Goal: Information Seeking & Learning: Learn about a topic

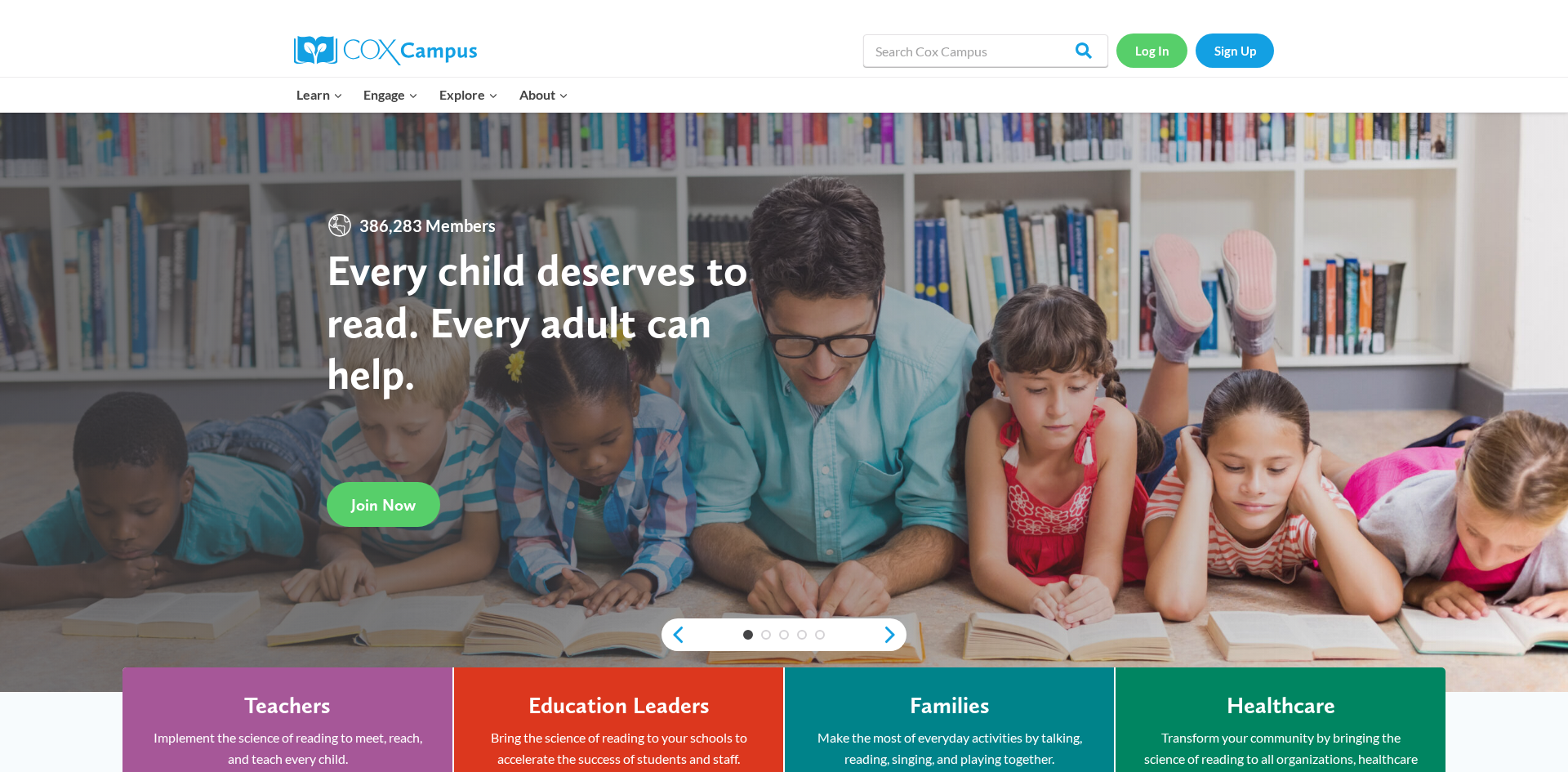
click at [1157, 50] on link "Log In" at bounding box center [1152, 50] width 71 height 34
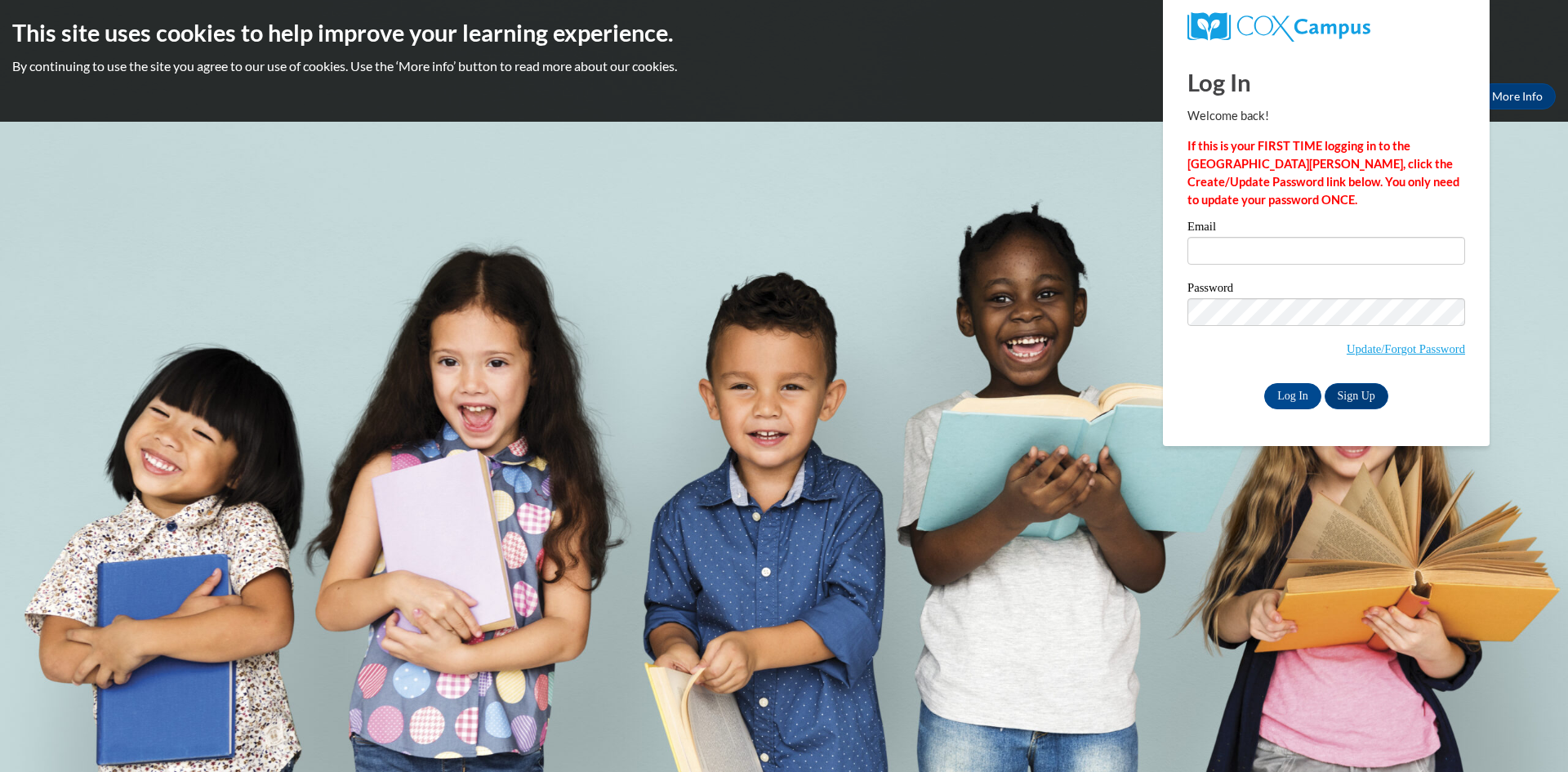
click at [1334, 235] on label "Email" at bounding box center [1326, 228] width 278 height 16
click at [1334, 237] on input "Email" at bounding box center [1326, 250] width 278 height 28
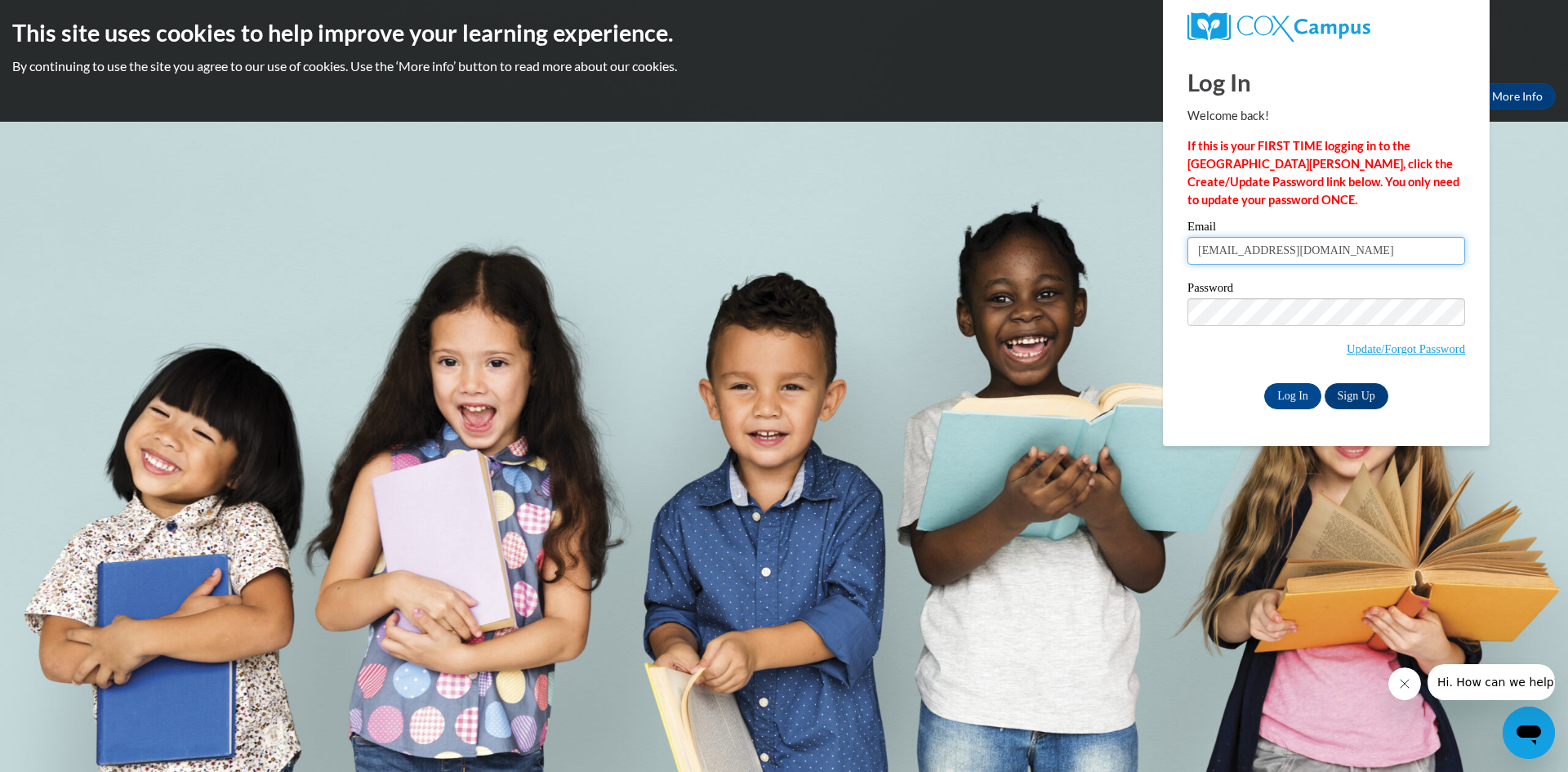
type input "duleivy@aol.com"
click at [1281, 391] on input "Log In" at bounding box center [1293, 396] width 58 height 26
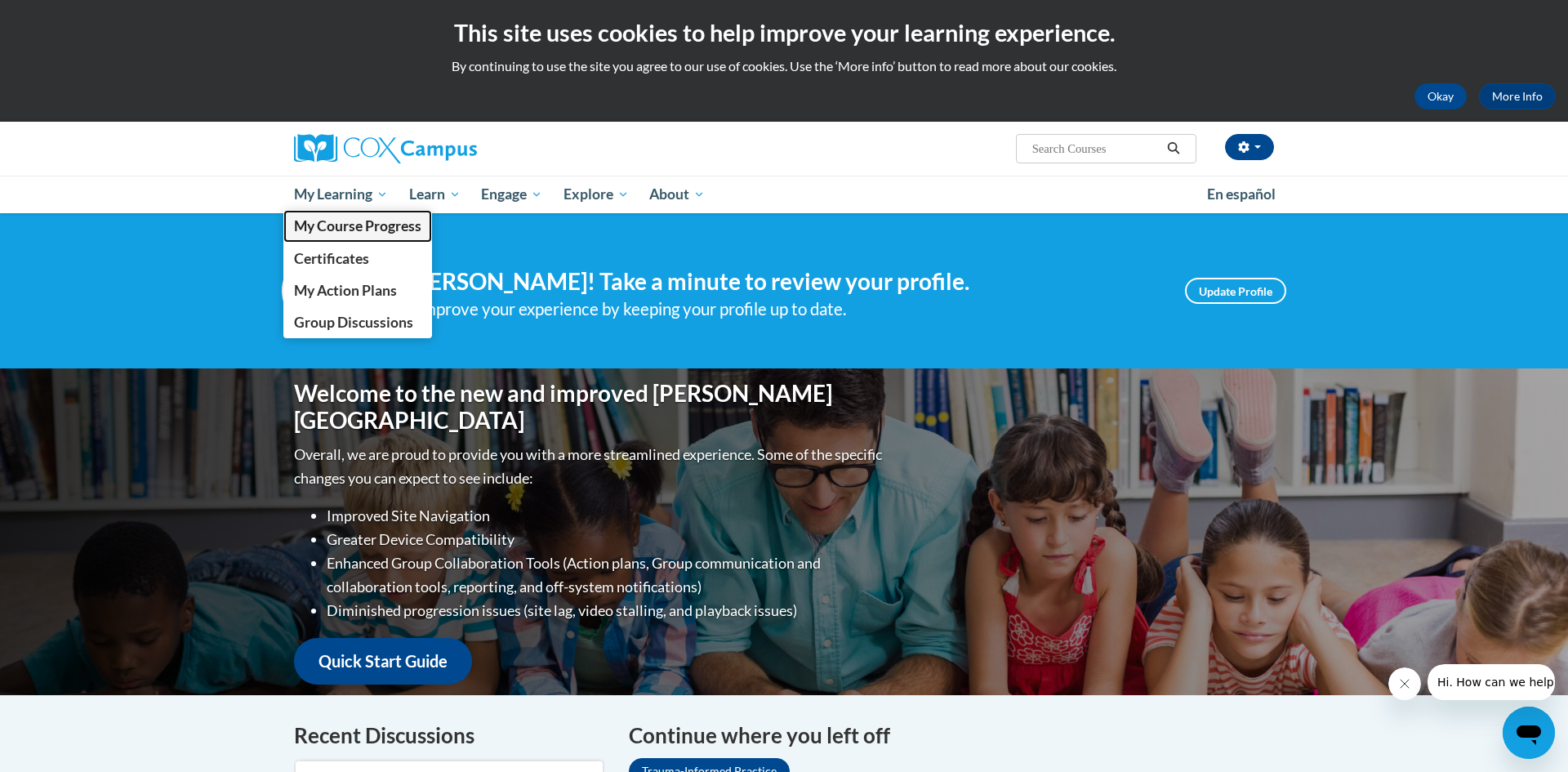
click at [369, 213] on link "My Course Progress" at bounding box center [357, 225] width 149 height 32
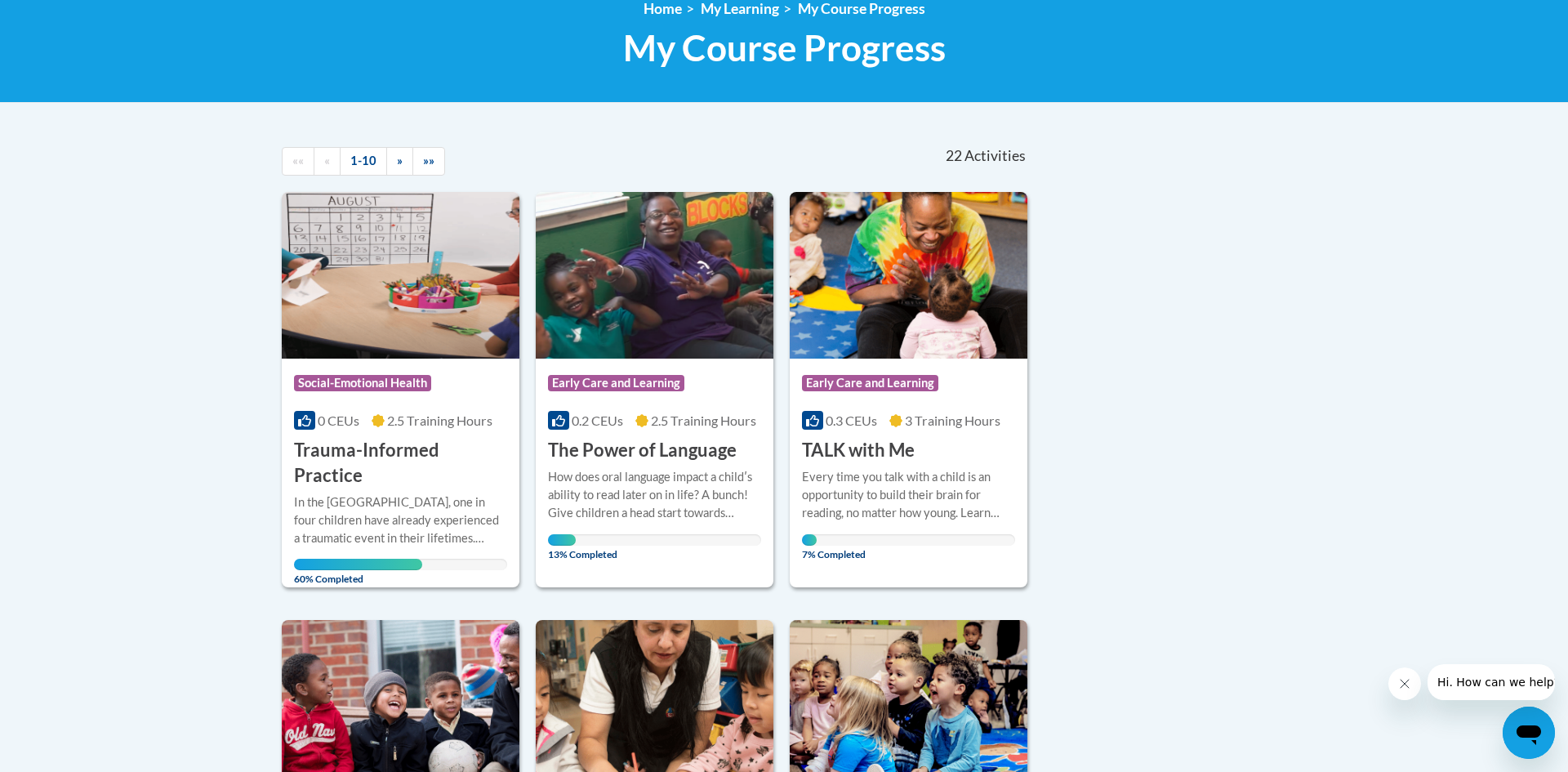
scroll to position [253, 0]
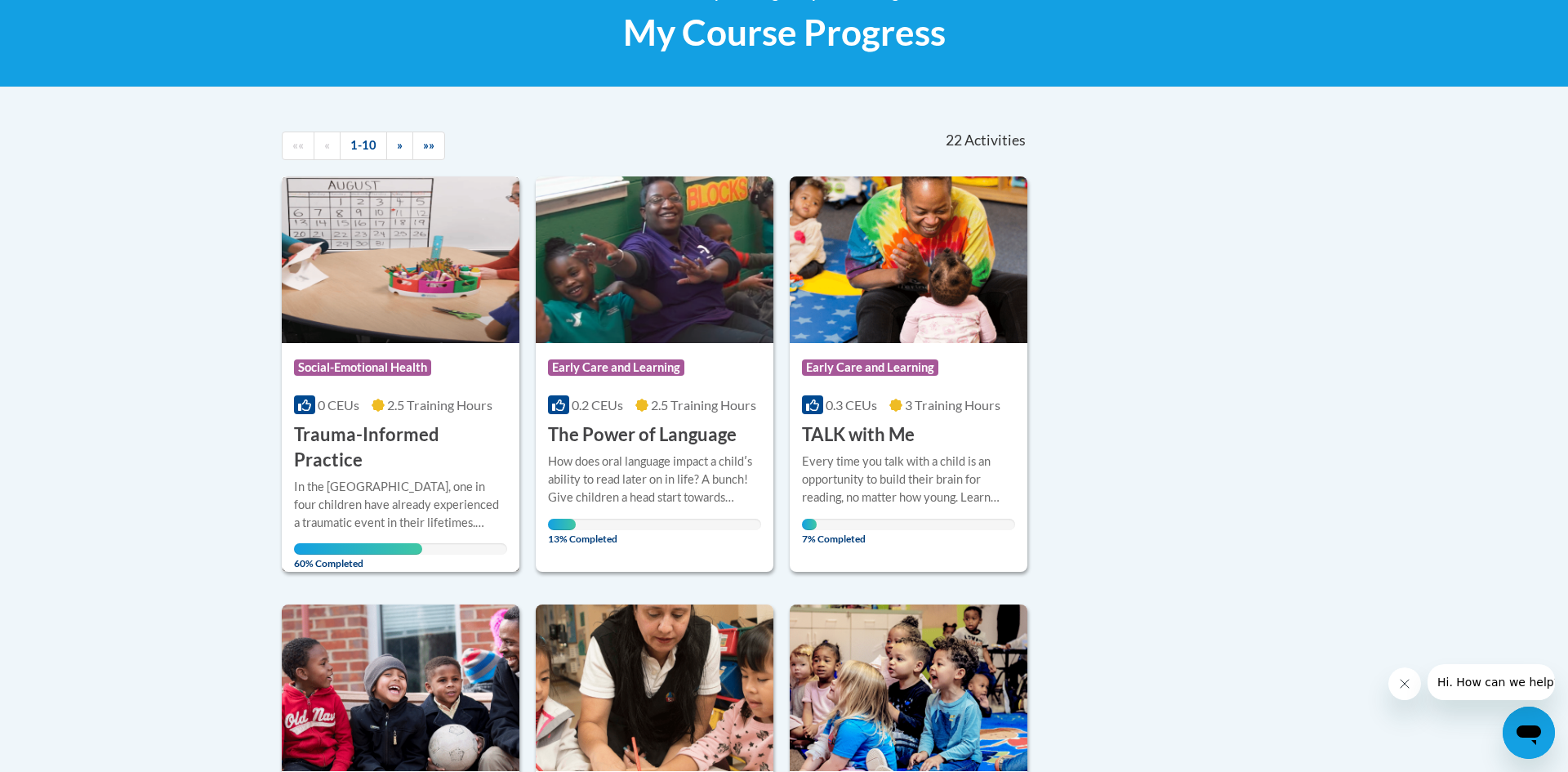
click at [406, 426] on h3 "Trauma-Informed Practice" at bounding box center [401, 448] width 213 height 51
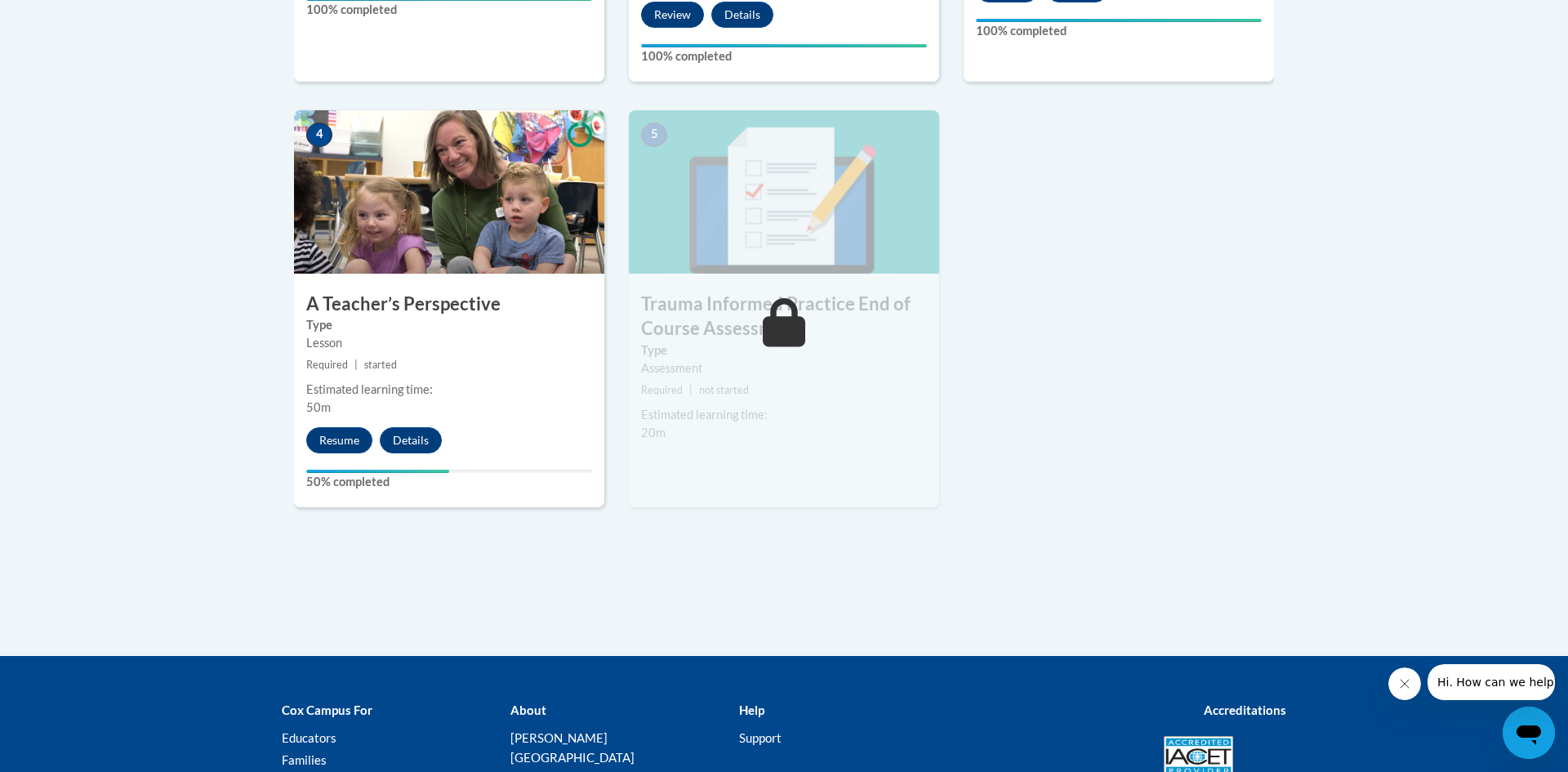
scroll to position [910, 0]
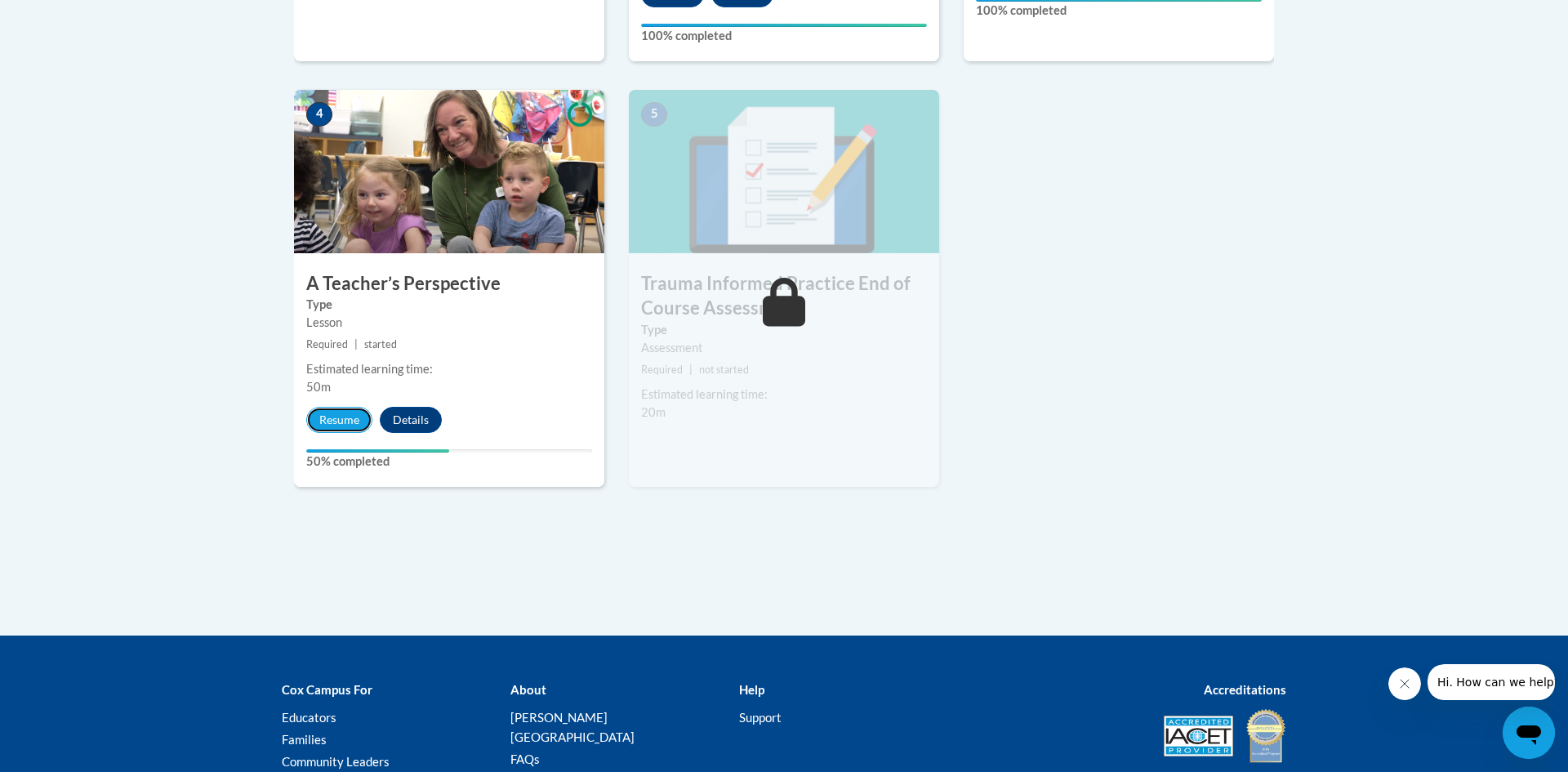
click at [347, 416] on button "Resume" at bounding box center [339, 419] width 66 height 26
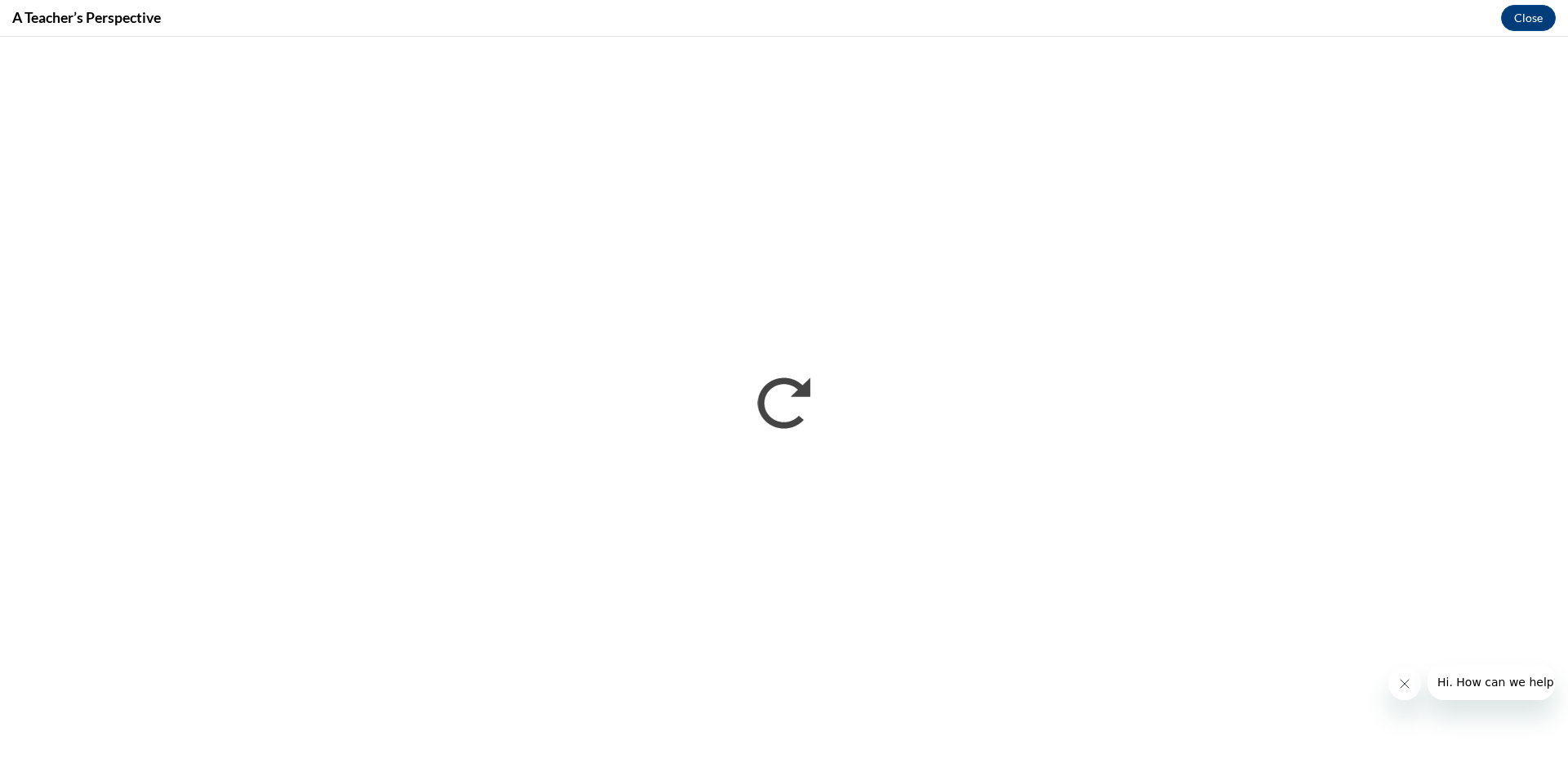
scroll to position [0, 0]
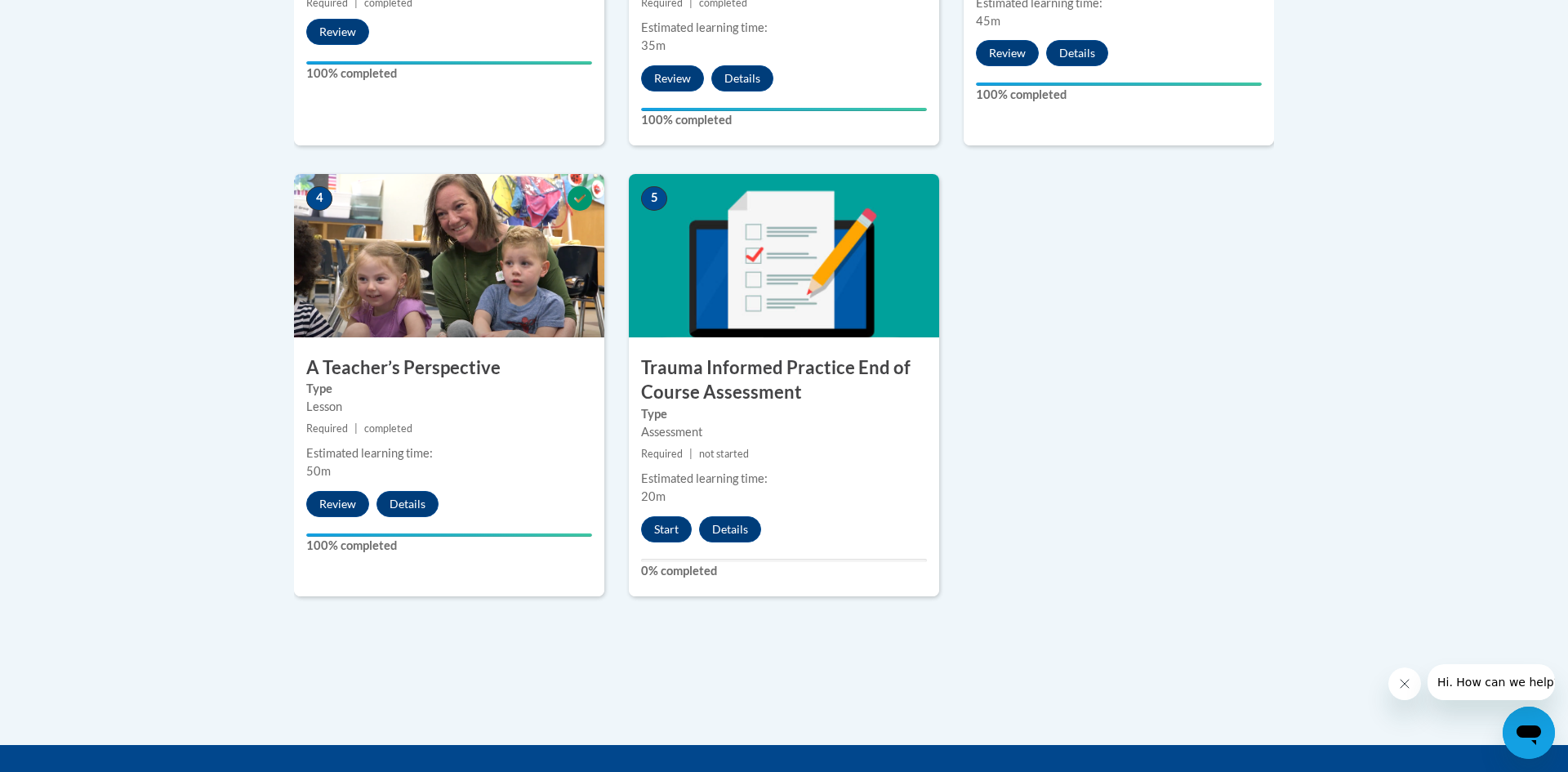
scroll to position [831, 0]
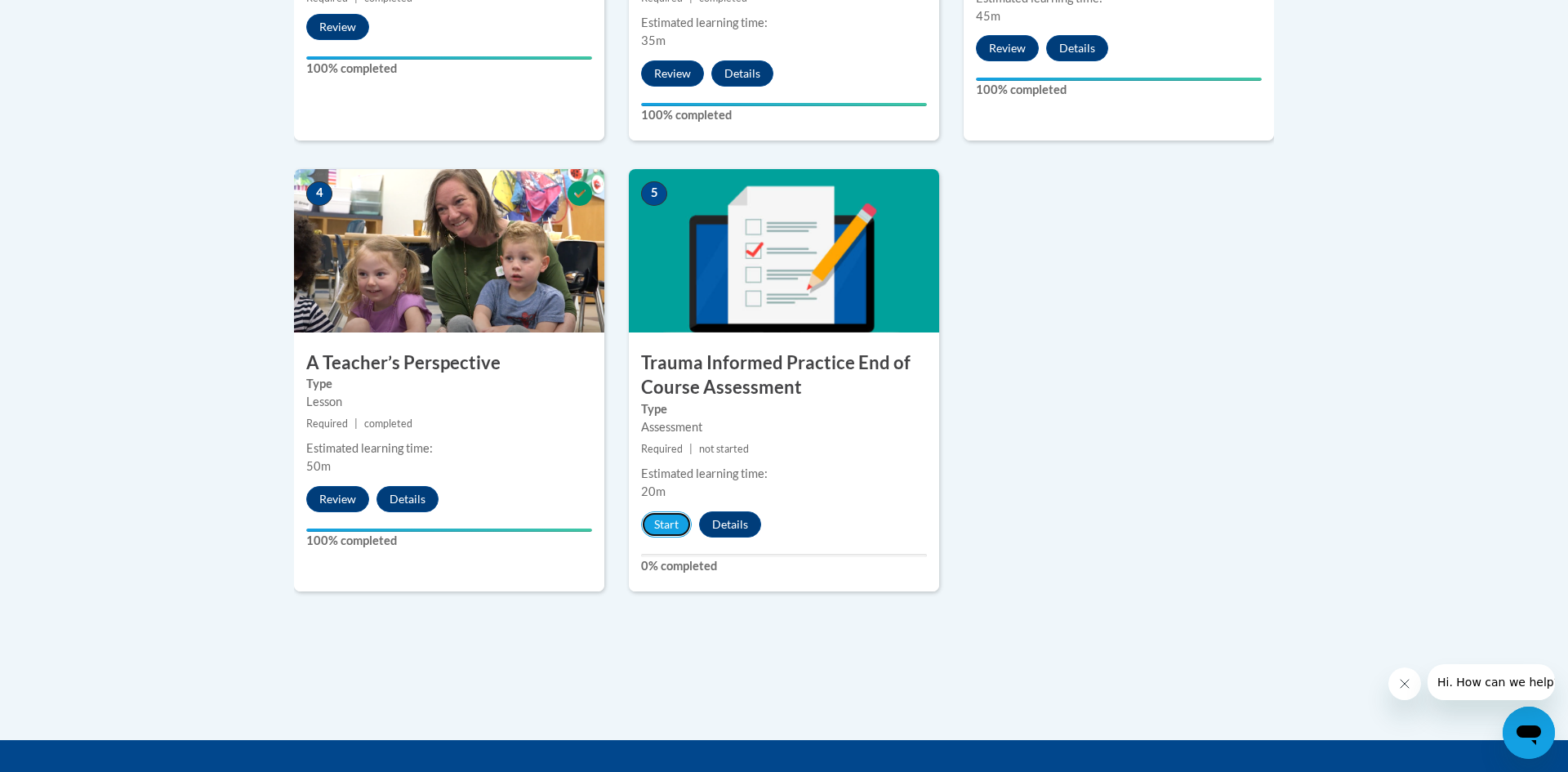
click at [671, 525] on button "Start" at bounding box center [666, 524] width 51 height 26
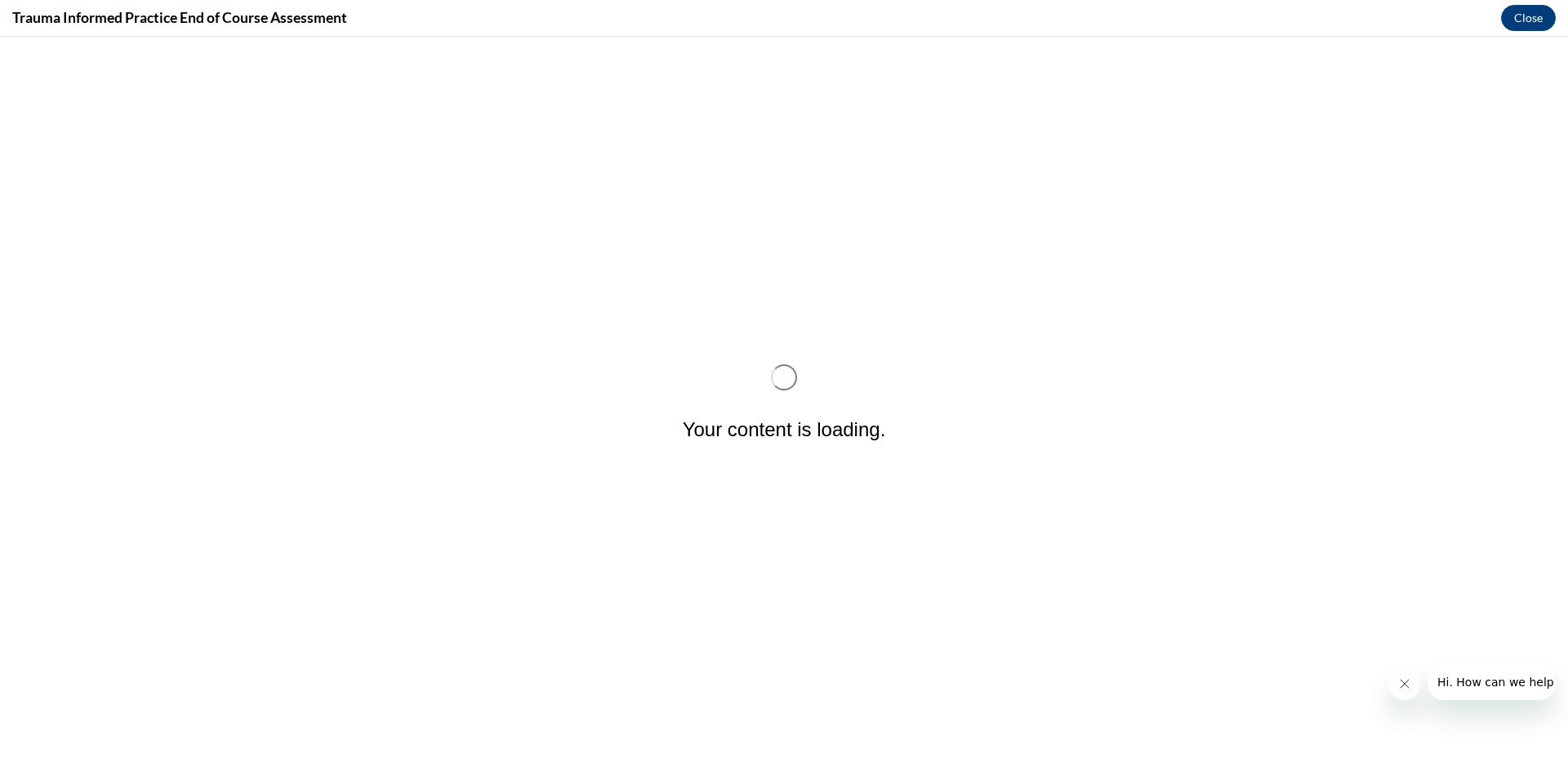
scroll to position [0, 0]
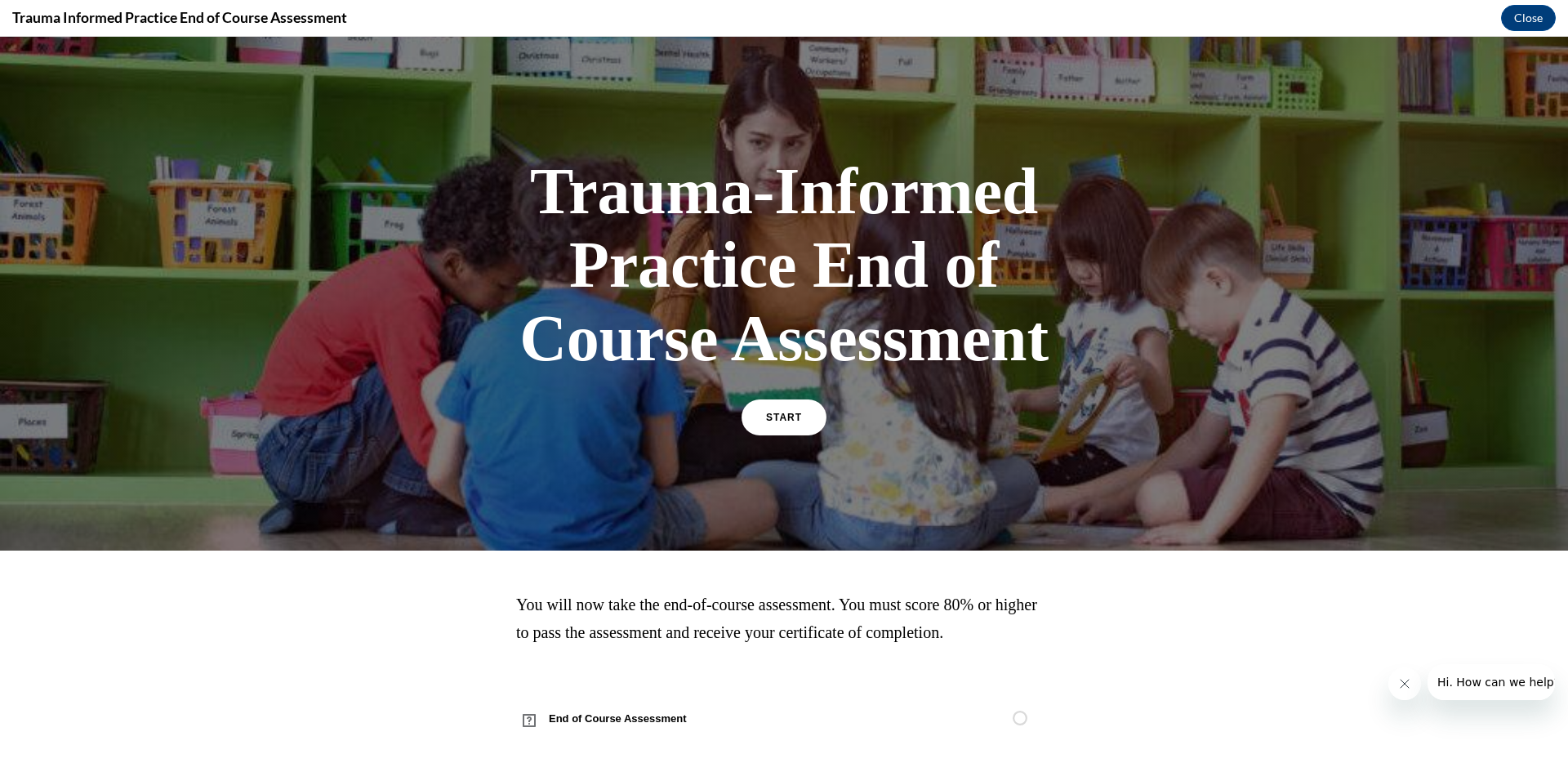
click at [806, 417] on link "START" at bounding box center [784, 417] width 85 height 35
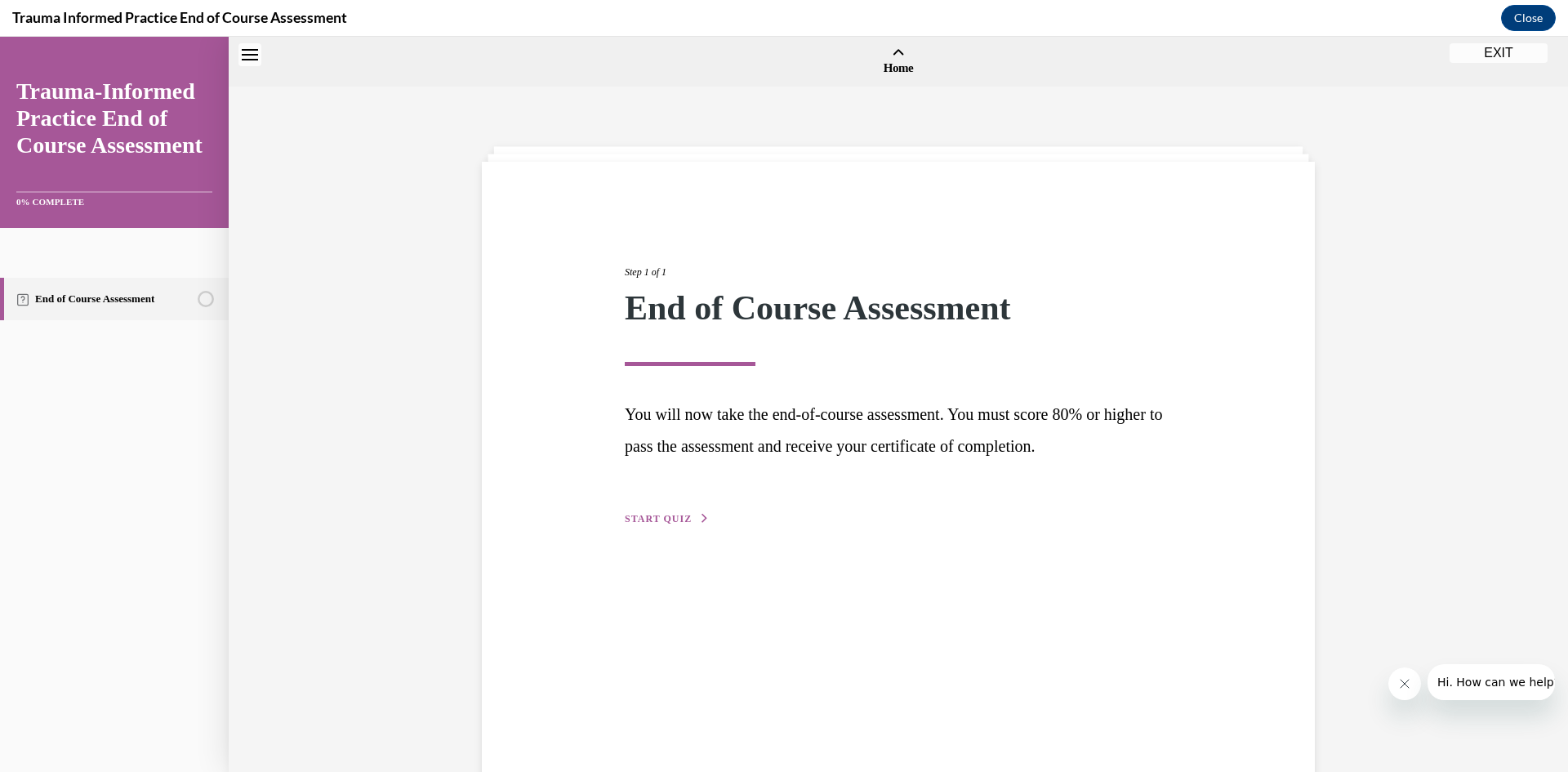
scroll to position [51, 0]
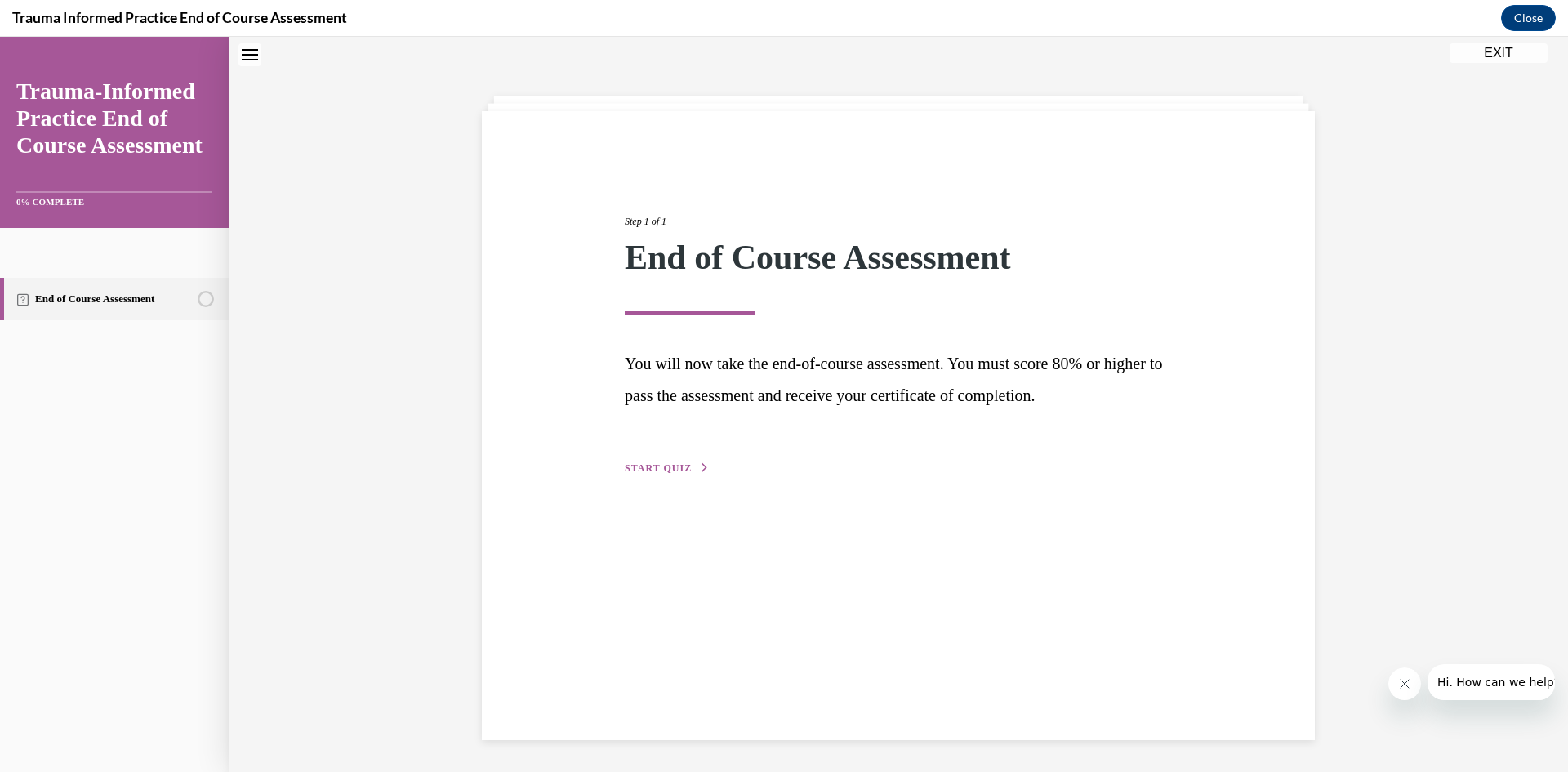
click at [684, 465] on span "START QUIZ" at bounding box center [658, 468] width 67 height 12
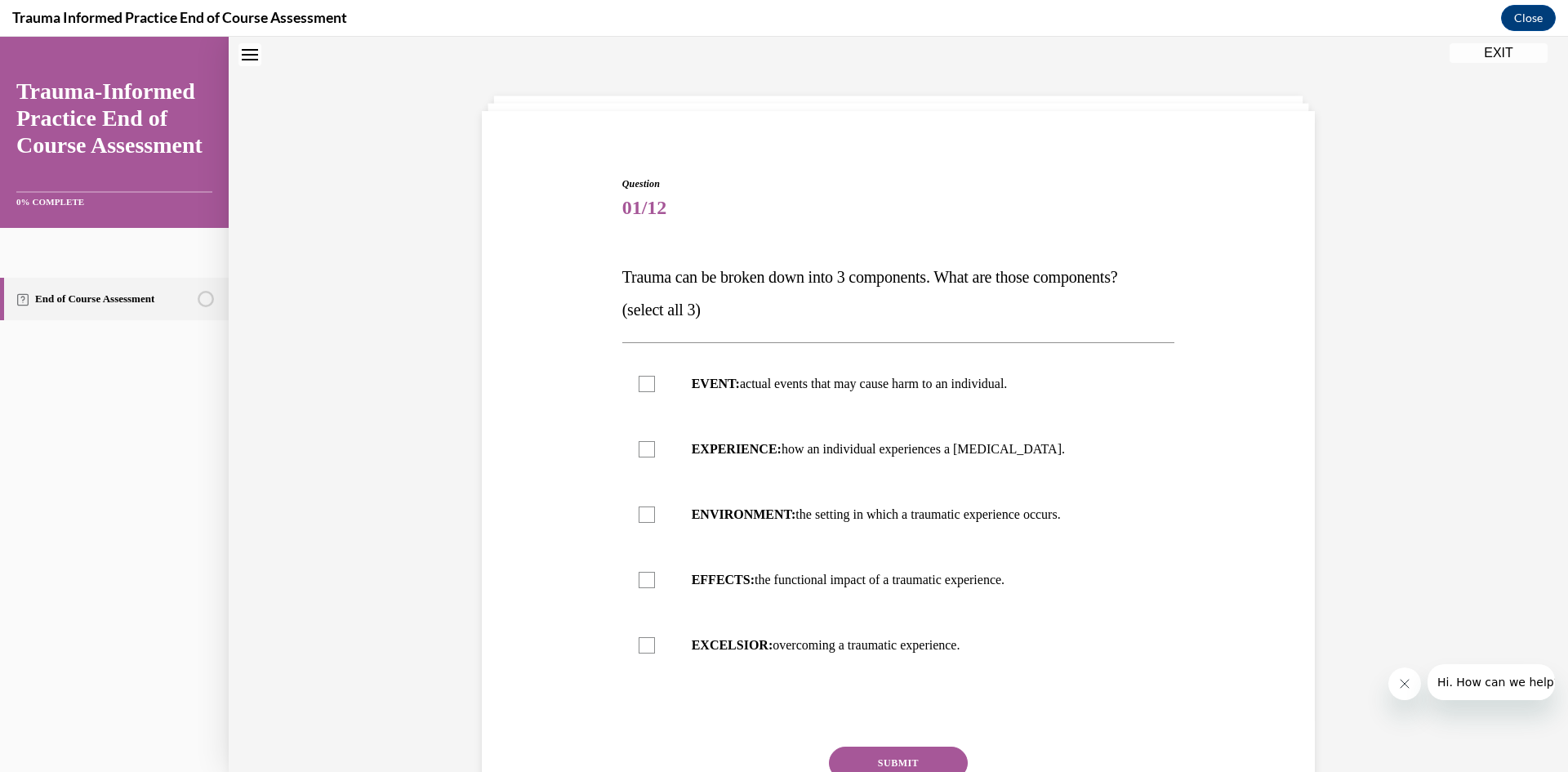
click at [867, 382] on p "EVENT: actual events that may cause harm to an individual." at bounding box center [913, 384] width 443 height 16
click at [655, 382] on input "EVENT: actual events that may cause harm to an individual." at bounding box center [646, 384] width 16 height 16
checkbox input "true"
click at [832, 581] on p "EFFECTS: the functional impact of a traumatic experience." at bounding box center [913, 580] width 443 height 16
click at [655, 581] on input "EFFECTS: the functional impact of a traumatic experience." at bounding box center [646, 580] width 16 height 16
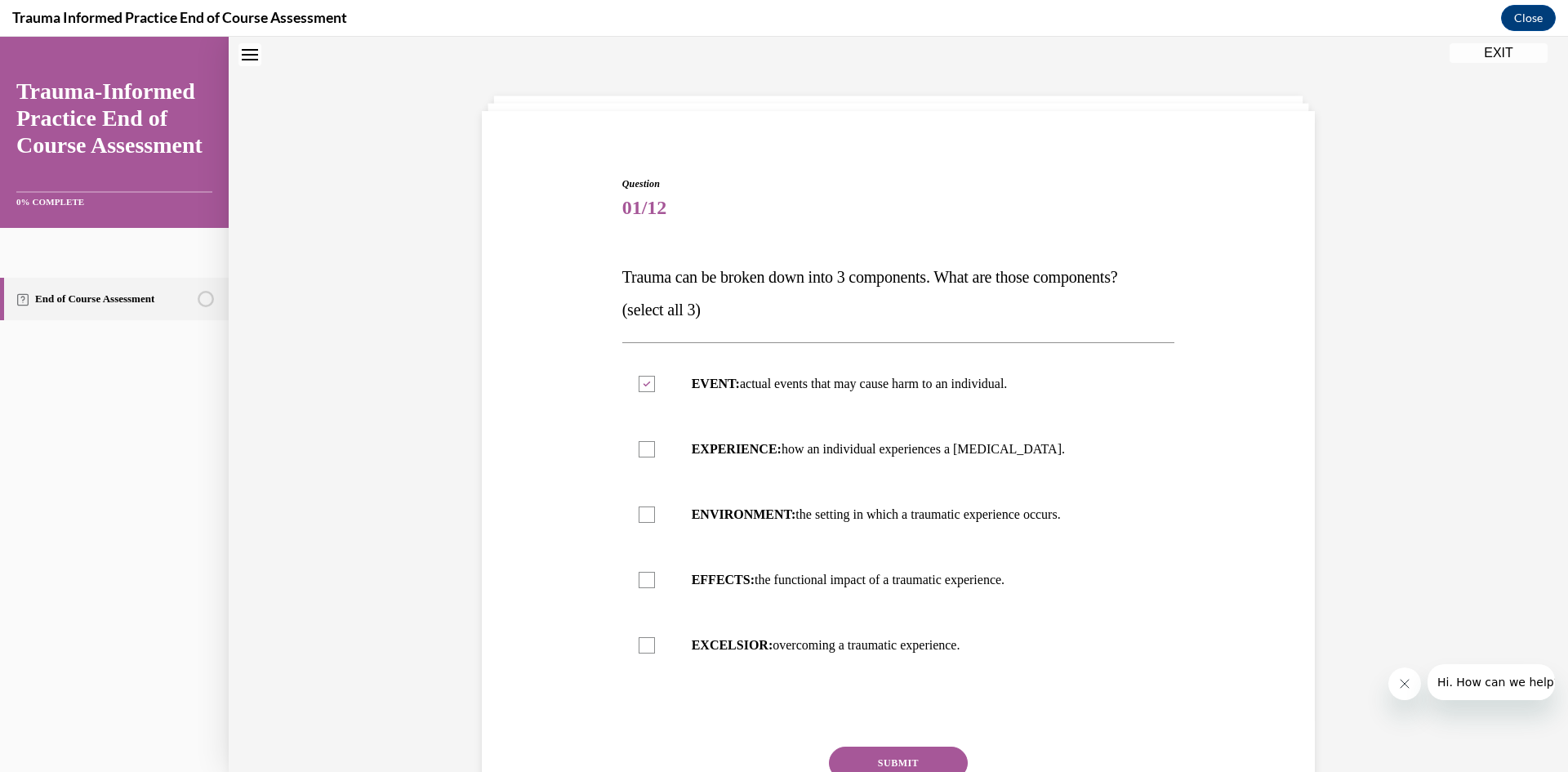
checkbox input "true"
click at [826, 655] on label "EXCELSIOR: overcoming a traumatic experience." at bounding box center [898, 645] width 553 height 65
click at [655, 654] on input "EXCELSIOR: overcoming a traumatic experience." at bounding box center [646, 645] width 16 height 16
checkbox input "true"
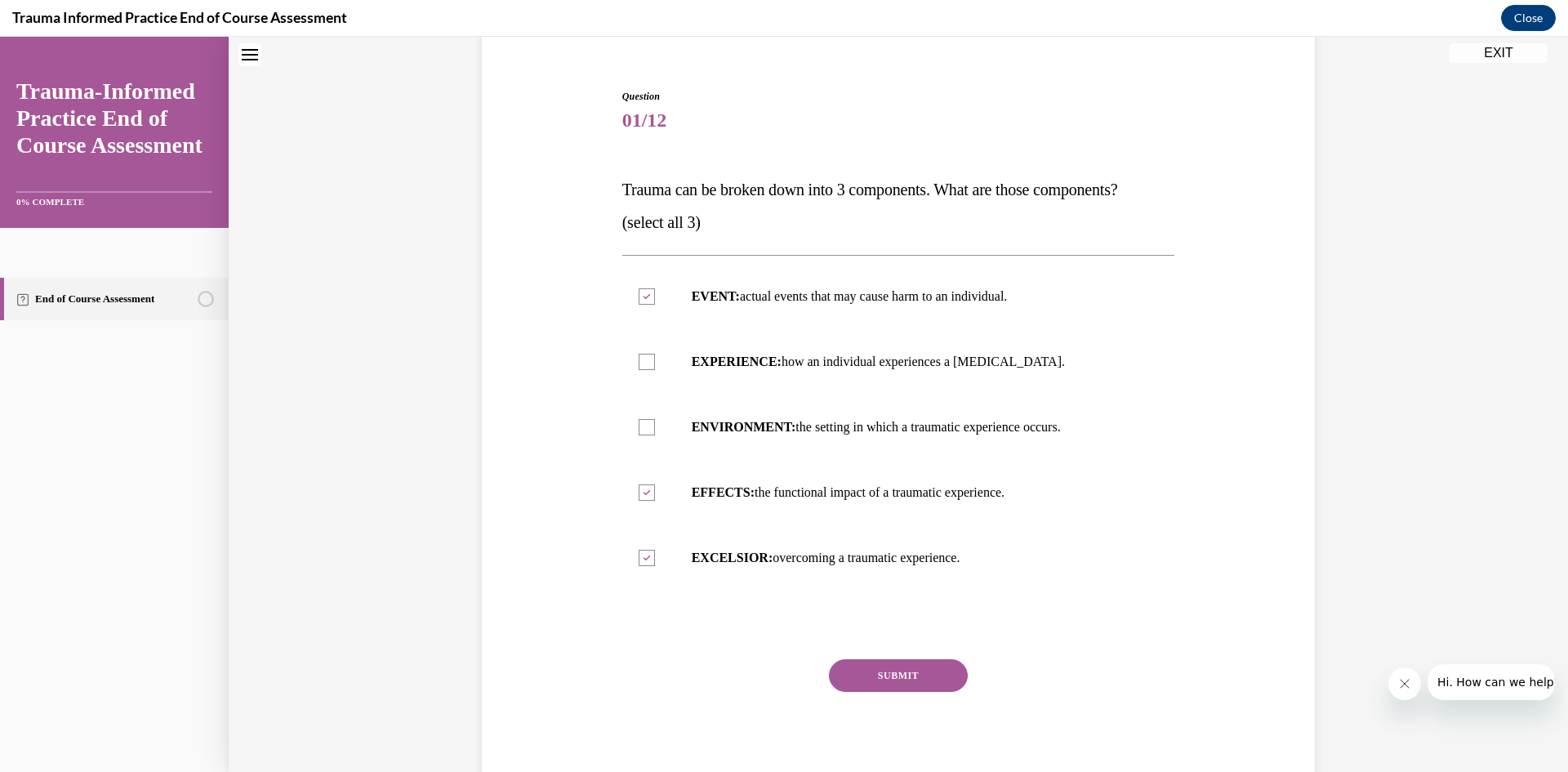
scroll to position [188, 0]
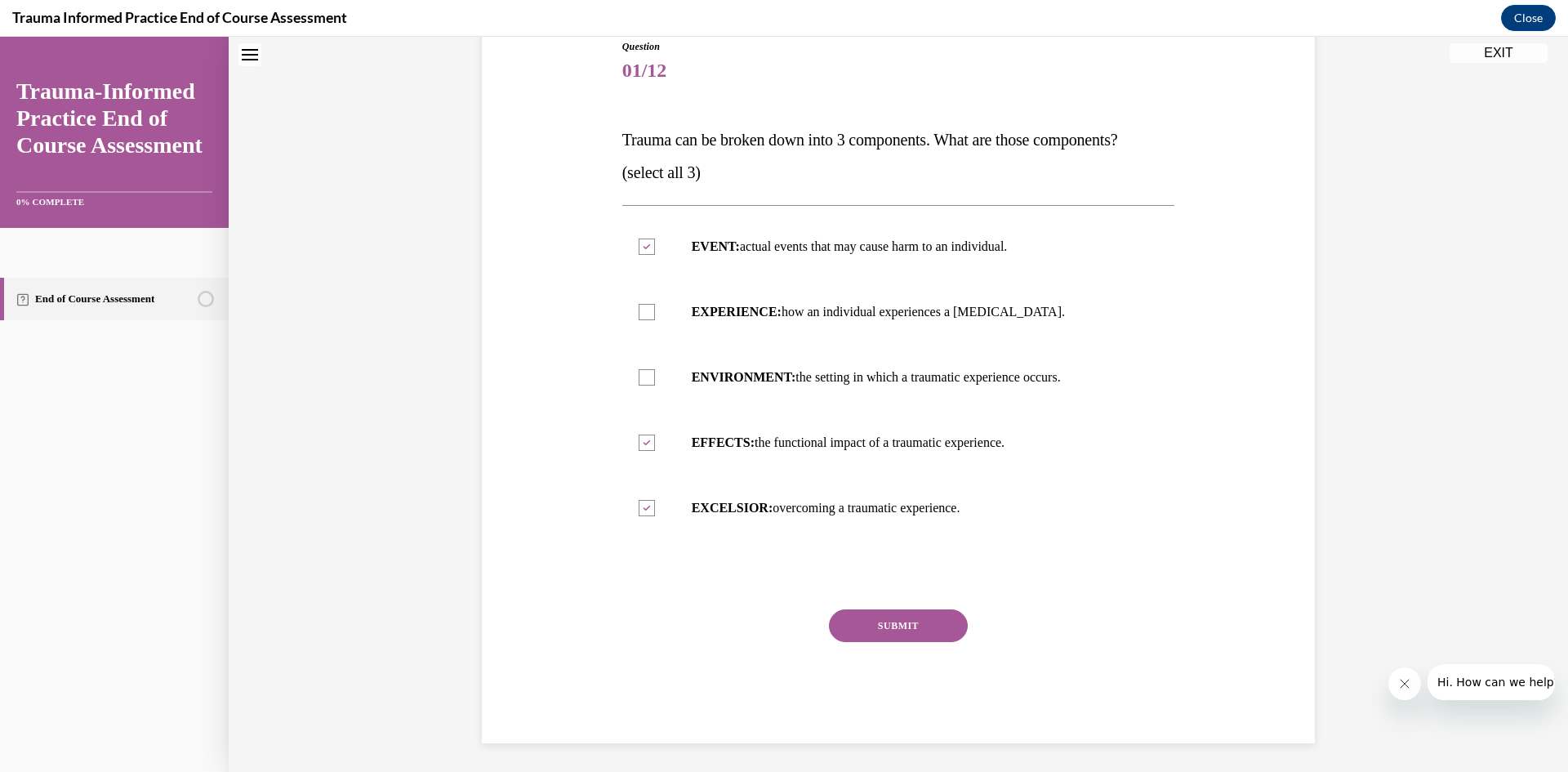
click at [926, 627] on button "SUBMIT" at bounding box center [898, 626] width 139 height 33
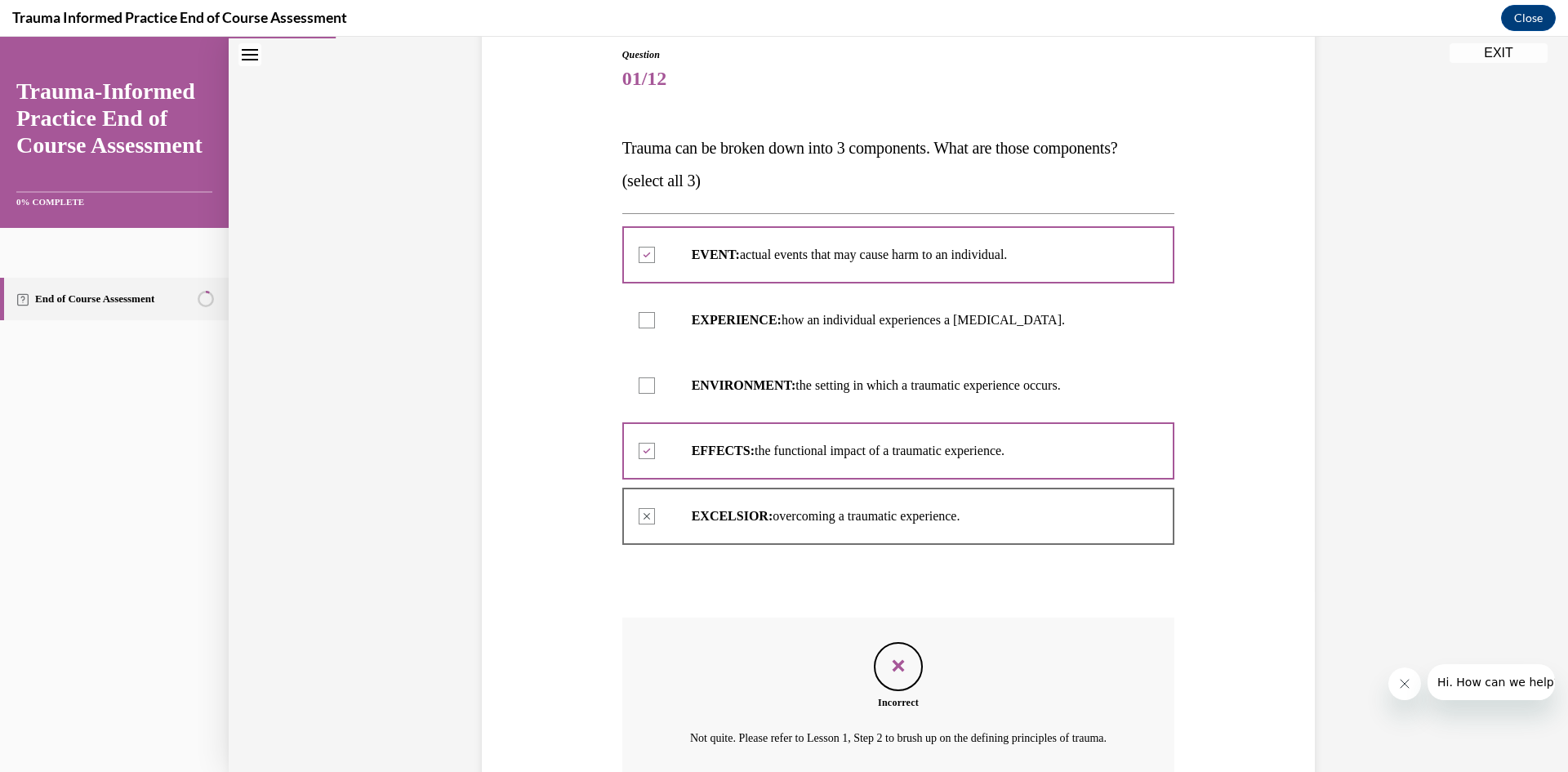
scroll to position [175, 0]
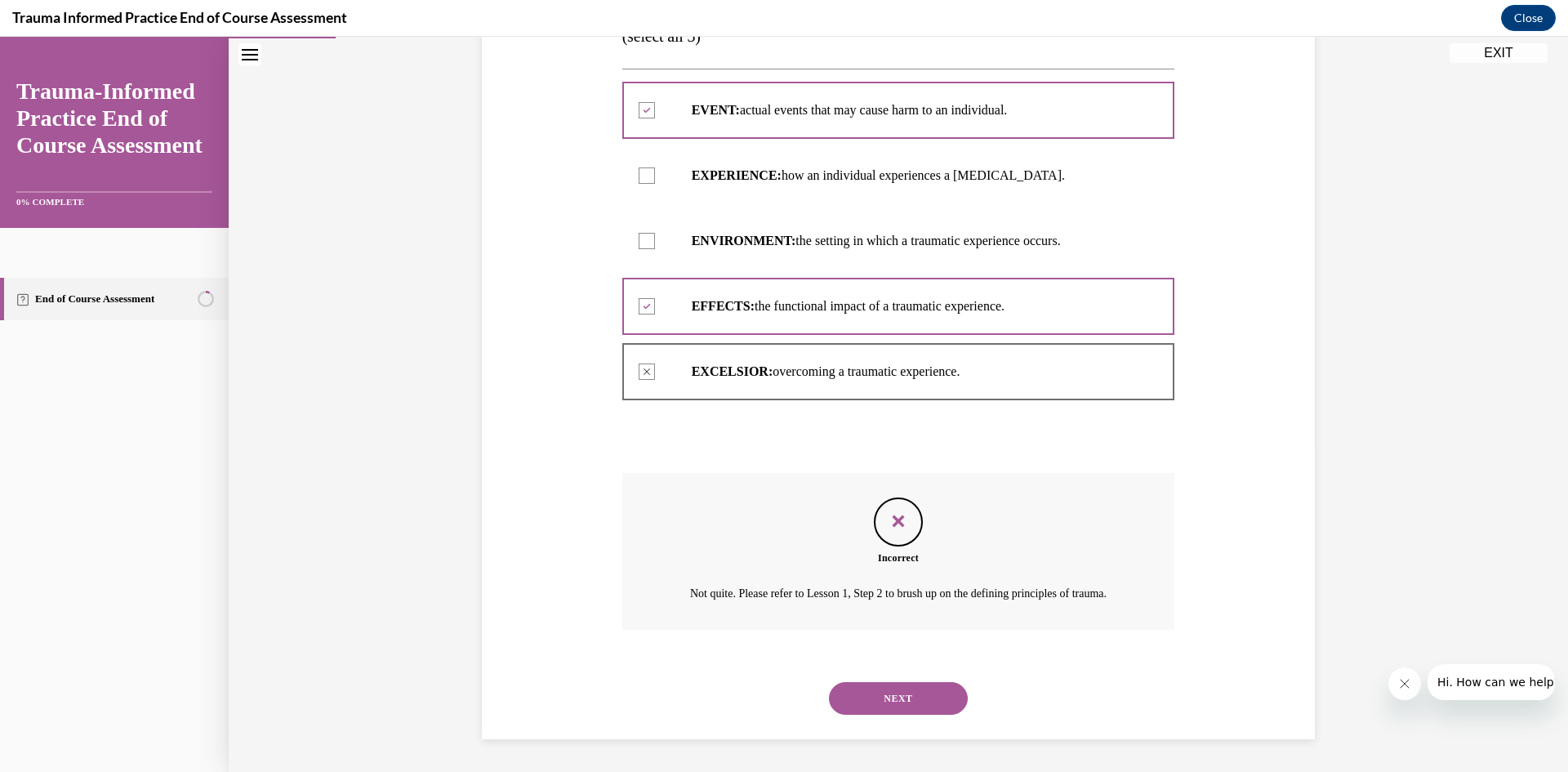
click at [928, 694] on button "NEXT" at bounding box center [898, 699] width 139 height 33
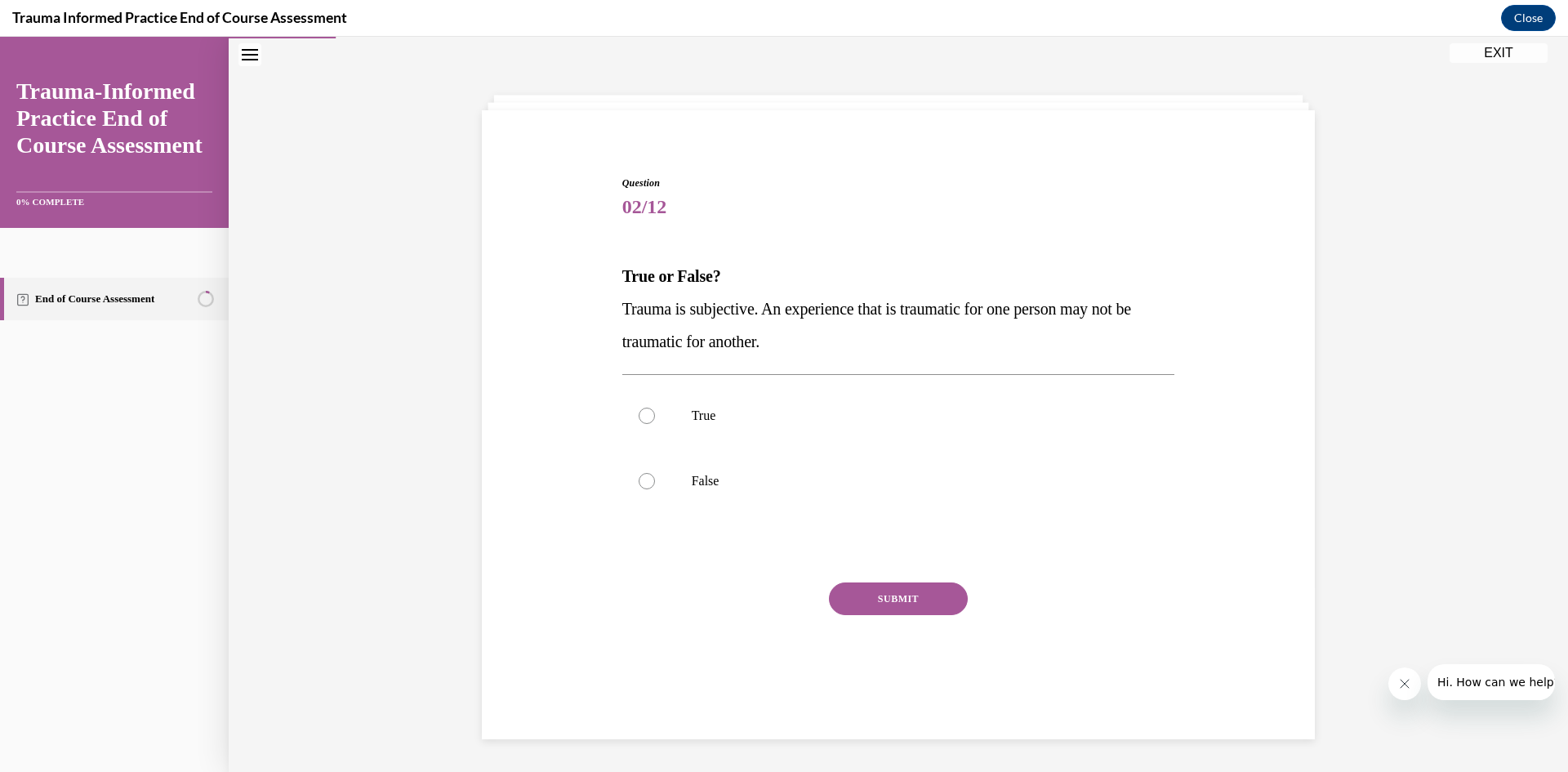
scroll to position [52, 0]
click at [709, 480] on p "False" at bounding box center [913, 480] width 443 height 16
click at [655, 480] on input "False" at bounding box center [646, 480] width 16 height 16
radio input "true"
click at [882, 601] on button "SUBMIT" at bounding box center [898, 599] width 139 height 33
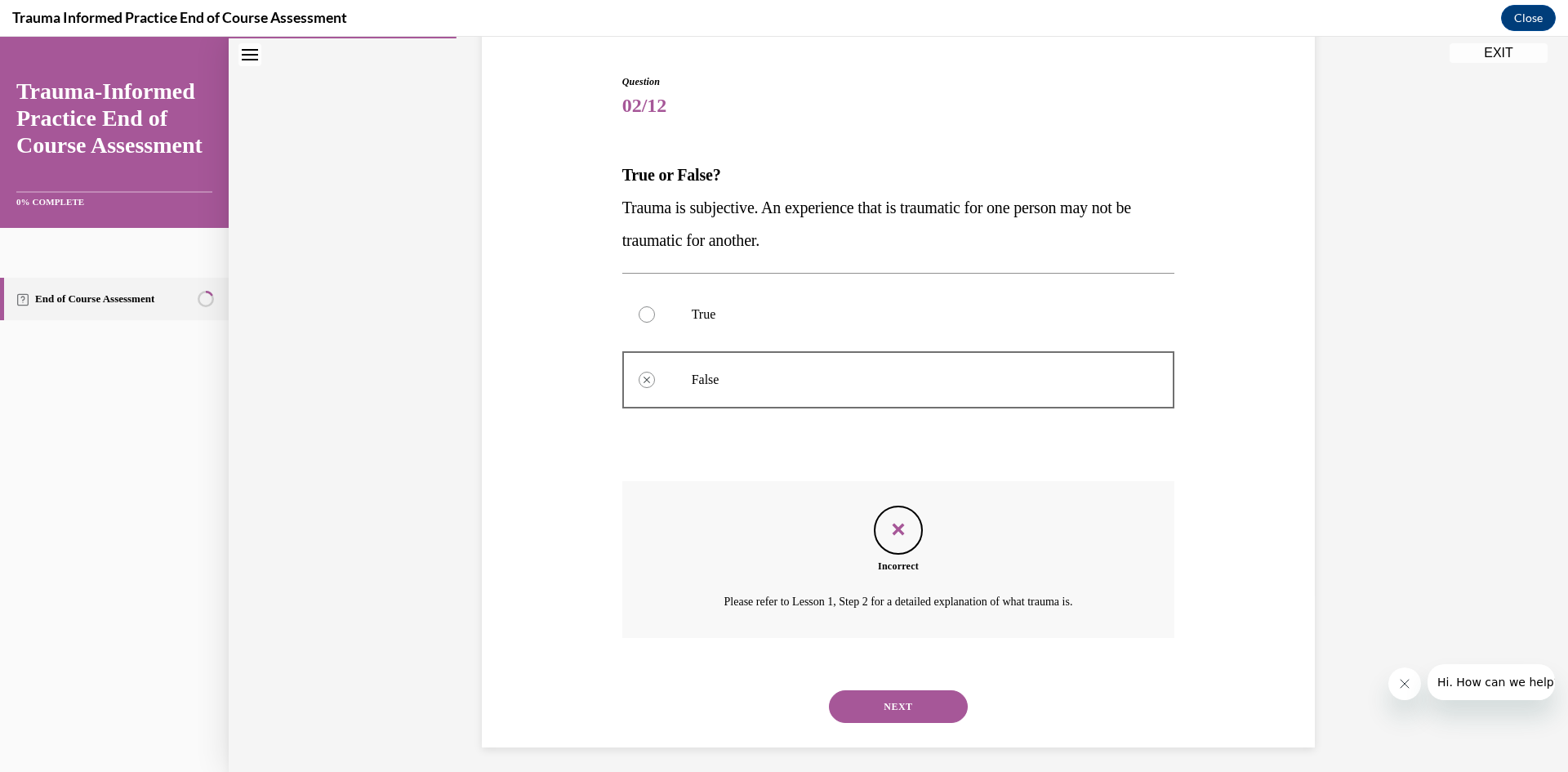
scroll to position [161, 0]
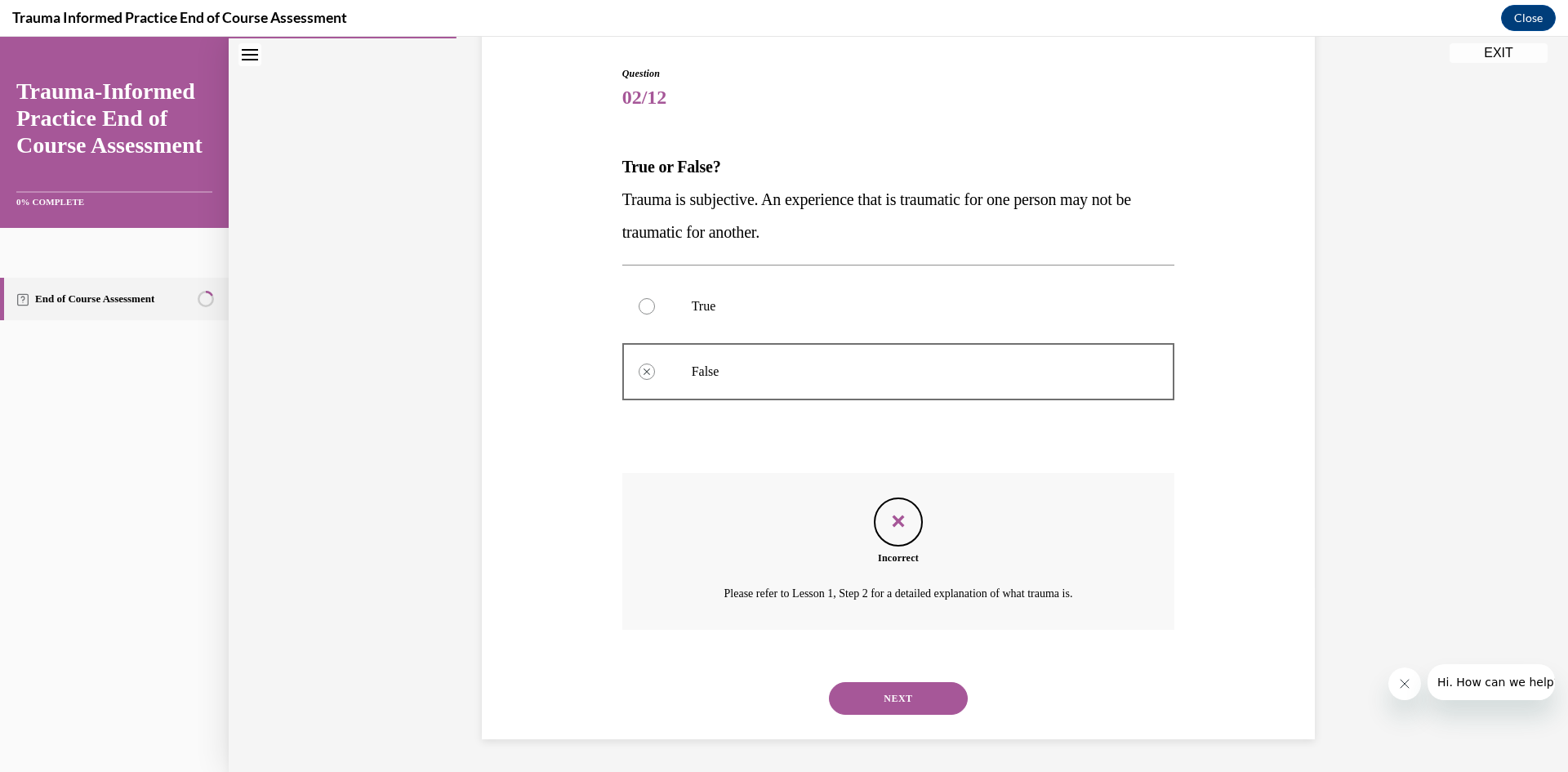
click at [944, 691] on button "NEXT" at bounding box center [898, 699] width 139 height 33
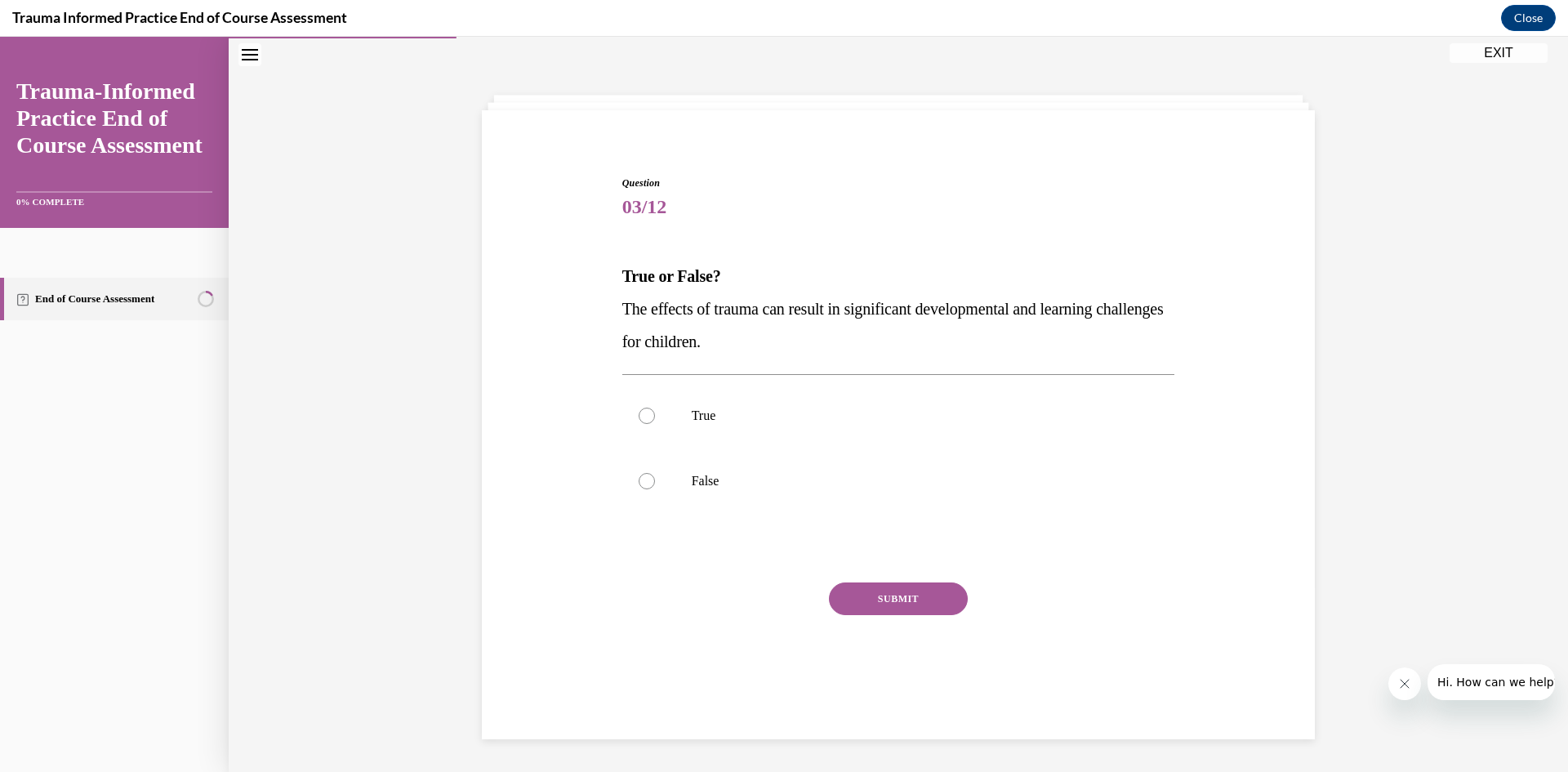
scroll to position [52, 0]
click at [700, 419] on p "True" at bounding box center [913, 415] width 443 height 16
click at [655, 419] on input "True" at bounding box center [646, 415] width 16 height 16
radio input "true"
click at [909, 599] on button "SUBMIT" at bounding box center [898, 599] width 139 height 33
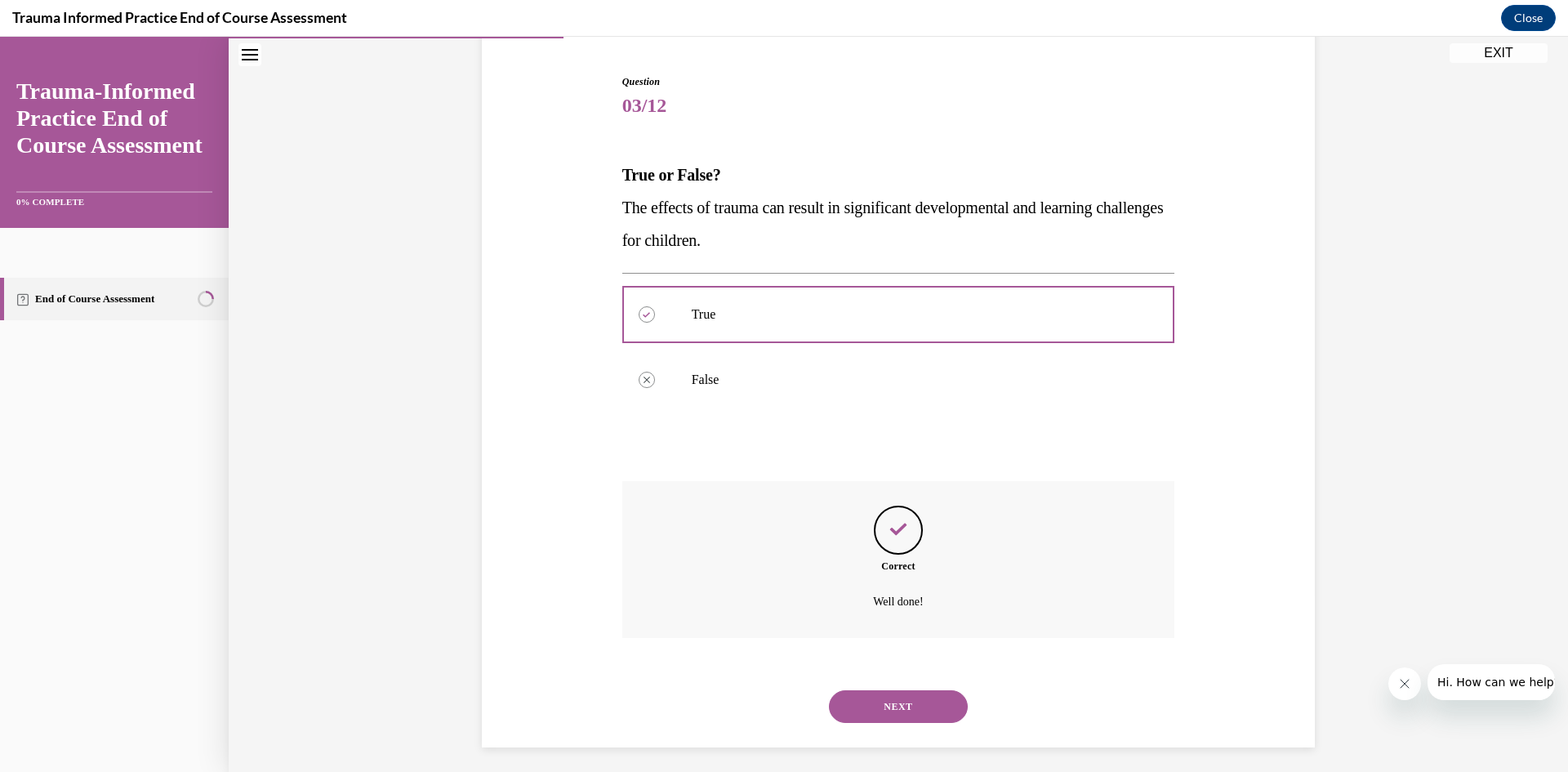
scroll to position [161, 0]
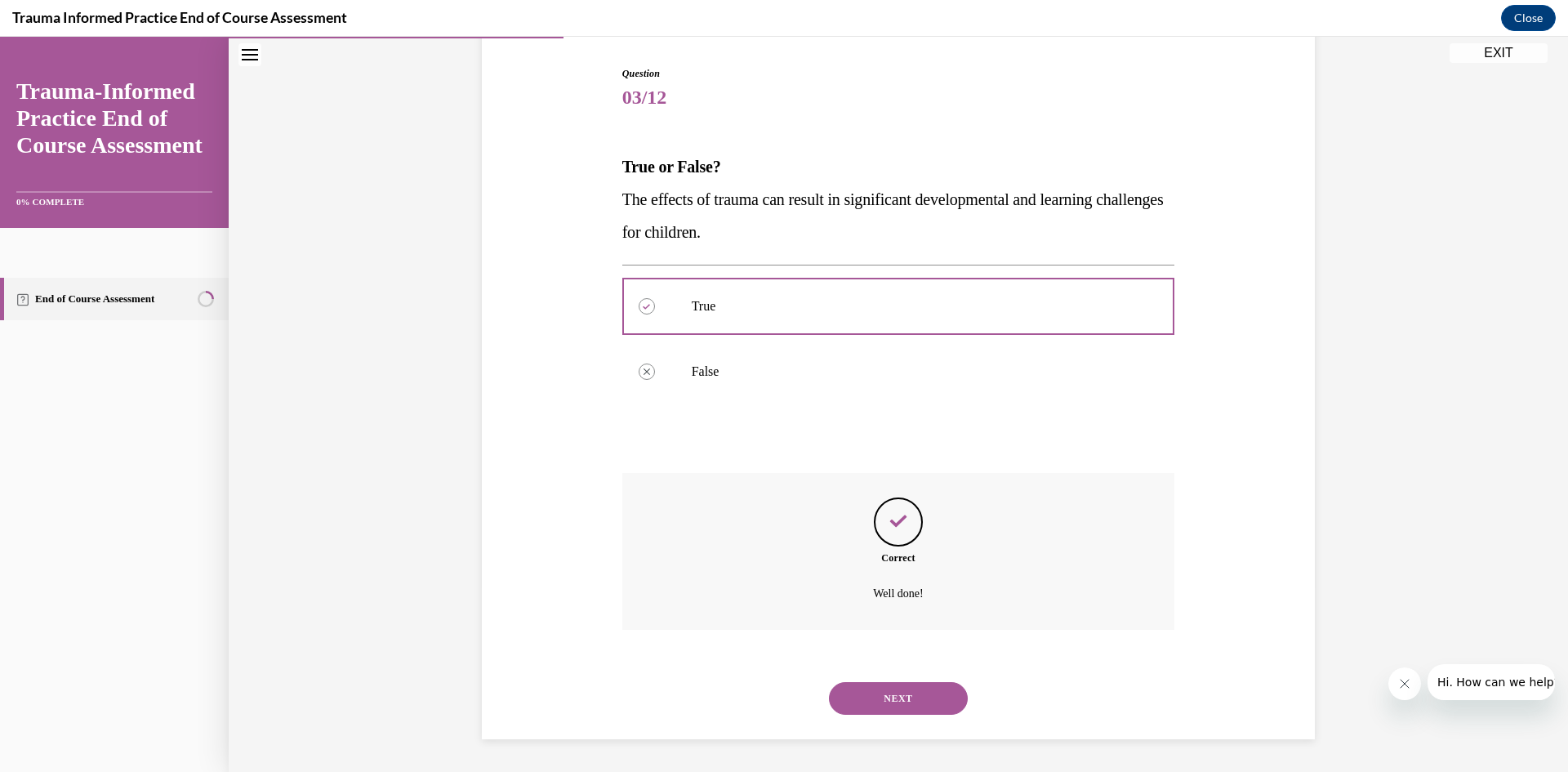
click at [907, 703] on button "NEXT" at bounding box center [898, 699] width 139 height 33
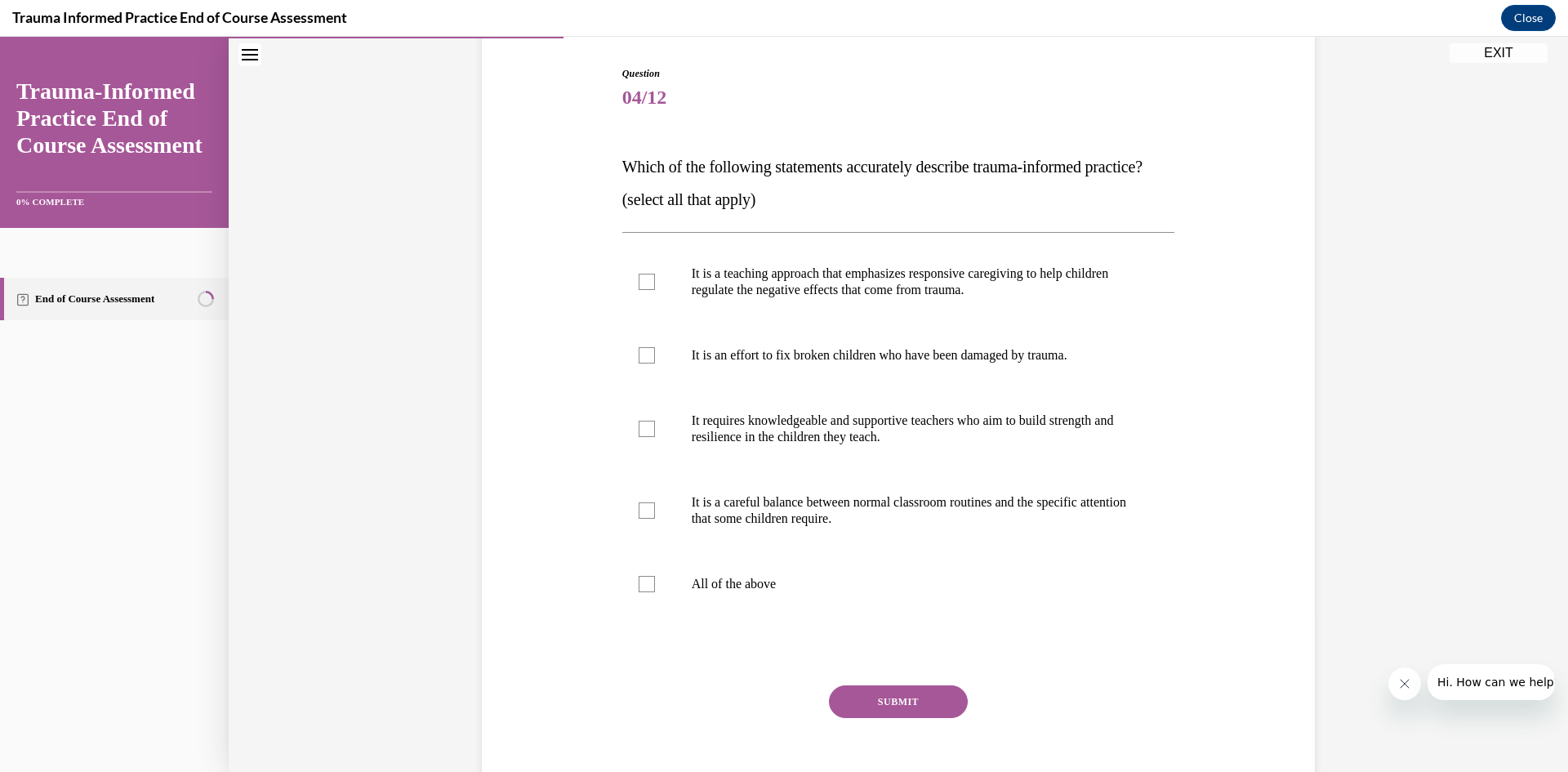
scroll to position [85, 0]
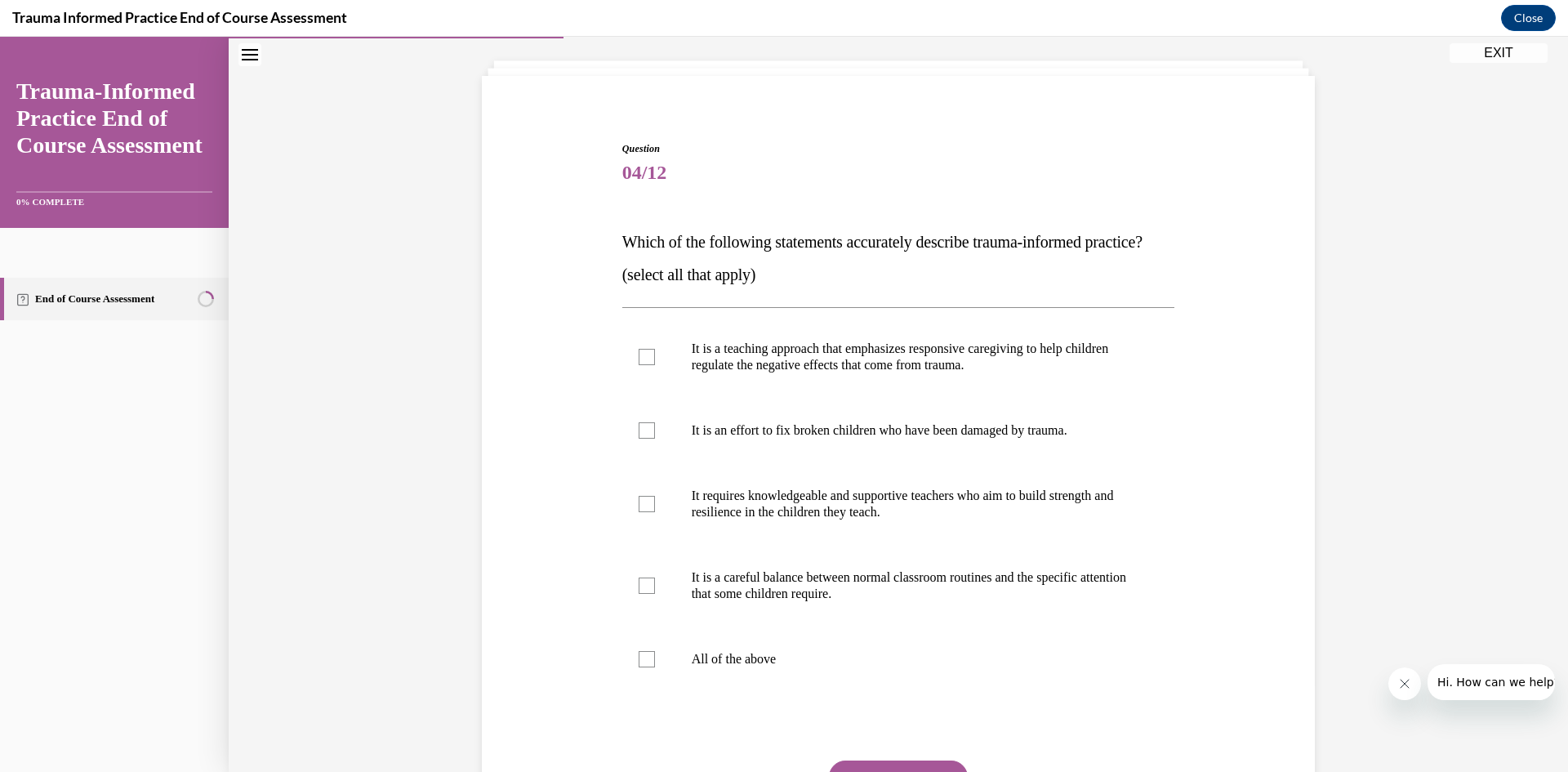
click at [753, 667] on p "All of the above" at bounding box center [913, 659] width 443 height 16
click at [655, 667] on input "All of the above" at bounding box center [646, 659] width 16 height 16
checkbox input "true"
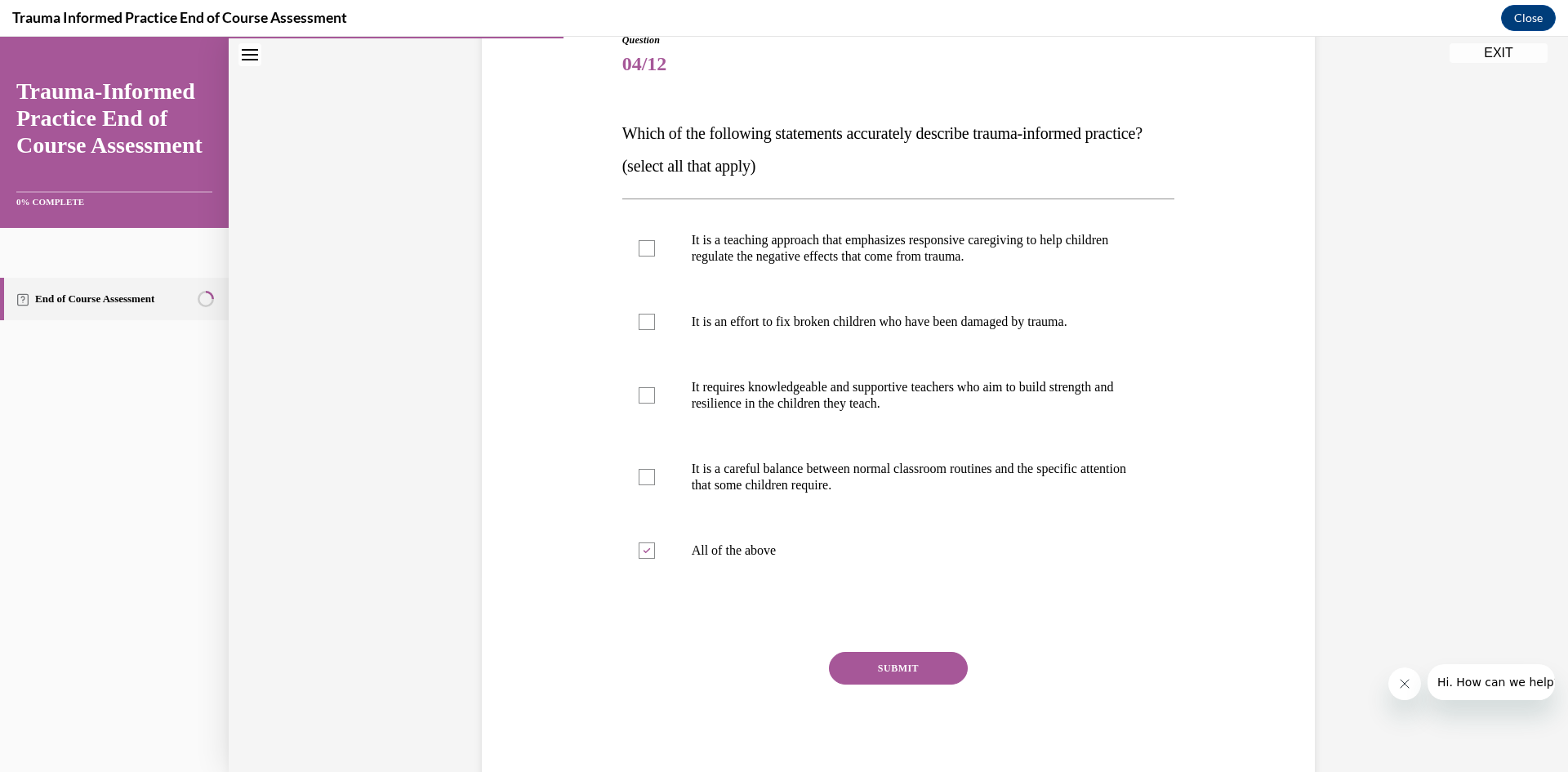
click at [911, 685] on button "SUBMIT" at bounding box center [898, 668] width 139 height 33
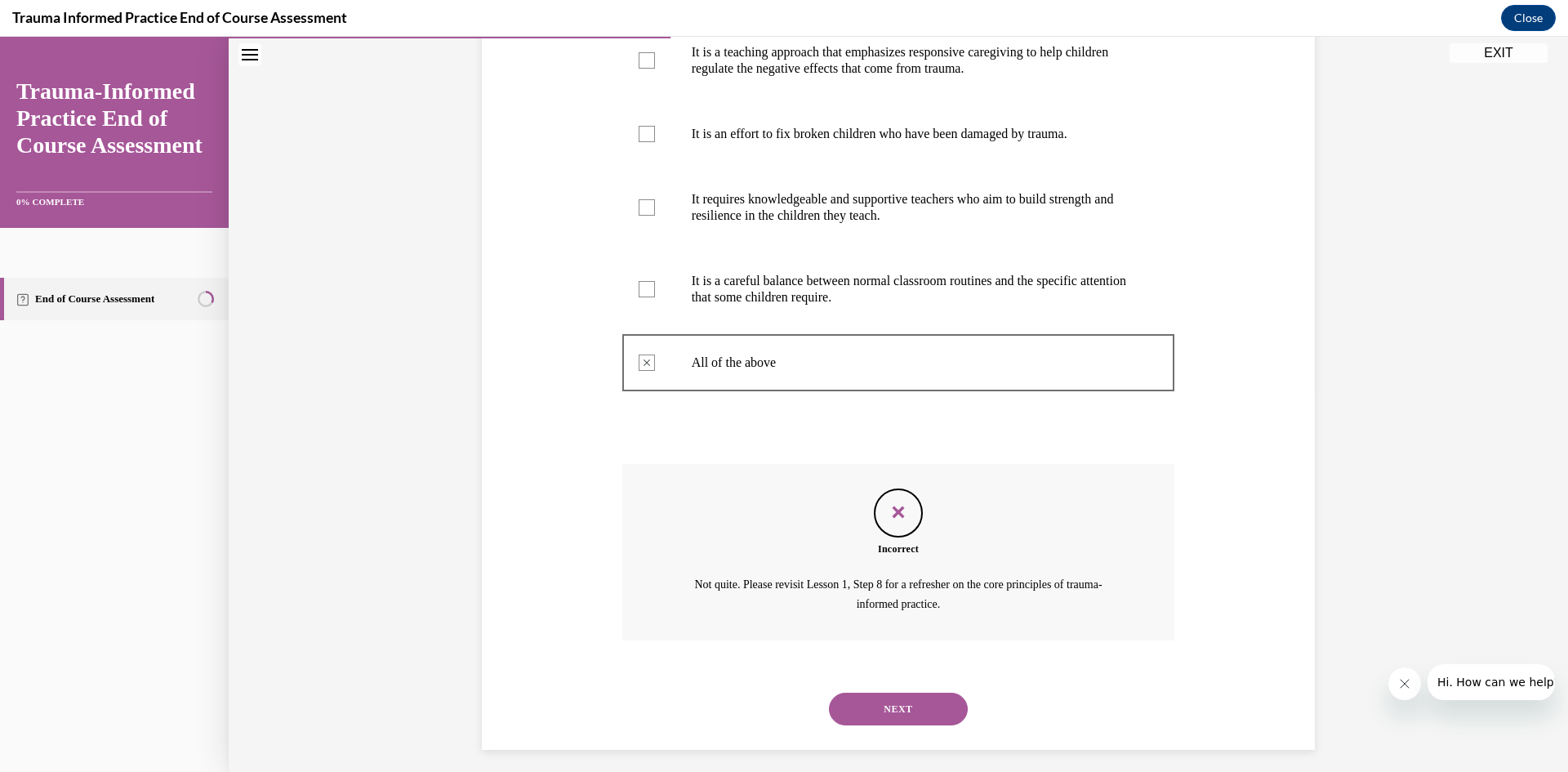
scroll to position [382, 0]
click at [919, 727] on button "NEXT" at bounding box center [898, 711] width 139 height 33
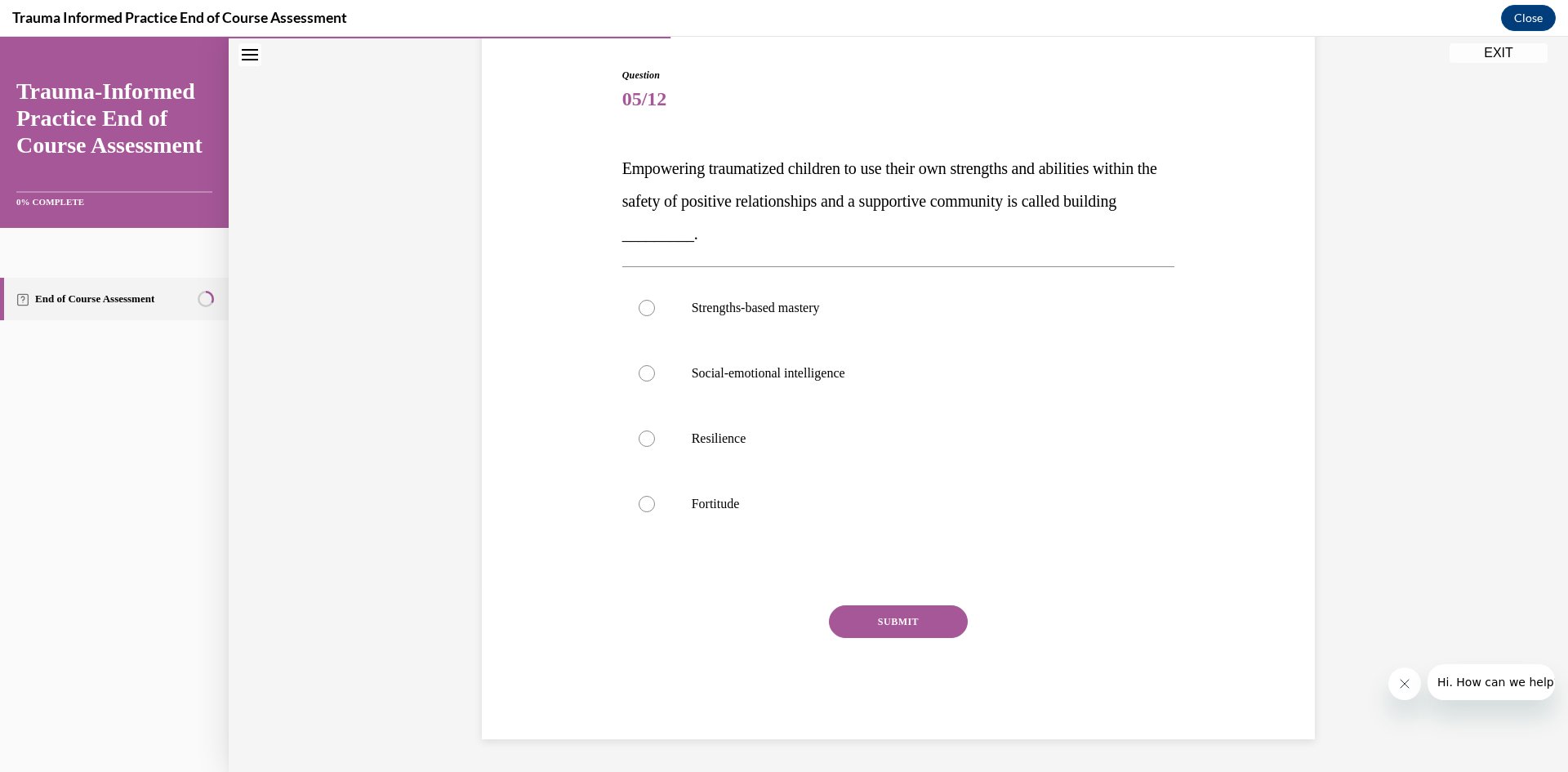
scroll to position [159, 0]
click at [803, 367] on p "Social-emotional intelligence" at bounding box center [913, 373] width 443 height 16
click at [655, 367] on input "Social-emotional intelligence" at bounding box center [646, 373] width 16 height 16
radio input "true"
click at [895, 622] on button "SUBMIT" at bounding box center [898, 621] width 139 height 33
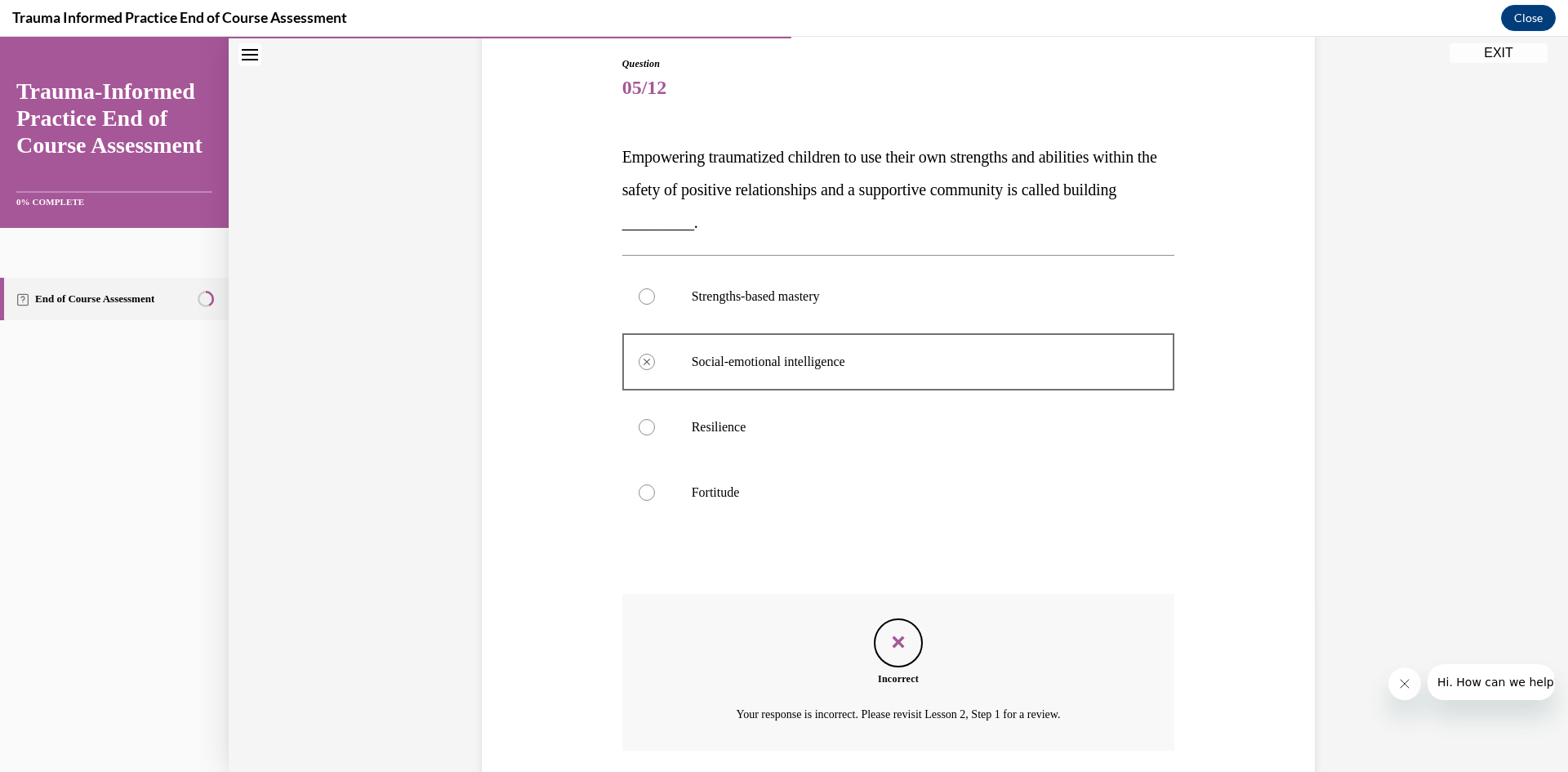
scroll to position [173, 0]
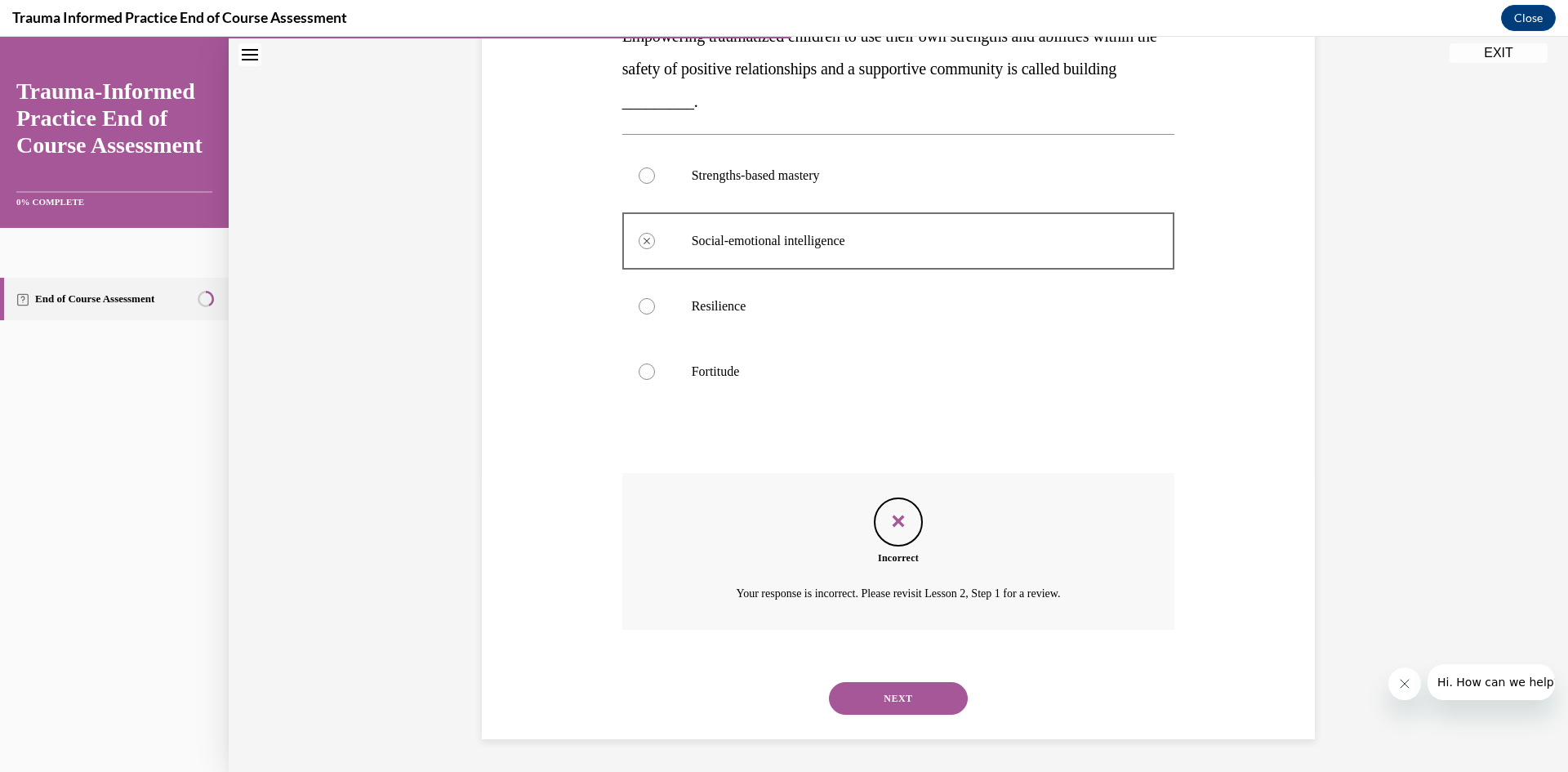
click at [910, 694] on button "NEXT" at bounding box center [898, 699] width 139 height 33
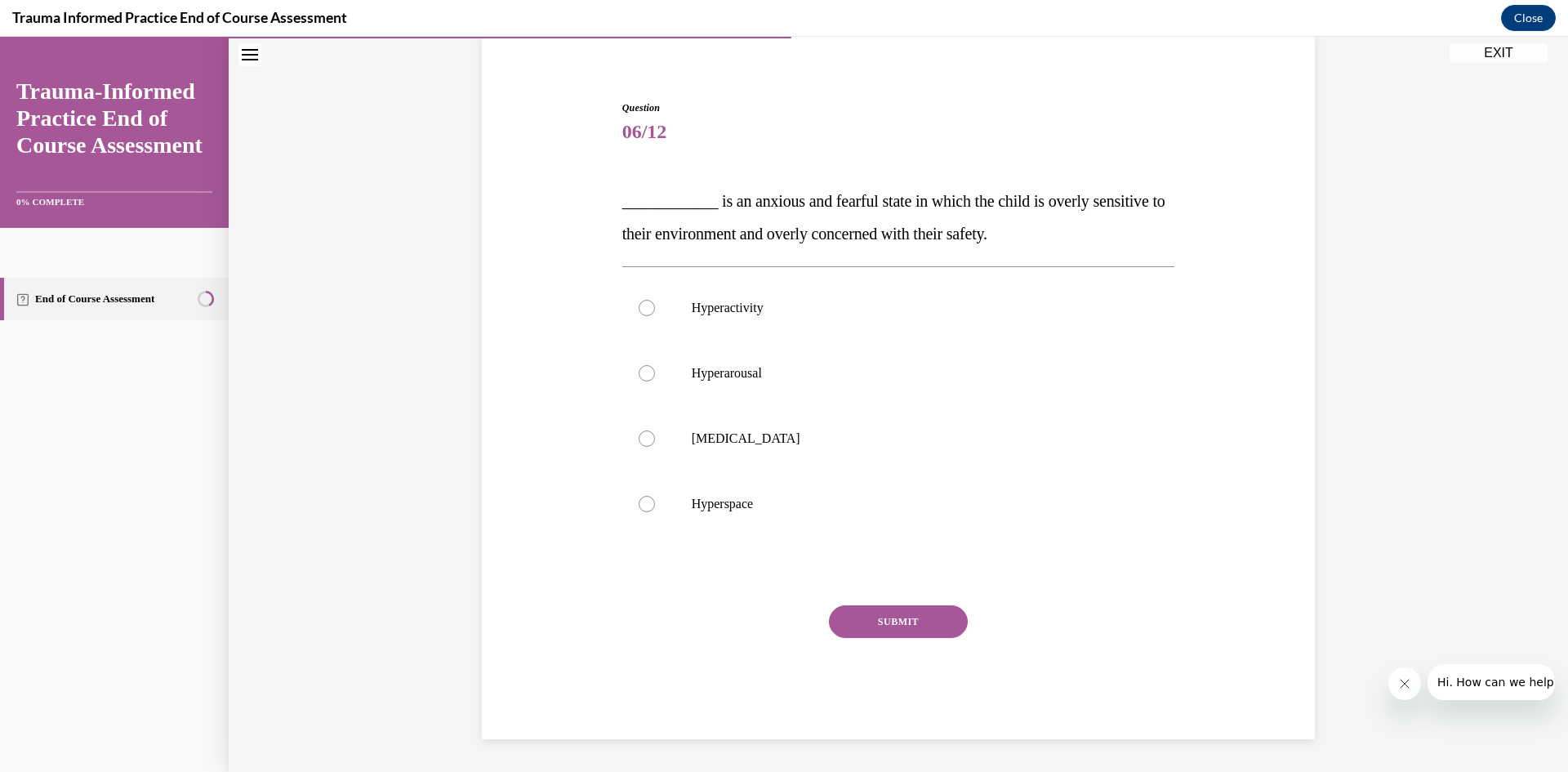
scroll to position [127, 0]
click at [754, 310] on p "Hyperactivity" at bounding box center [913, 308] width 443 height 16
click at [655, 310] on input "Hyperactivity" at bounding box center [646, 308] width 16 height 16
radio input "true"
click at [922, 617] on button "SUBMIT" at bounding box center [898, 621] width 139 height 33
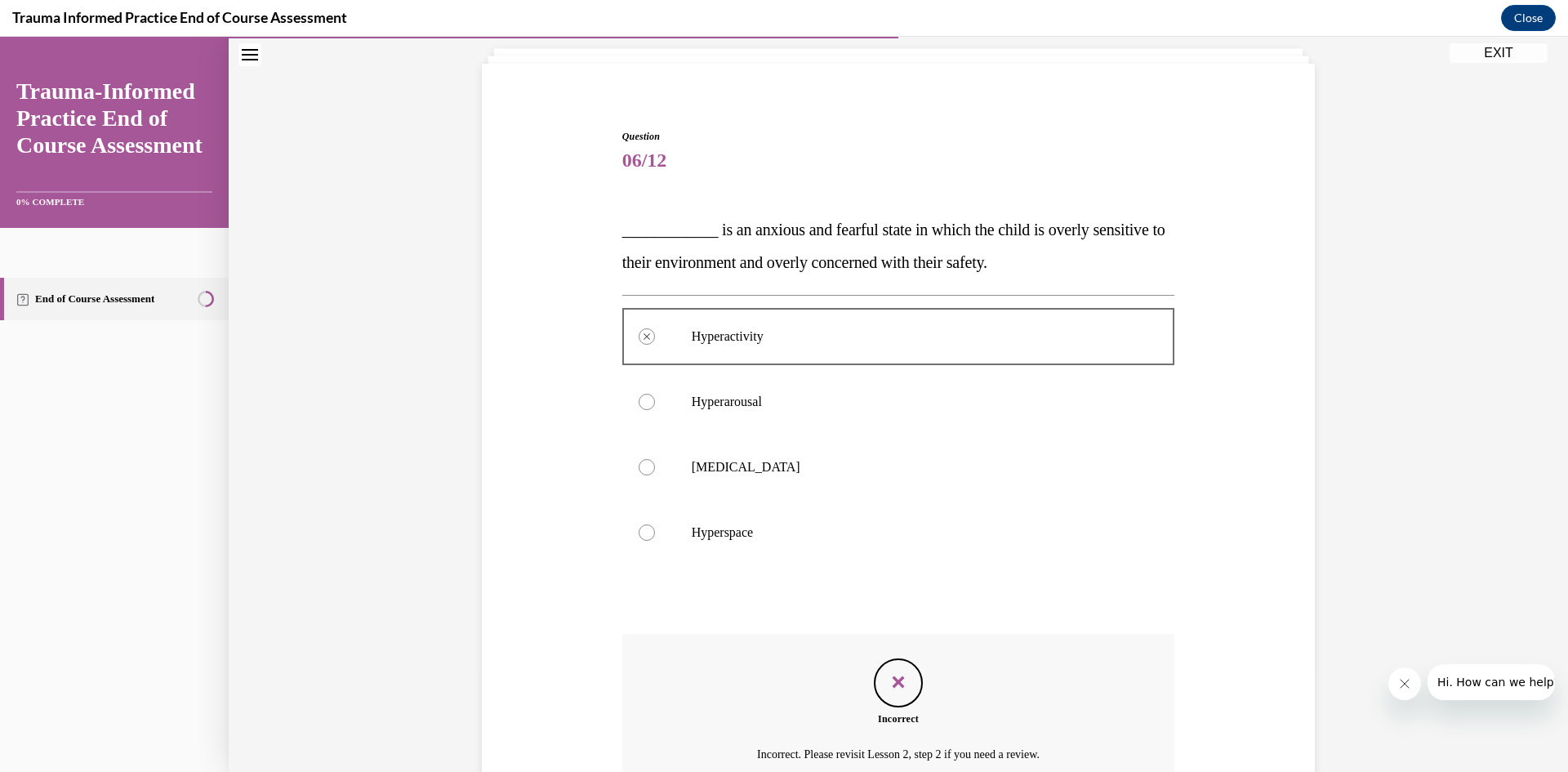
scroll to position [85, 0]
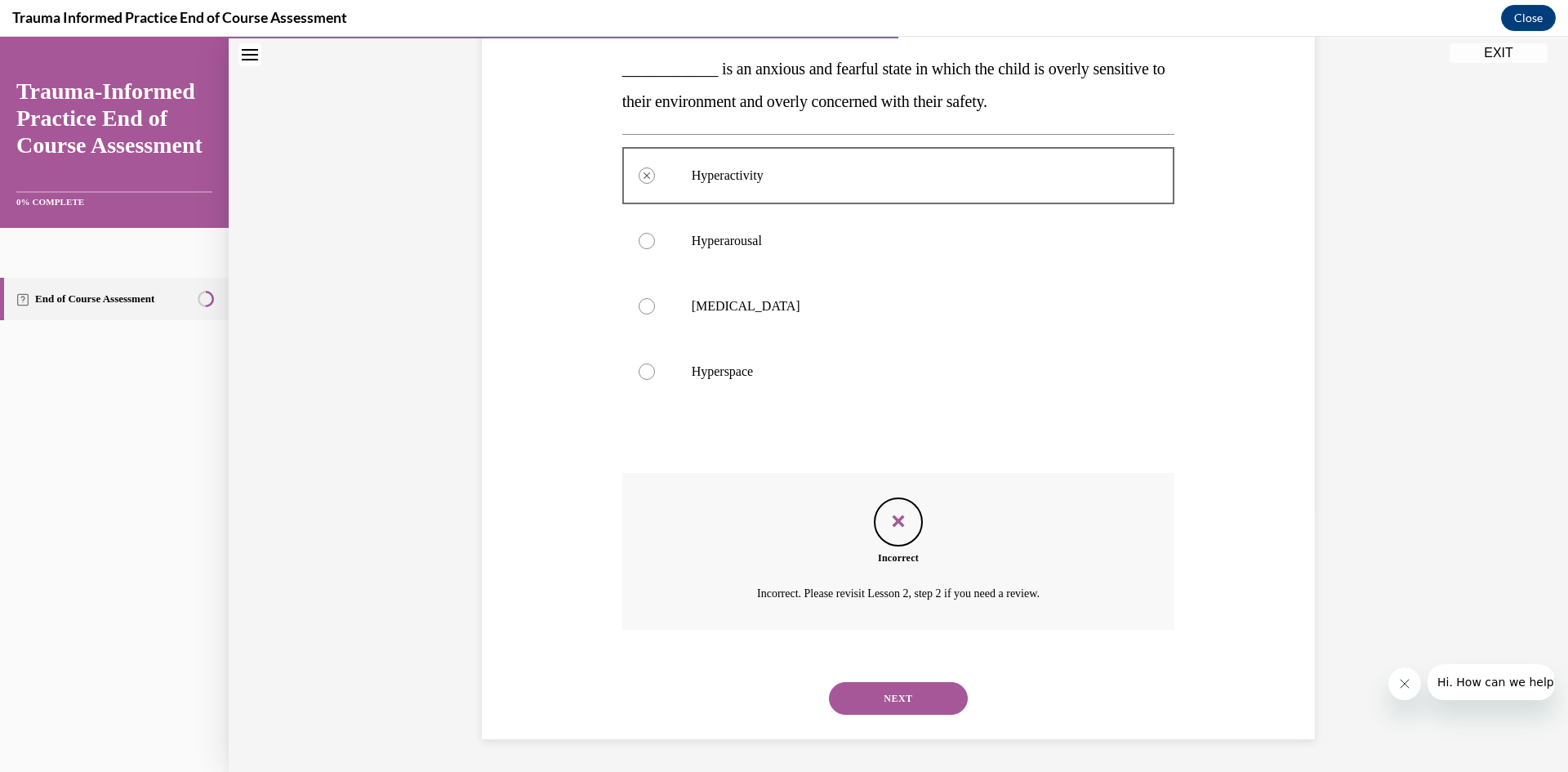
click at [909, 689] on button "NEXT" at bounding box center [898, 699] width 139 height 33
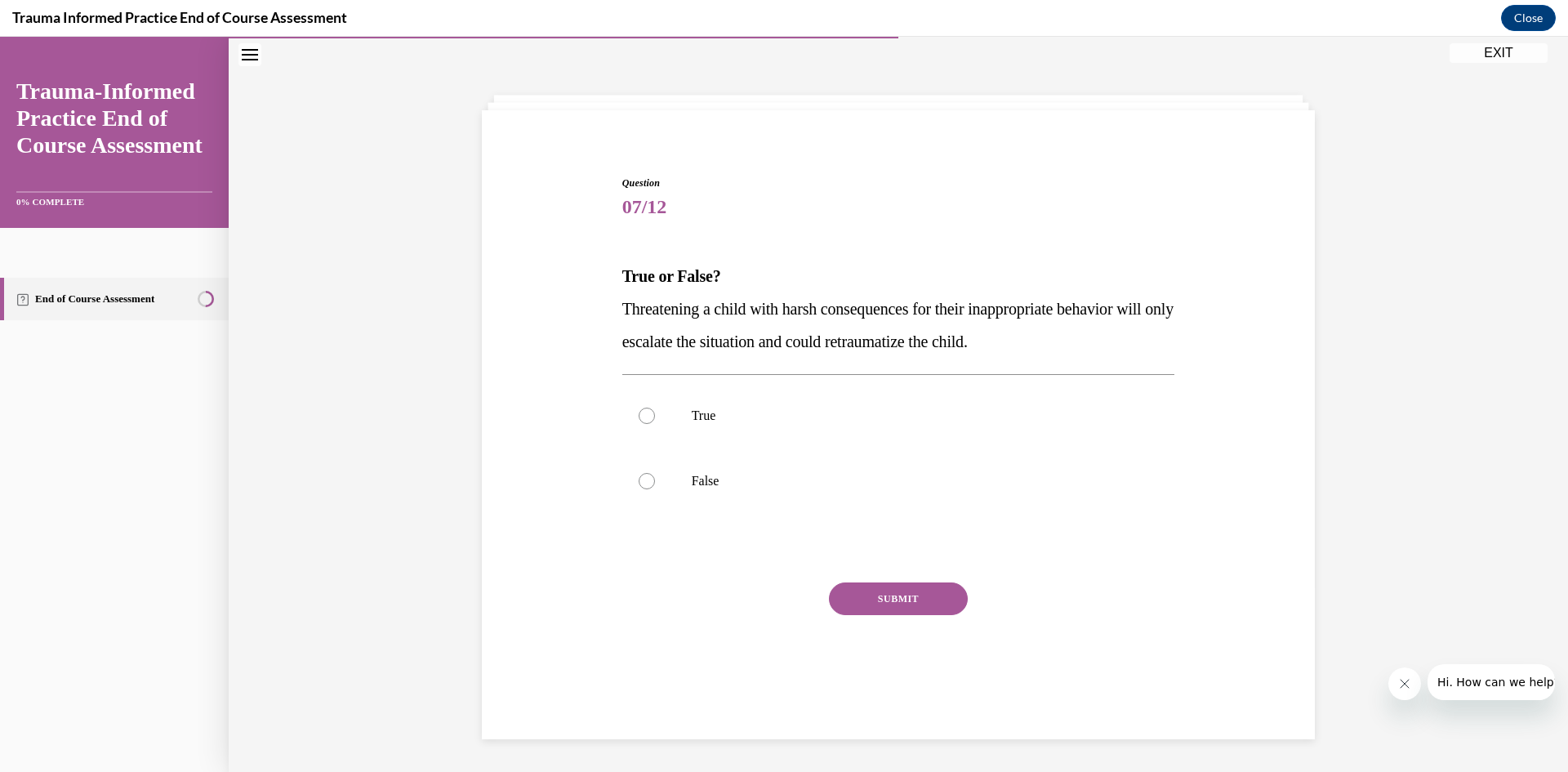
scroll to position [52, 0]
click at [715, 487] on p "False" at bounding box center [913, 480] width 443 height 16
click at [655, 487] on input "False" at bounding box center [646, 480] width 16 height 16
radio input "true"
click at [888, 601] on button "SUBMIT" at bounding box center [898, 599] width 139 height 33
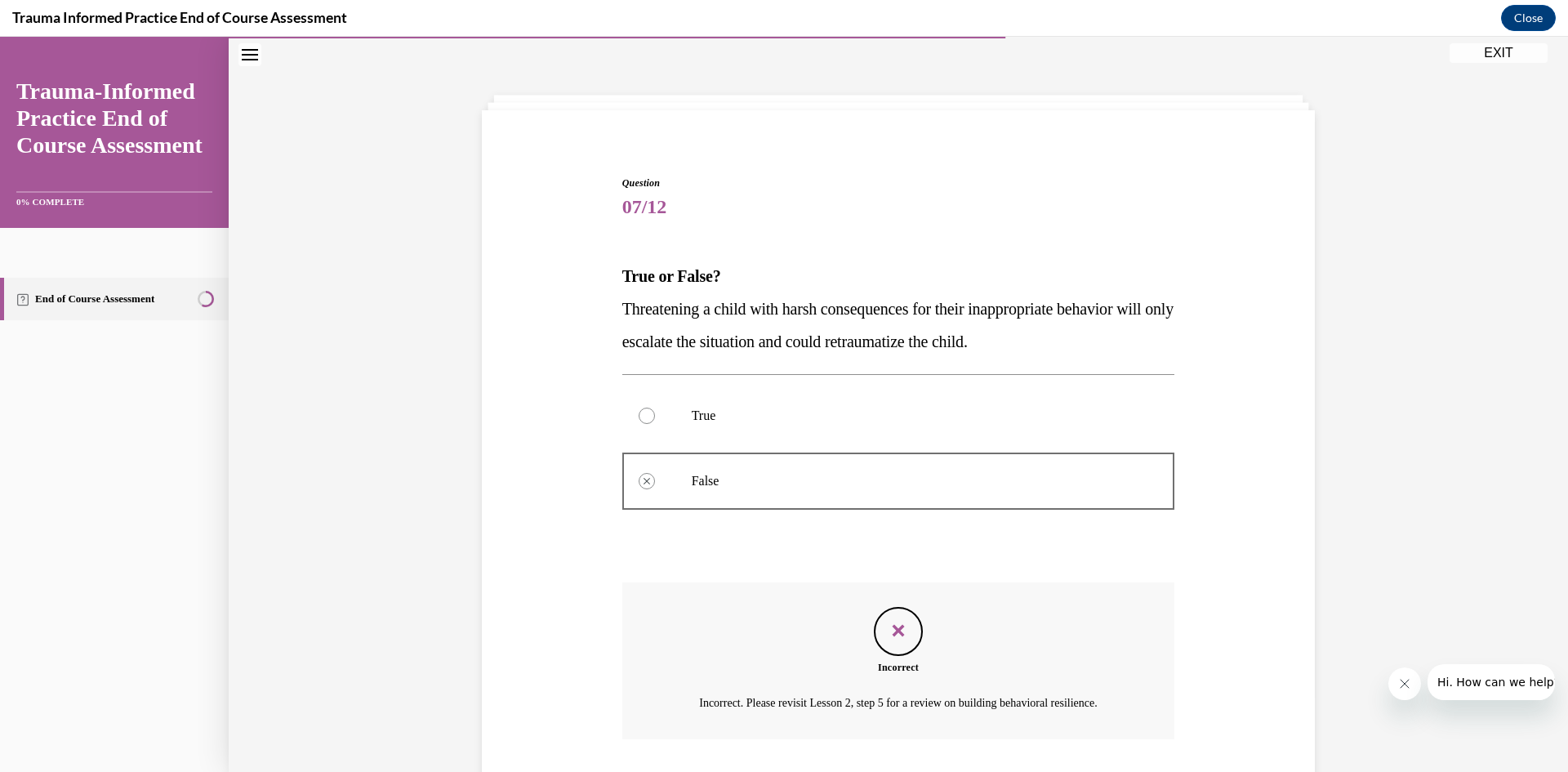
scroll to position [161, 0]
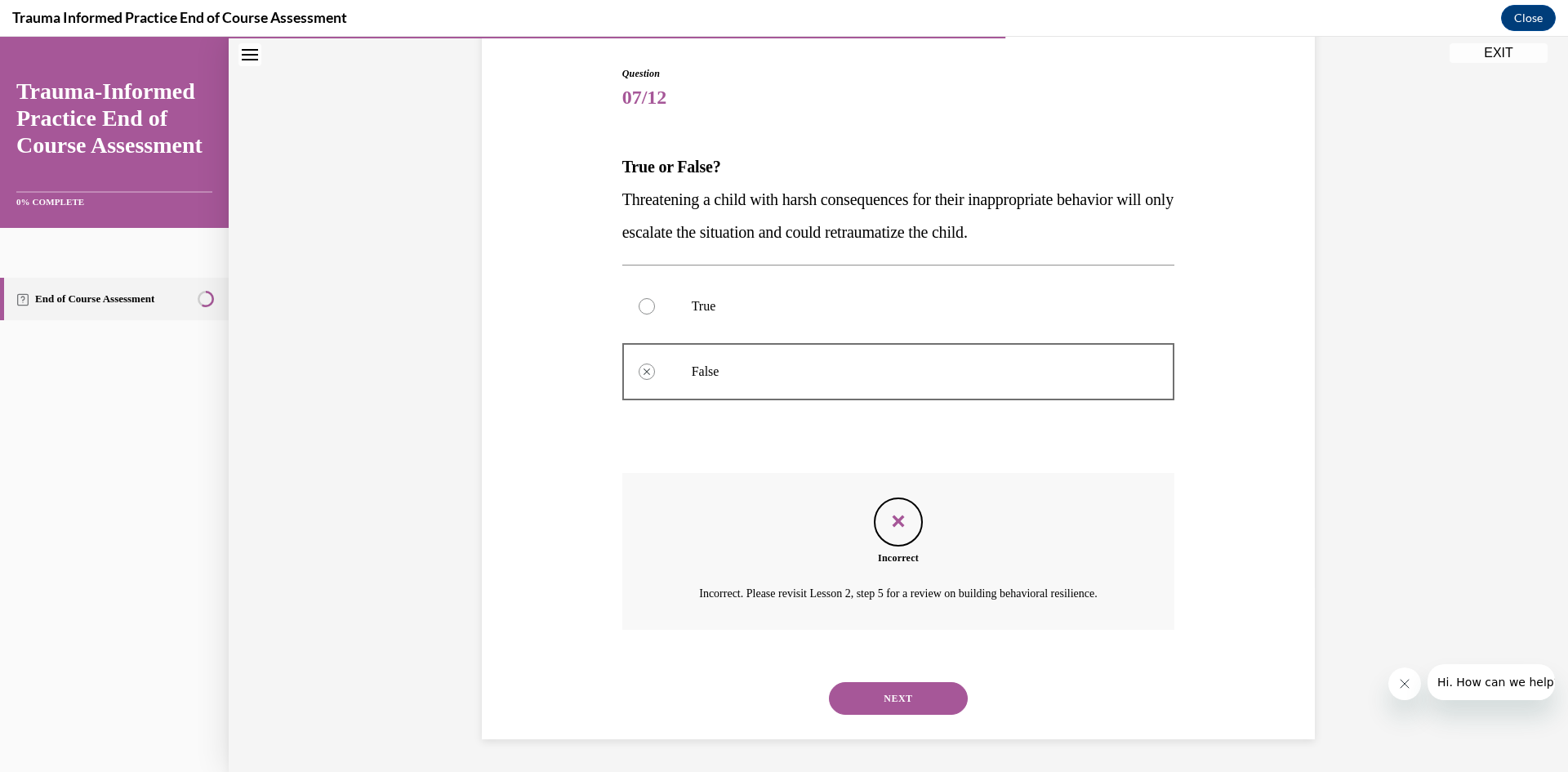
click at [923, 689] on button "NEXT" at bounding box center [898, 699] width 139 height 33
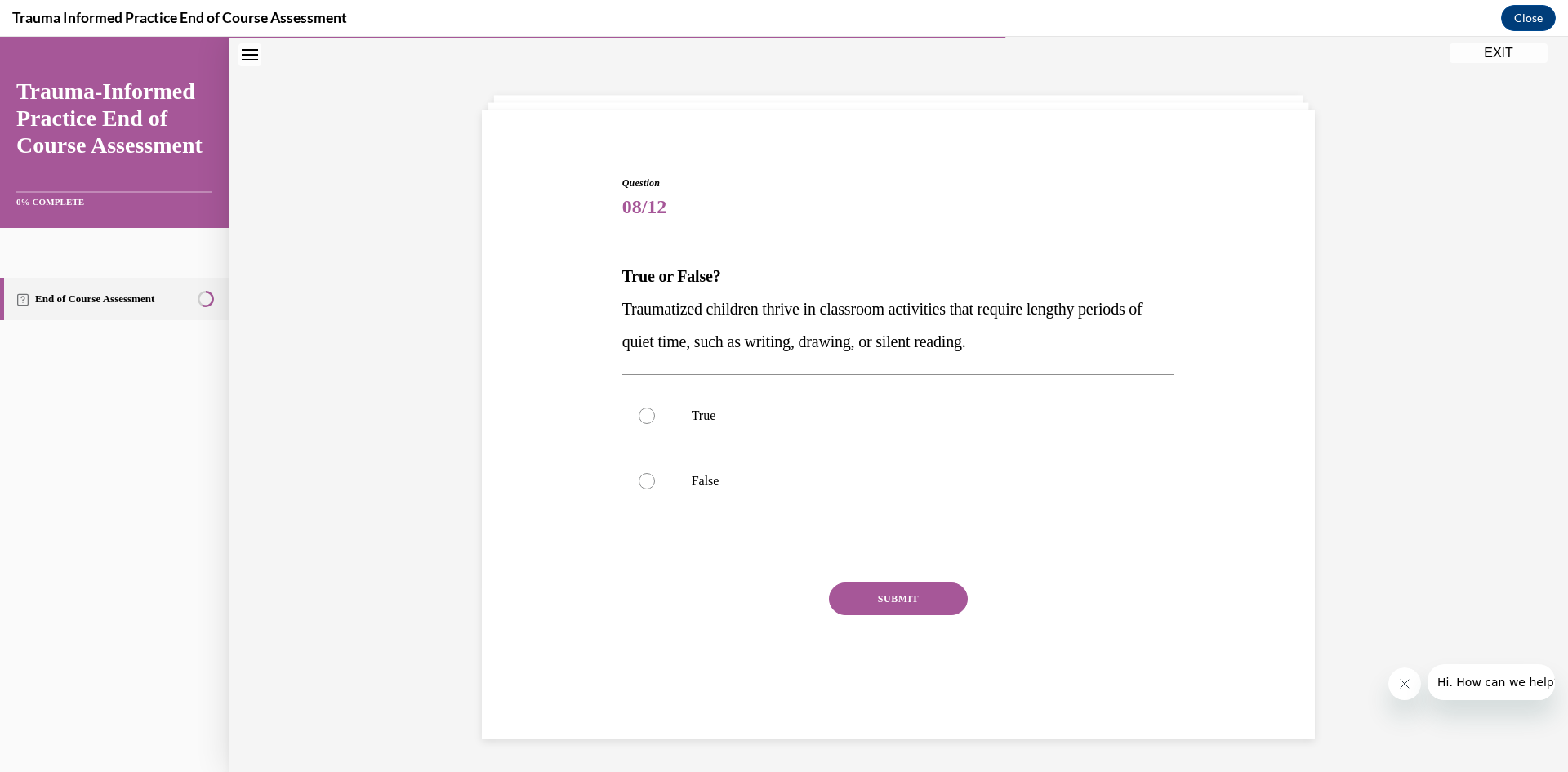
scroll to position [52, 0]
click at [712, 428] on label "True" at bounding box center [898, 416] width 553 height 65
click at [655, 424] on input "True" at bounding box center [646, 415] width 16 height 16
radio input "true"
click at [897, 598] on button "SUBMIT" at bounding box center [898, 599] width 139 height 33
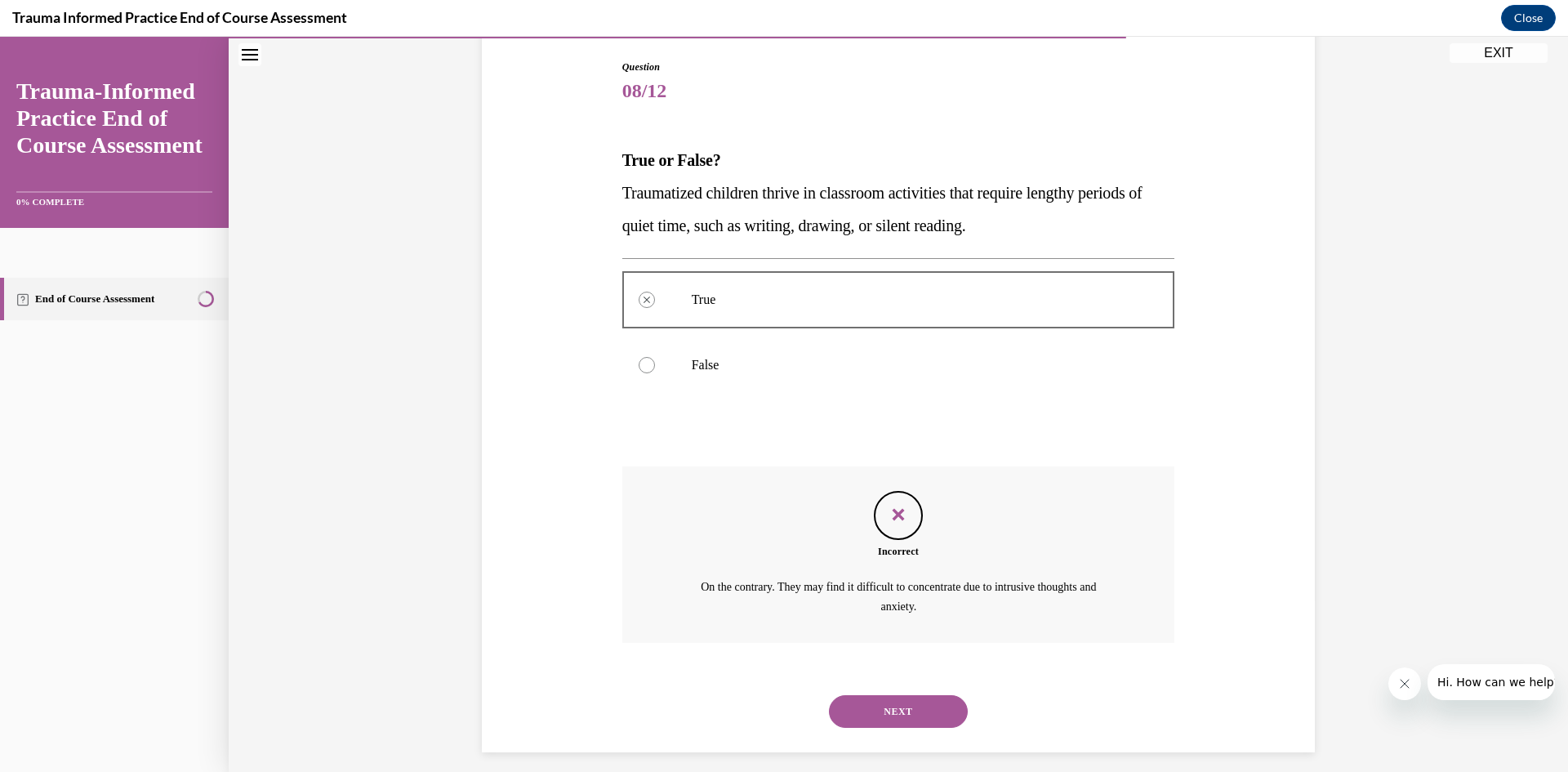
scroll to position [180, 0]
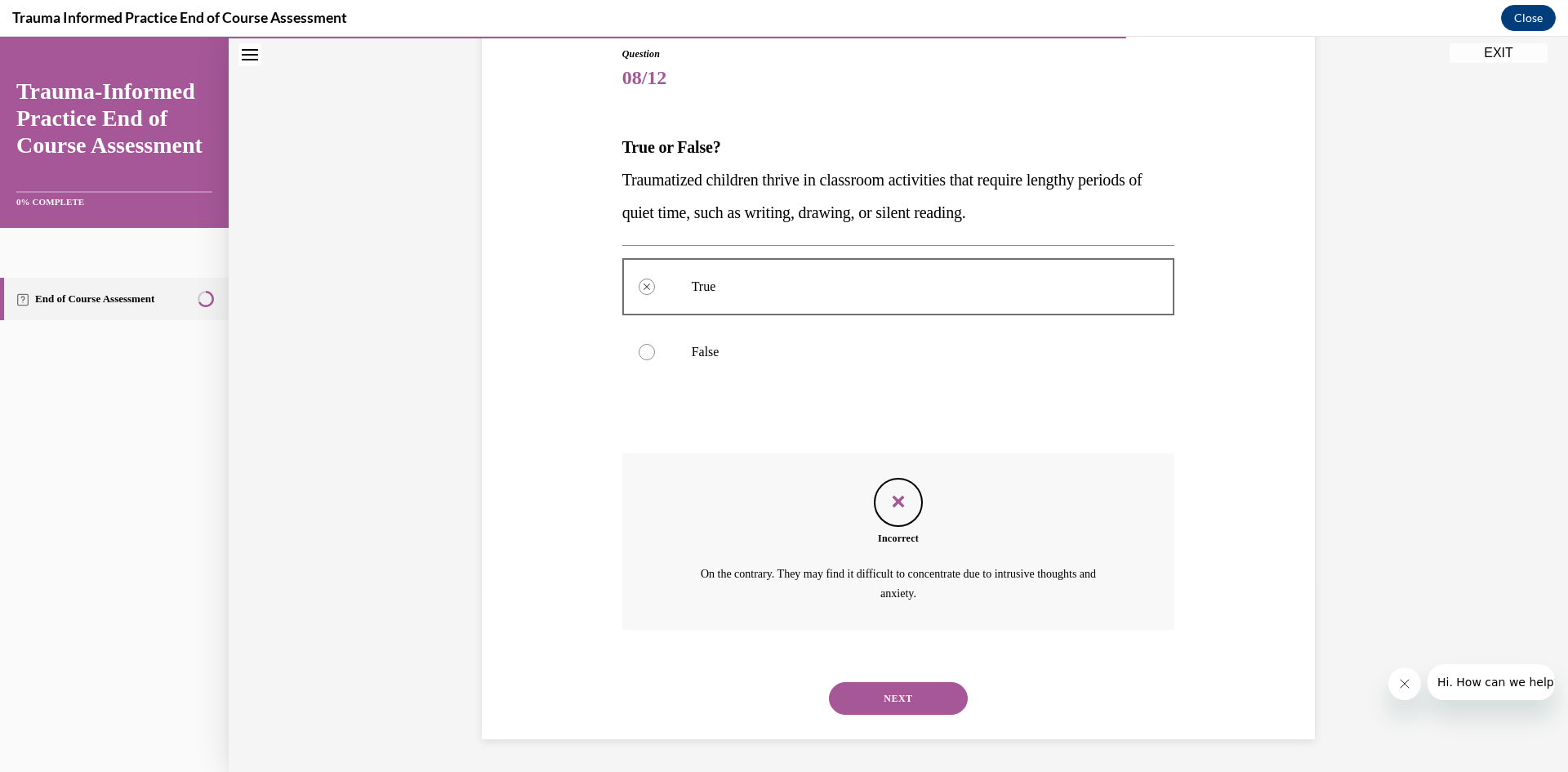
click at [930, 701] on button "NEXT" at bounding box center [898, 699] width 139 height 33
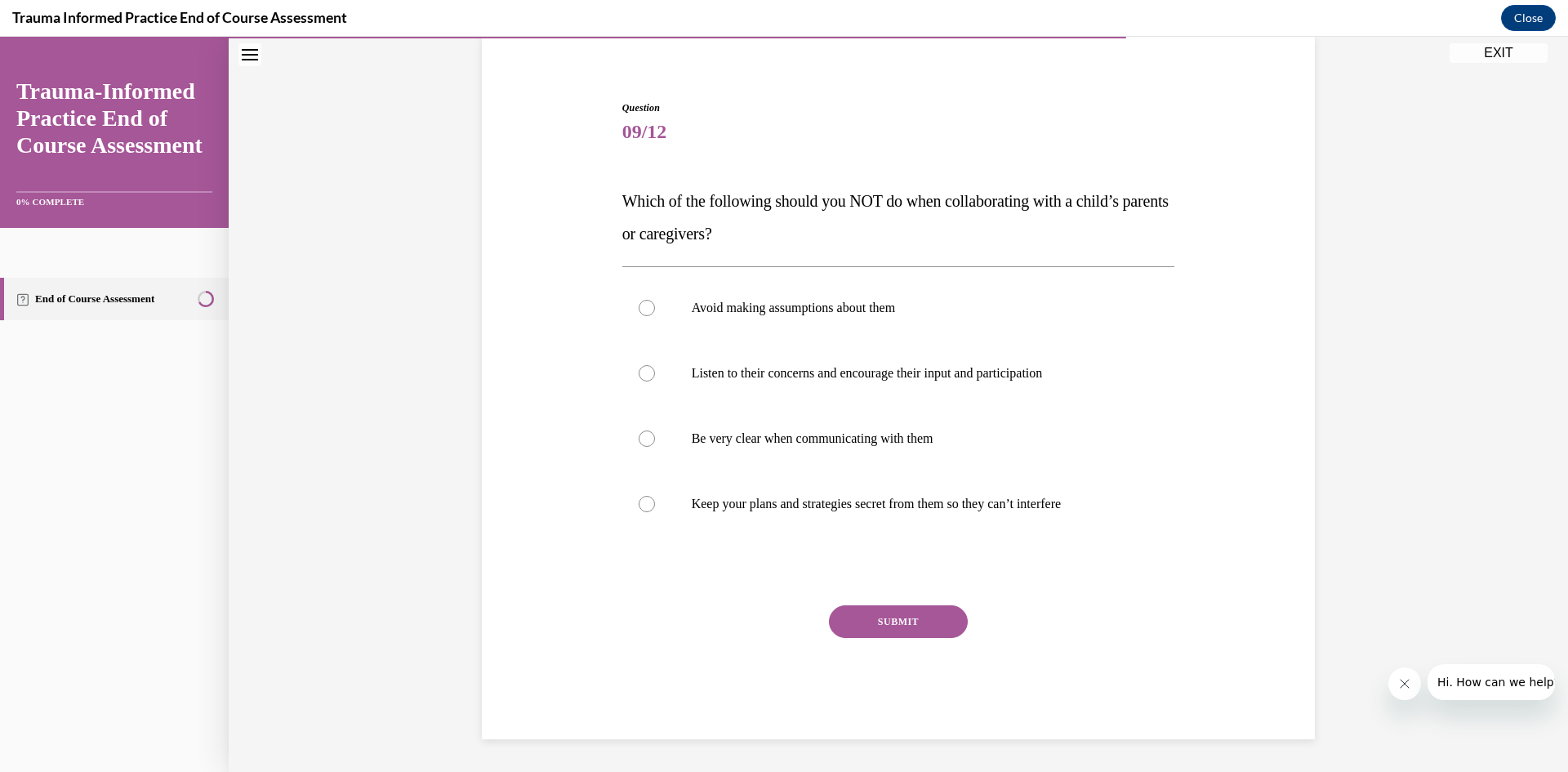
scroll to position [127, 0]
click at [1023, 373] on p "Listen to their concerns and encourage their input and participation" at bounding box center [913, 373] width 443 height 16
click at [655, 373] on input "Listen to their concerns and encourage their input and participation" at bounding box center [646, 373] width 16 height 16
radio input "true"
click at [932, 442] on p "Be very clear when communicating with them" at bounding box center [913, 438] width 443 height 16
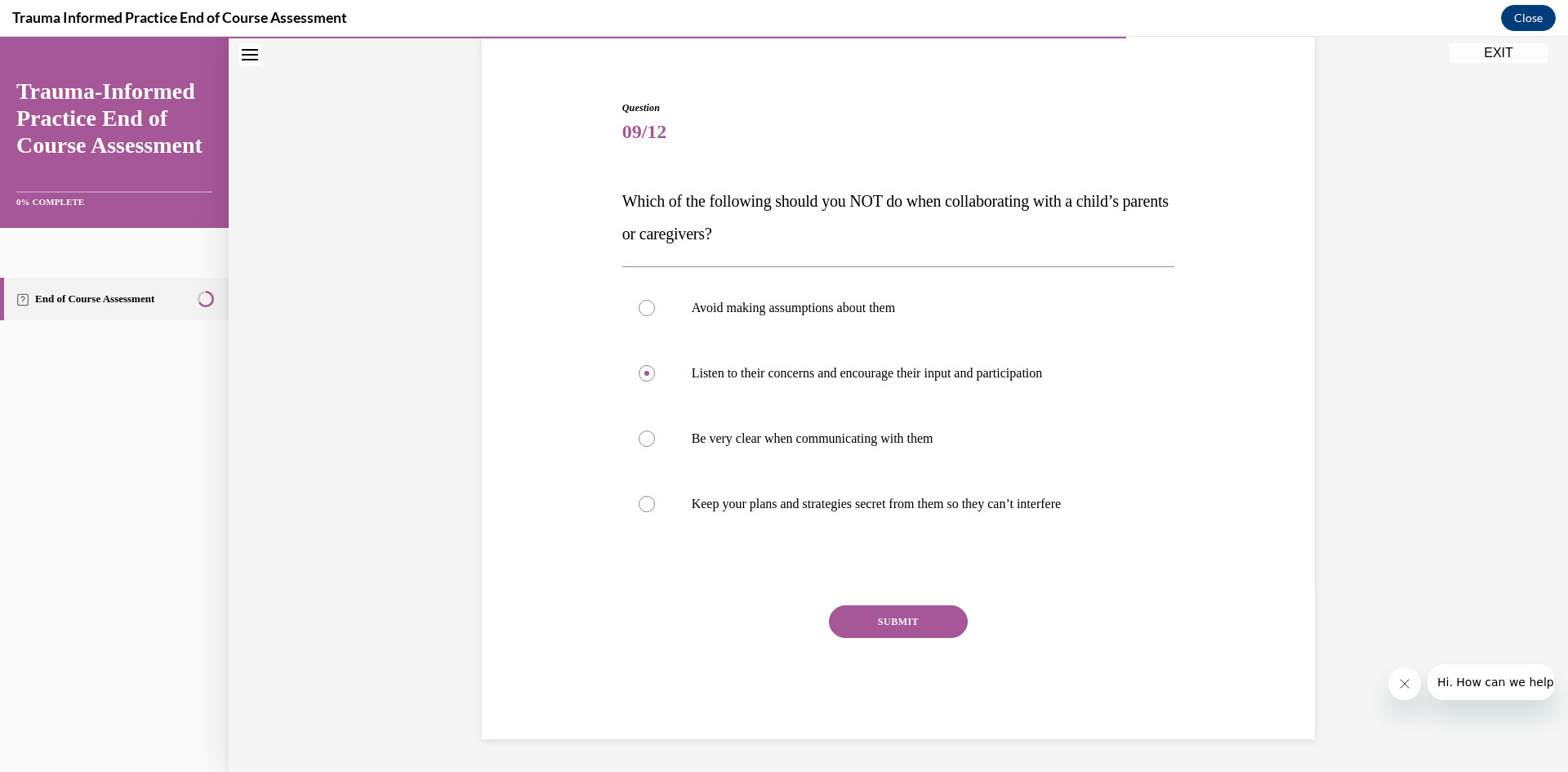
click at [655, 442] on input "Be very clear when communicating with them" at bounding box center [646, 438] width 16 height 16
radio input "true"
click at [928, 508] on p "Keep your plans and strategies secret from them so they can’t interfere" at bounding box center [913, 503] width 443 height 16
click at [655, 508] on input "Keep your plans and strategies secret from them so they can’t interfere" at bounding box center [646, 503] width 16 height 16
radio input "true"
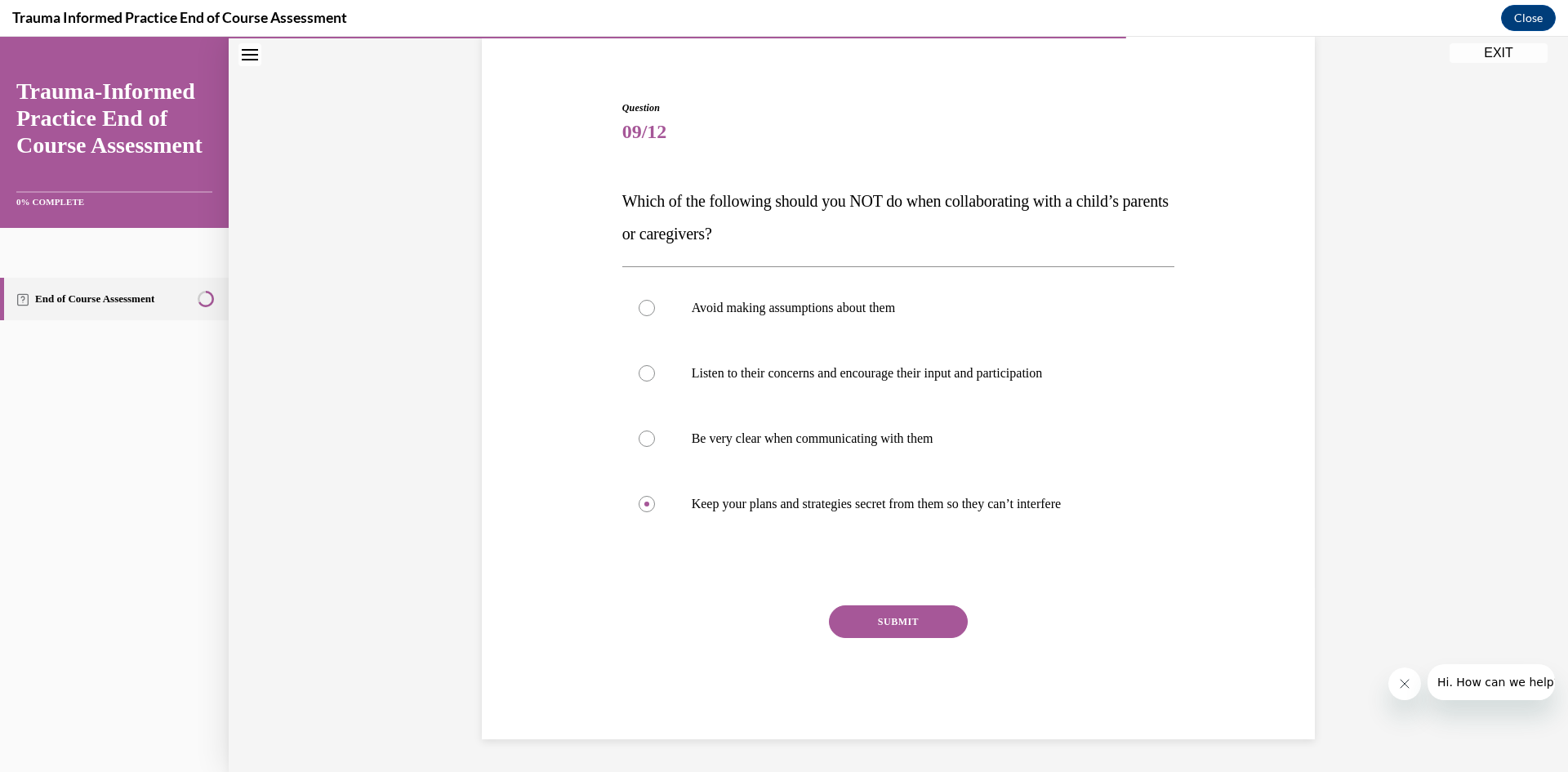
click at [926, 620] on button "SUBMIT" at bounding box center [898, 621] width 139 height 33
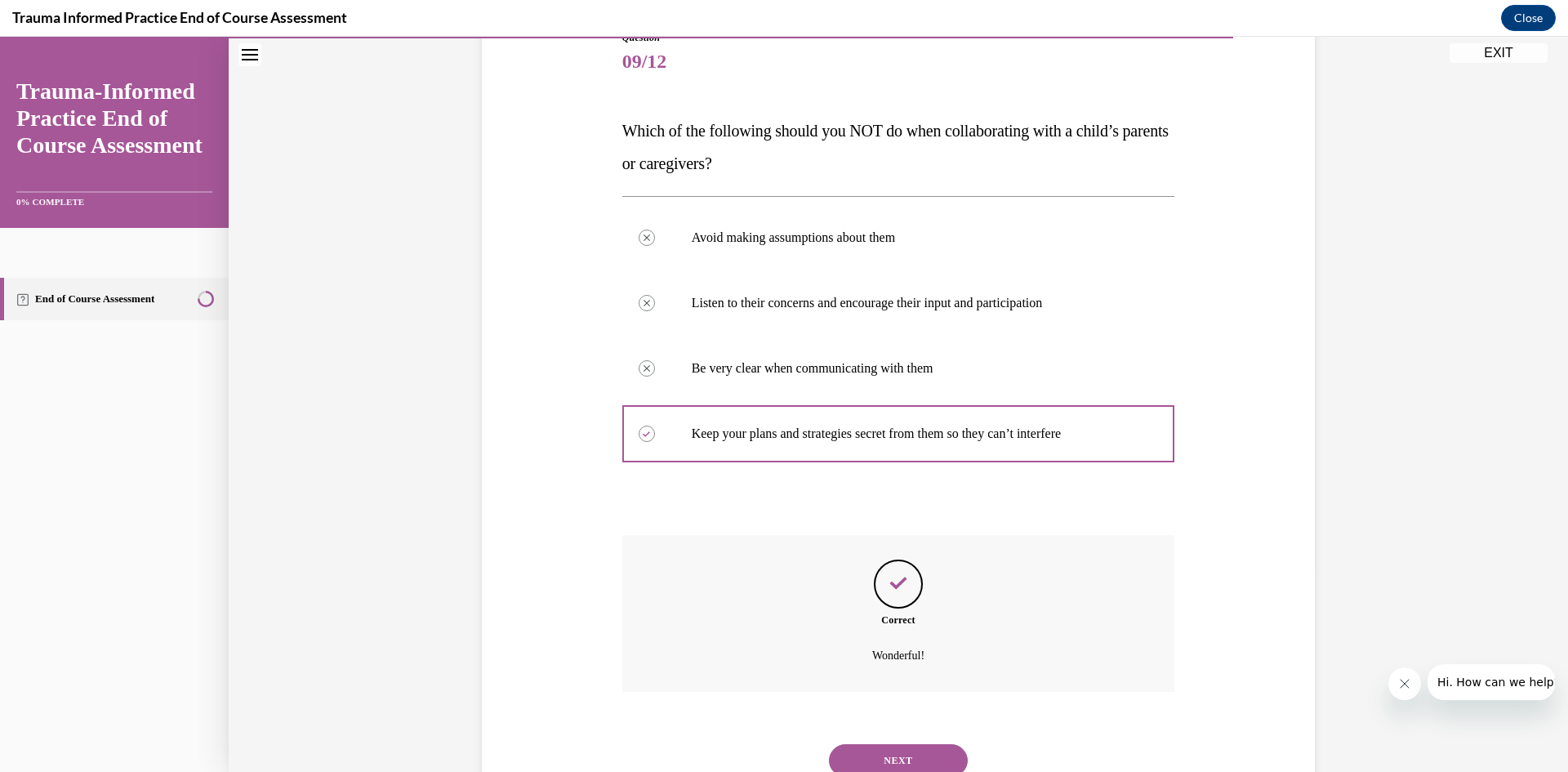
scroll to position [207, 0]
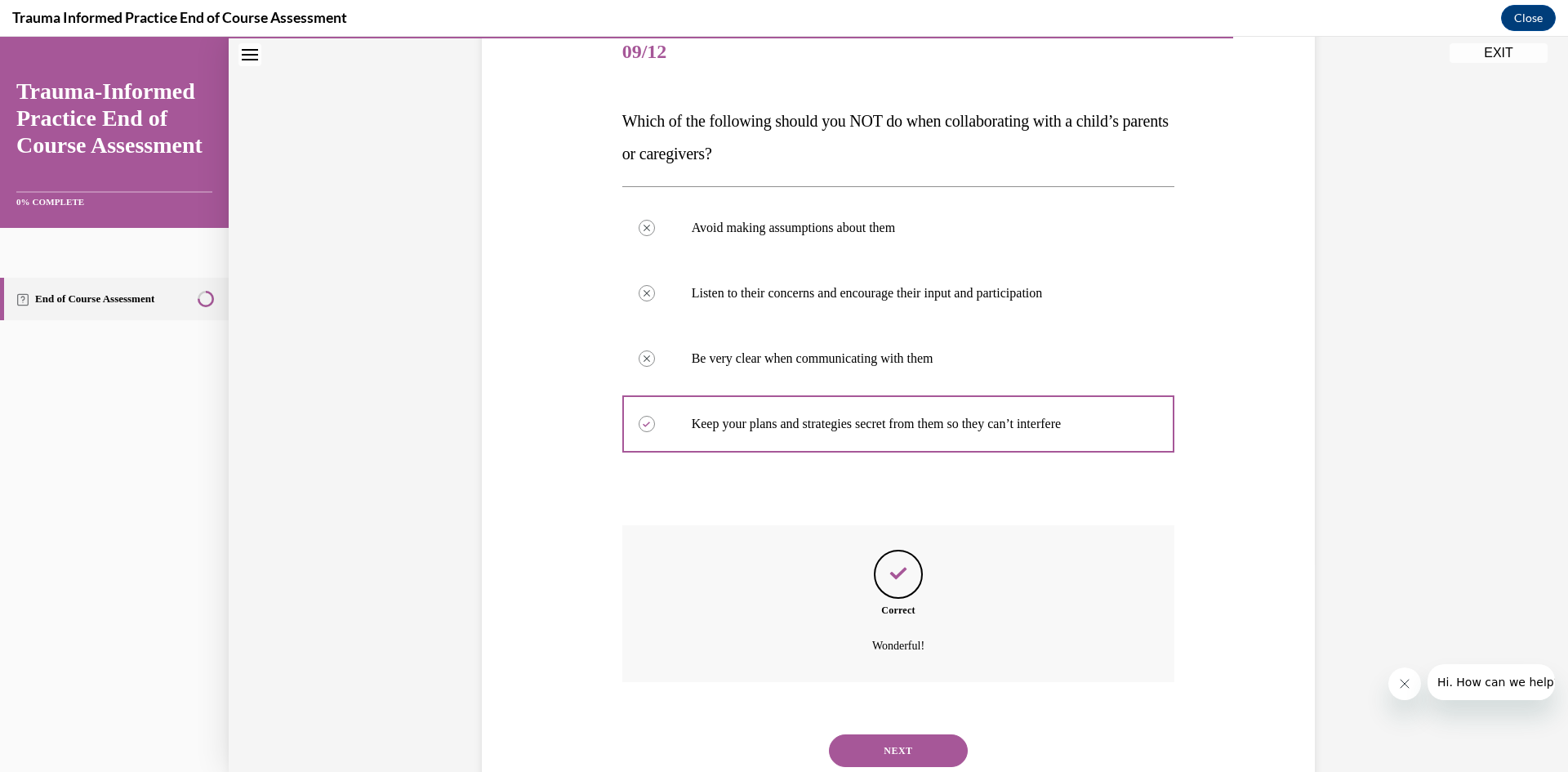
click at [929, 735] on button "NEXT" at bounding box center [898, 751] width 139 height 33
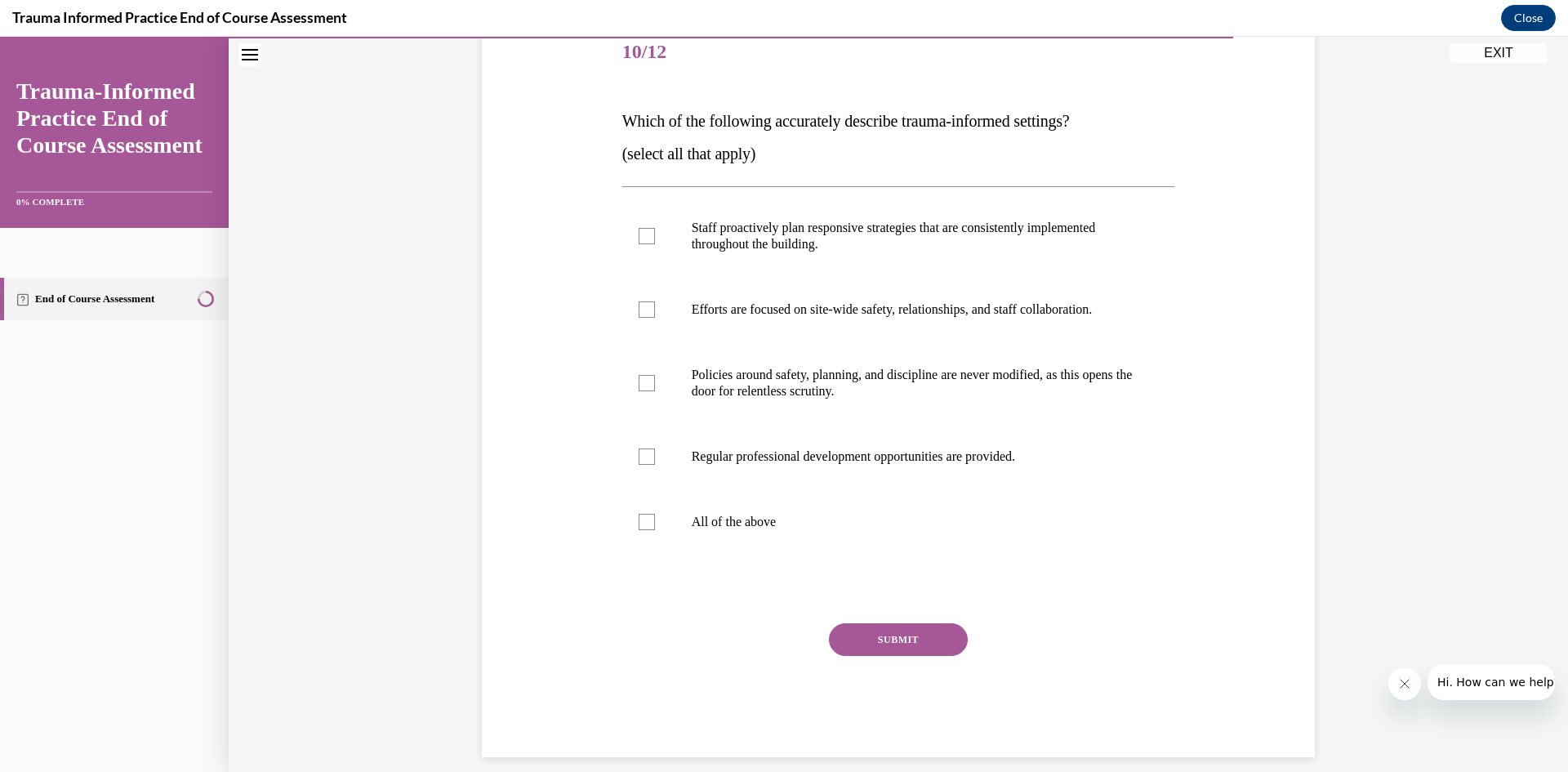
scroll to position [183, 0]
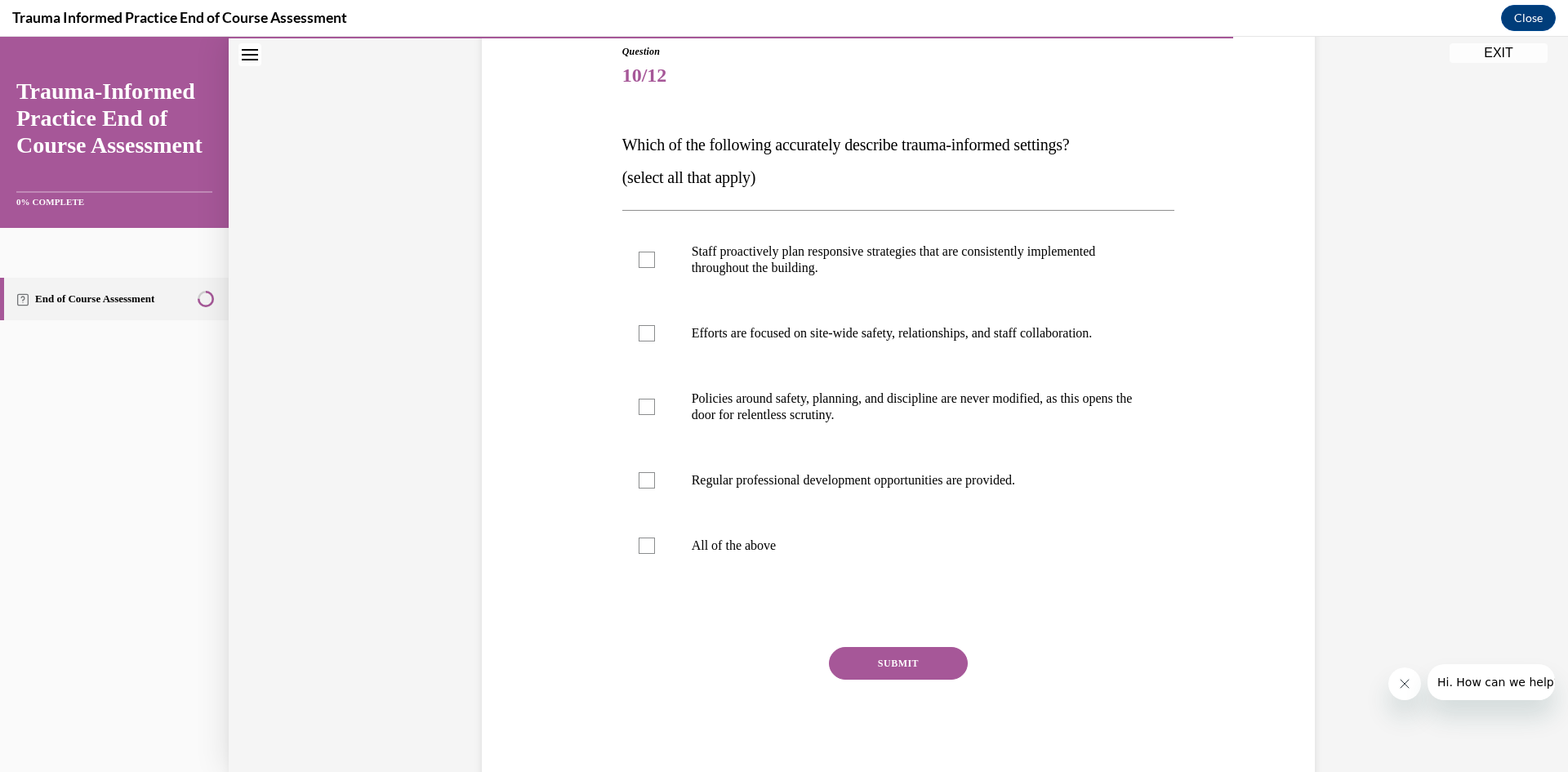
click at [1058, 351] on label "Efforts are focused on site-wide safety, relationships, and staff collaboration." at bounding box center [898, 334] width 553 height 65
click at [655, 341] on input "Efforts are focused on site-wide safety, relationships, and staff collaboration." at bounding box center [646, 333] width 16 height 16
checkbox input "true"
click at [1049, 249] on p "Staff proactively plan responsive strategies that are consistently implemented …" at bounding box center [913, 260] width 443 height 33
click at [655, 251] on input "Staff proactively plan responsive strategies that are consistently implemented …" at bounding box center [646, 259] width 16 height 16
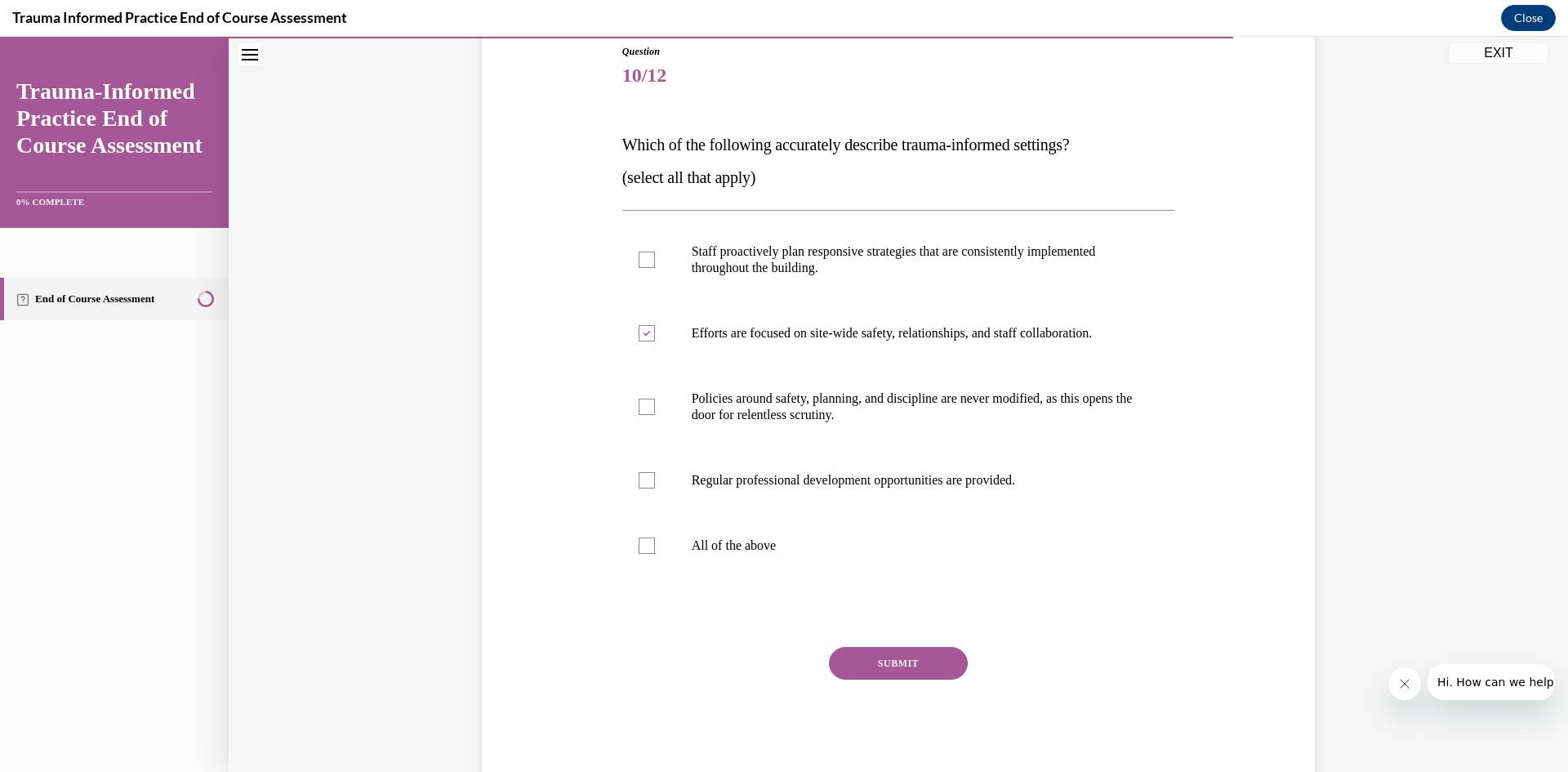
checkbox input "true"
click at [877, 399] on p "Policies around safety, planning, and discipline are never modified, as this op…" at bounding box center [913, 407] width 443 height 33
click at [655, 399] on input "Policies around safety, planning, and discipline are never modified, as this op…" at bounding box center [646, 407] width 16 height 16
checkbox input "true"
click at [795, 484] on p "Regular professional development opportunities are provided." at bounding box center [913, 480] width 443 height 16
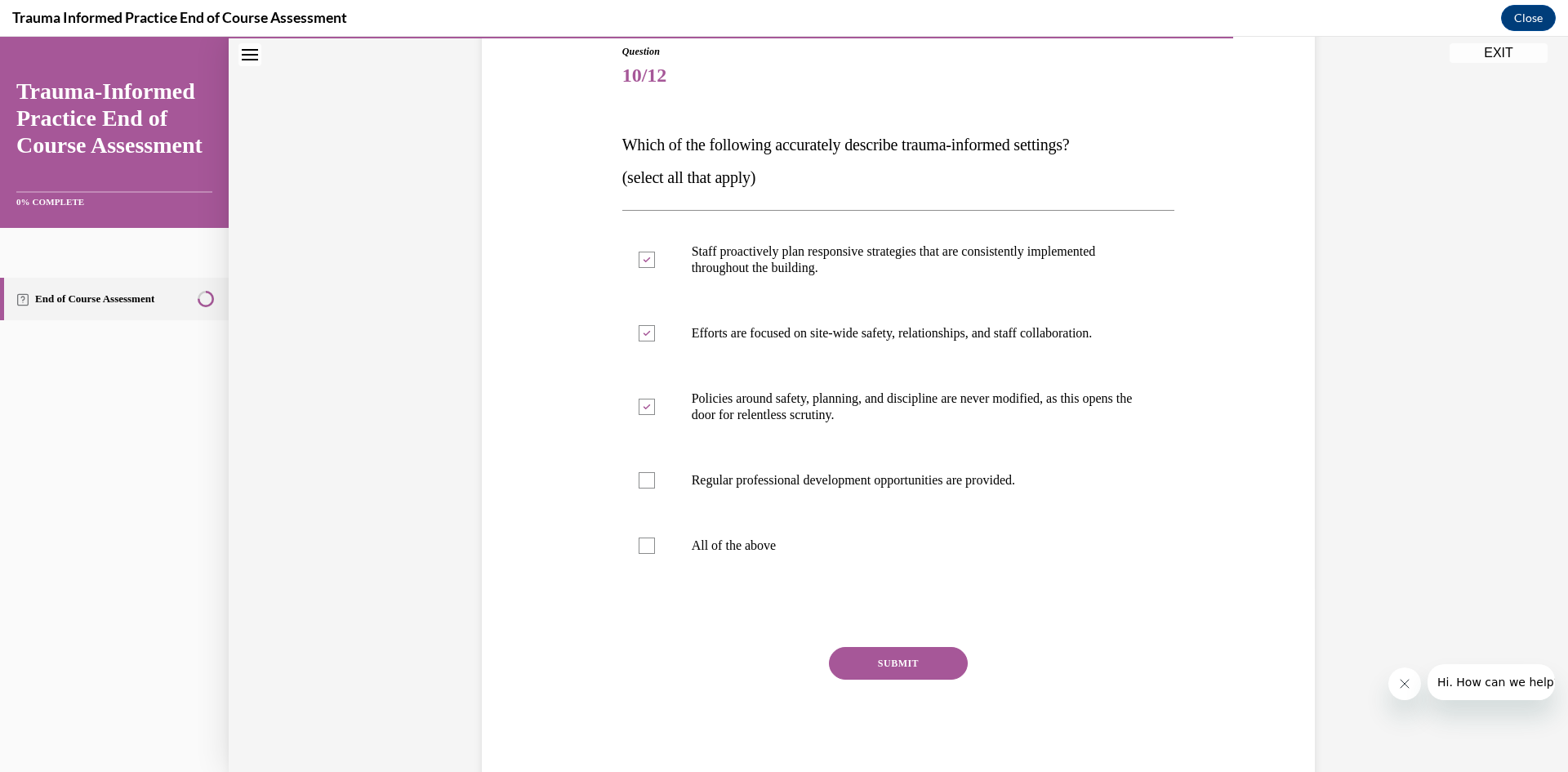
click at [655, 484] on input "Regular professional development opportunities are provided." at bounding box center [646, 480] width 16 height 16
checkbox input "true"
click at [821, 412] on p "Policies around safety, planning, and discipline are never modified, as this op…" at bounding box center [913, 407] width 443 height 33
click at [655, 412] on input "Policies around safety, planning, and discipline are never modified, as this op…" at bounding box center [646, 407] width 16 height 16
checkbox input "false"
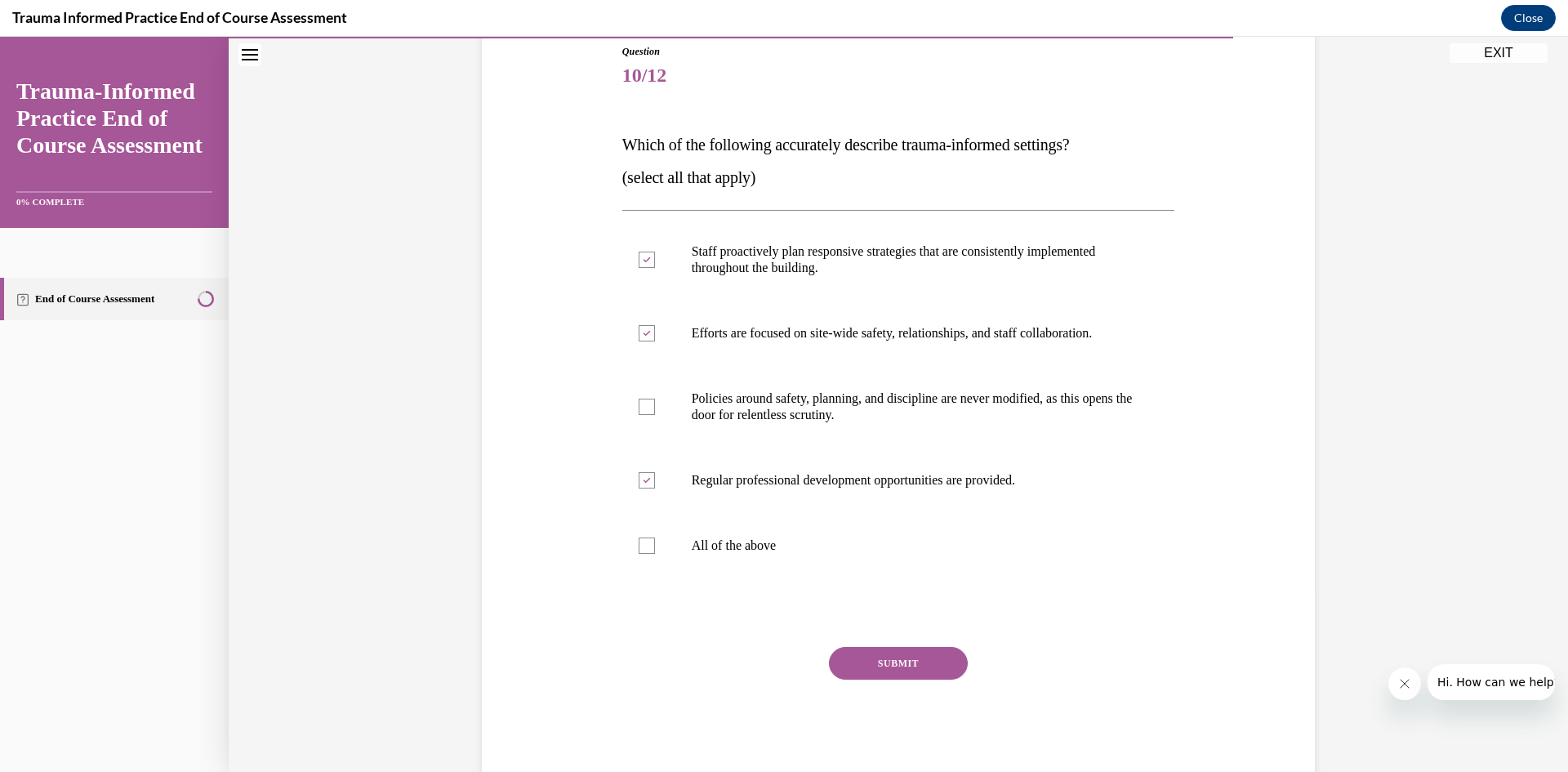
click at [907, 647] on button "SUBMIT" at bounding box center [898, 664] width 139 height 33
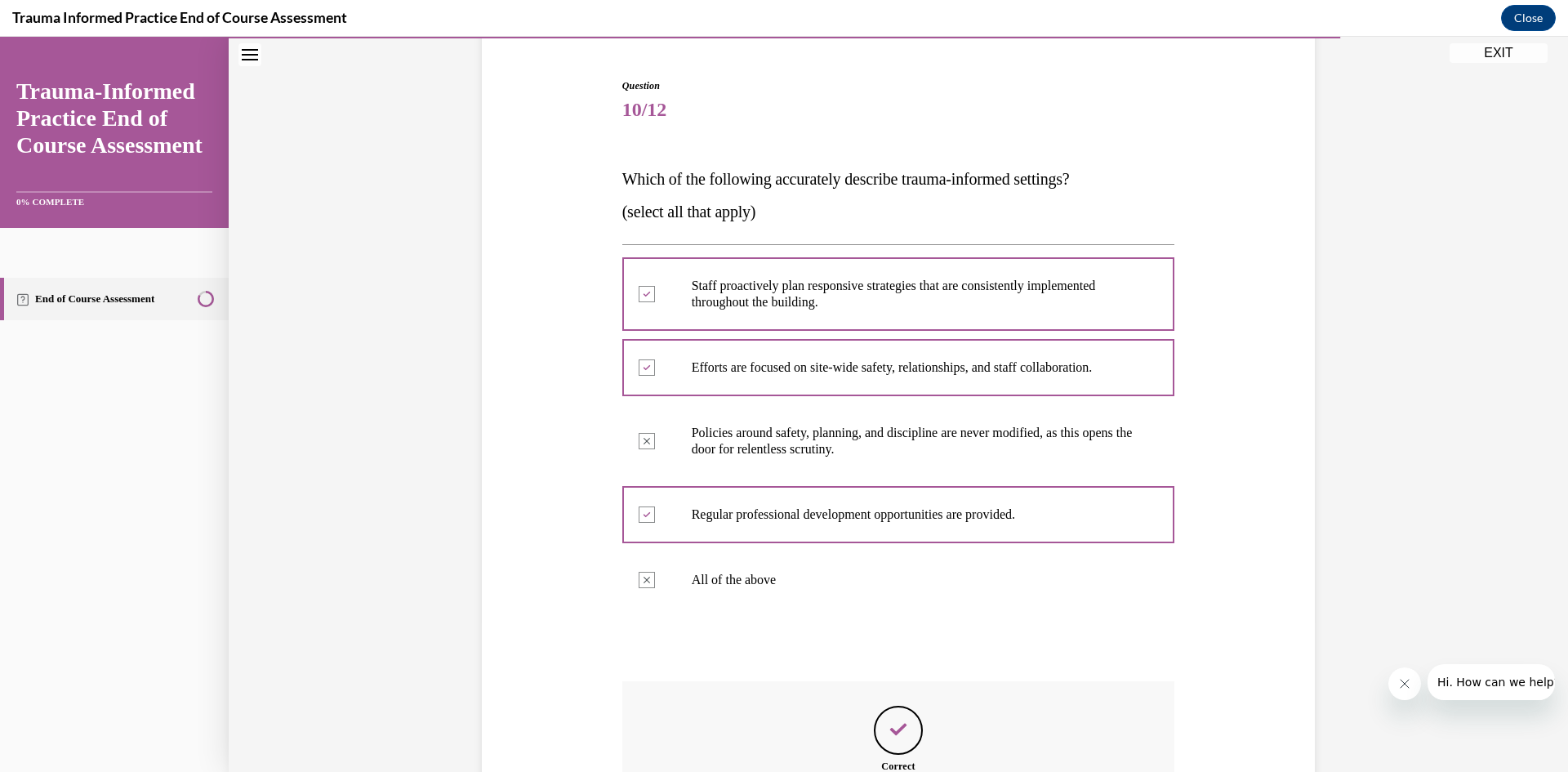
scroll to position [148, 0]
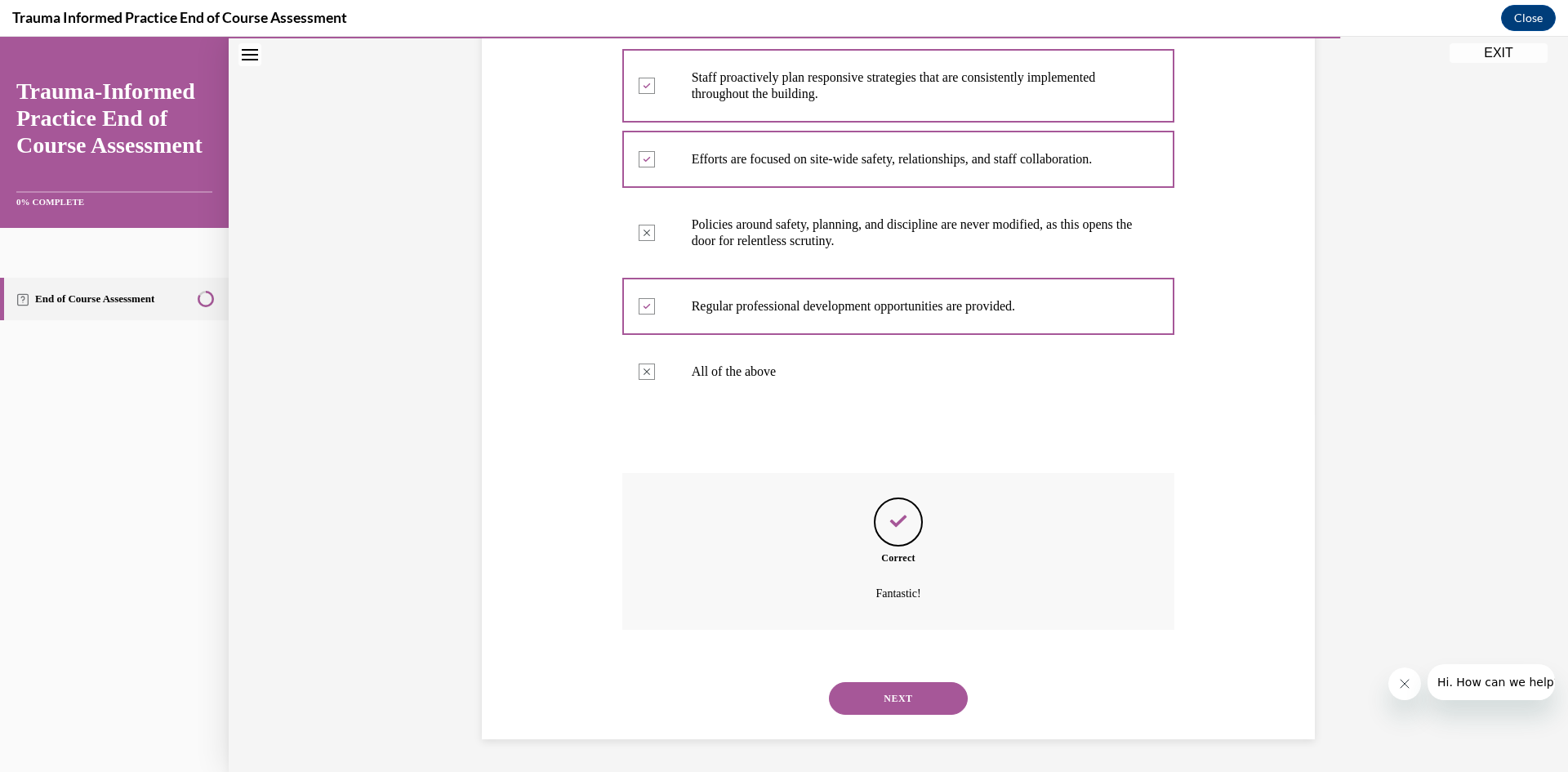
click at [911, 702] on button "NEXT" at bounding box center [898, 699] width 139 height 33
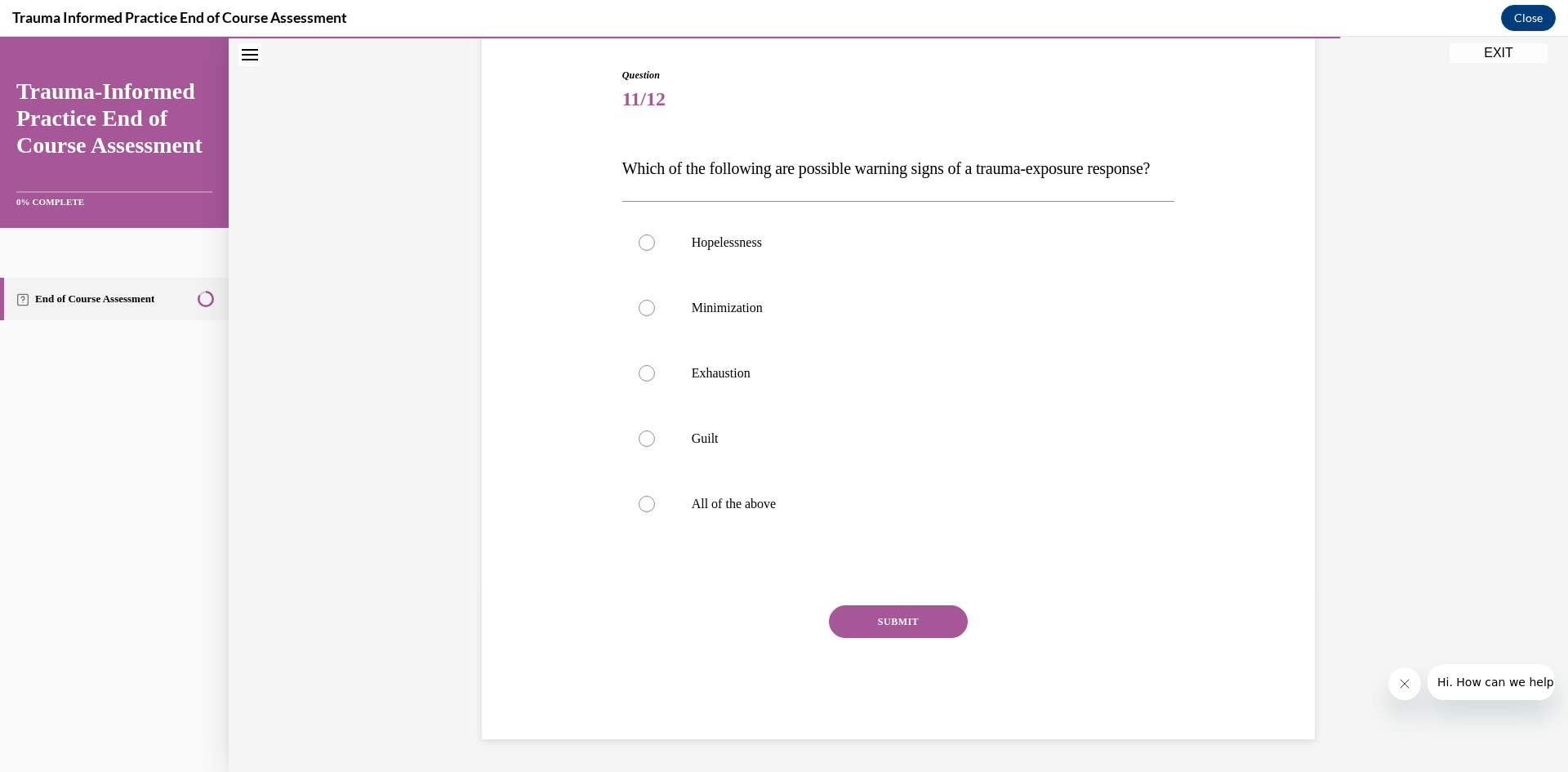
scroll to position [183, 0]
click at [703, 433] on label "Guilt" at bounding box center [898, 439] width 553 height 65
click at [655, 433] on input "Guilt" at bounding box center [646, 438] width 16 height 16
radio input "true"
click at [890, 630] on button "SUBMIT" at bounding box center [898, 621] width 139 height 33
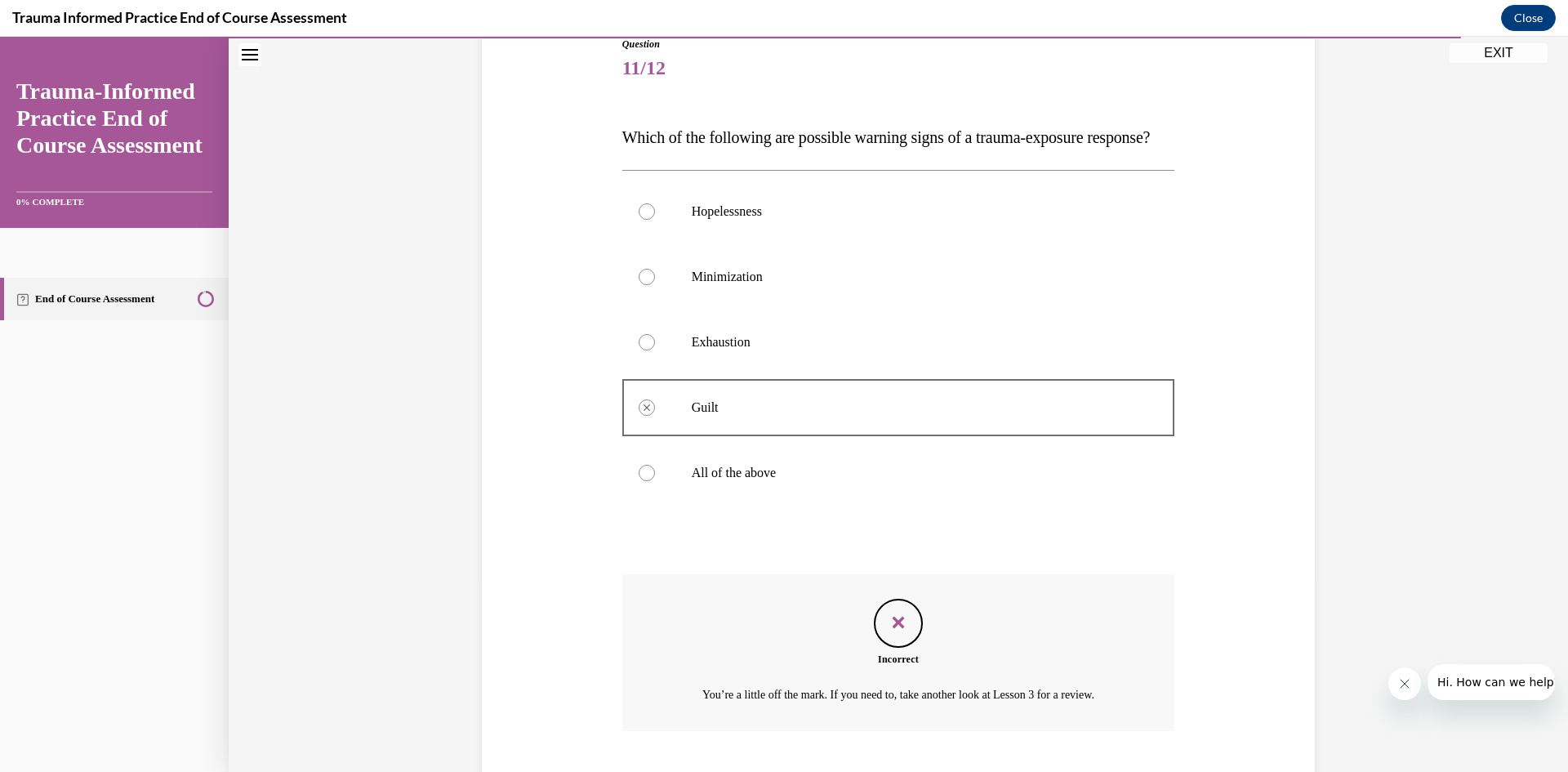
scroll to position [188, 0]
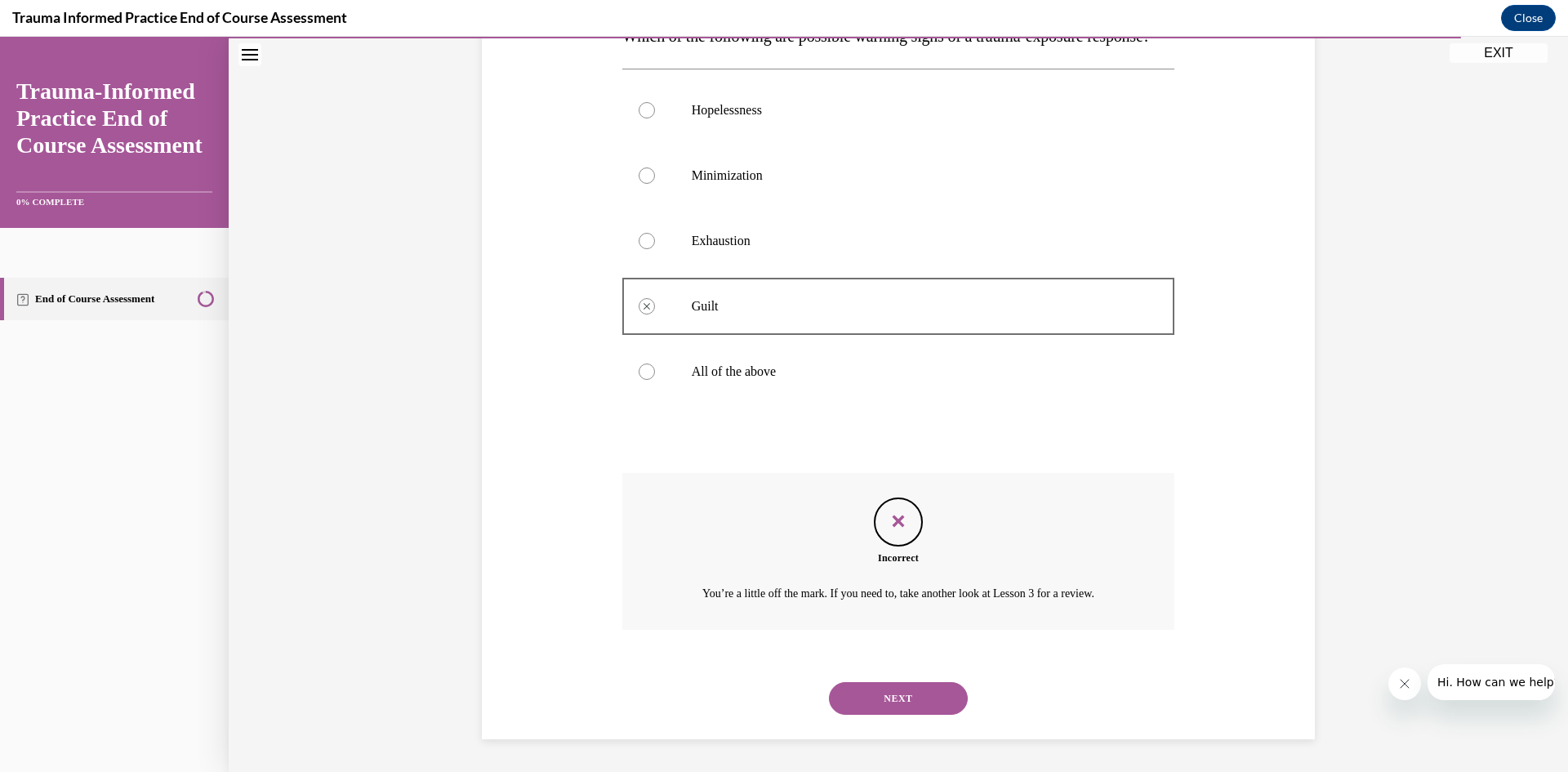
click at [911, 696] on button "NEXT" at bounding box center [898, 699] width 139 height 33
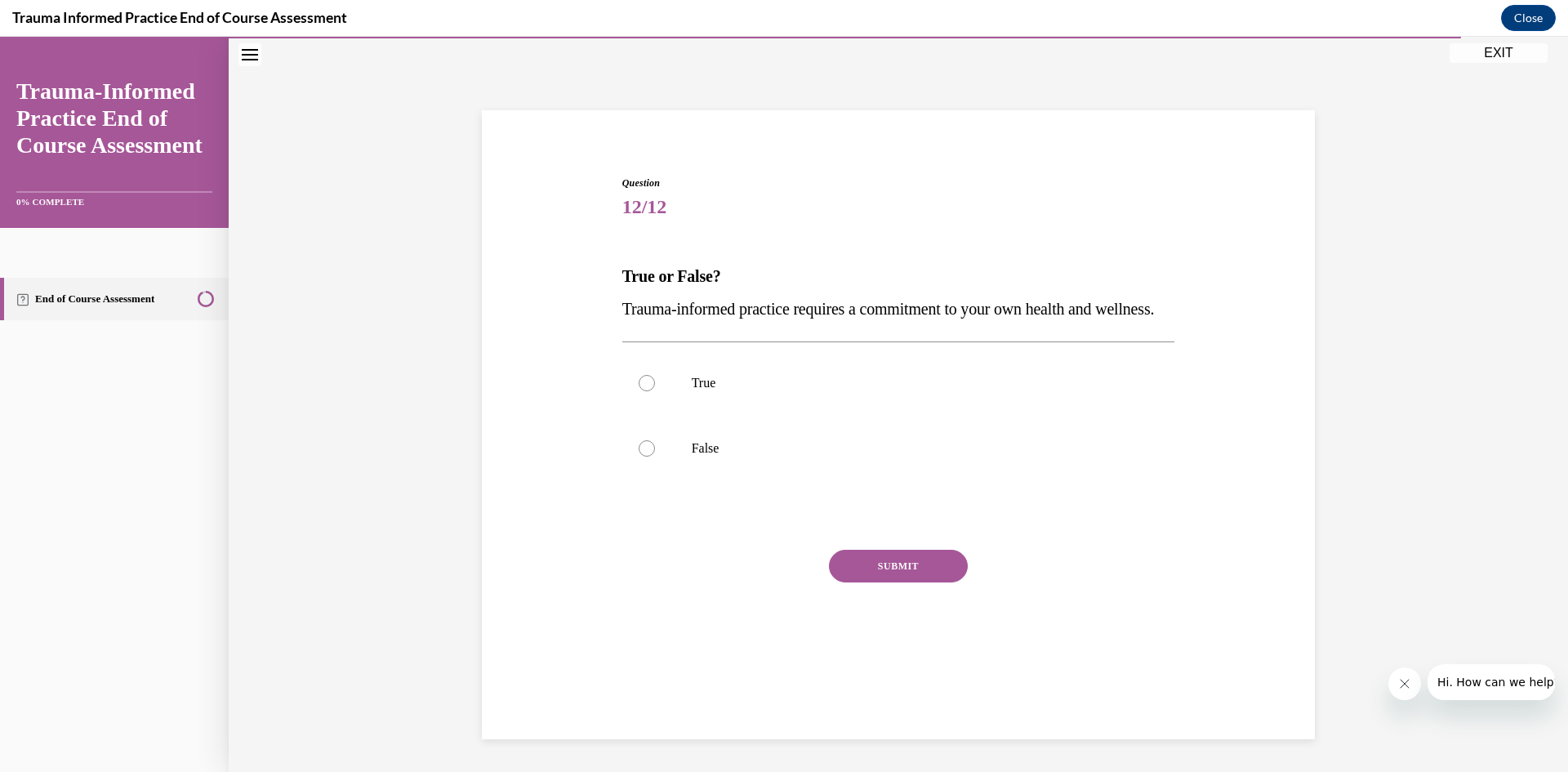
click at [713, 456] on p "False" at bounding box center [913, 448] width 443 height 16
click at [655, 456] on input "False" at bounding box center [646, 448] width 16 height 16
radio input "true"
click at [914, 583] on button "SUBMIT" at bounding box center [898, 567] width 139 height 33
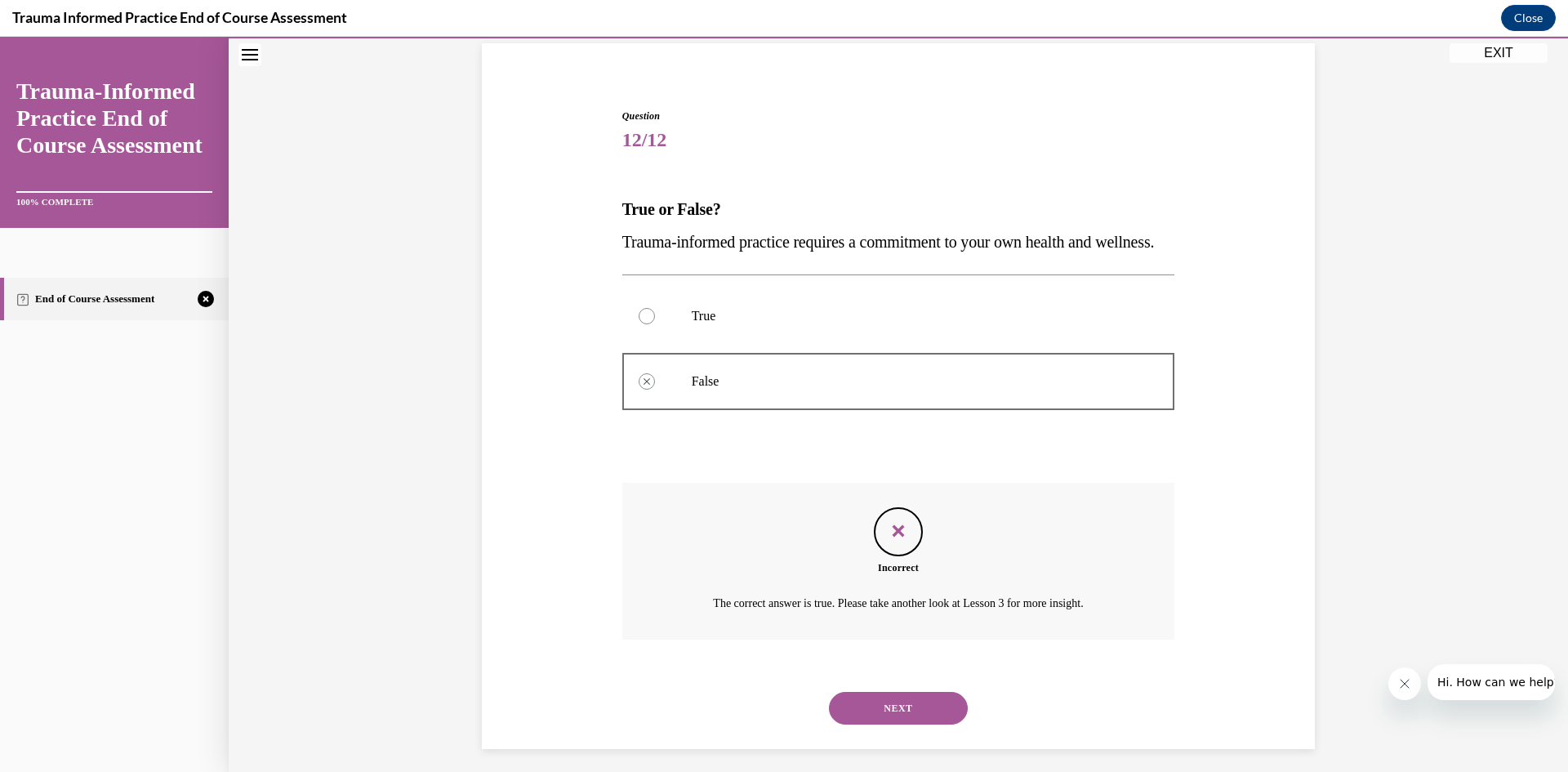
scroll to position [120, 0]
click at [926, 723] on button "NEXT" at bounding box center [898, 707] width 139 height 33
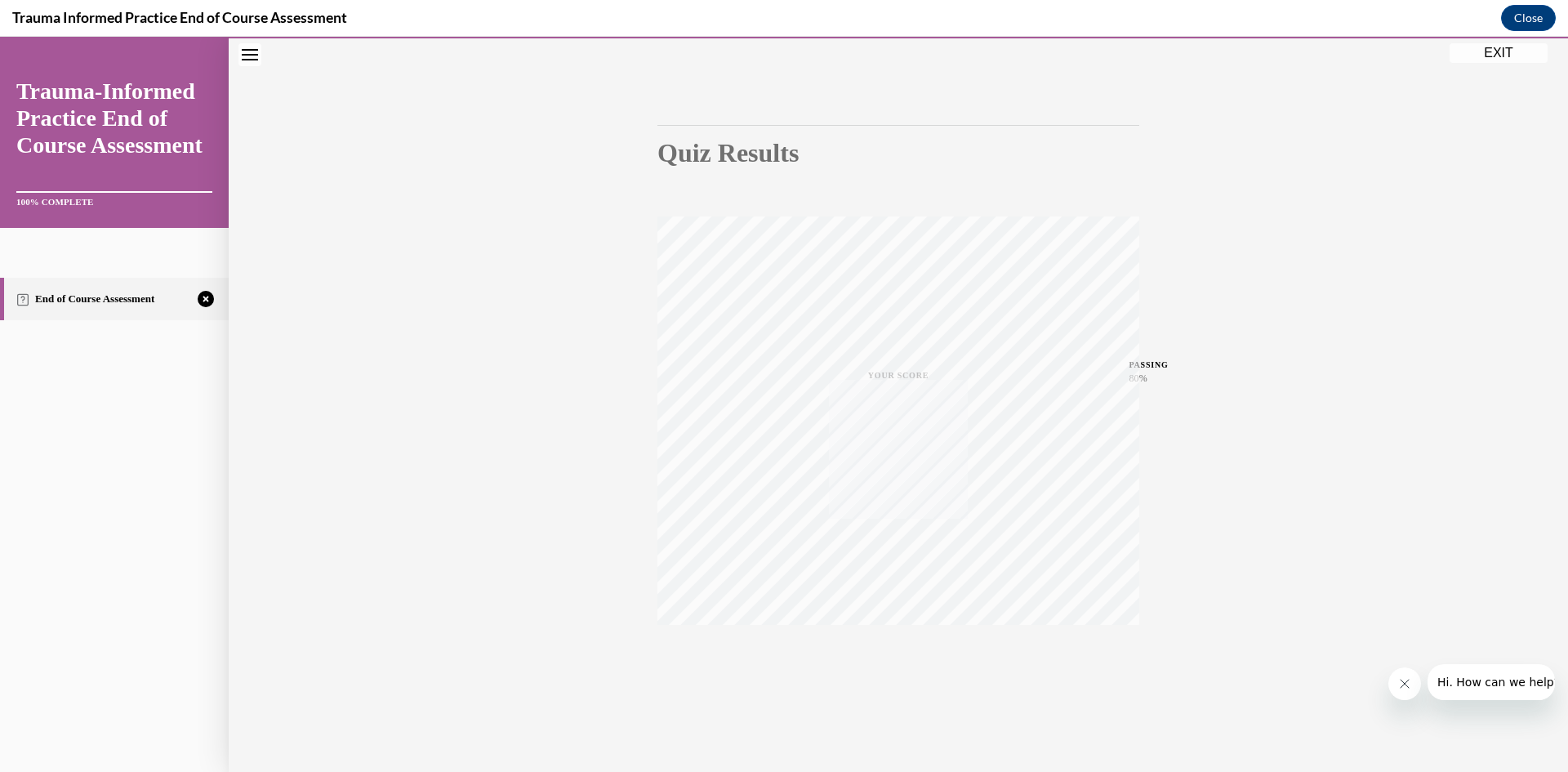
scroll to position [103, 0]
click at [909, 668] on icon "button" at bounding box center [899, 672] width 58 height 18
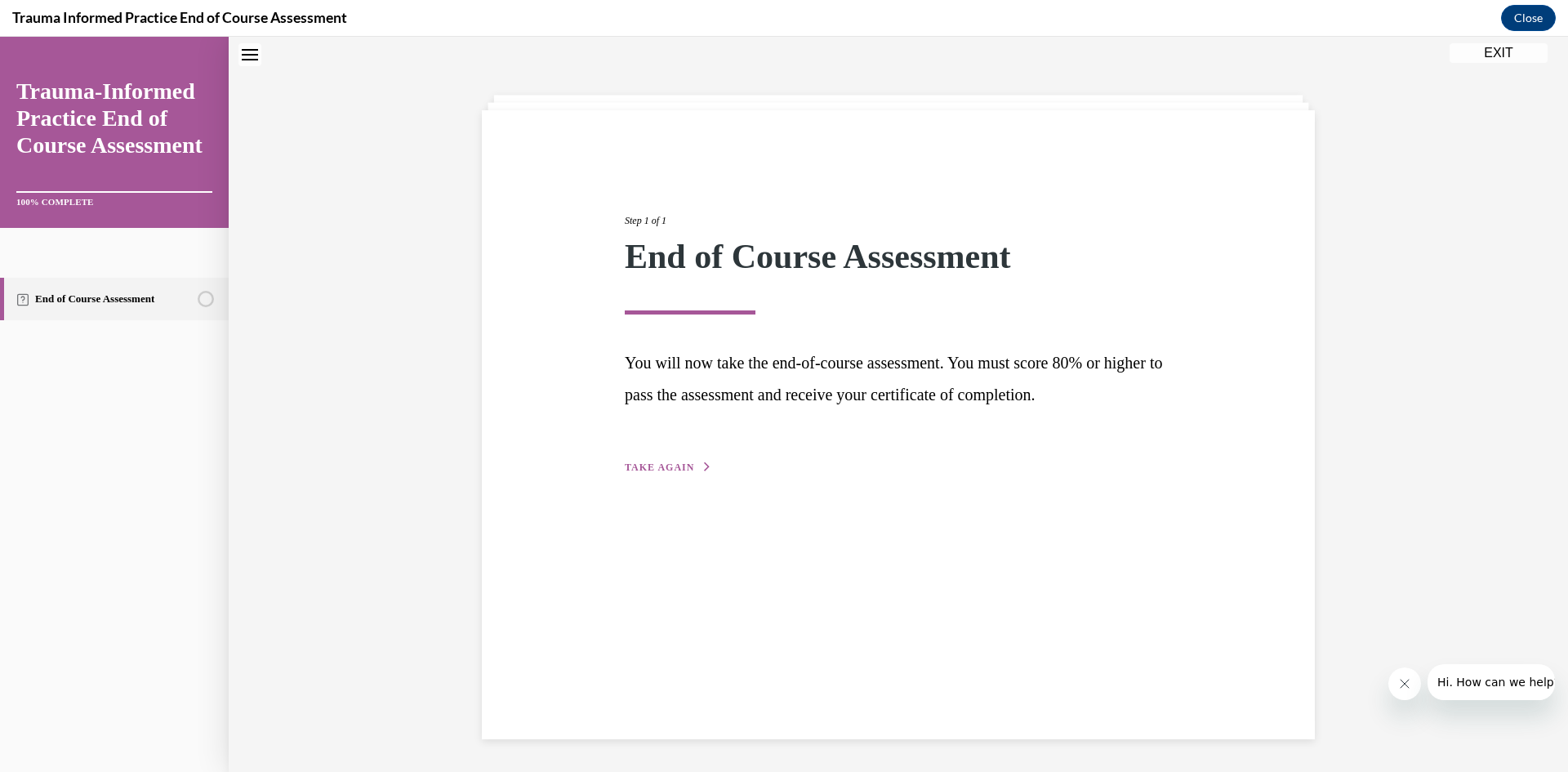
scroll to position [52, 0]
click at [677, 467] on span "TAKE AGAIN" at bounding box center [659, 467] width 69 height 12
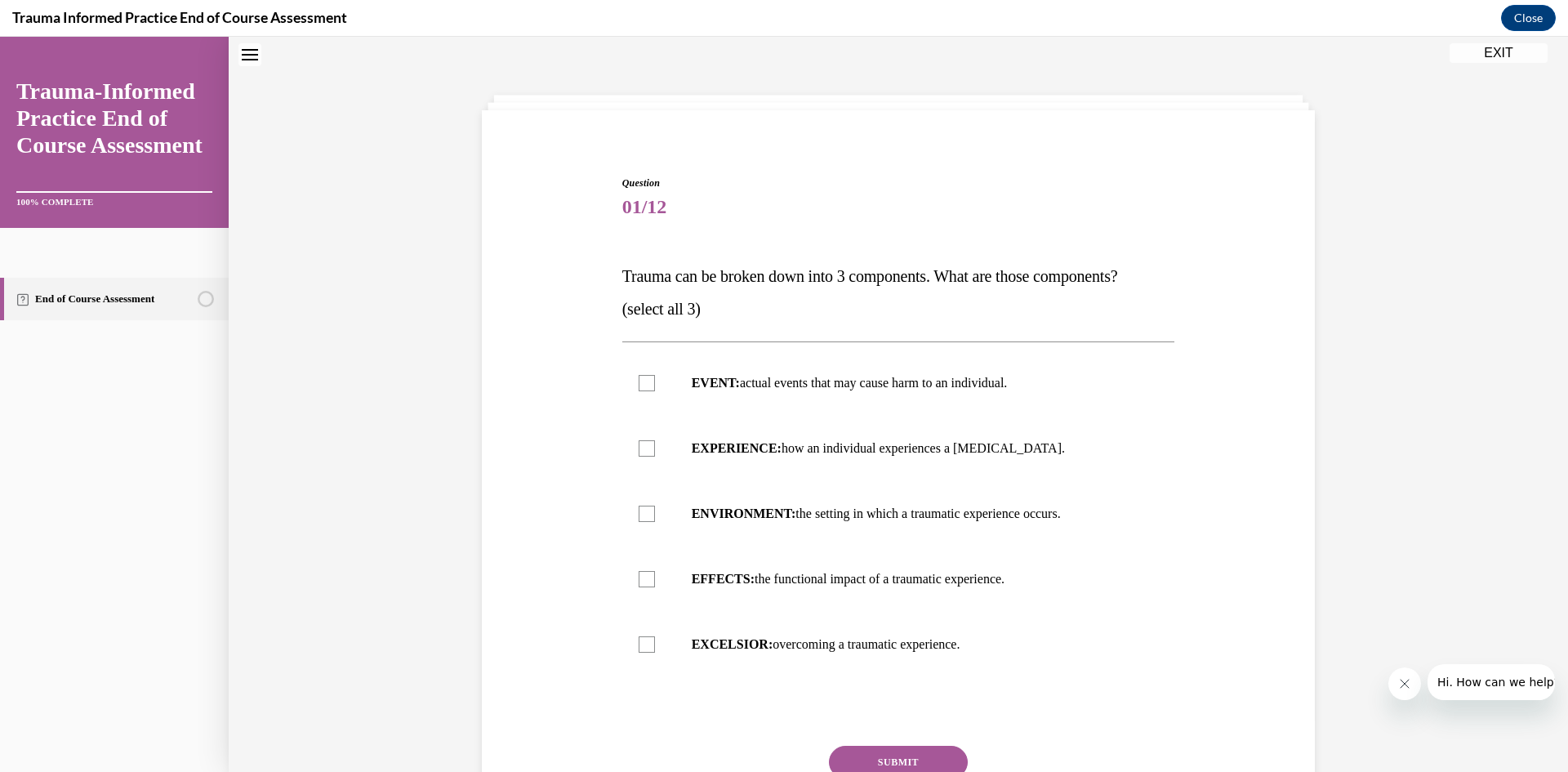
click at [832, 377] on p "EVENT: actual events that may cause harm to an individual." at bounding box center [913, 383] width 443 height 16
click at [655, 377] on input "EVENT: actual events that may cause harm to an individual." at bounding box center [646, 383] width 16 height 16
checkbox input "true"
click at [801, 567] on label "EFFECTS: the functional impact of a traumatic experience." at bounding box center [898, 579] width 553 height 65
click at [655, 572] on input "EFFECTS: the functional impact of a traumatic experience." at bounding box center [646, 579] width 16 height 16
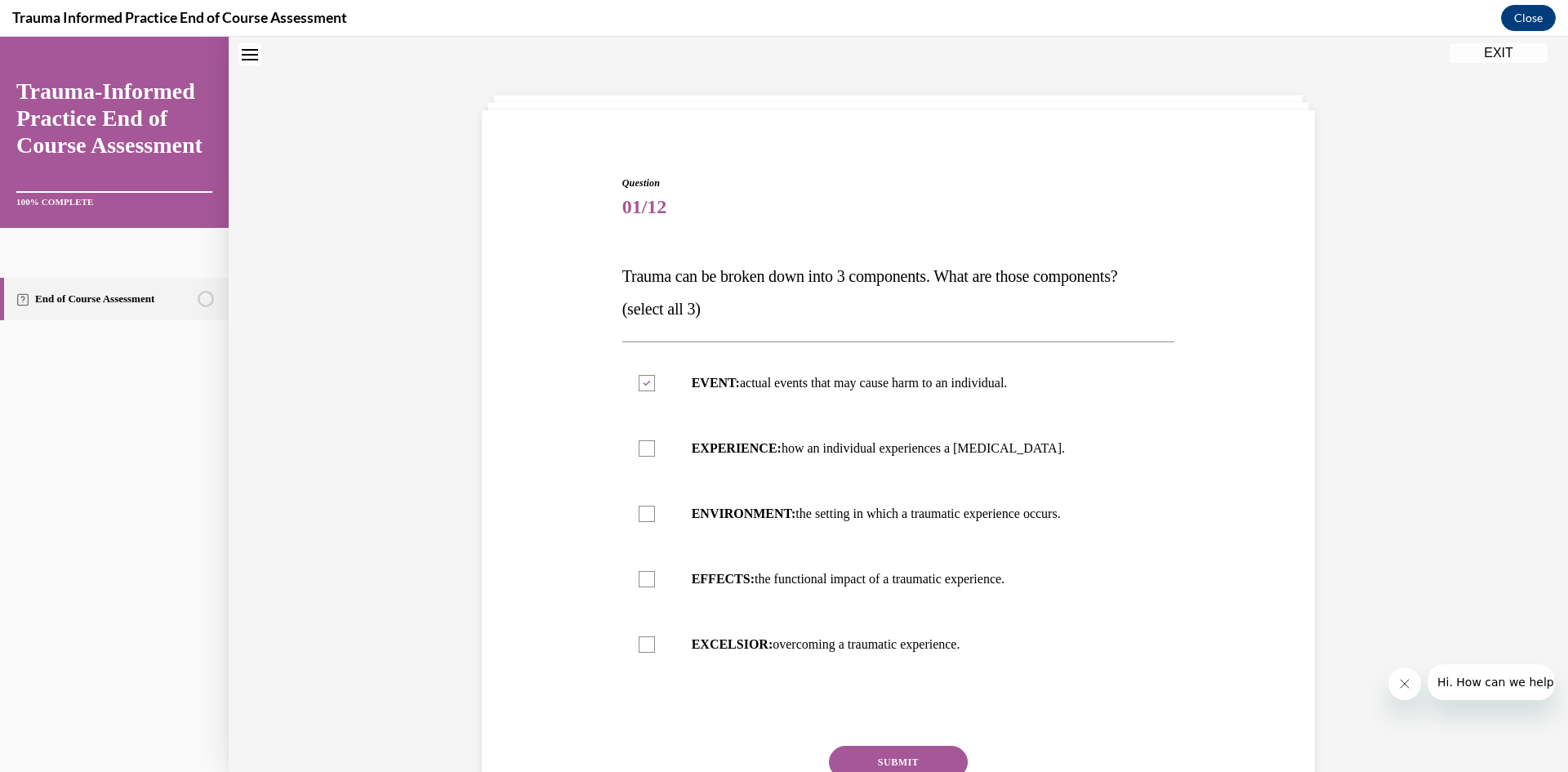
checkbox input "true"
click at [982, 503] on label "ENVIRONMENT: the setting in which a traumatic experience occurs." at bounding box center [898, 514] width 553 height 65
click at [655, 506] on input "ENVIRONMENT: the setting in which a traumatic experience occurs." at bounding box center [646, 514] width 16 height 16
checkbox input "true"
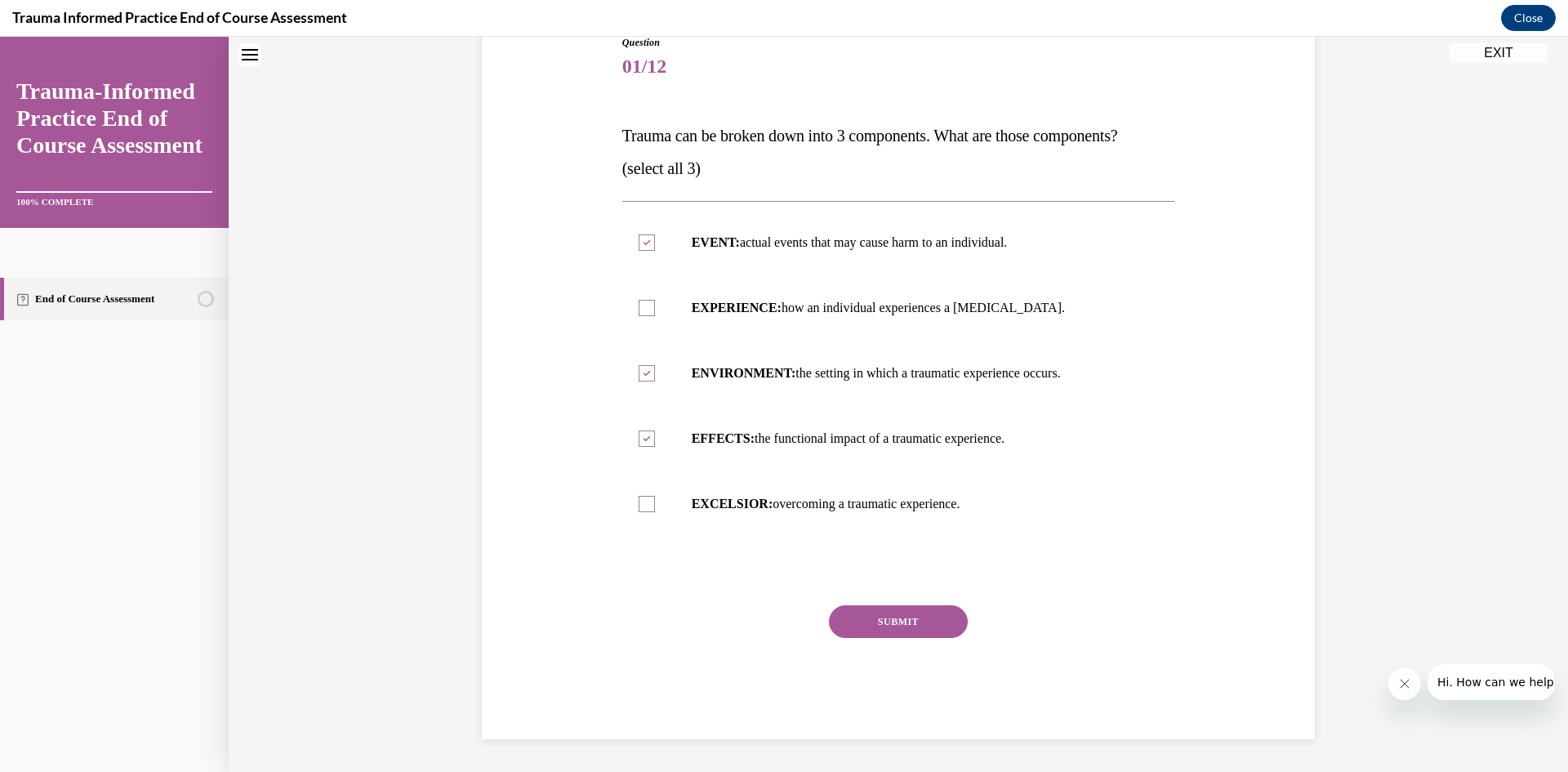
click at [916, 614] on button "SUBMIT" at bounding box center [898, 621] width 139 height 33
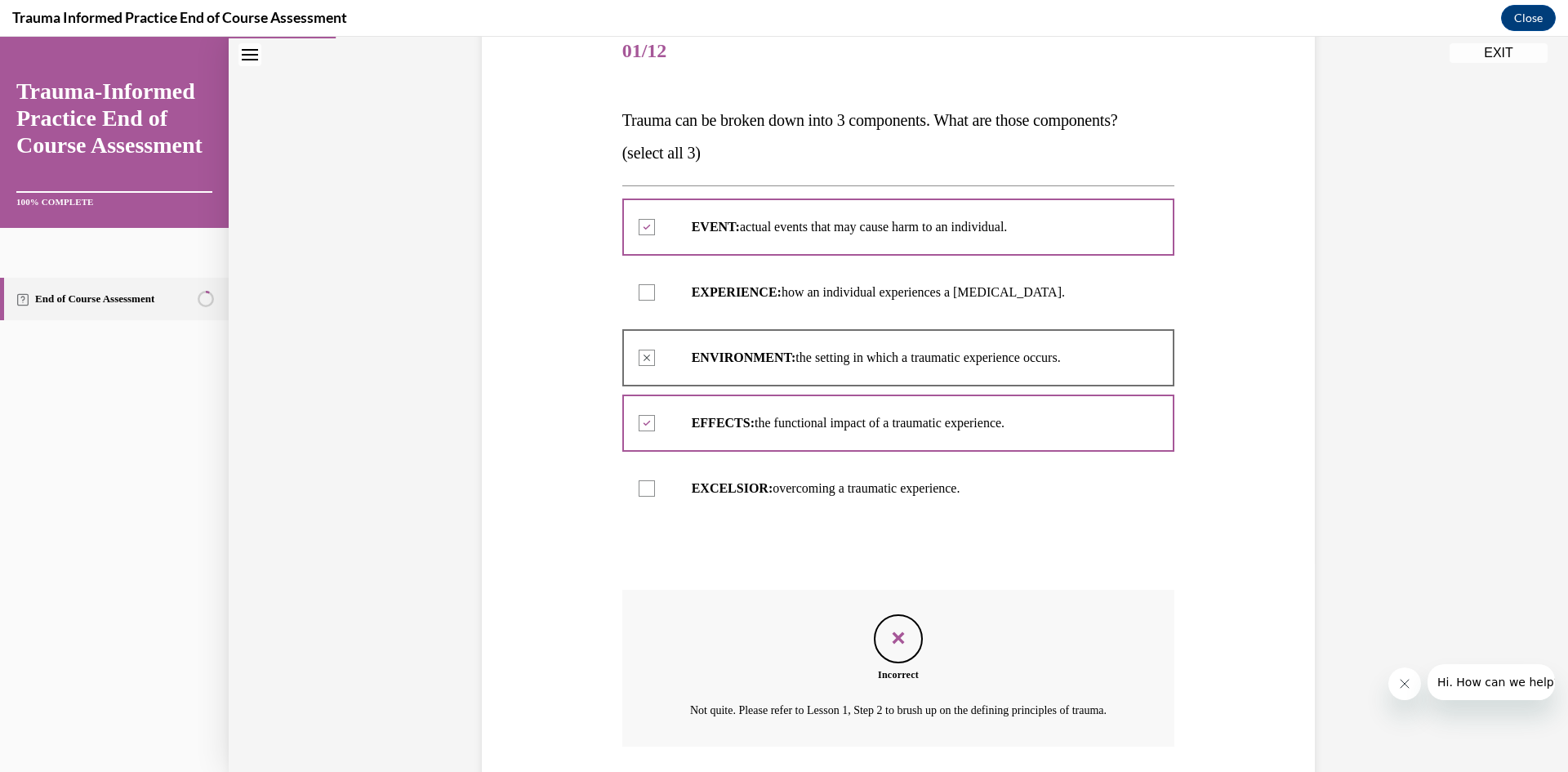
scroll to position [200, 0]
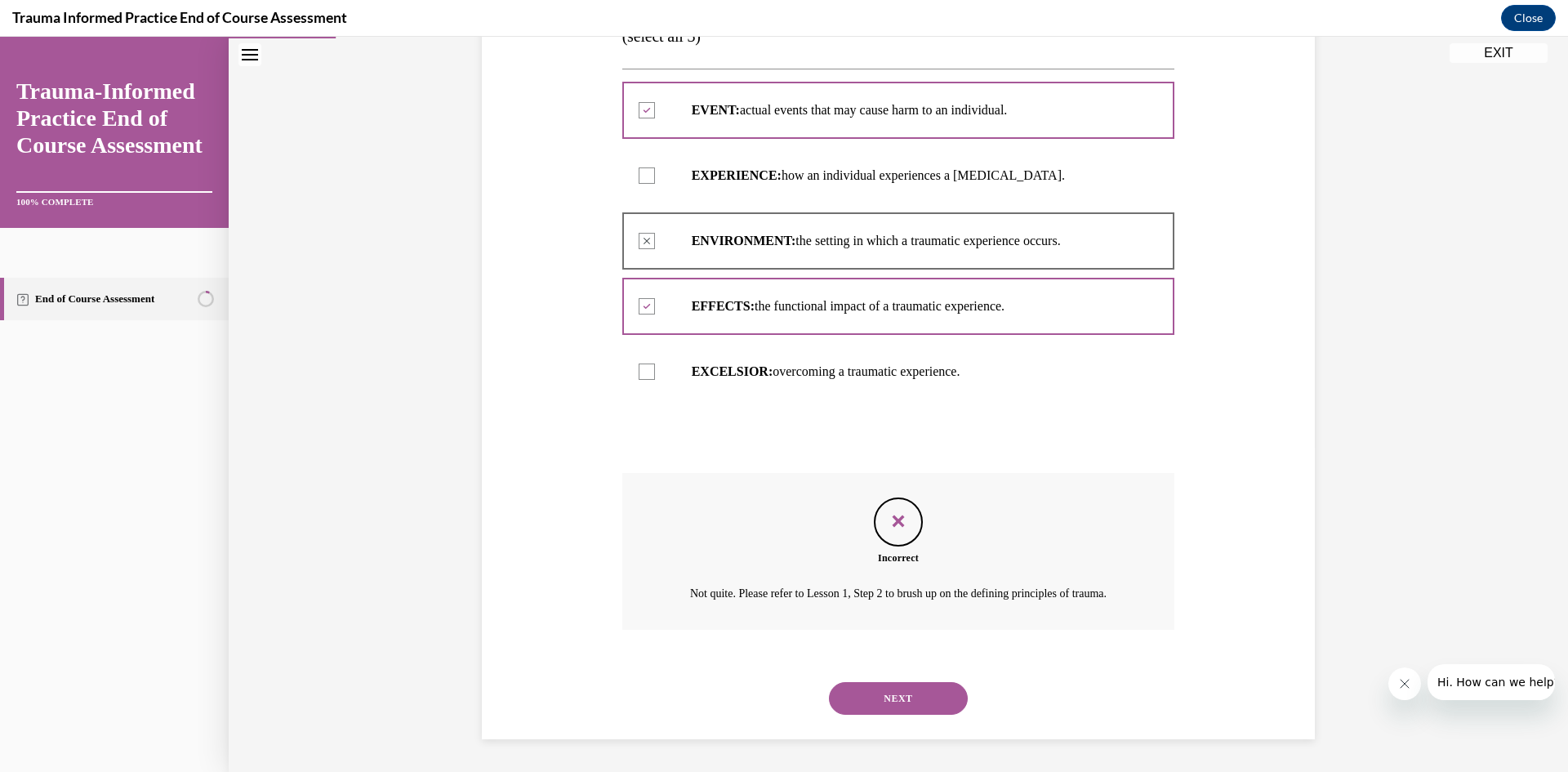
click at [920, 696] on button "NEXT" at bounding box center [898, 699] width 139 height 33
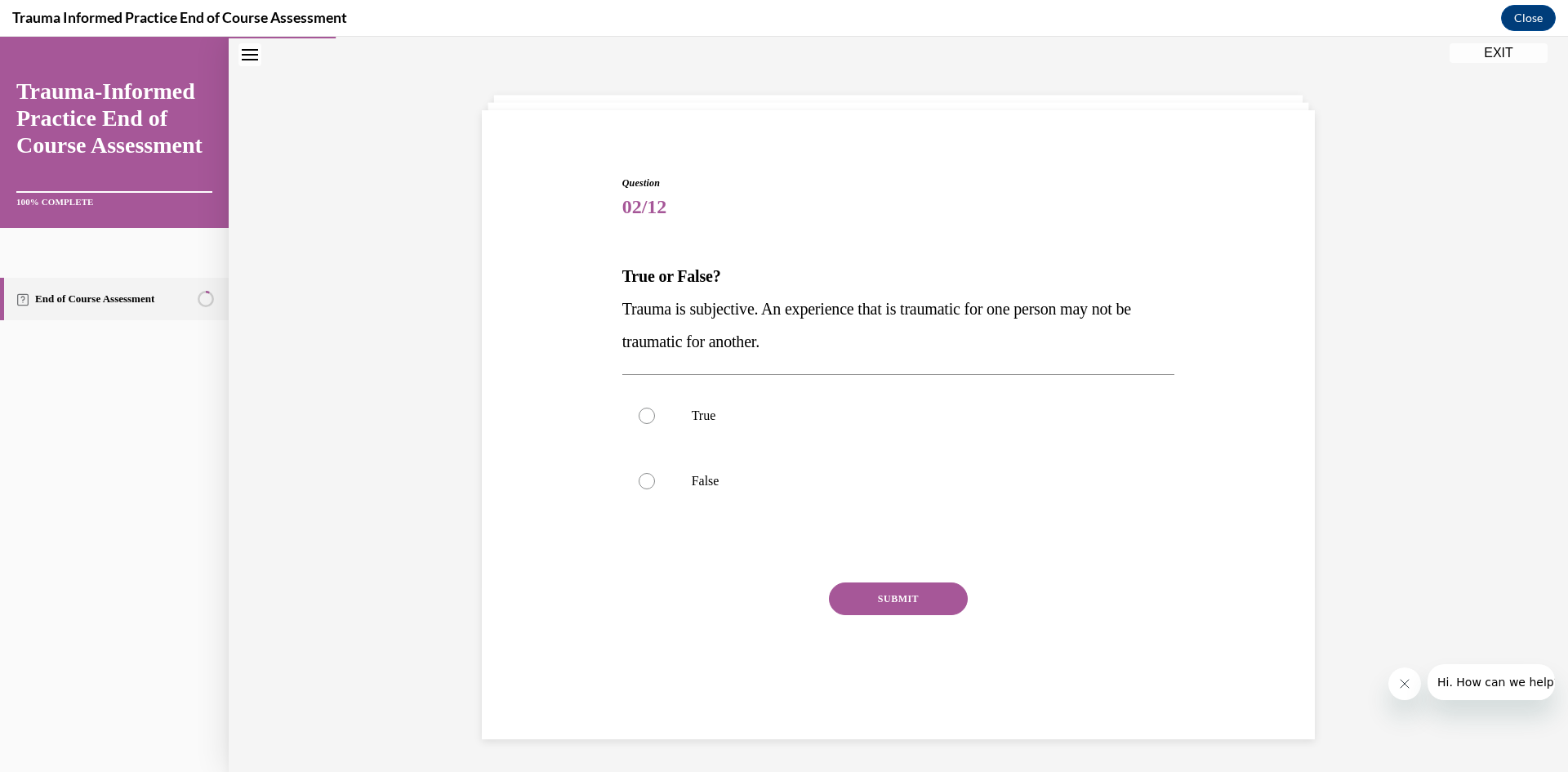
scroll to position [52, 0]
click at [707, 408] on p "True" at bounding box center [913, 415] width 443 height 16
click at [655, 408] on input "True" at bounding box center [646, 415] width 16 height 16
radio input "true"
click at [911, 589] on button "SUBMIT" at bounding box center [898, 599] width 139 height 33
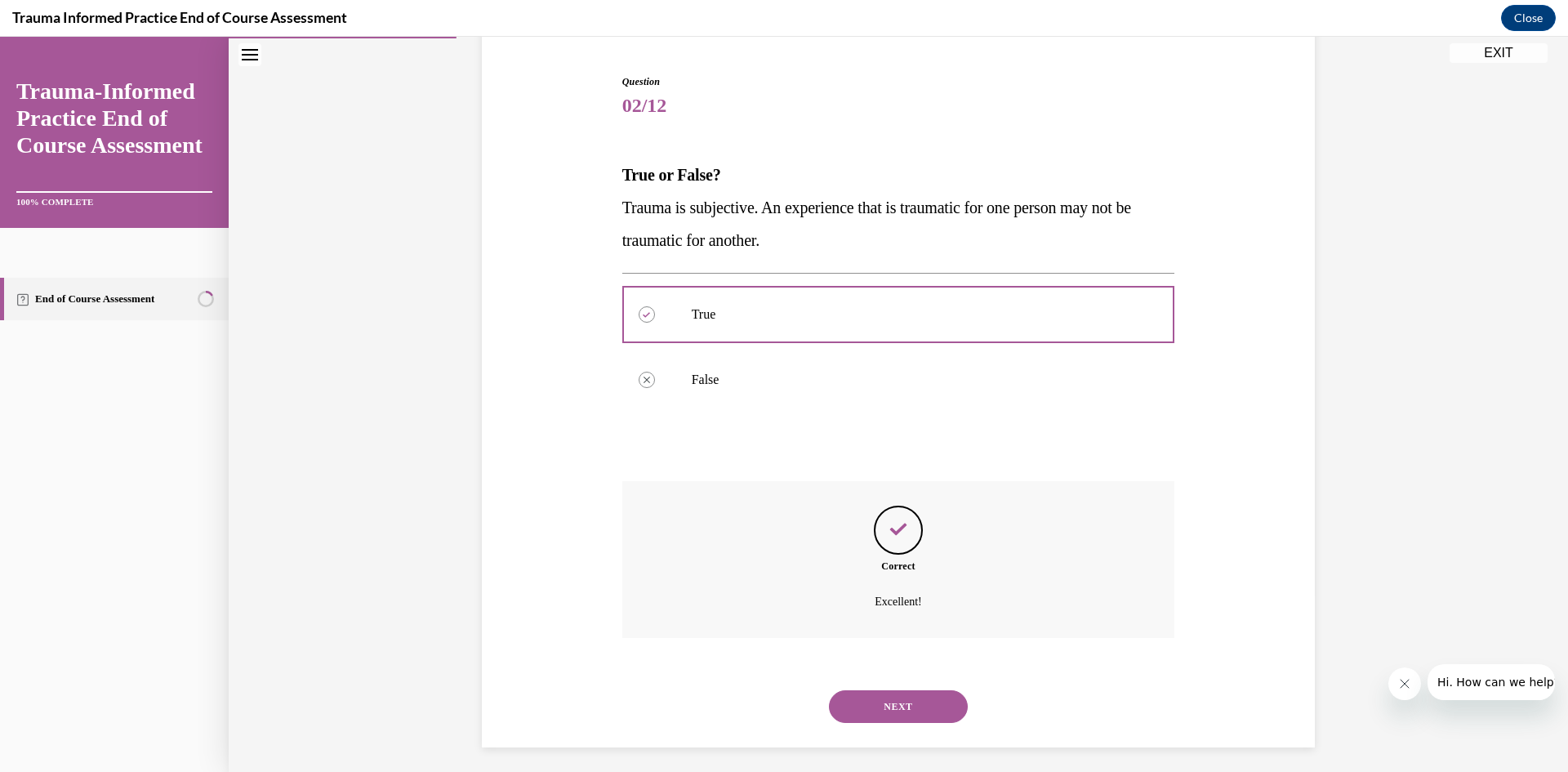
scroll to position [161, 0]
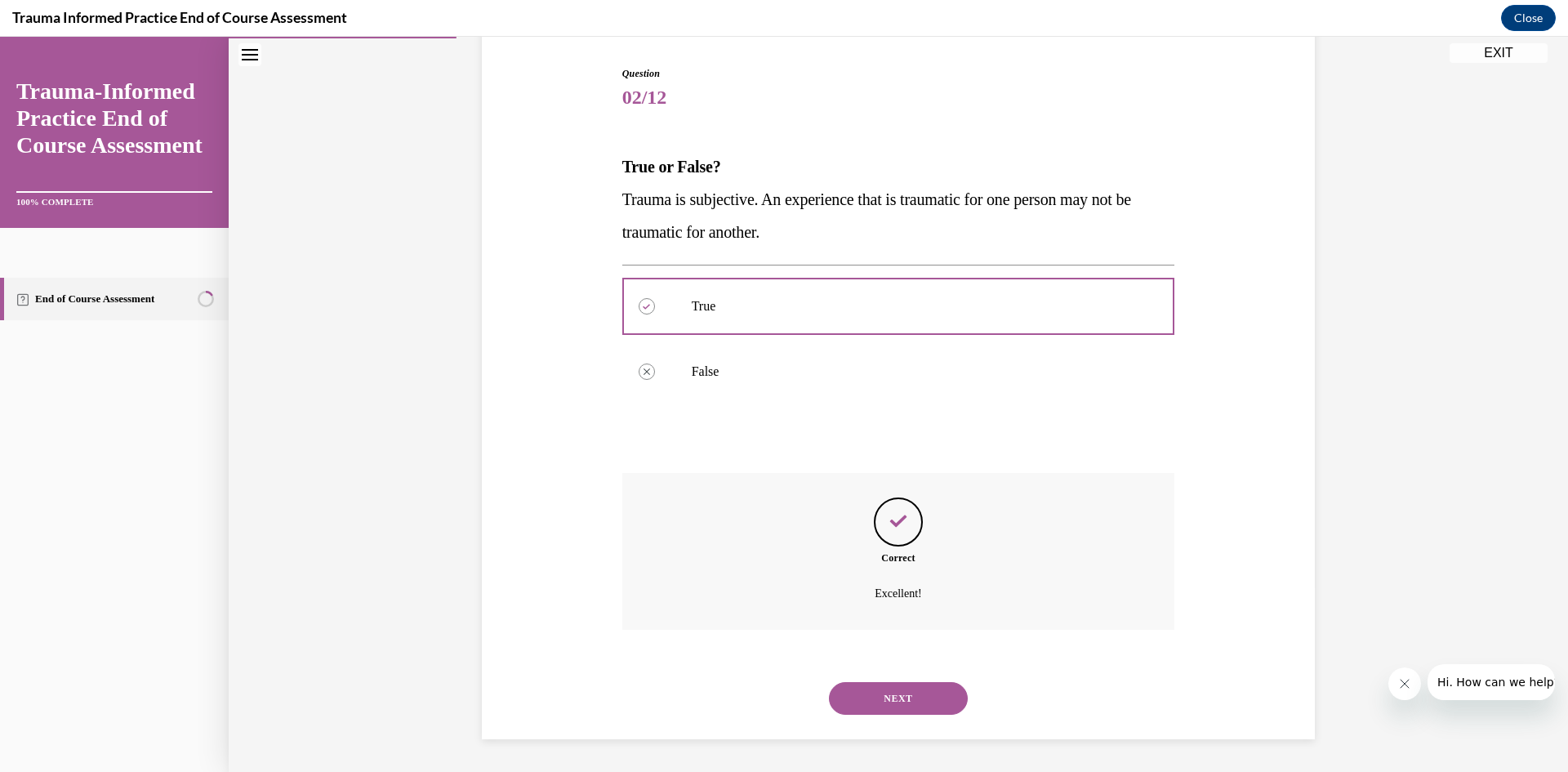
click at [918, 684] on button "NEXT" at bounding box center [898, 699] width 139 height 33
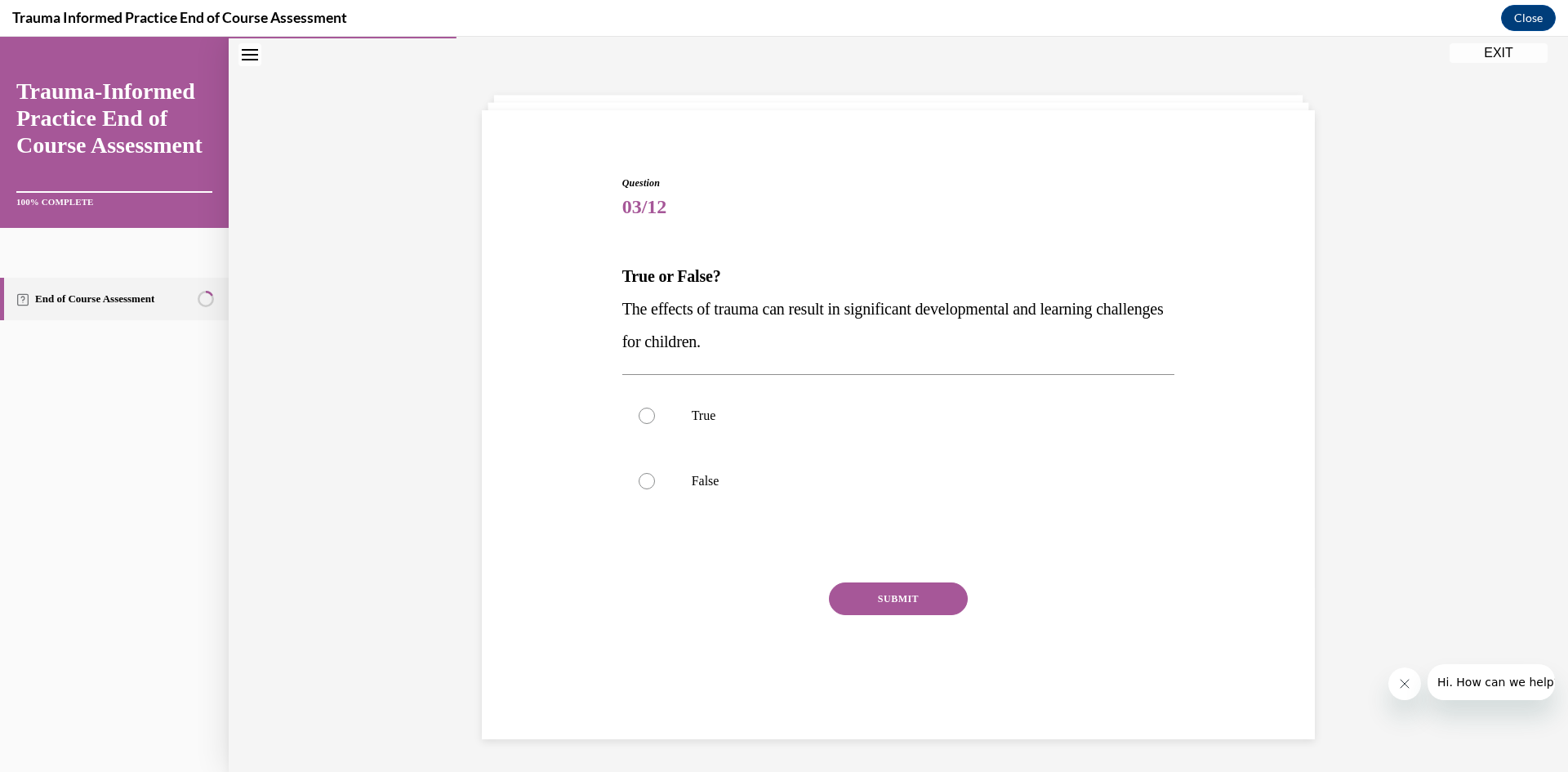
click at [706, 423] on p "True" at bounding box center [913, 415] width 443 height 16
click at [655, 423] on input "True" at bounding box center [646, 415] width 16 height 16
radio input "true"
click at [903, 598] on button "SUBMIT" at bounding box center [898, 599] width 139 height 33
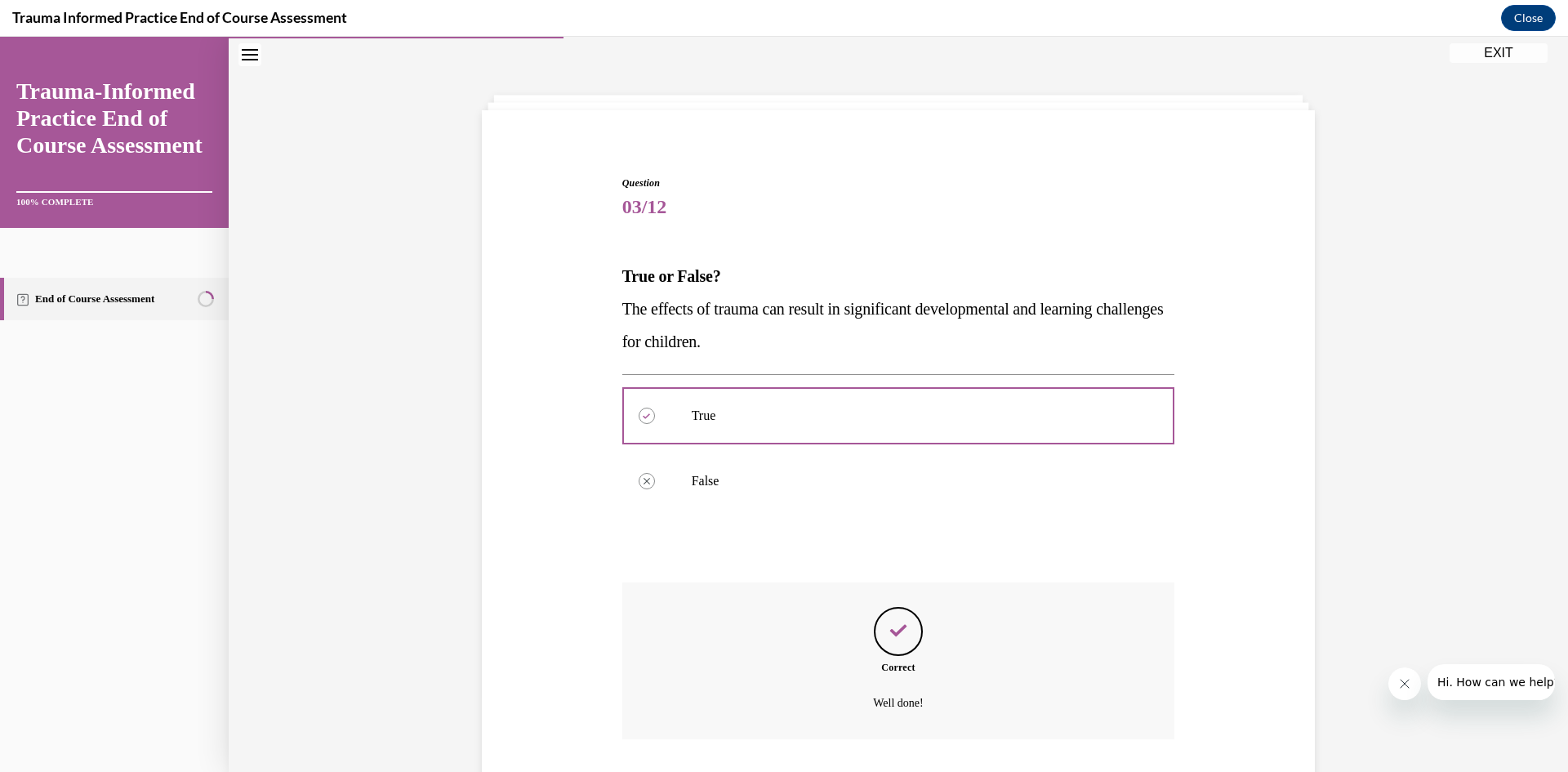
scroll to position [161, 0]
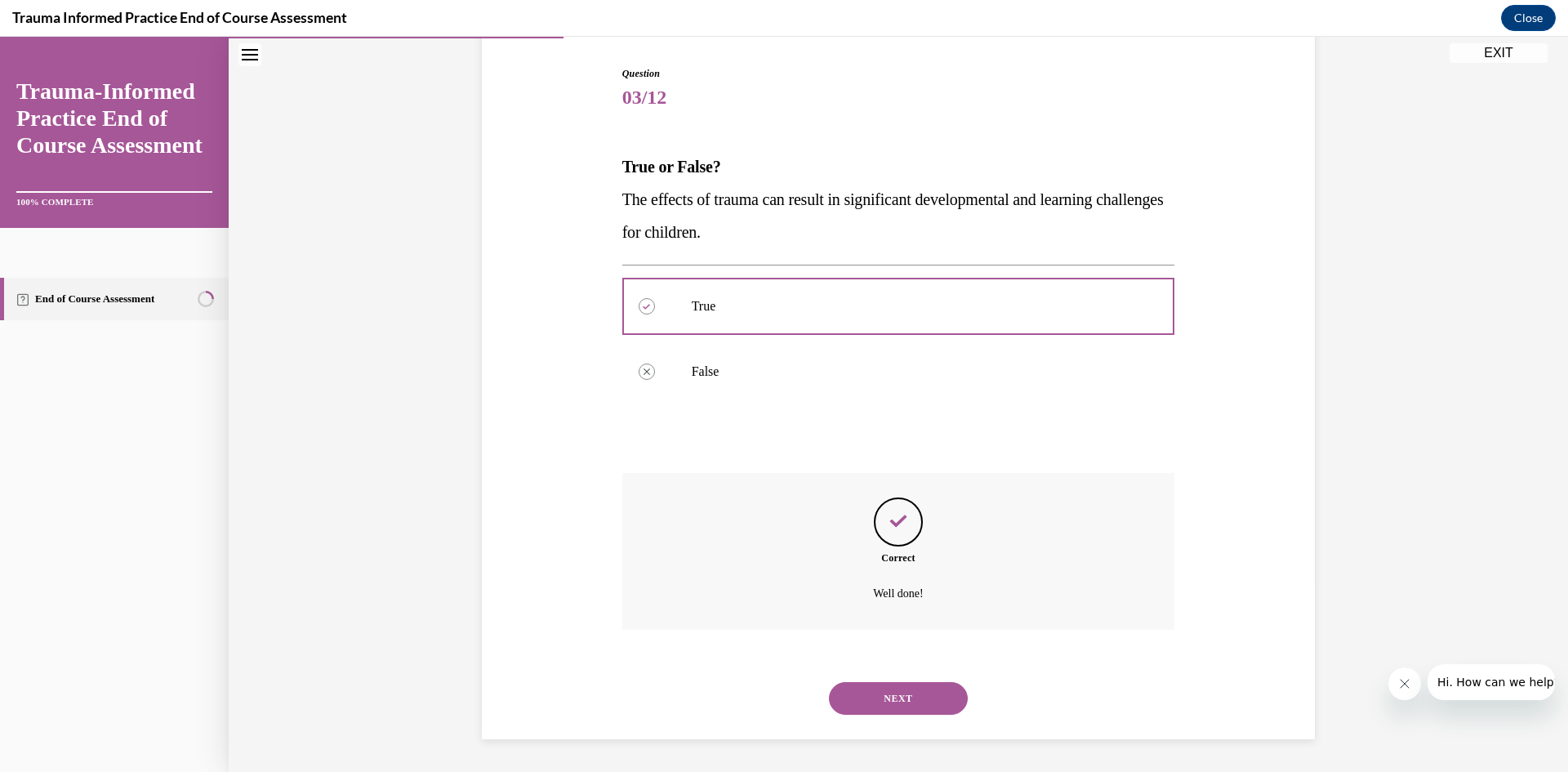
click at [927, 709] on button "NEXT" at bounding box center [898, 699] width 139 height 33
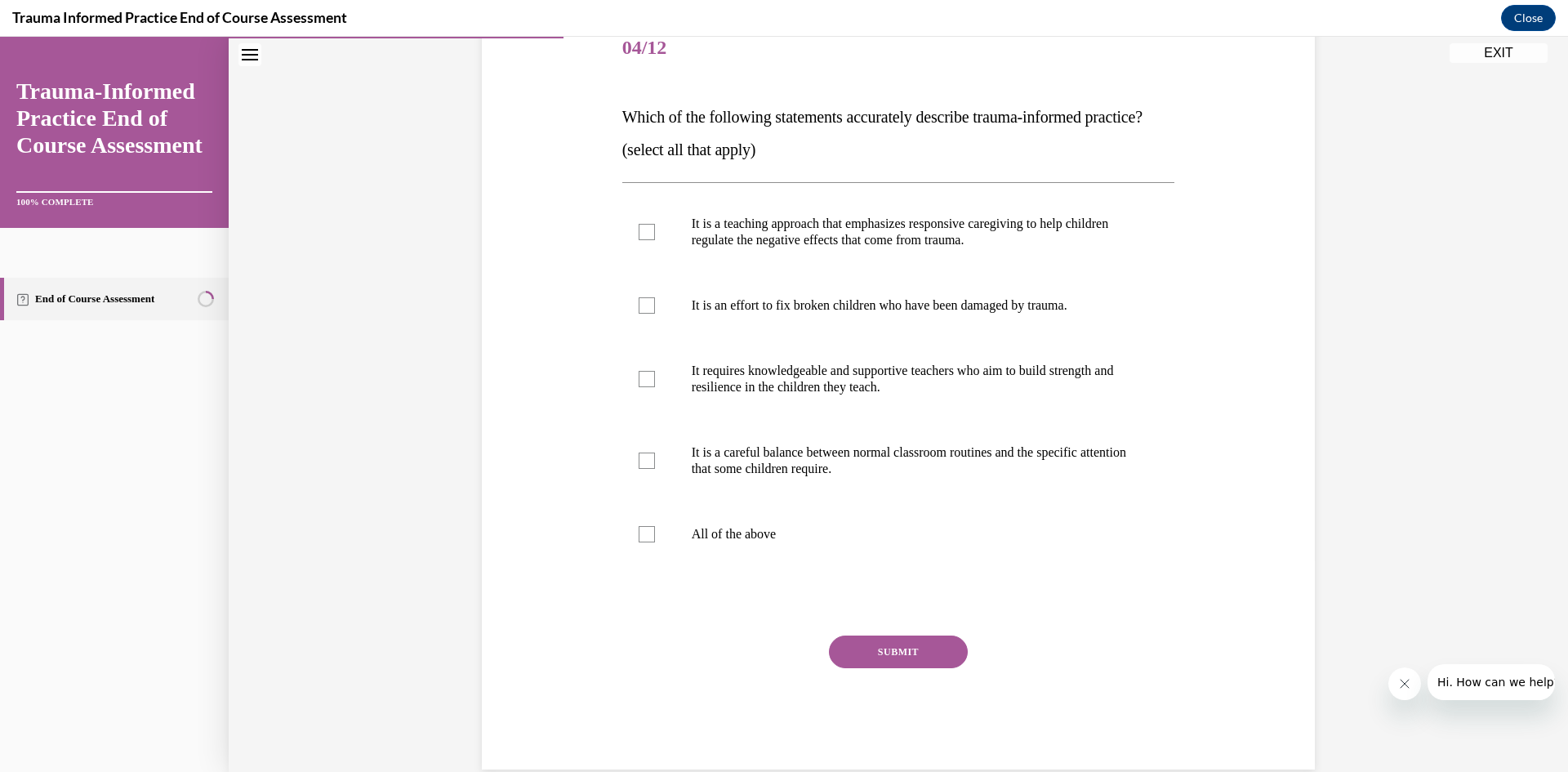
scroll to position [230, 0]
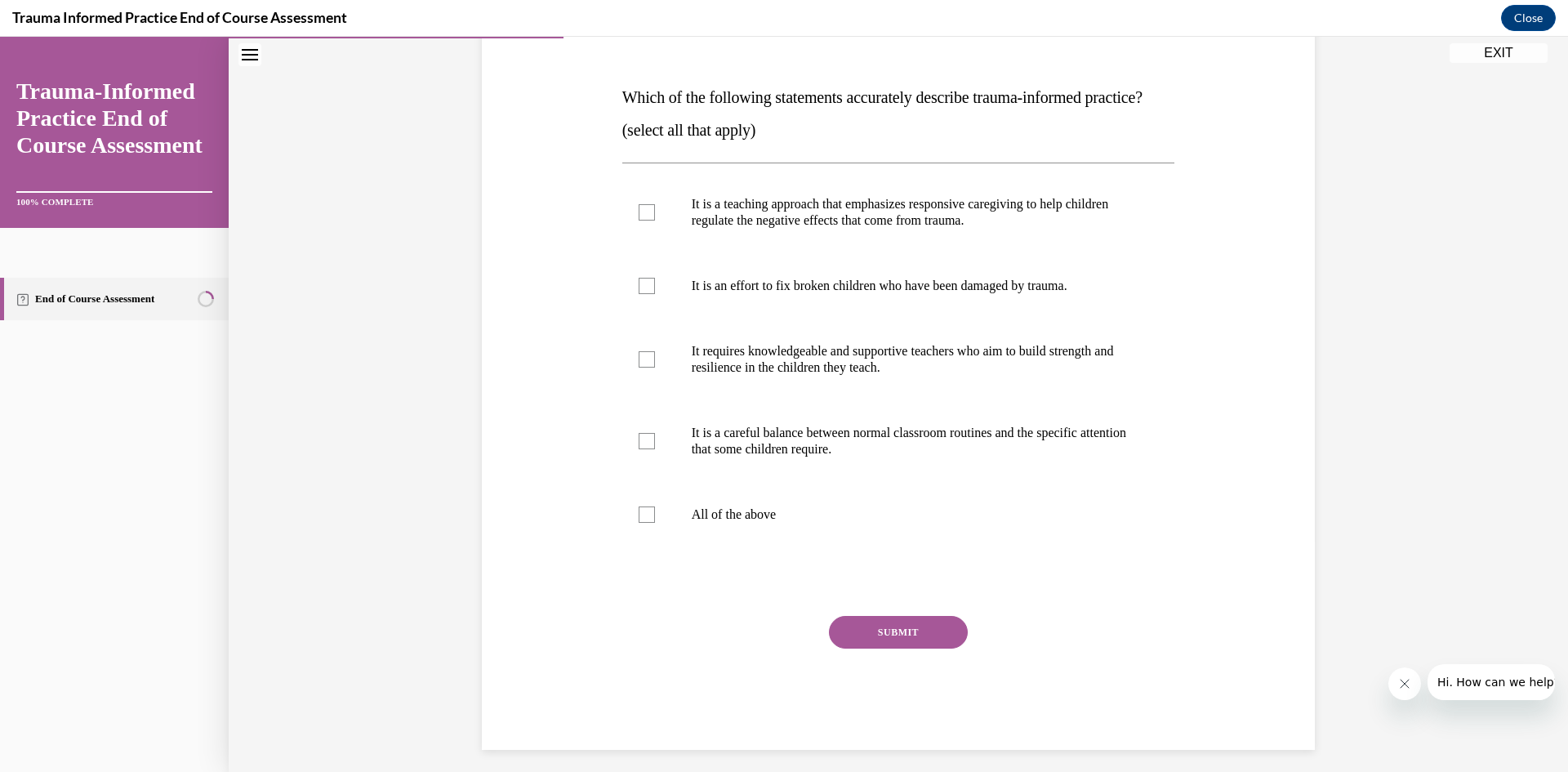
click at [754, 523] on p "All of the above" at bounding box center [913, 514] width 443 height 16
click at [655, 523] on input "All of the above" at bounding box center [646, 514] width 16 height 16
checkbox input "true"
click at [802, 376] on p "It requires knowledgeable and supportive teachers who aim to build strength and…" at bounding box center [913, 360] width 443 height 33
click at [655, 367] on input "It requires knowledgeable and supportive teachers who aim to build strength and…" at bounding box center [646, 359] width 16 height 16
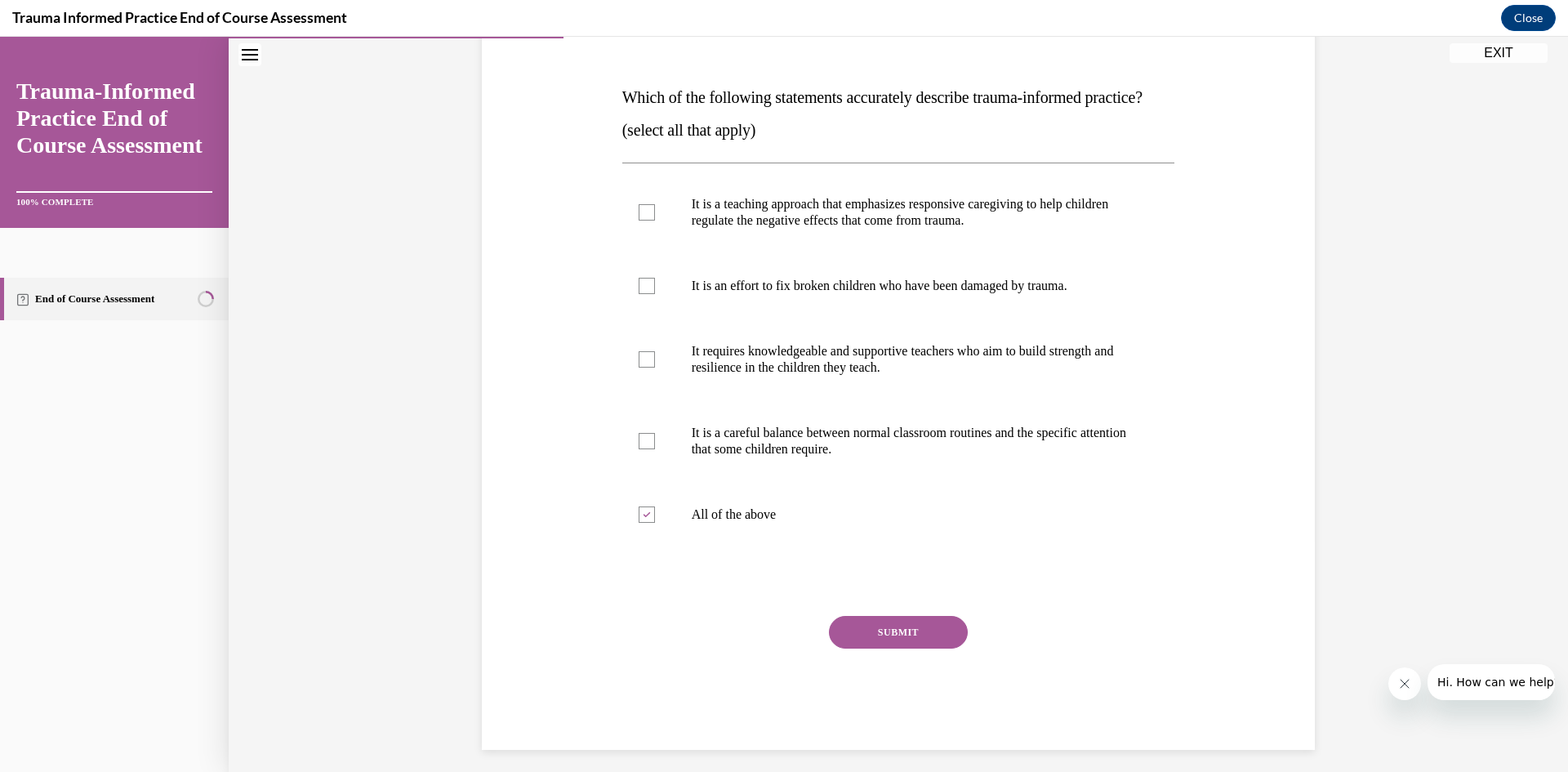
checkbox input "true"
click at [811, 294] on p "It is an effort to fix broken children who have been damaged by trauma." at bounding box center [913, 286] width 443 height 16
click at [655, 294] on input "It is an effort to fix broken children who have been damaged by trauma." at bounding box center [646, 286] width 16 height 16
checkbox input "true"
click at [810, 229] on p "It is a teaching approach that emphasizes responsive caregiving to help childre…" at bounding box center [913, 213] width 443 height 33
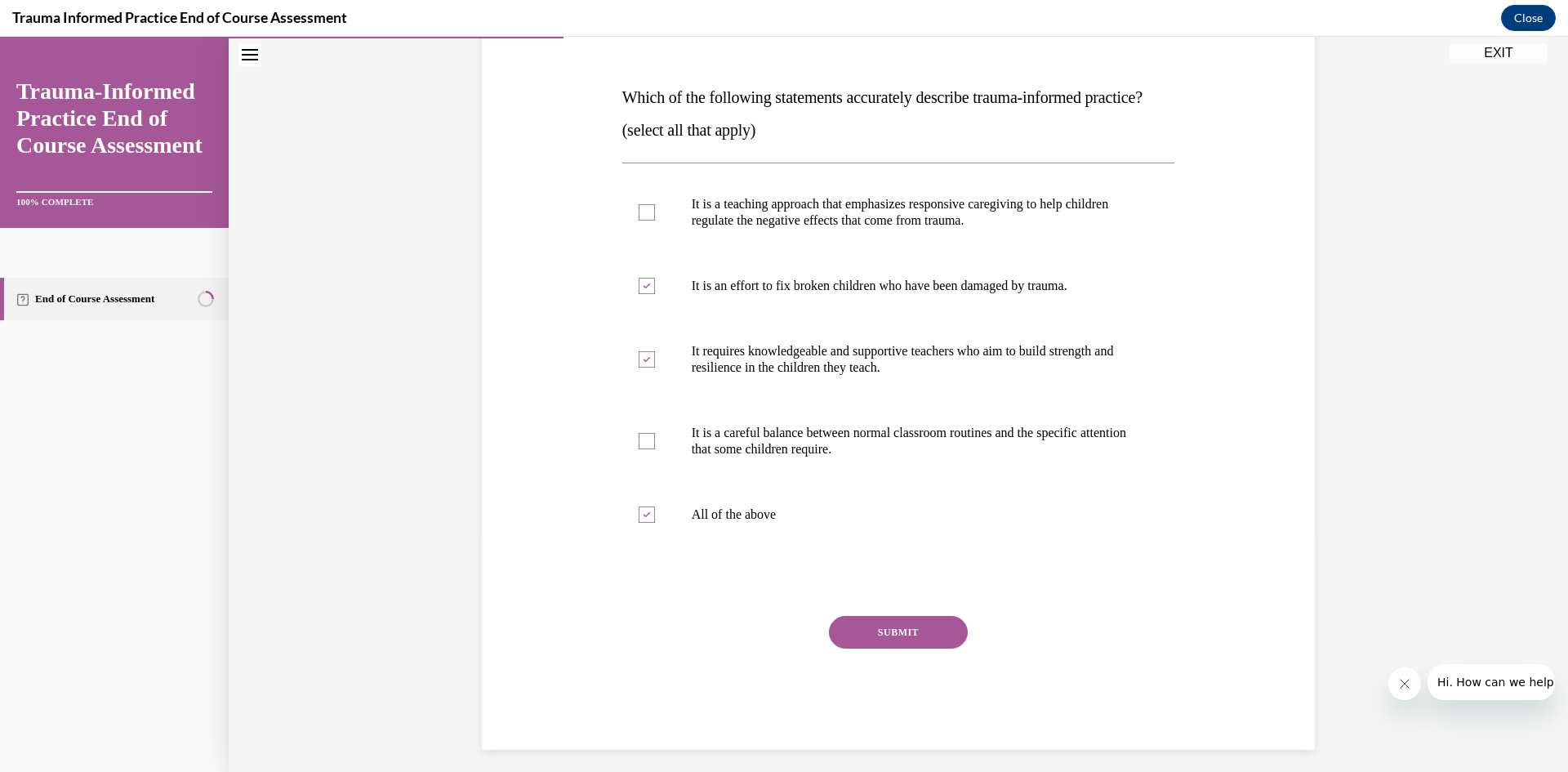
click at [655, 221] on input "It is a teaching approach that emphasizes responsive caregiving to help childre…" at bounding box center [646, 212] width 16 height 16
checkbox input "true"
click at [732, 523] on p "All of the above" at bounding box center [913, 514] width 443 height 16
click at [655, 523] on input "All of the above" at bounding box center [646, 514] width 16 height 16
checkbox input "false"
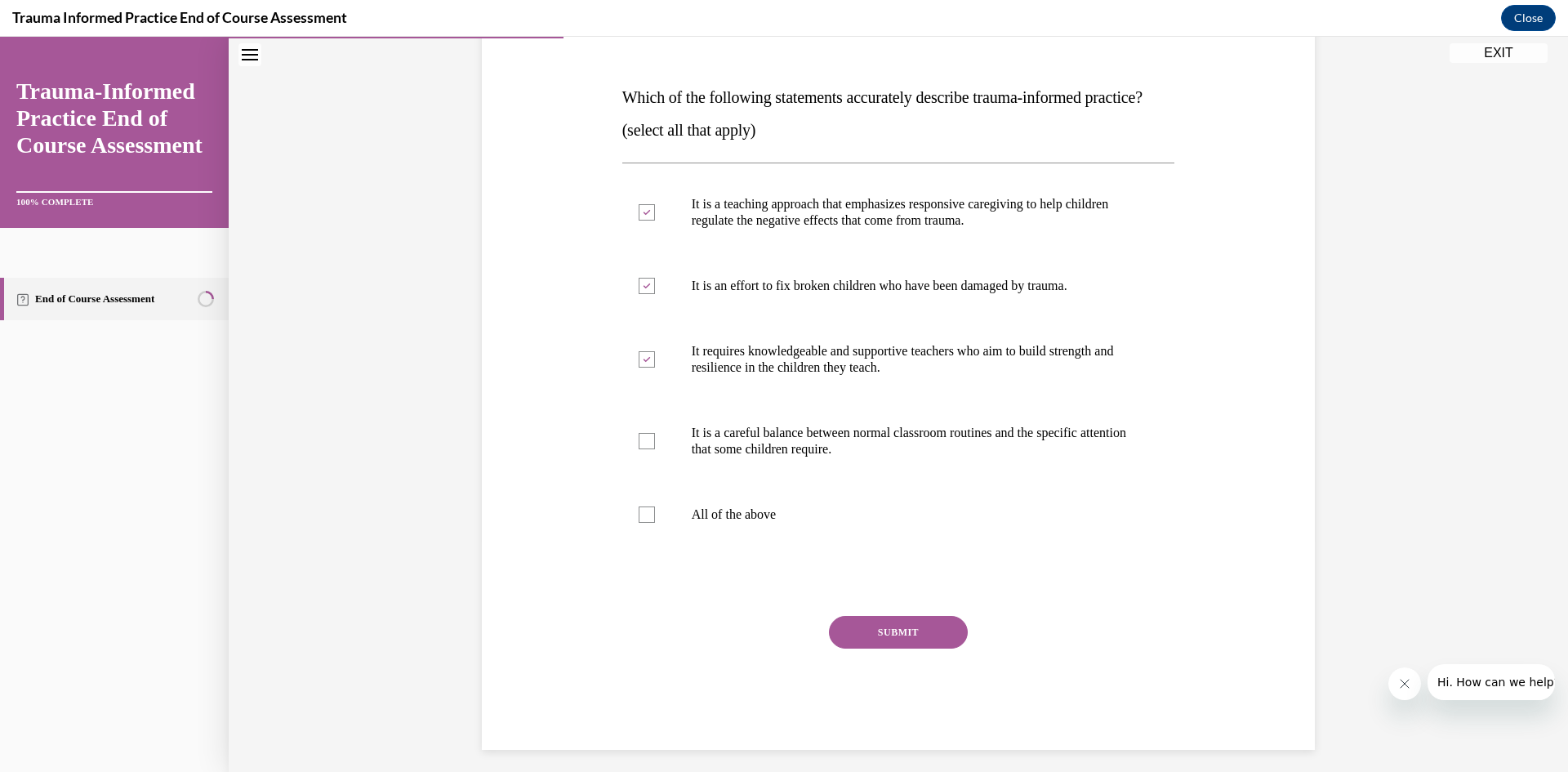
click at [862, 649] on button "SUBMIT" at bounding box center [898, 633] width 139 height 33
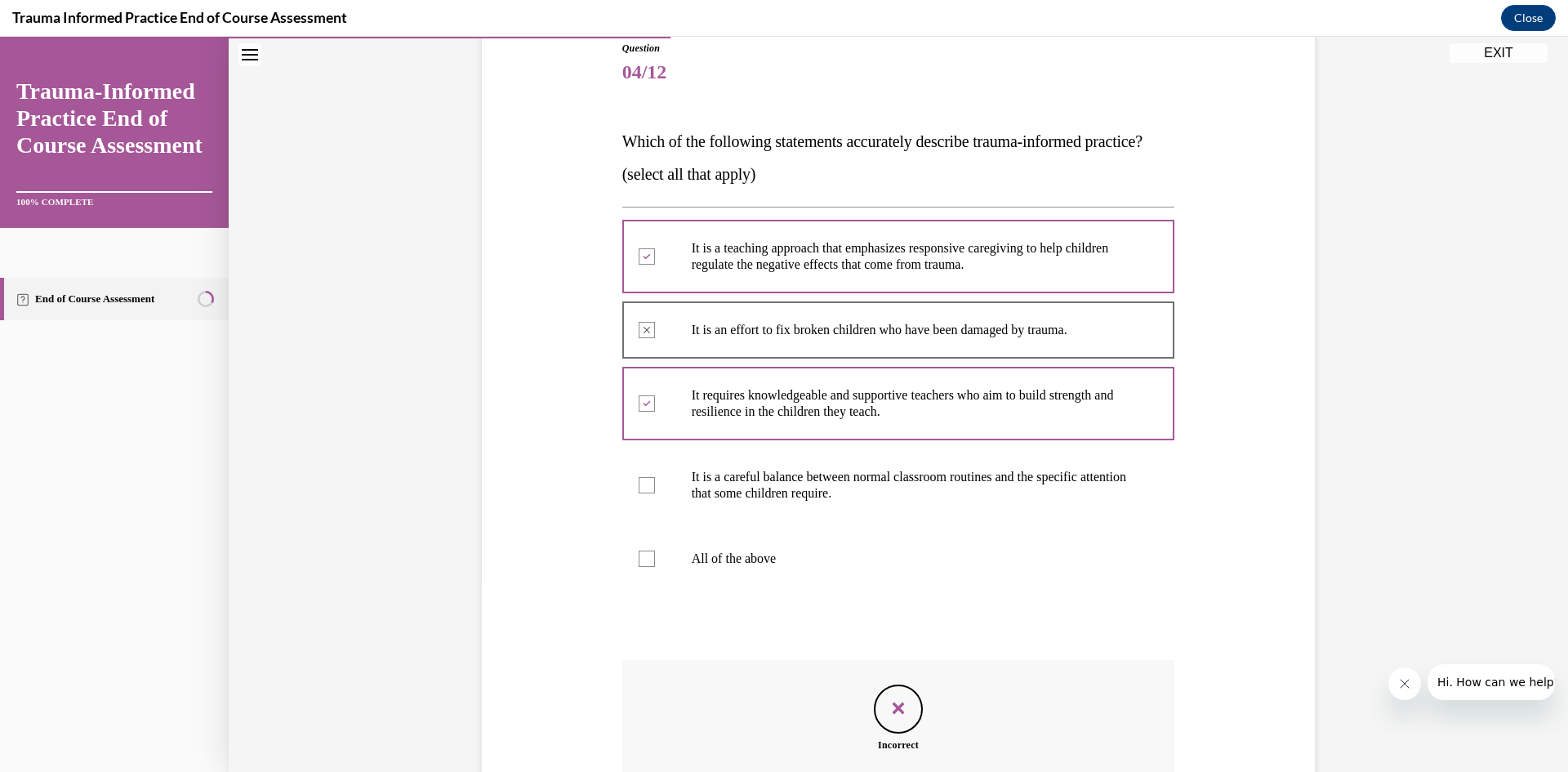
scroll to position [182, 0]
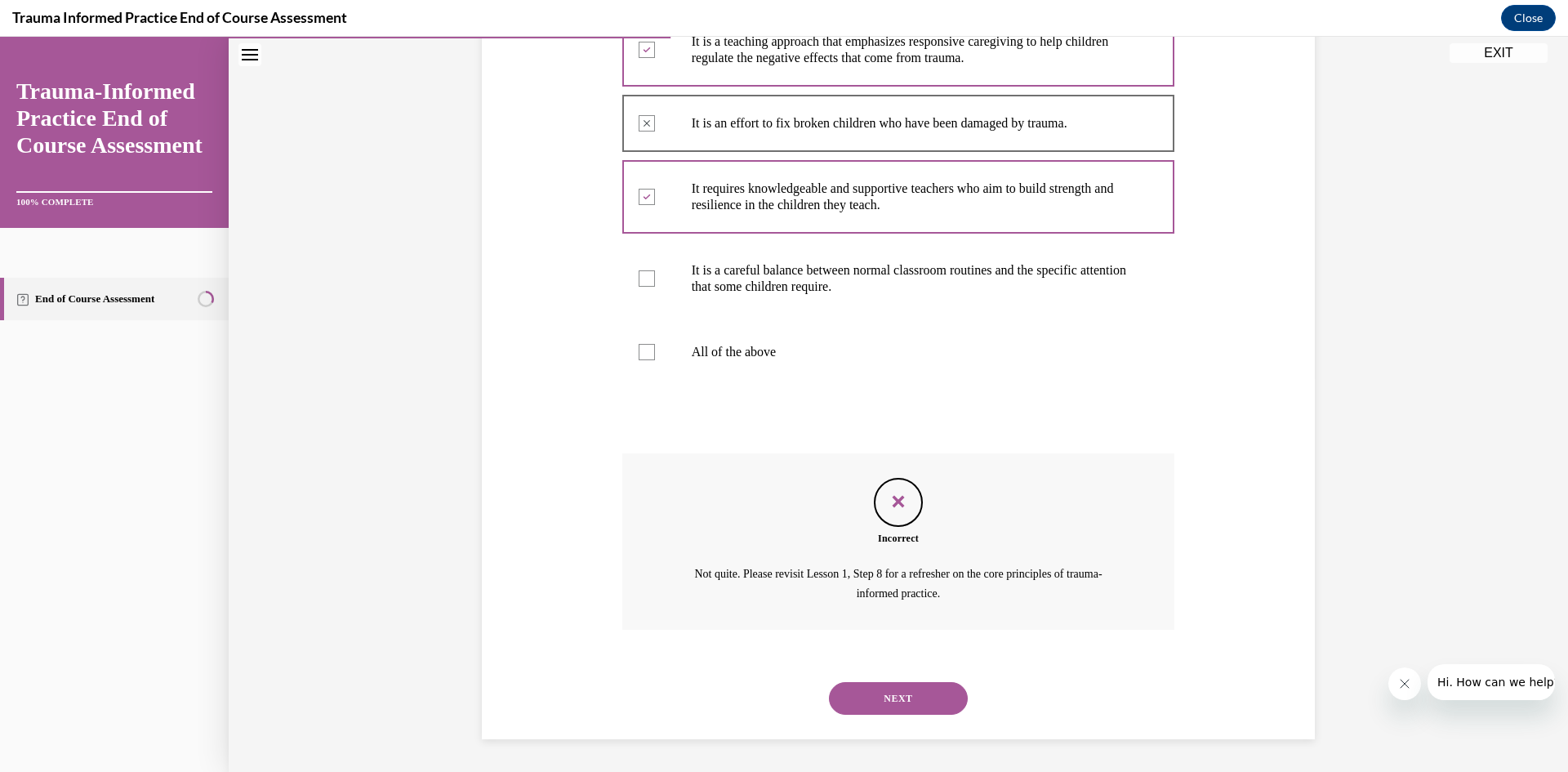
click at [925, 697] on button "NEXT" at bounding box center [898, 699] width 139 height 33
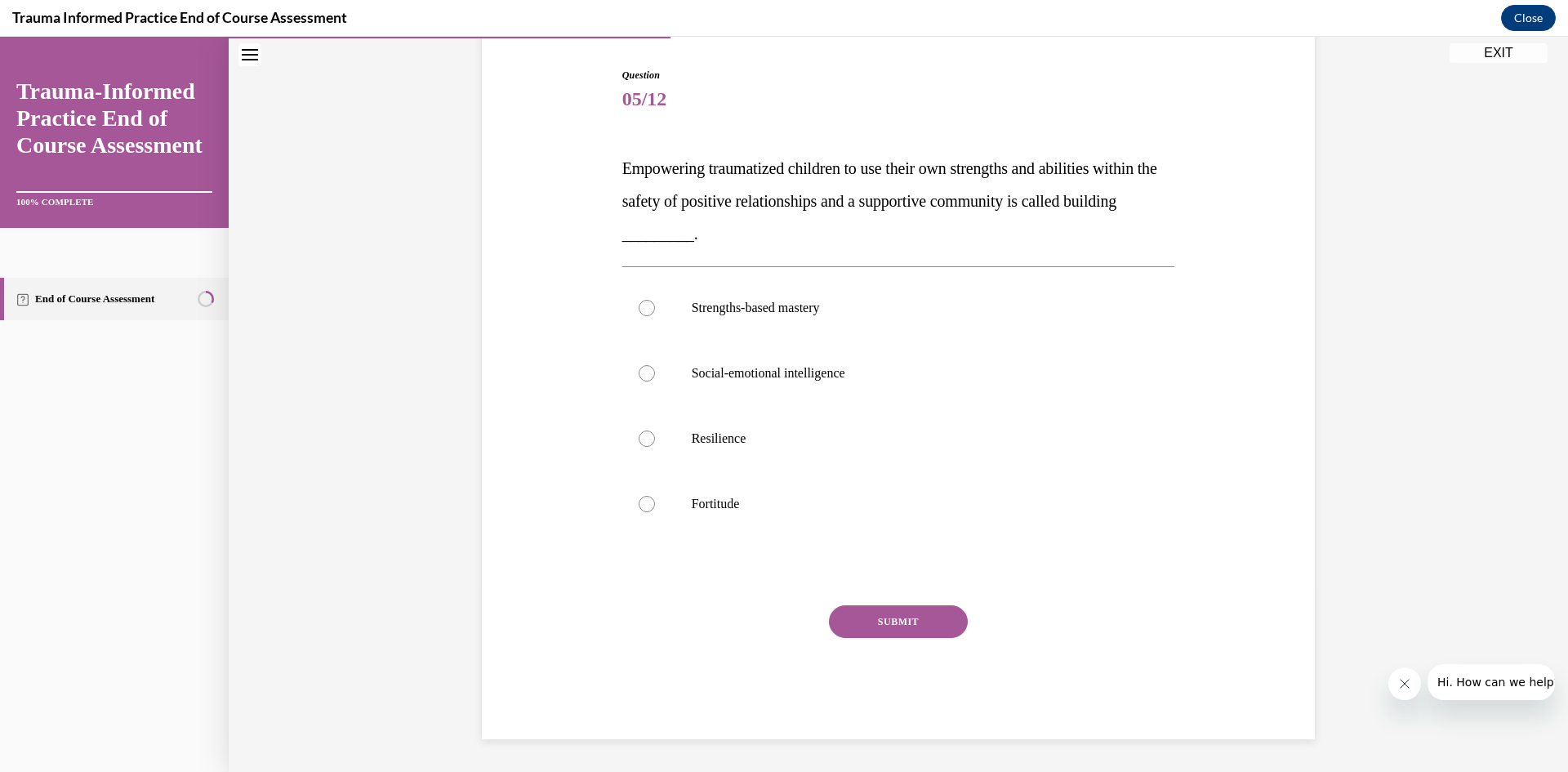
scroll to position [159, 0]
click at [788, 299] on label "Strengths-based mastery" at bounding box center [898, 308] width 553 height 65
click at [655, 300] on input "Strengths-based mastery" at bounding box center [646, 308] width 16 height 16
radio input "true"
click at [897, 608] on button "SUBMIT" at bounding box center [898, 621] width 139 height 33
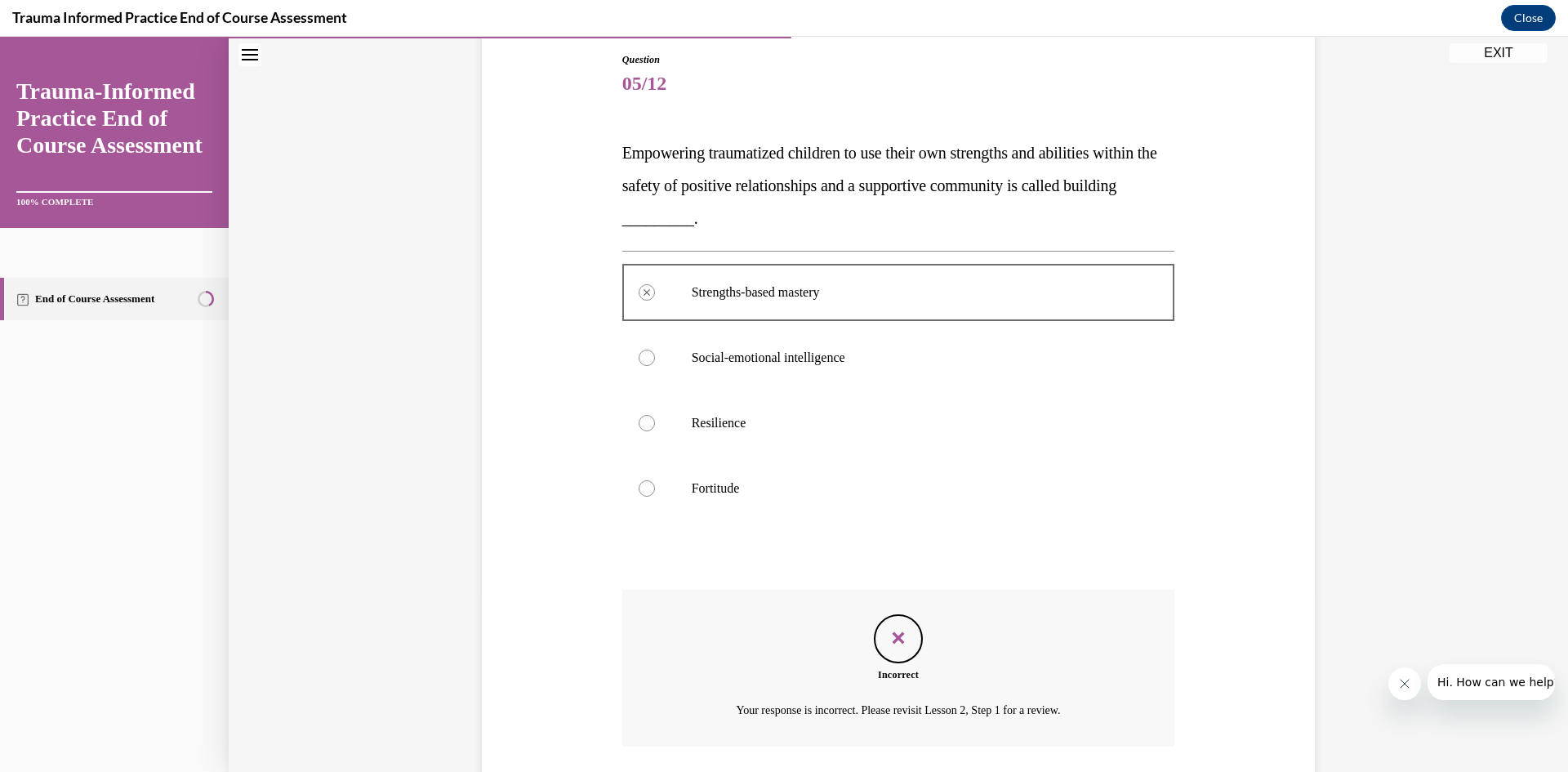
scroll to position [172, 0]
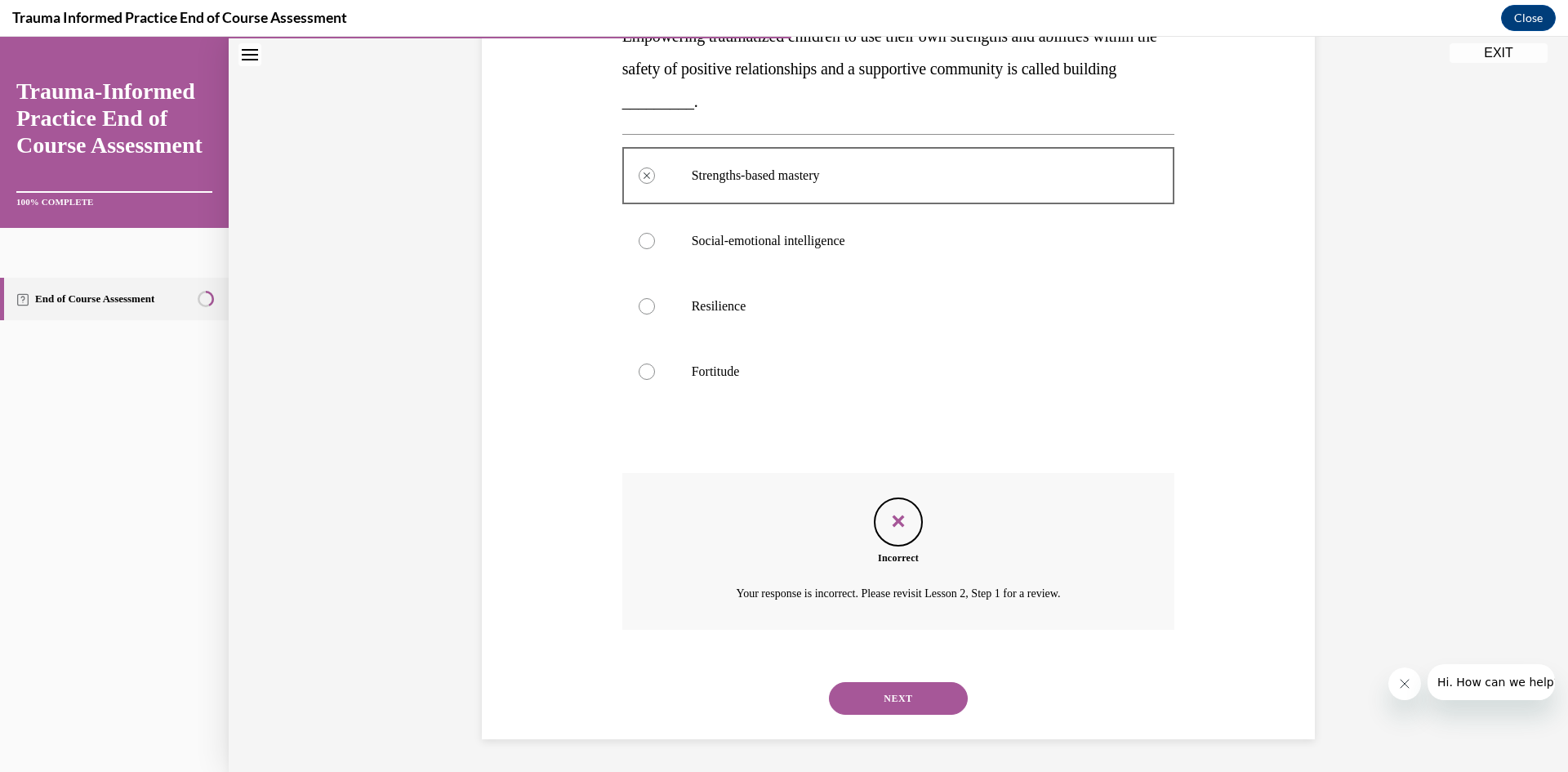
click at [918, 699] on button "NEXT" at bounding box center [898, 699] width 139 height 33
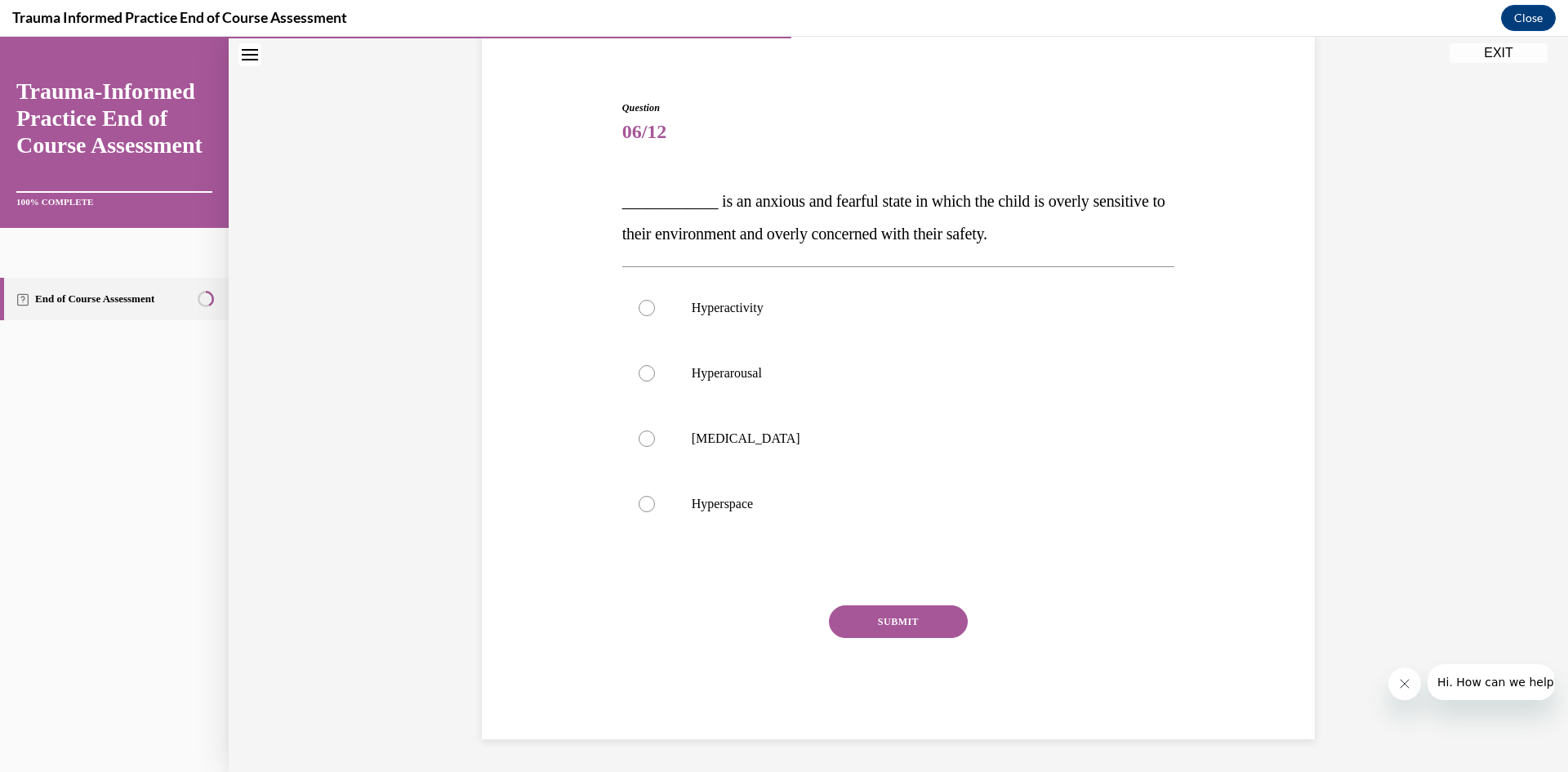
scroll to position [127, 0]
click at [747, 429] on label "Hyperhidrosis" at bounding box center [898, 439] width 553 height 65
click at [655, 431] on input "Hyperhidrosis" at bounding box center [646, 438] width 16 height 16
radio input "true"
click at [924, 611] on button "SUBMIT" at bounding box center [898, 621] width 139 height 33
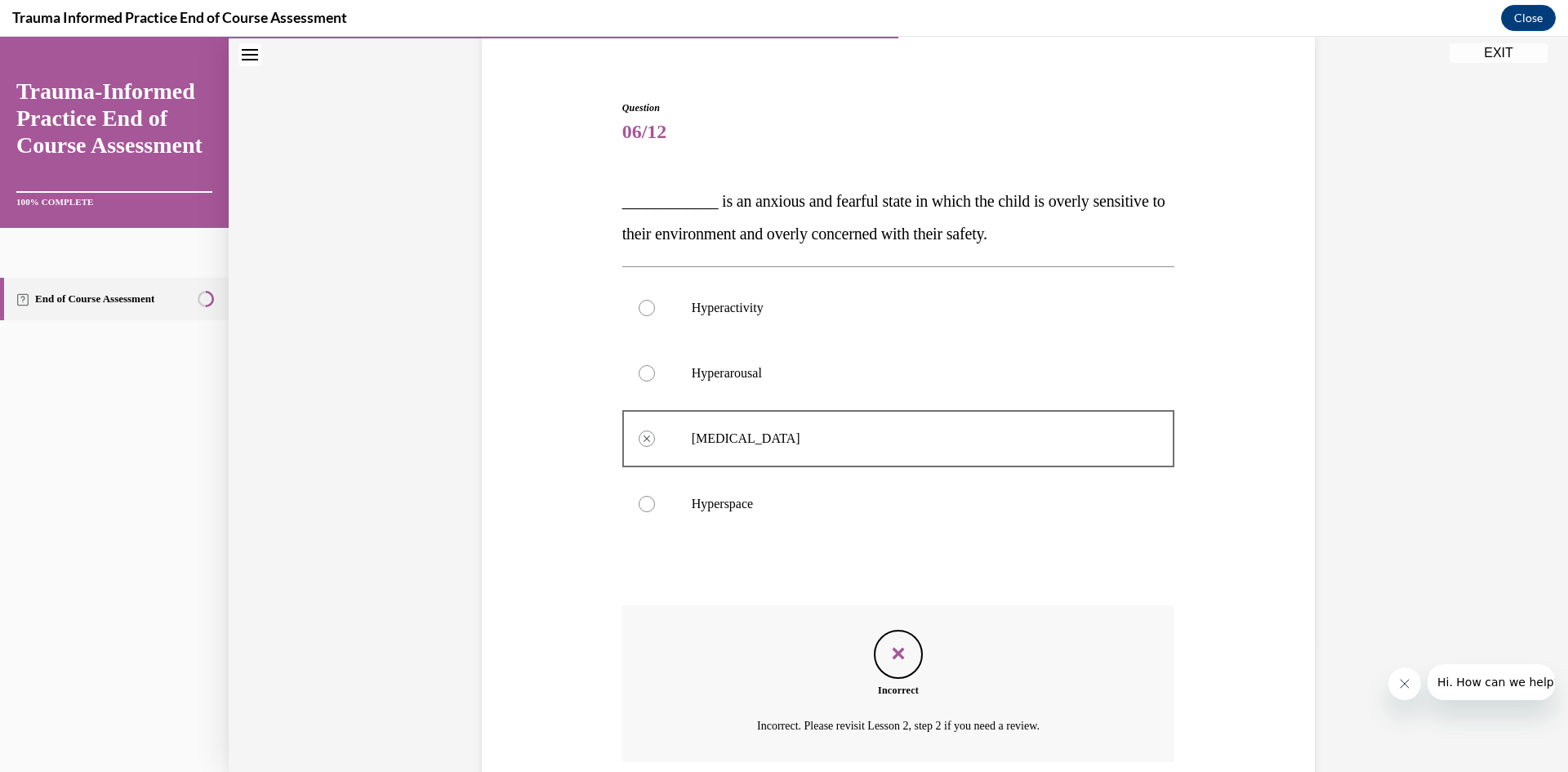
scroll to position [259, 0]
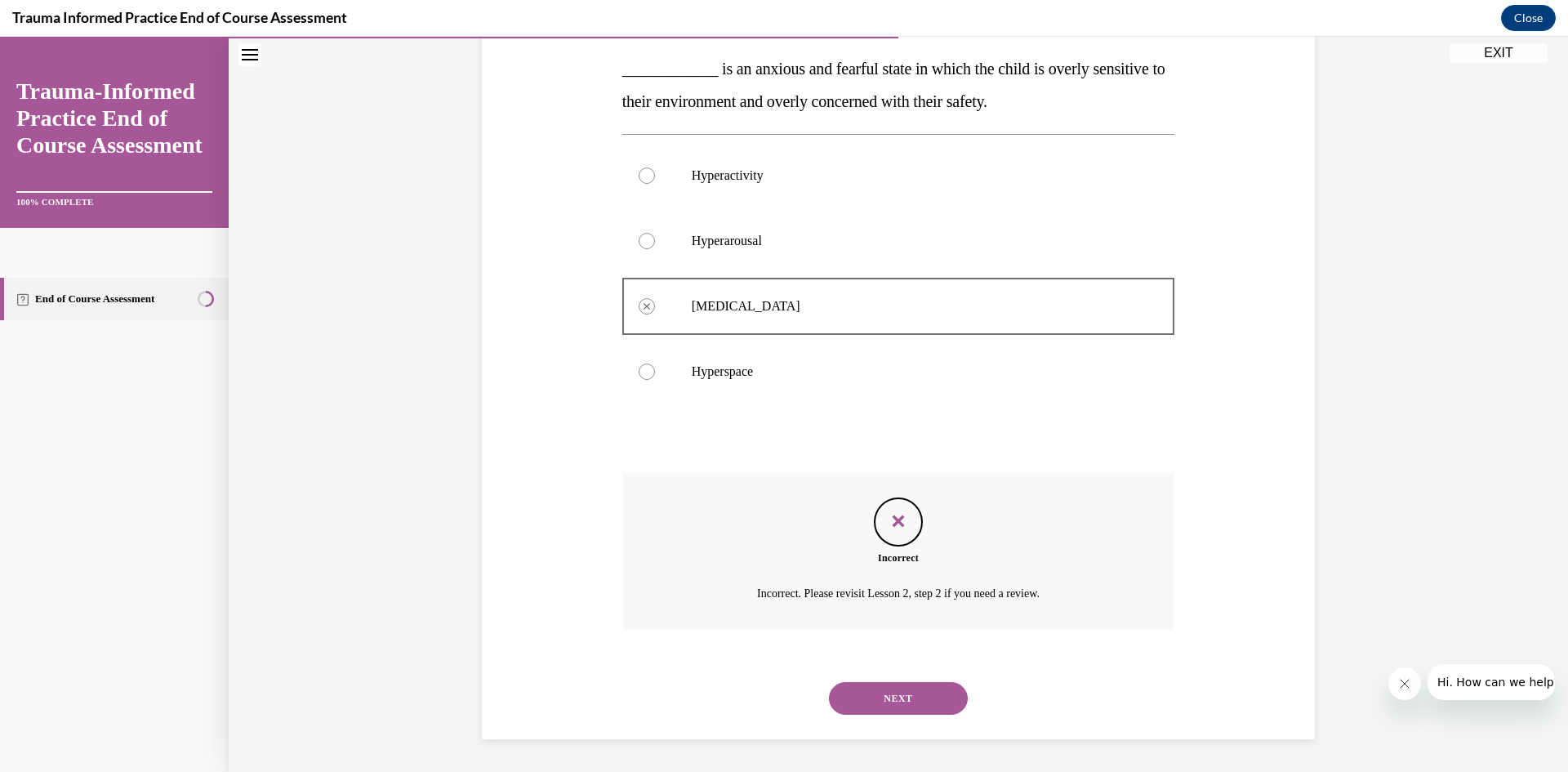
click at [926, 689] on button "NEXT" at bounding box center [898, 699] width 139 height 33
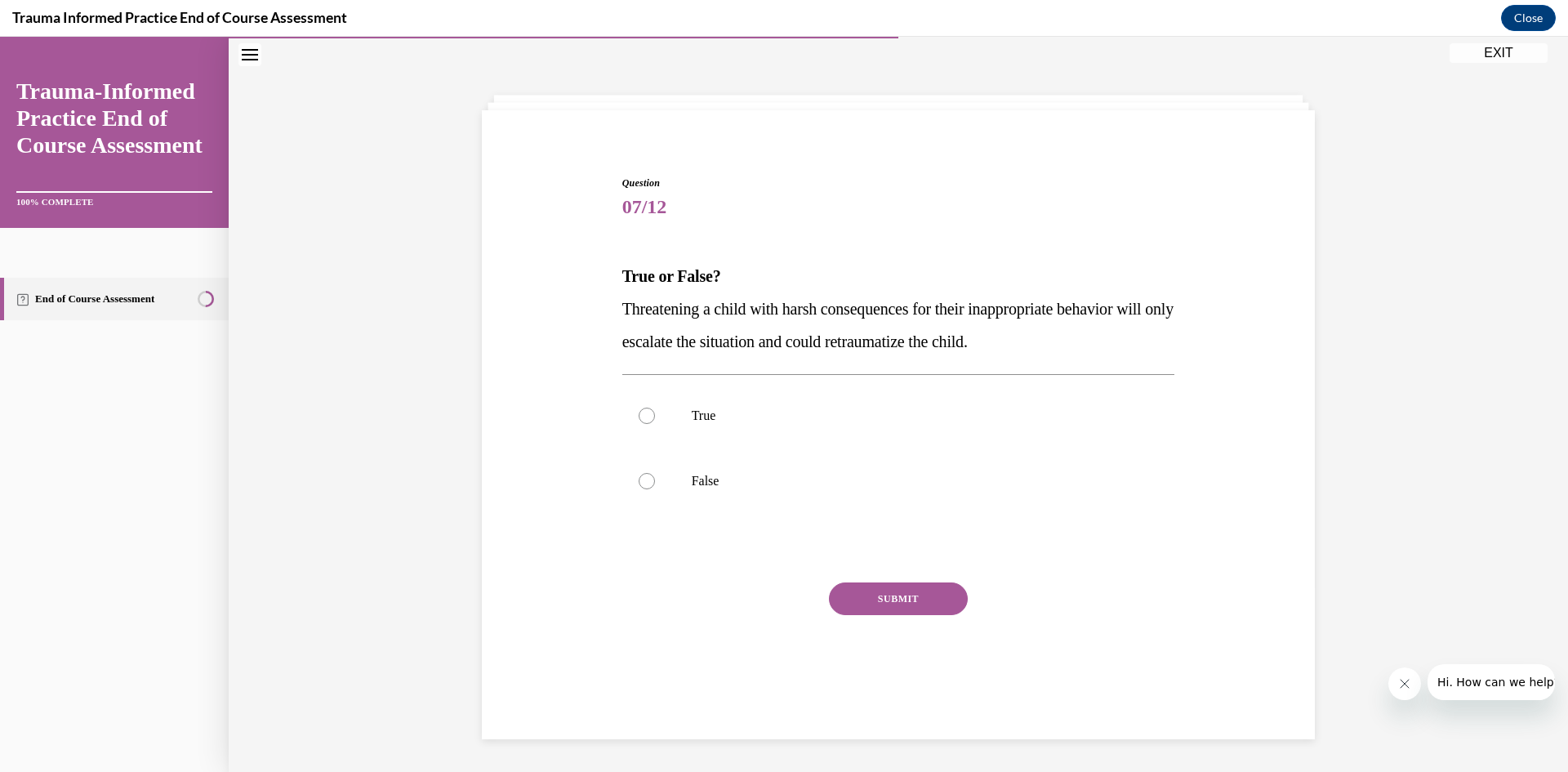
scroll to position [52, 0]
click at [708, 411] on p "True" at bounding box center [913, 415] width 443 height 16
click at [655, 411] on input "True" at bounding box center [646, 415] width 16 height 16
radio input "true"
click at [914, 584] on button "SUBMIT" at bounding box center [898, 599] width 139 height 33
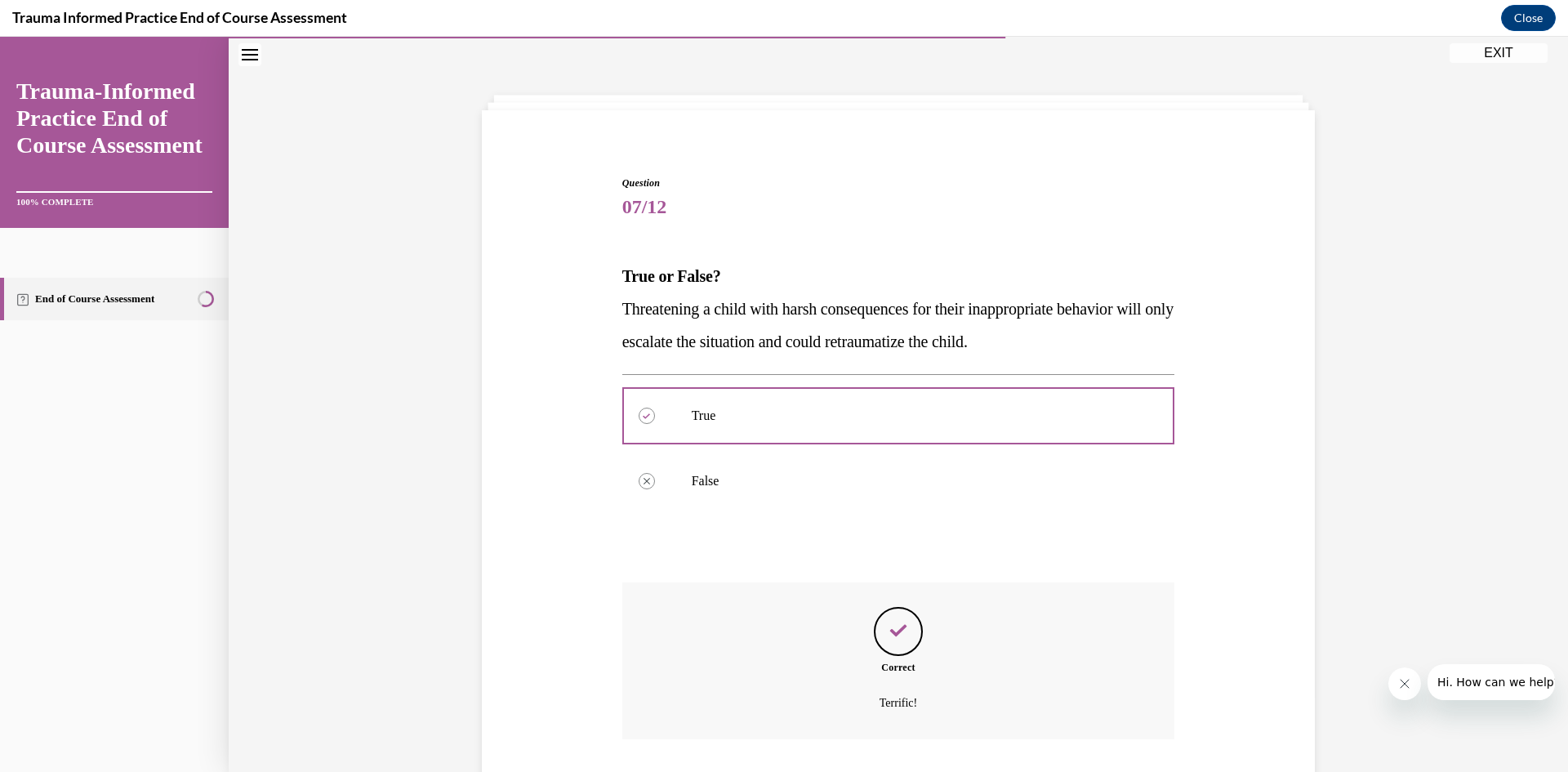
scroll to position [161, 0]
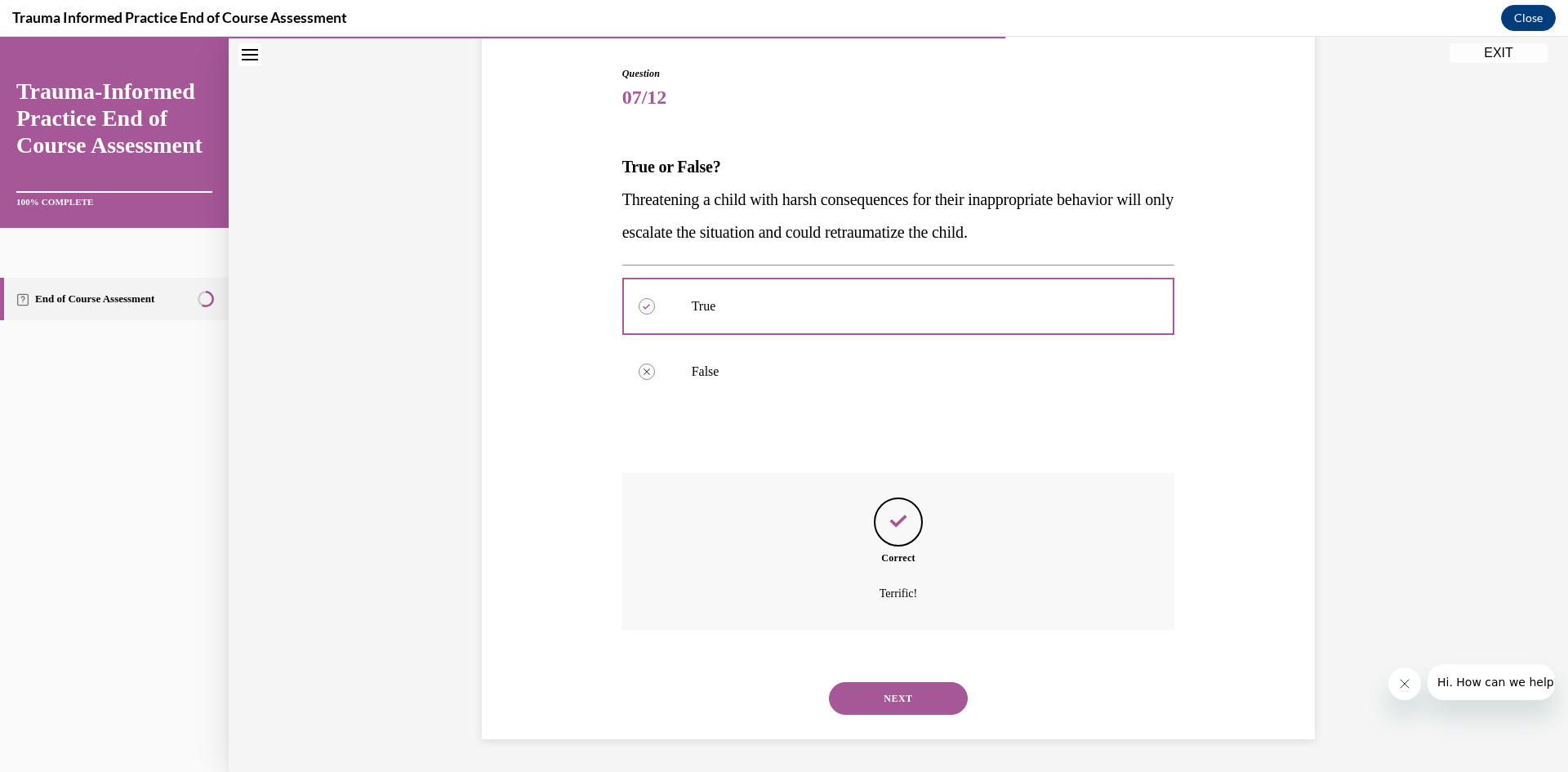
click at [922, 689] on button "NEXT" at bounding box center [898, 699] width 139 height 33
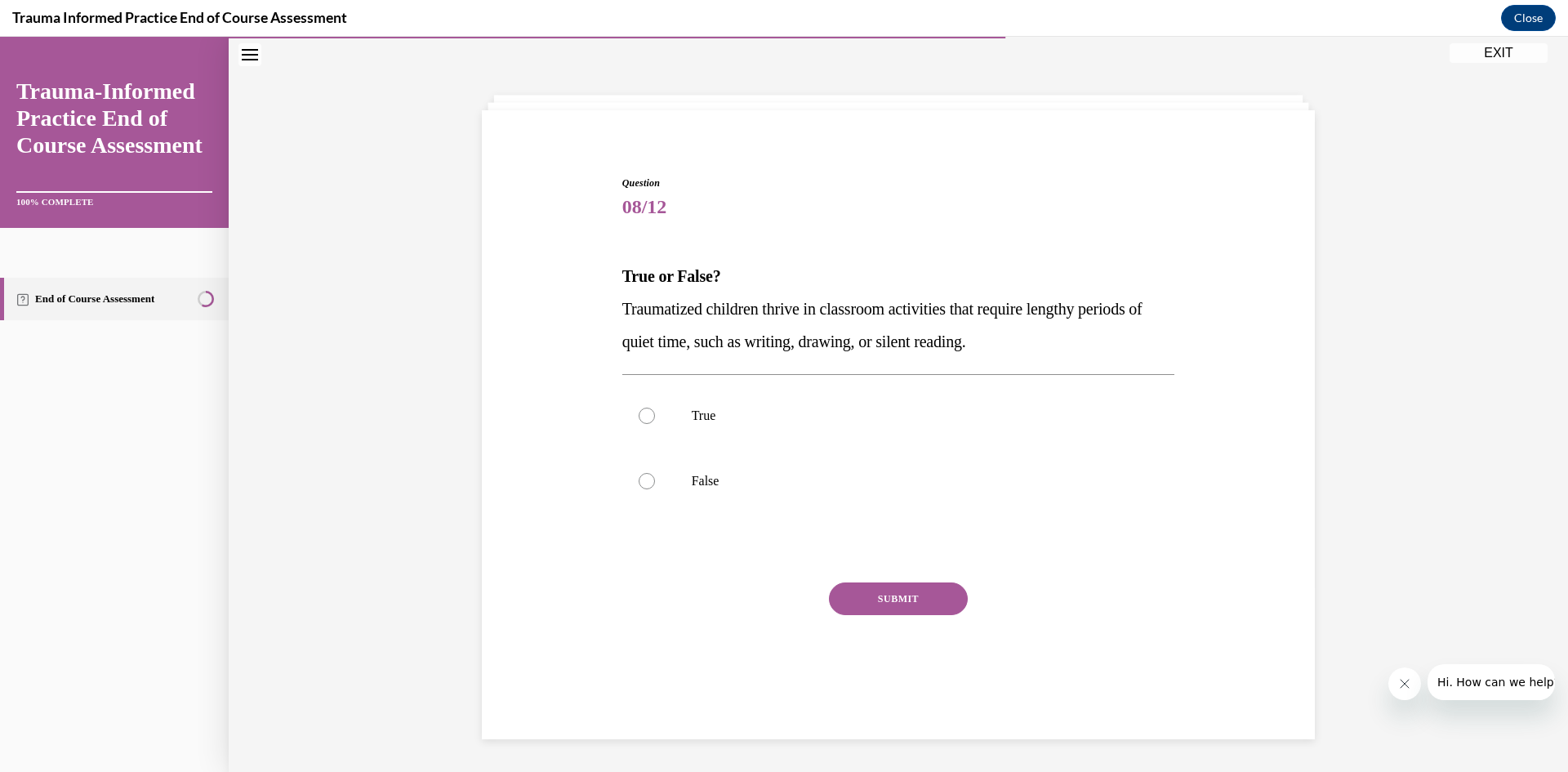
scroll to position [52, 0]
click at [714, 490] on label "False" at bounding box center [898, 481] width 553 height 65
click at [655, 489] on input "False" at bounding box center [646, 480] width 16 height 16
radio input "true"
click at [876, 596] on button "SUBMIT" at bounding box center [898, 599] width 139 height 33
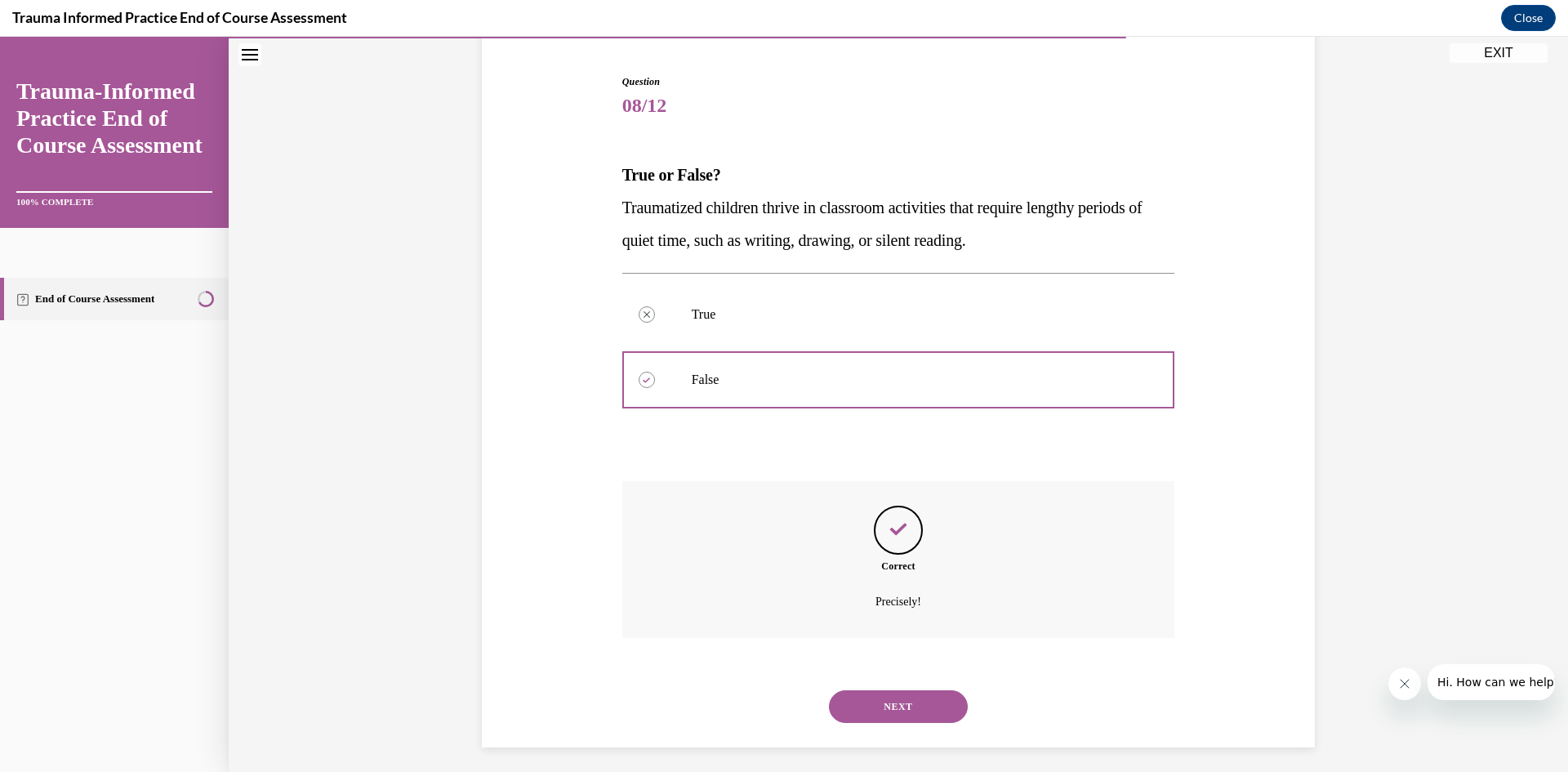
scroll to position [161, 0]
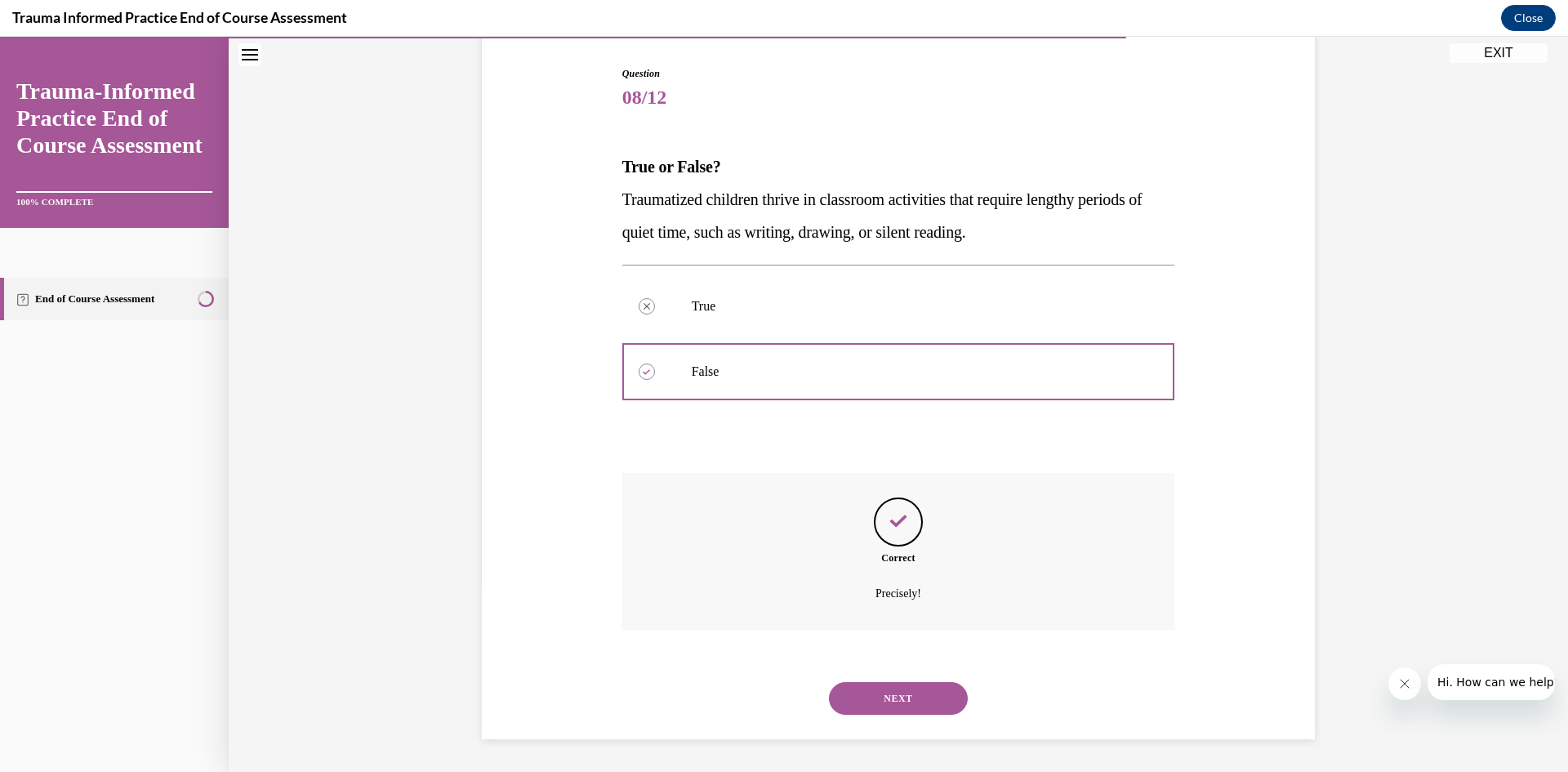
click at [936, 693] on button "NEXT" at bounding box center [898, 699] width 139 height 33
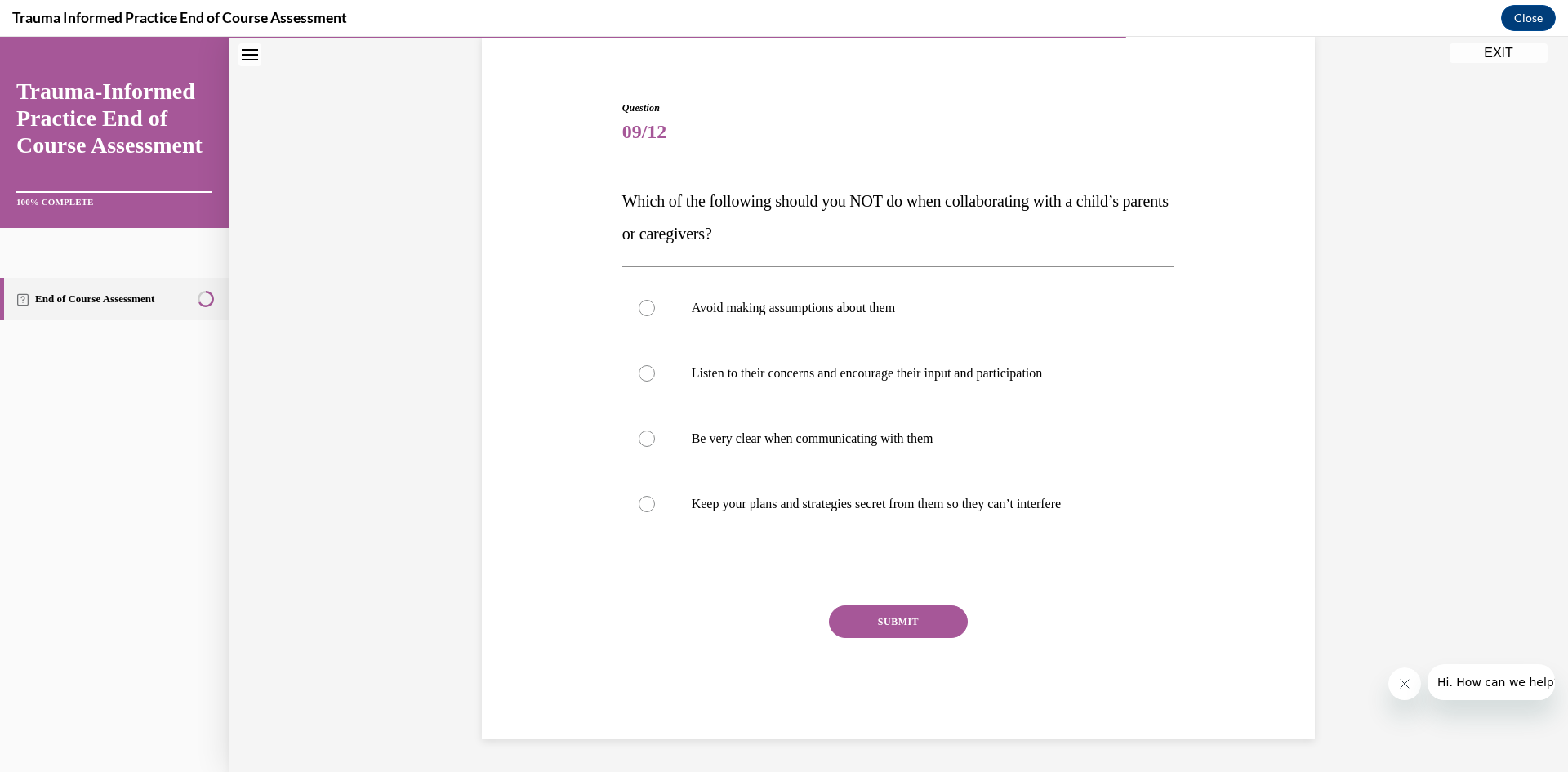
scroll to position [52, 0]
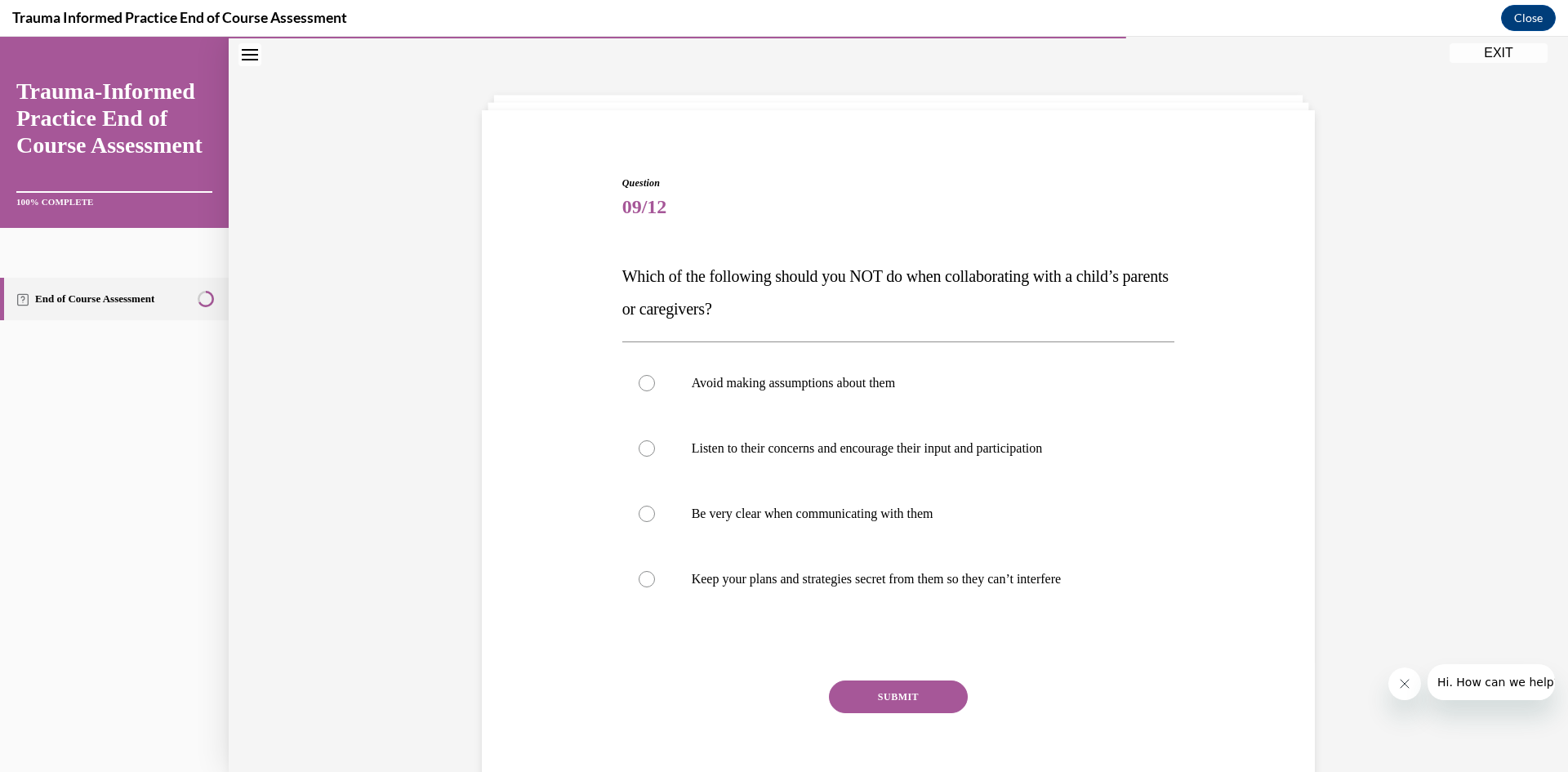
click at [809, 576] on p "Keep your plans and strategies secret from them so they can’t interfere" at bounding box center [913, 579] width 443 height 16
click at [655, 576] on input "Keep your plans and strategies secret from them so they can’t interfere" at bounding box center [646, 579] width 16 height 16
radio input "true"
click at [918, 684] on button "SUBMIT" at bounding box center [898, 697] width 139 height 33
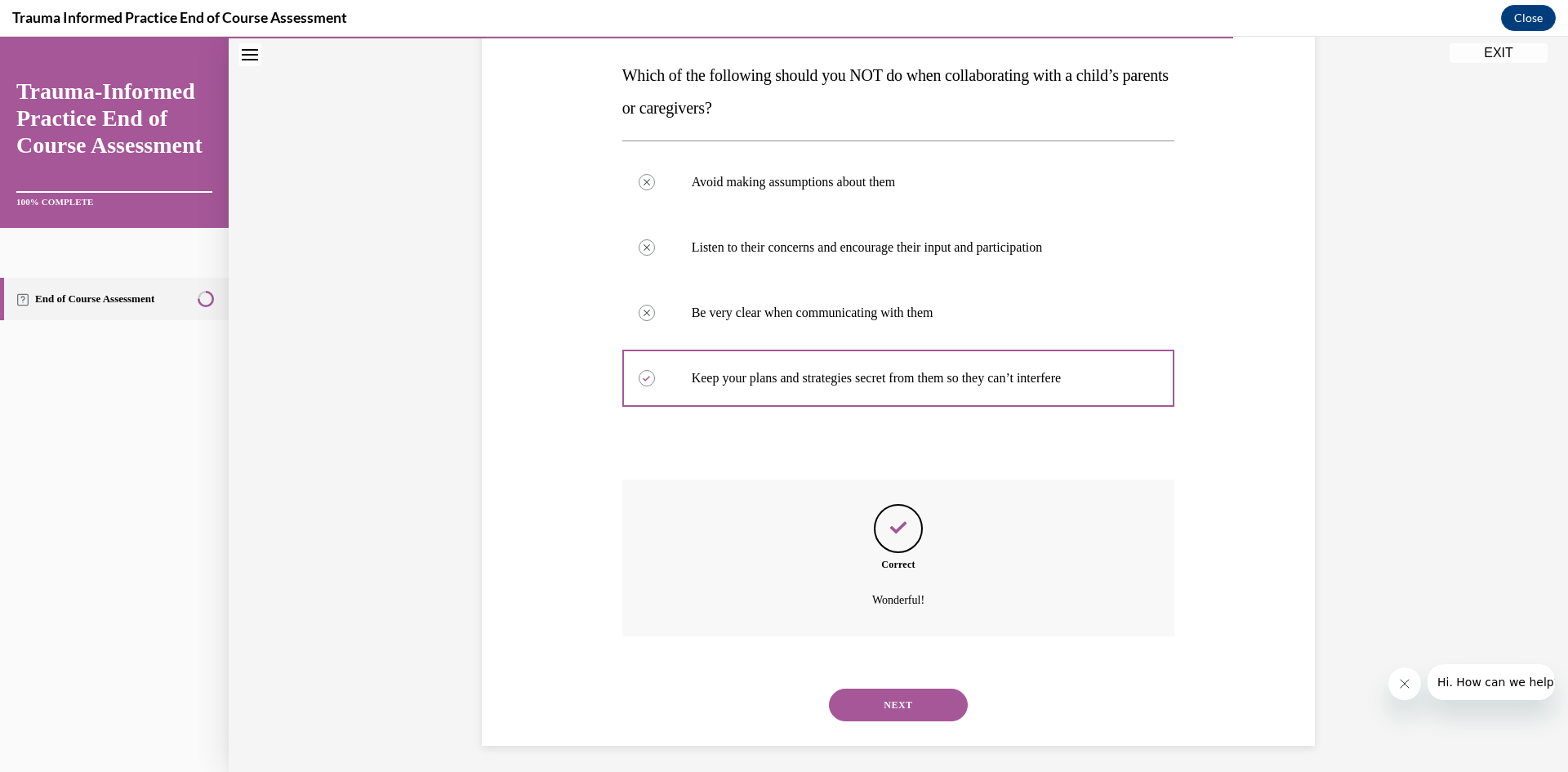
scroll to position [259, 0]
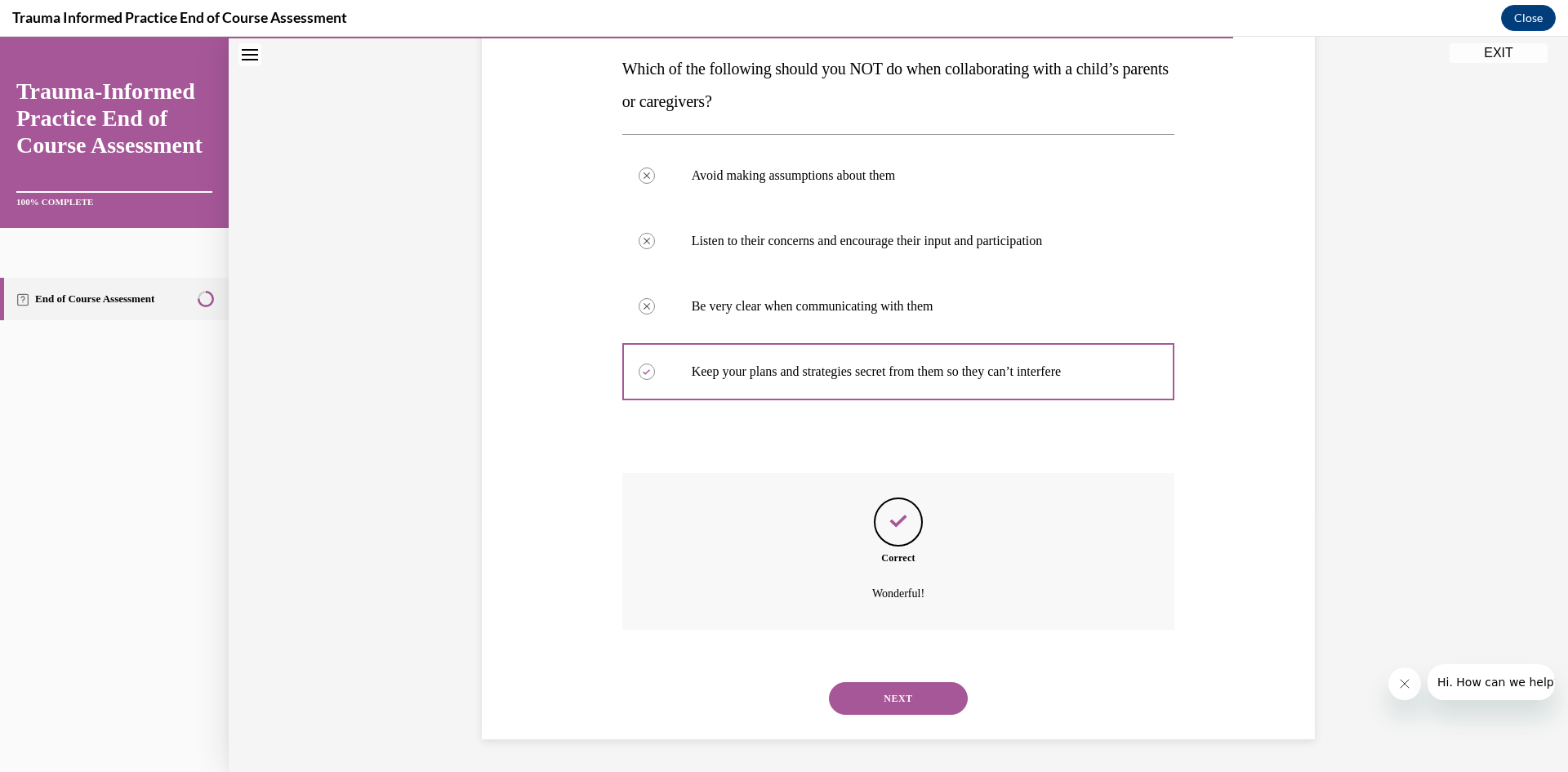
click at [926, 696] on button "NEXT" at bounding box center [898, 699] width 139 height 33
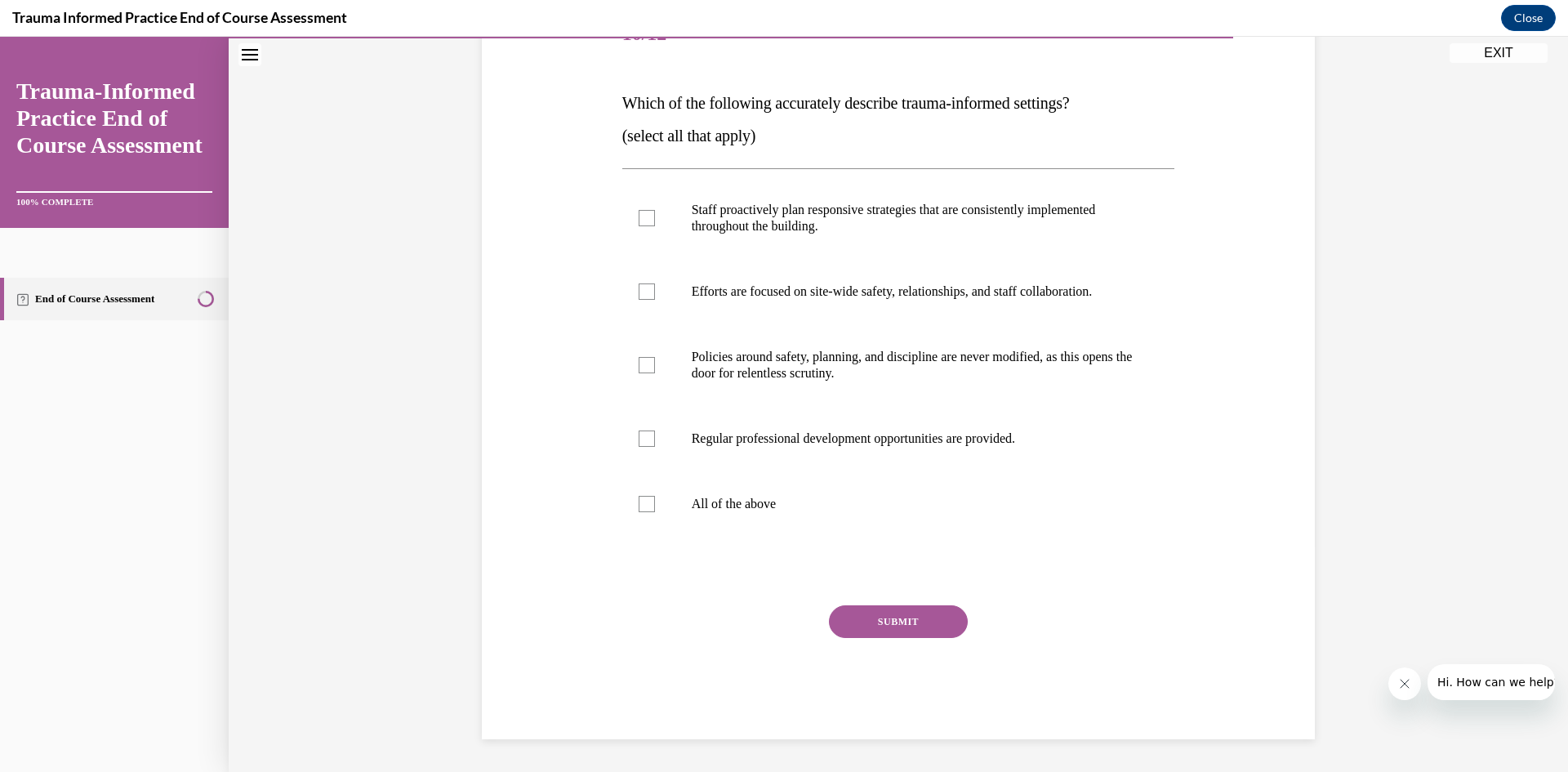
scroll to position [183, 0]
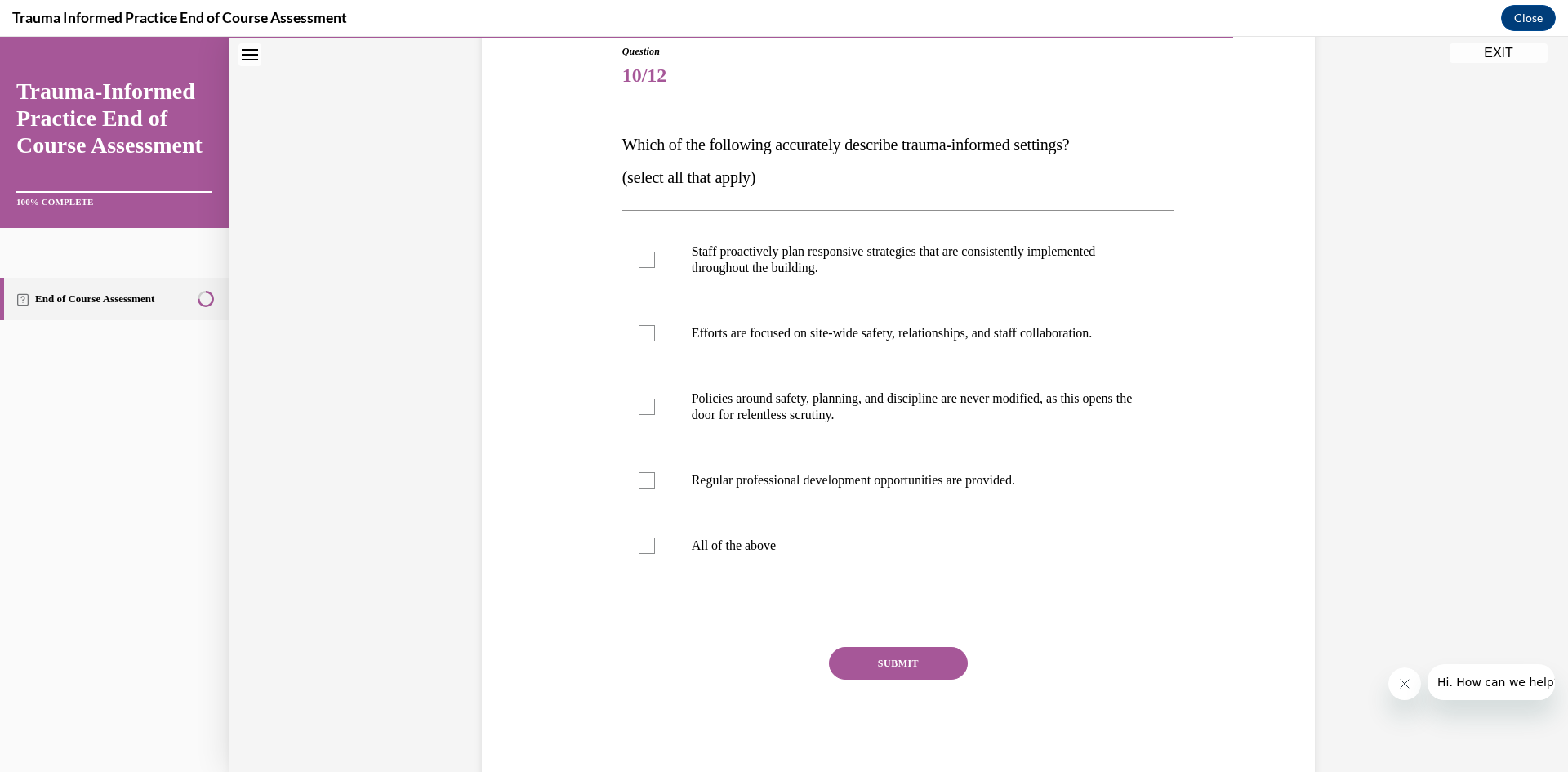
click at [795, 261] on p "Staff proactively plan responsive strategies that are consistently implemented …" at bounding box center [913, 260] width 443 height 33
click at [655, 261] on input "Staff proactively plan responsive strategies that are consistently implemented …" at bounding box center [646, 259] width 16 height 16
checkbox input "true"
click at [794, 336] on p "Efforts are focused on site-wide safety, relationships, and staff collaboration." at bounding box center [913, 333] width 443 height 16
click at [655, 336] on input "Efforts are focused on site-wide safety, relationships, and staff collaboration." at bounding box center [646, 333] width 16 height 16
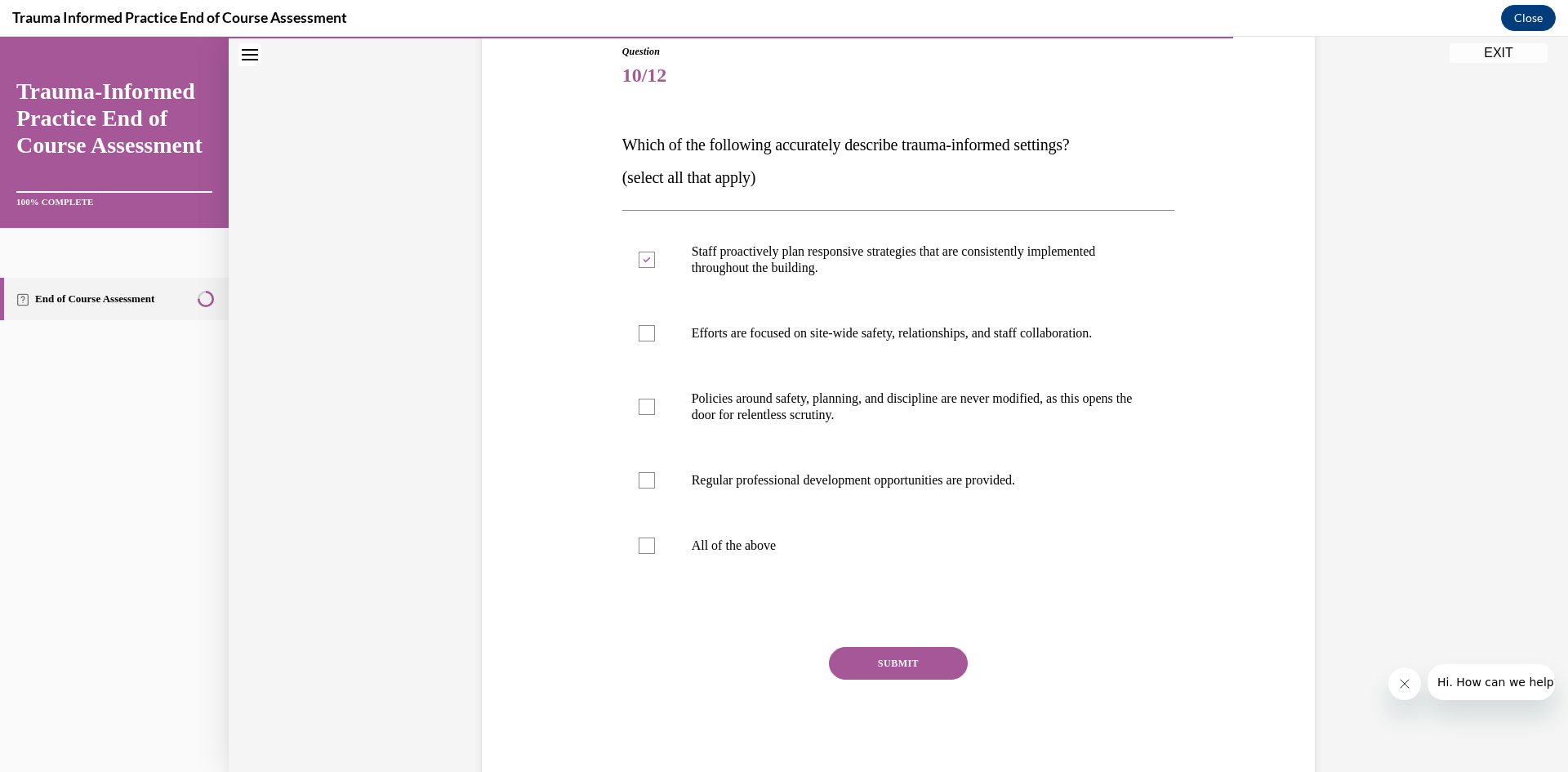
checkbox input "true"
click at [806, 479] on p "Regular professional development opportunities are provided." at bounding box center [913, 480] width 443 height 16
click at [655, 479] on input "Regular professional development opportunities are provided." at bounding box center [646, 480] width 16 height 16
checkbox input "true"
click at [903, 664] on button "SUBMIT" at bounding box center [898, 664] width 139 height 33
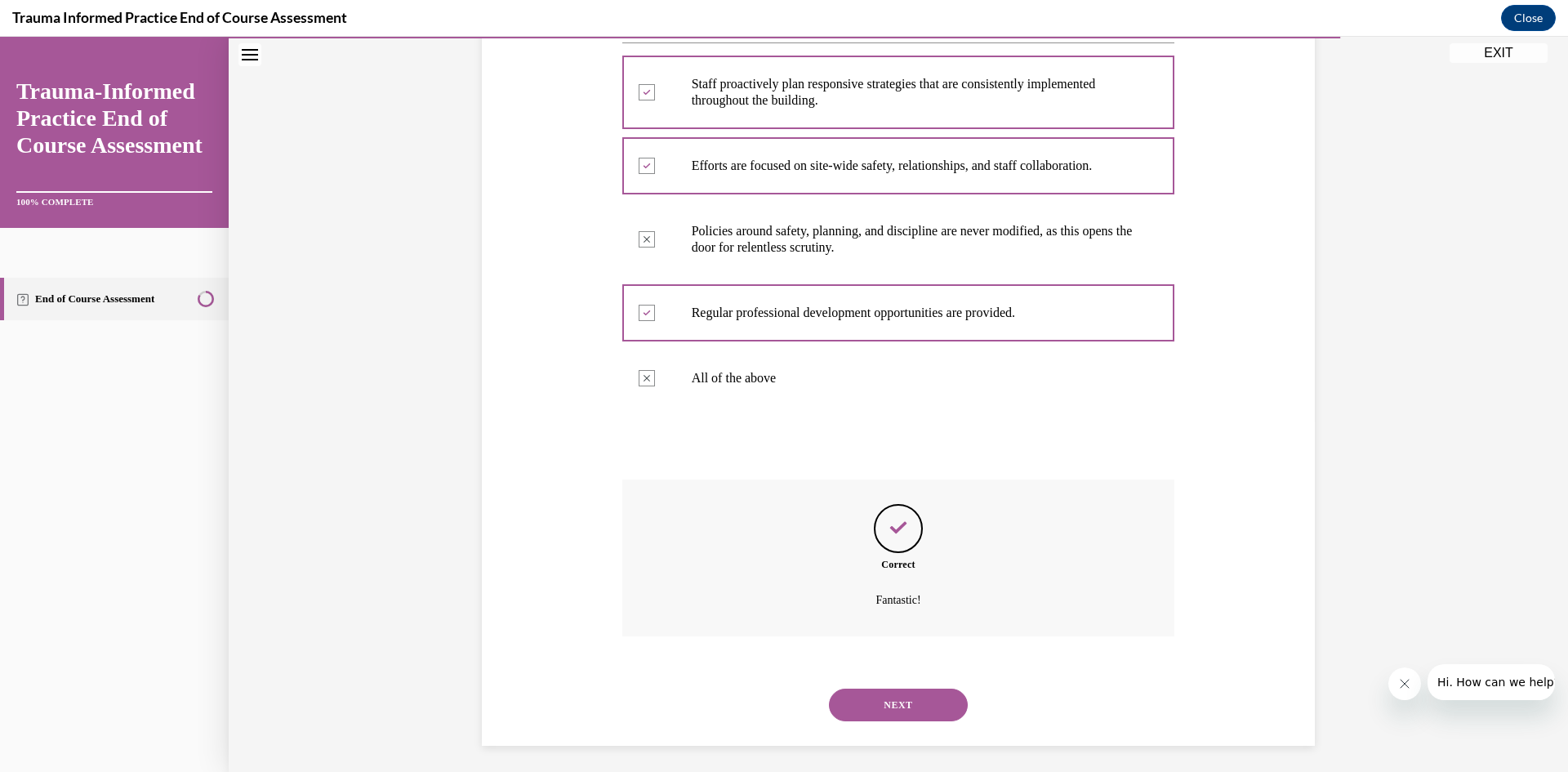
scroll to position [357, 0]
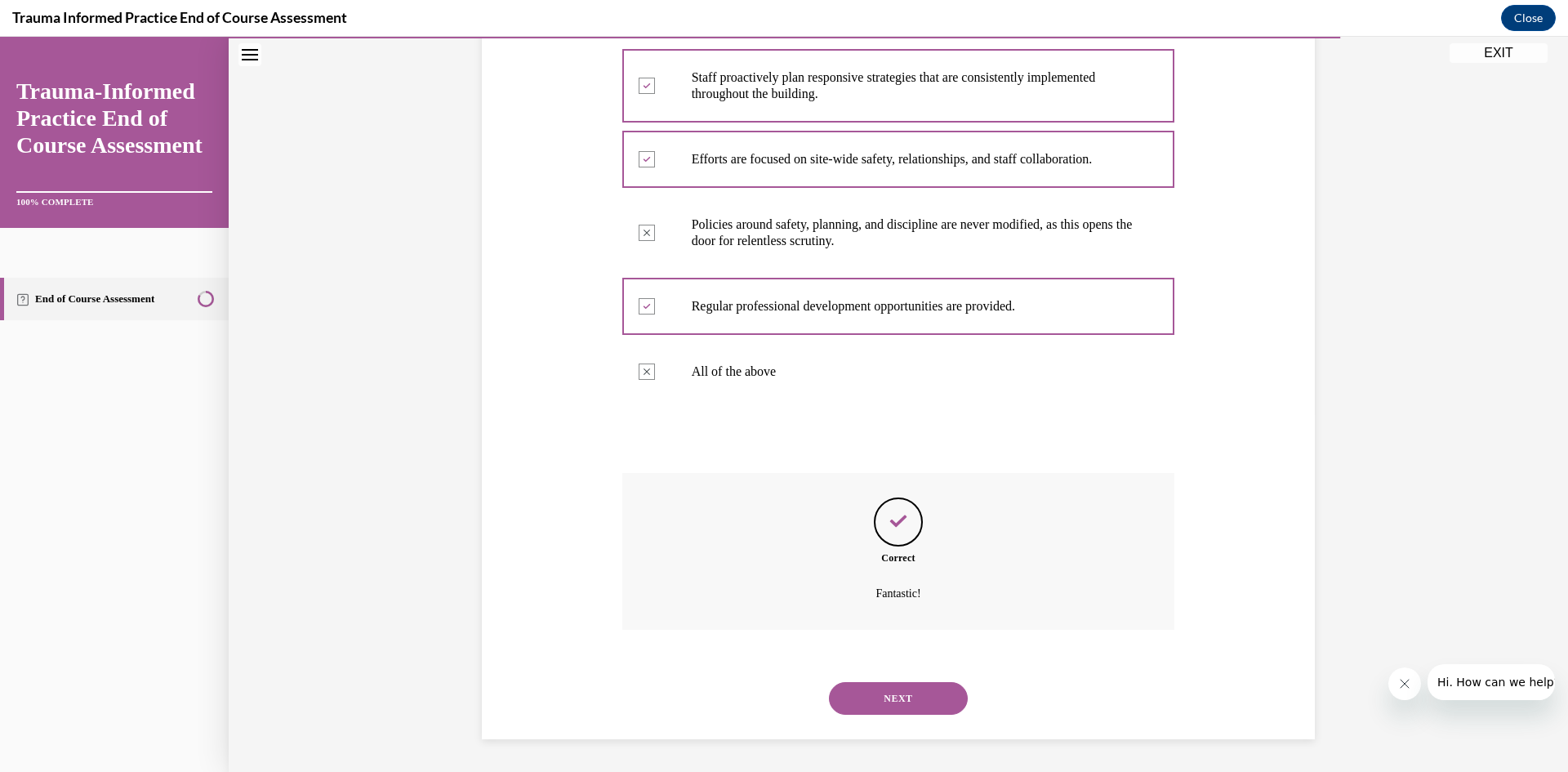
click at [913, 700] on button "NEXT" at bounding box center [898, 699] width 139 height 33
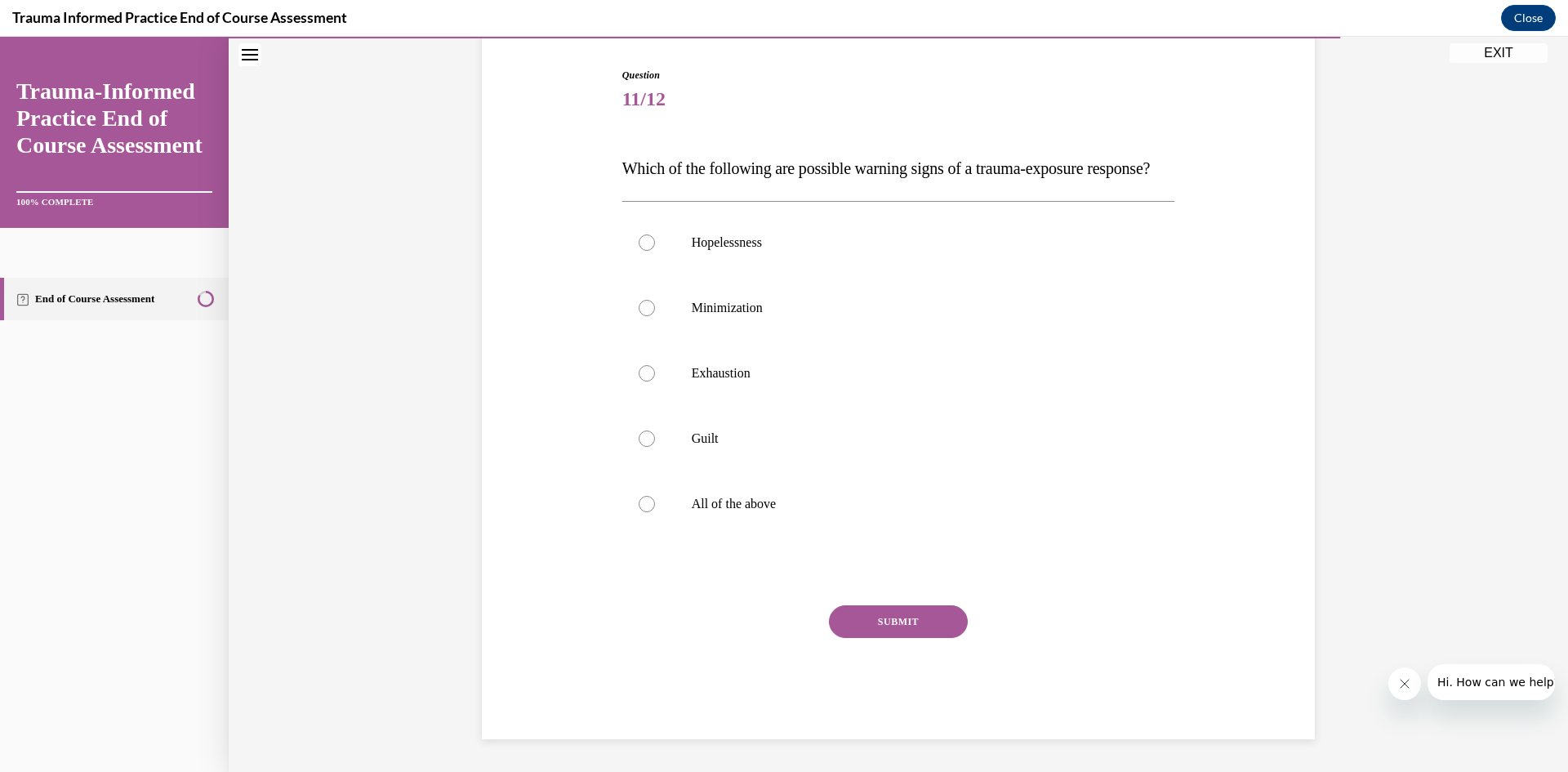
scroll to position [183, 0]
click at [743, 314] on p "Minimization" at bounding box center [913, 308] width 443 height 16
click at [655, 314] on input "Minimization" at bounding box center [646, 308] width 16 height 16
radio input "true"
click at [913, 622] on button "SUBMIT" at bounding box center [898, 621] width 139 height 33
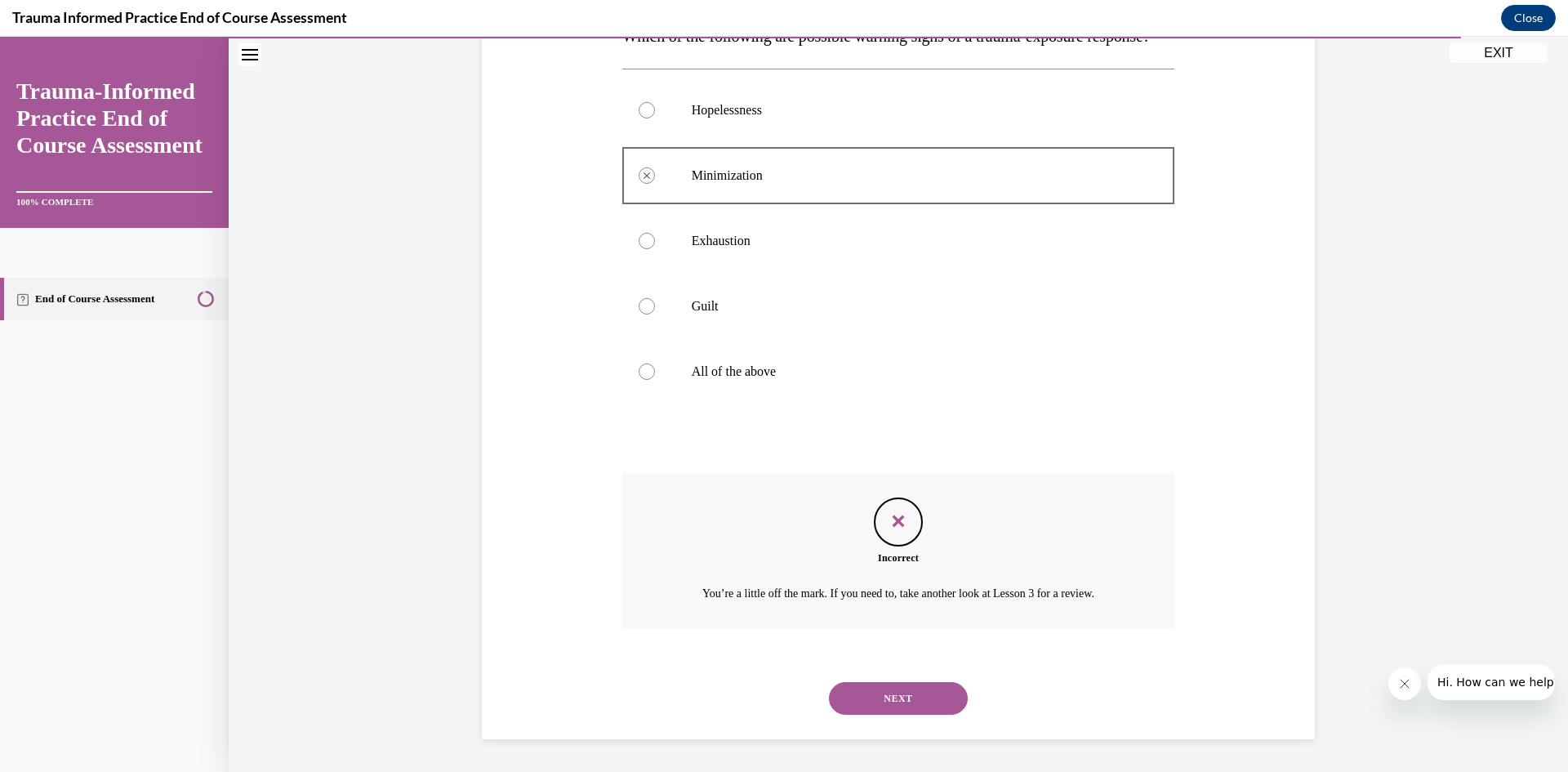
scroll to position [324, 0]
click at [911, 683] on button "NEXT" at bounding box center [898, 699] width 139 height 33
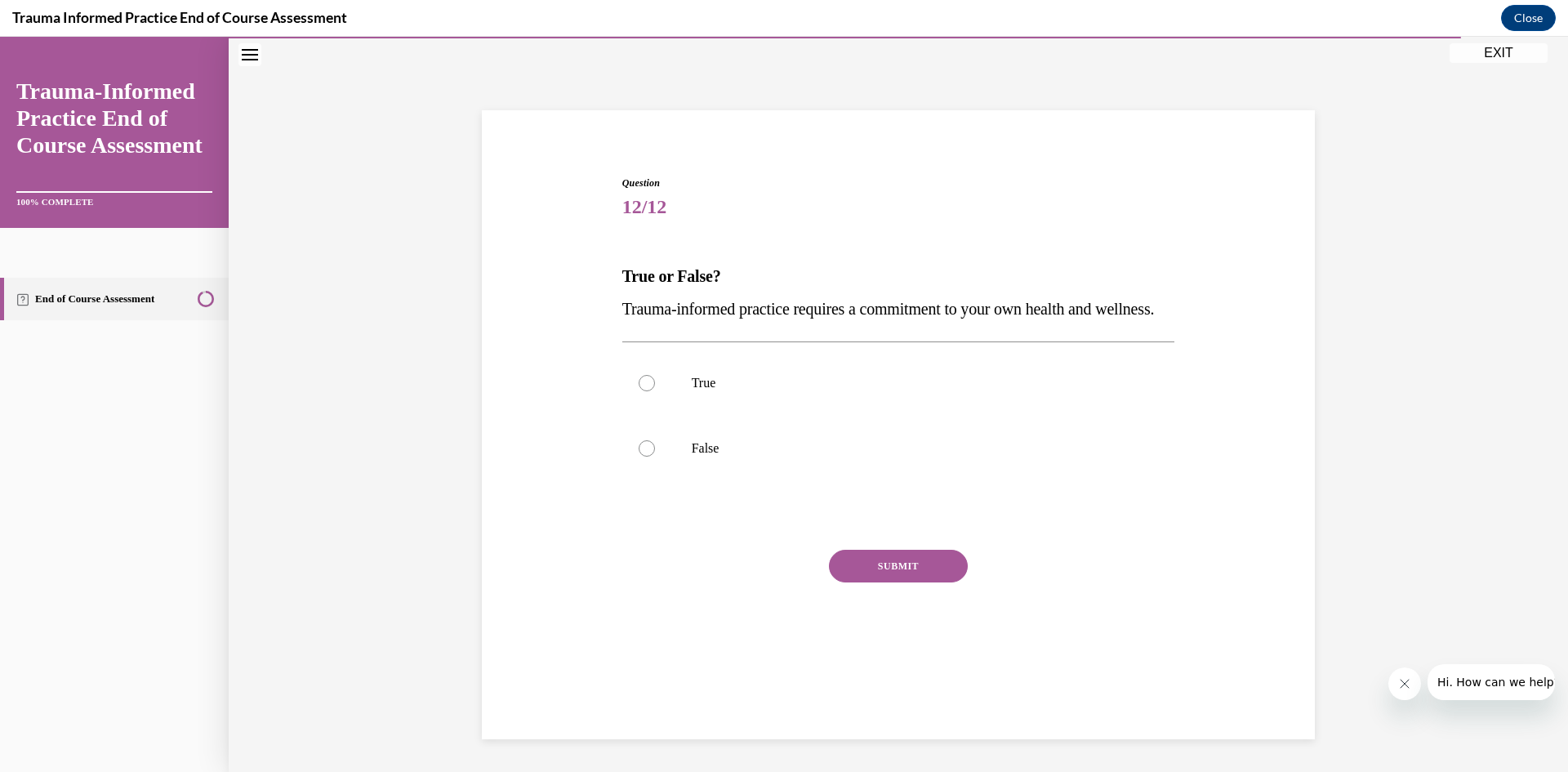
click at [726, 391] on p "True" at bounding box center [913, 383] width 443 height 16
click at [655, 391] on input "True" at bounding box center [646, 383] width 16 height 16
radio input "true"
click at [884, 583] on button "SUBMIT" at bounding box center [898, 567] width 139 height 33
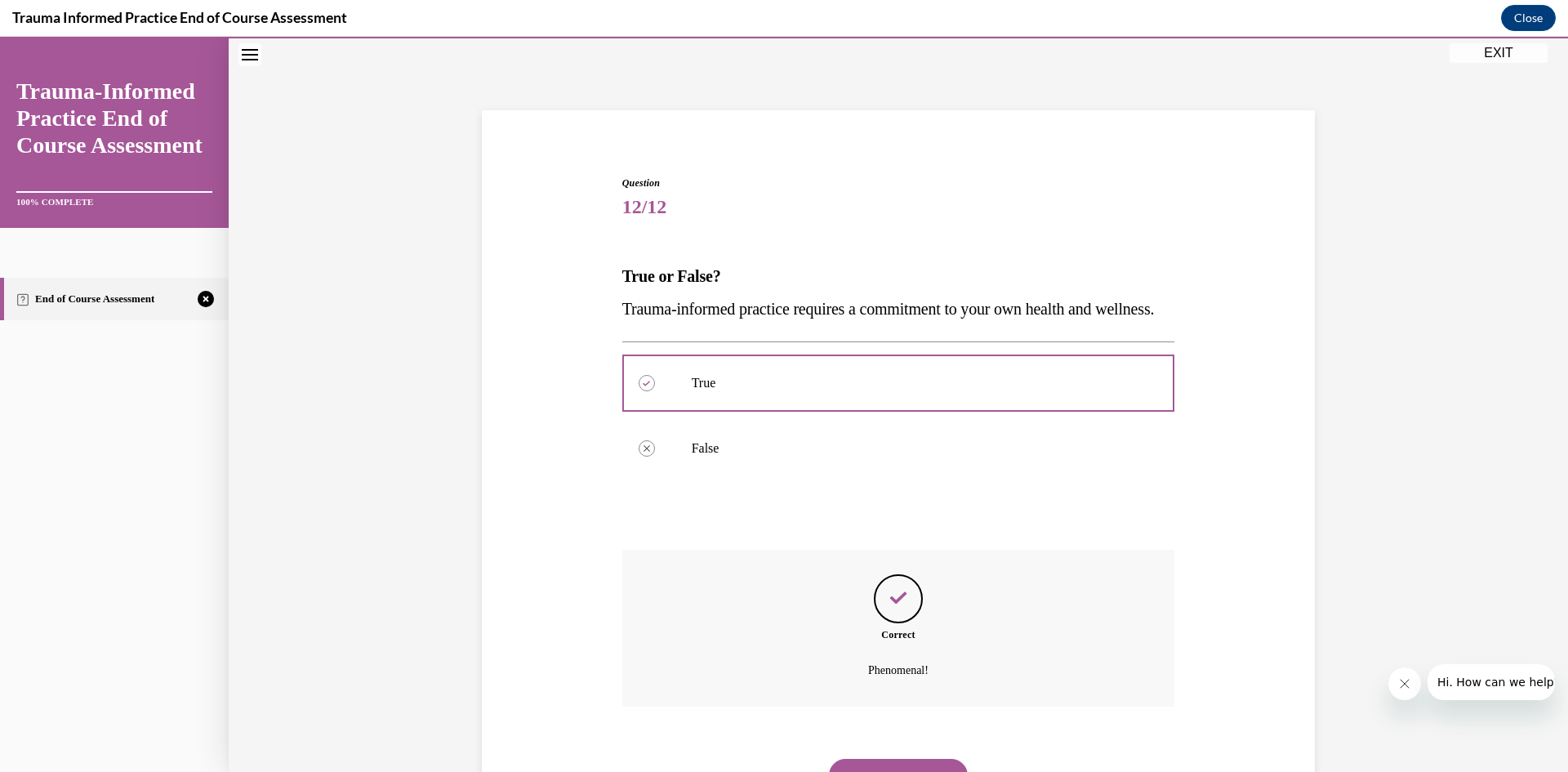
scroll to position [161, 0]
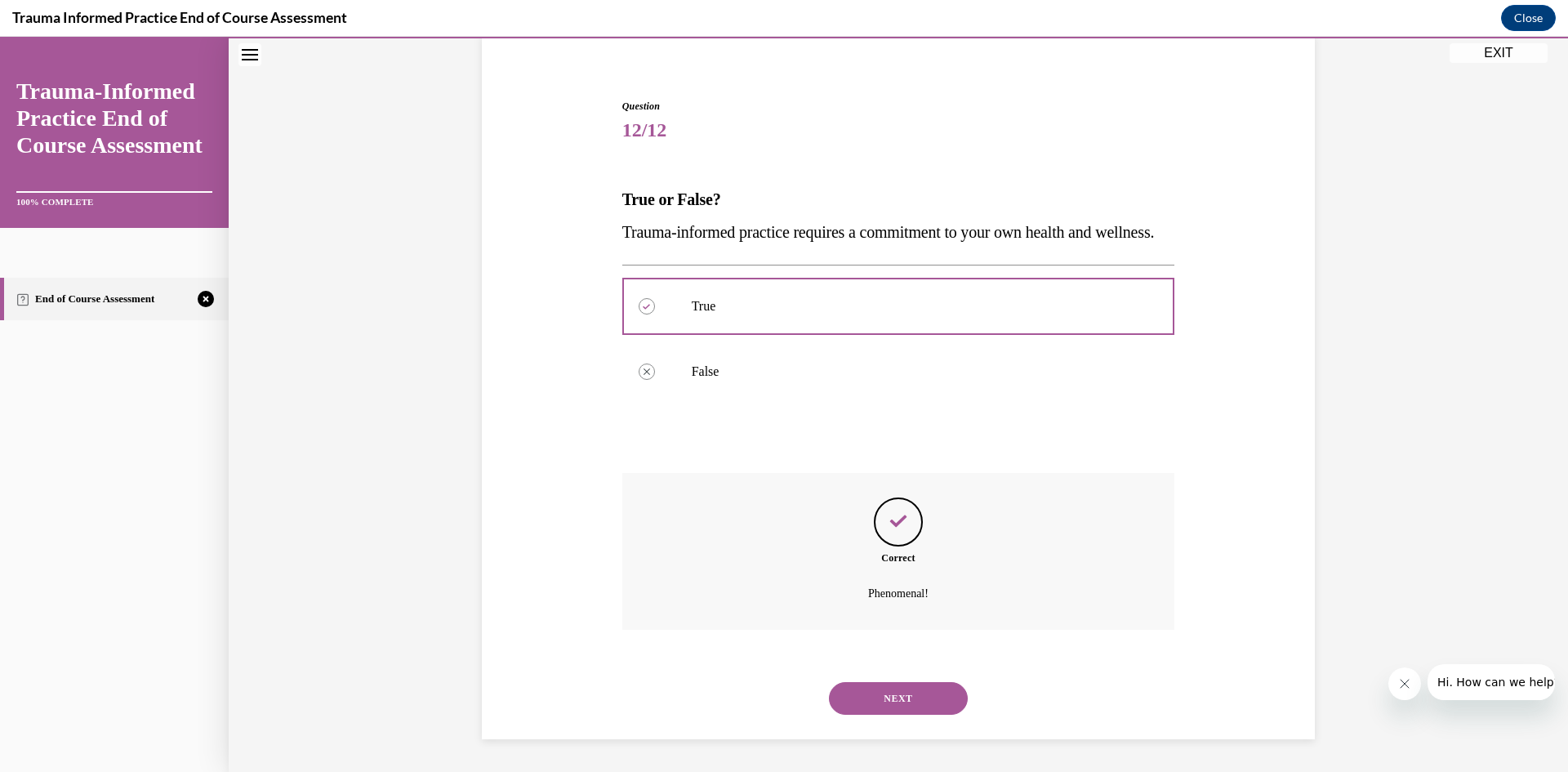
click at [920, 692] on button "NEXT" at bounding box center [898, 699] width 139 height 33
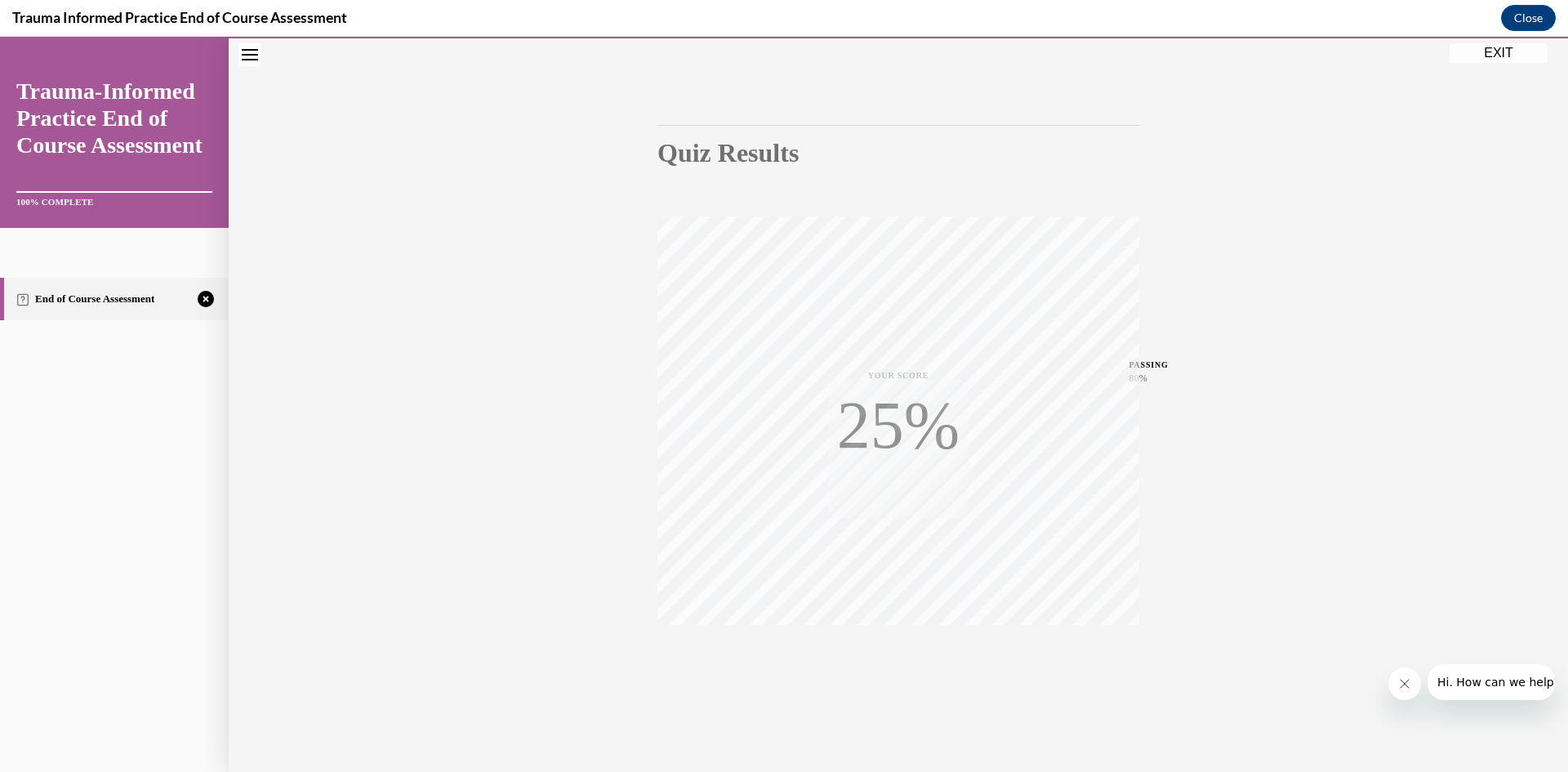
scroll to position [103, 0]
click at [893, 658] on div "TAKE AGAIN" at bounding box center [899, 663] width 58 height 38
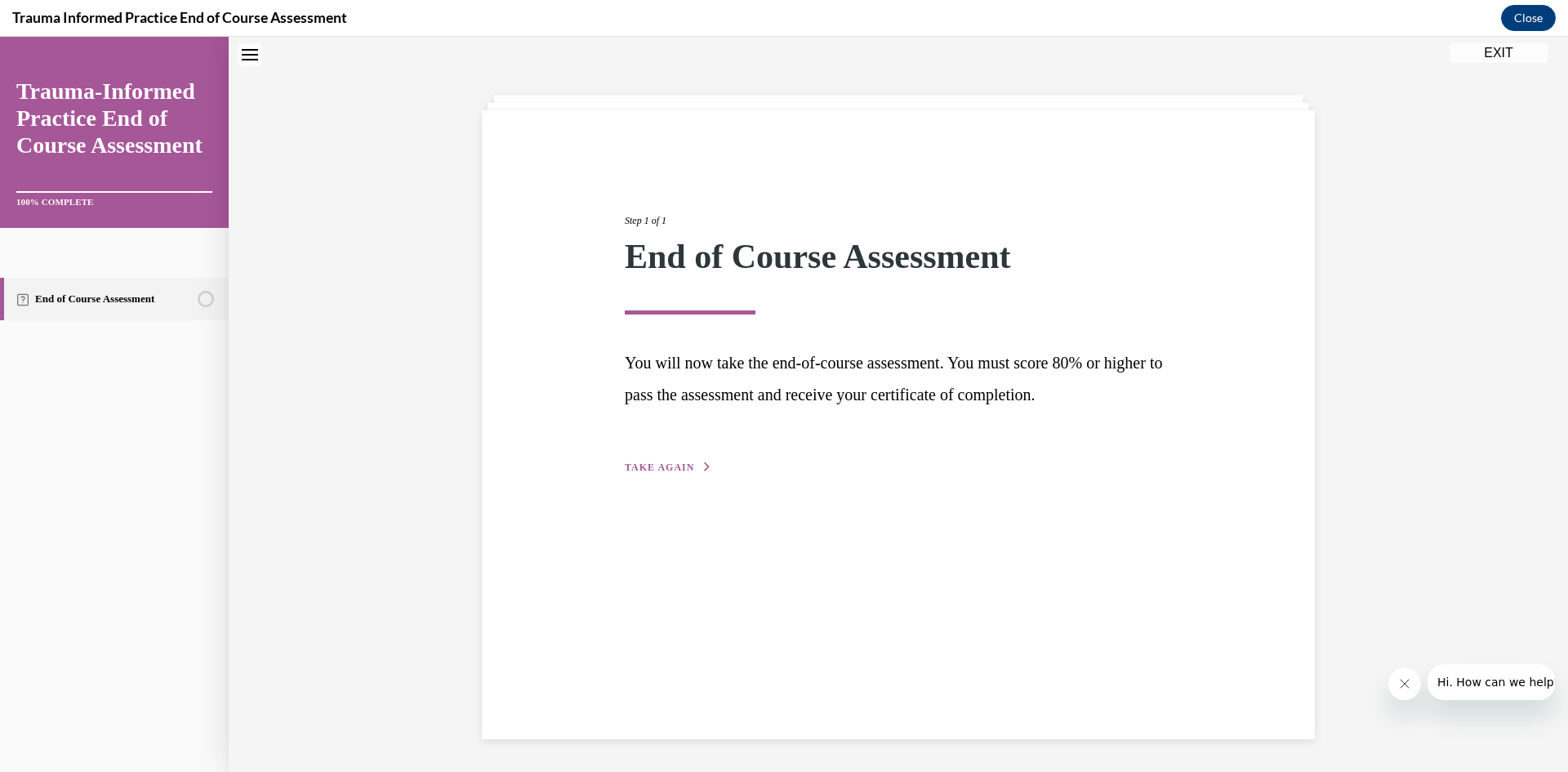
scroll to position [52, 0]
click at [670, 467] on span "TAKE AGAIN" at bounding box center [659, 467] width 69 height 12
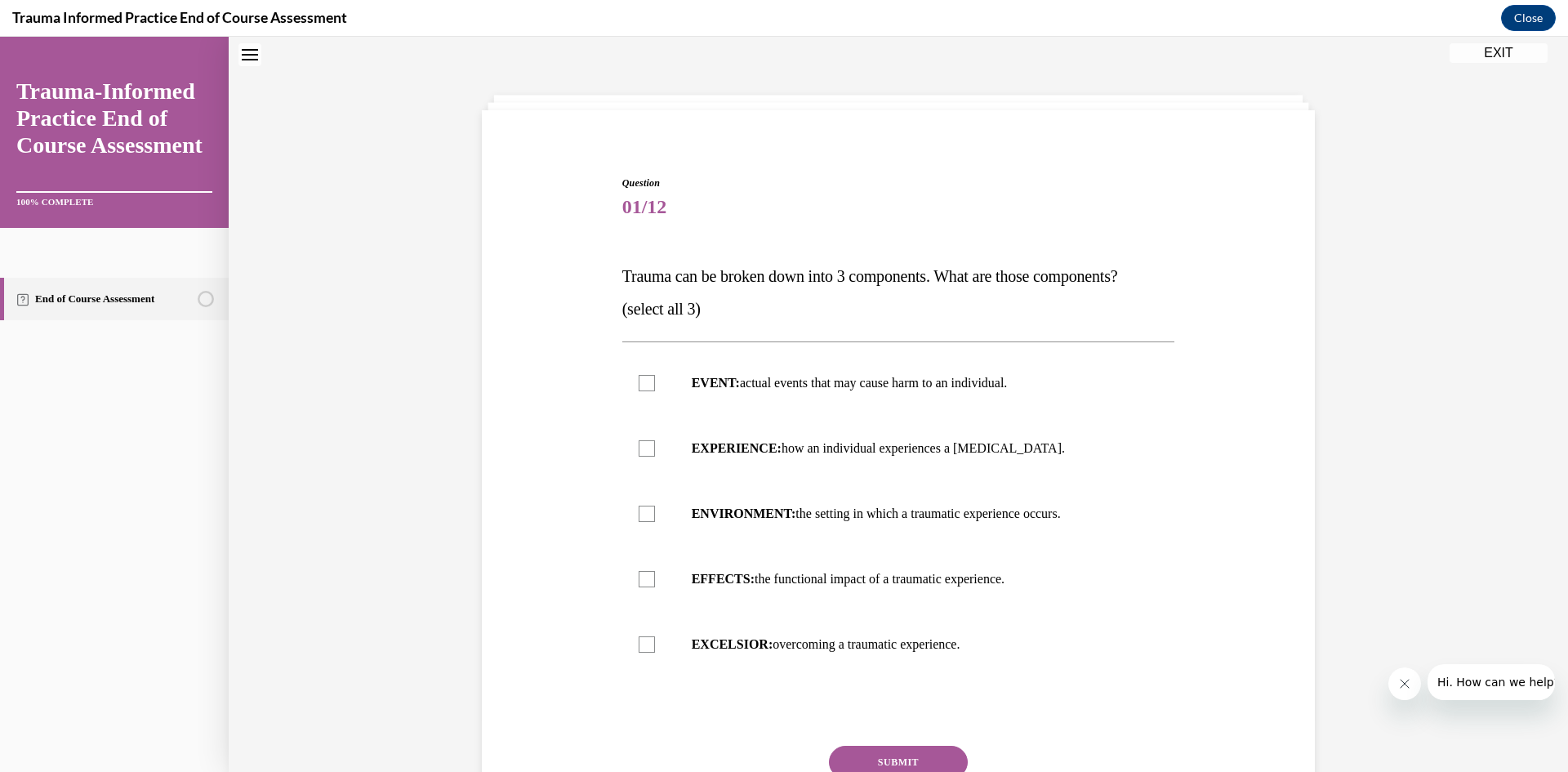
click at [783, 380] on p "EVENT: actual events that may cause harm to an individual." at bounding box center [913, 383] width 443 height 16
click at [655, 380] on input "EVENT: actual events that may cause harm to an individual." at bounding box center [646, 383] width 16 height 16
checkbox input "true"
click at [798, 573] on p "EFFECTS: the functional impact of a traumatic experience." at bounding box center [913, 579] width 443 height 16
click at [655, 573] on input "EFFECTS: the functional impact of a traumatic experience." at bounding box center [646, 579] width 16 height 16
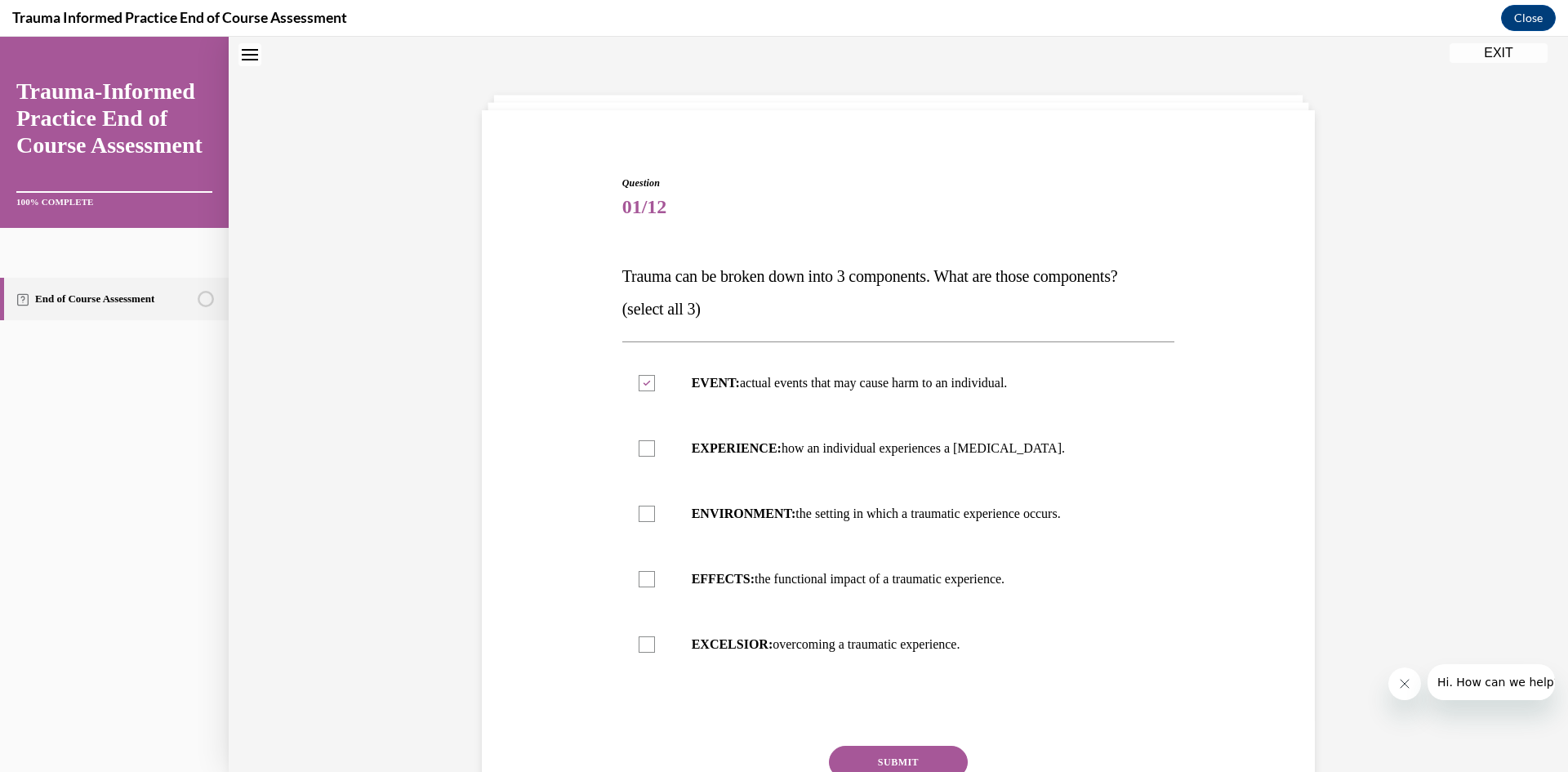
checkbox input "true"
click at [813, 511] on p "ENVIRONMENT: the setting in which a traumatic experience occurs." at bounding box center [913, 514] width 443 height 16
click at [655, 511] on input "ENVIRONMENT: the setting in which a traumatic experience occurs." at bounding box center [646, 514] width 16 height 16
checkbox input "true"
click at [899, 751] on button "SUBMIT" at bounding box center [898, 762] width 139 height 33
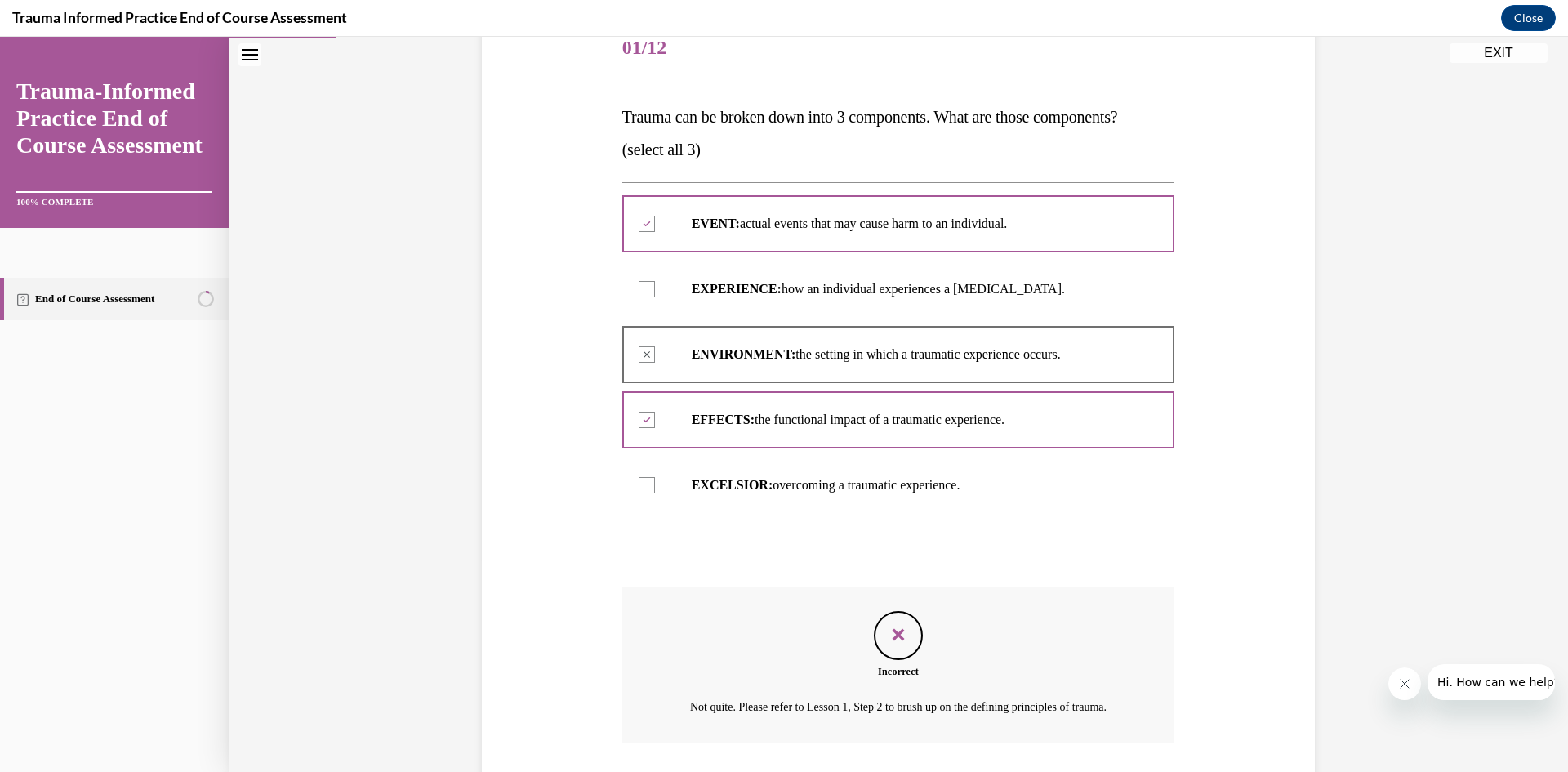
scroll to position [191, 0]
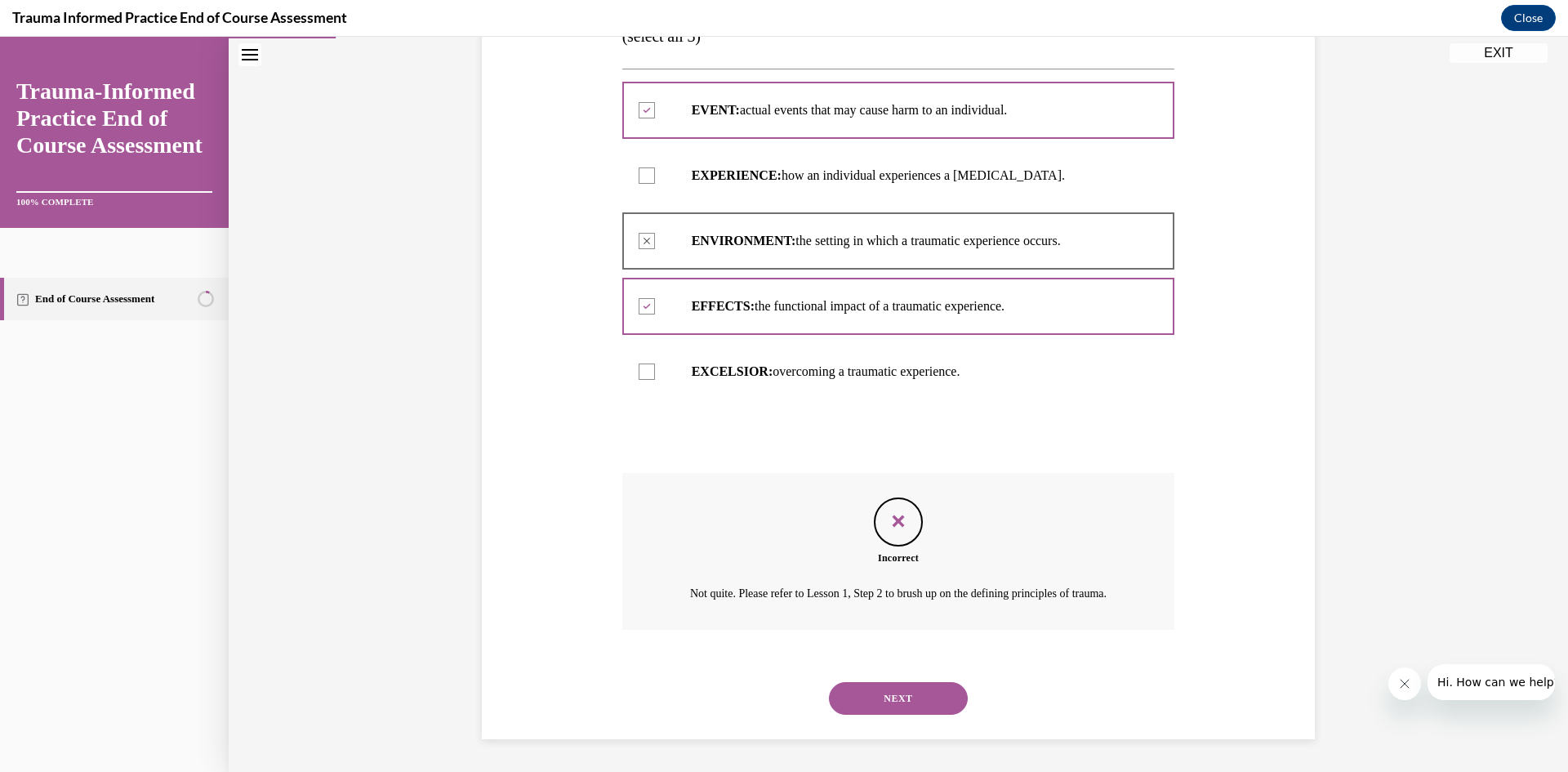
click at [926, 705] on button "NEXT" at bounding box center [898, 699] width 139 height 33
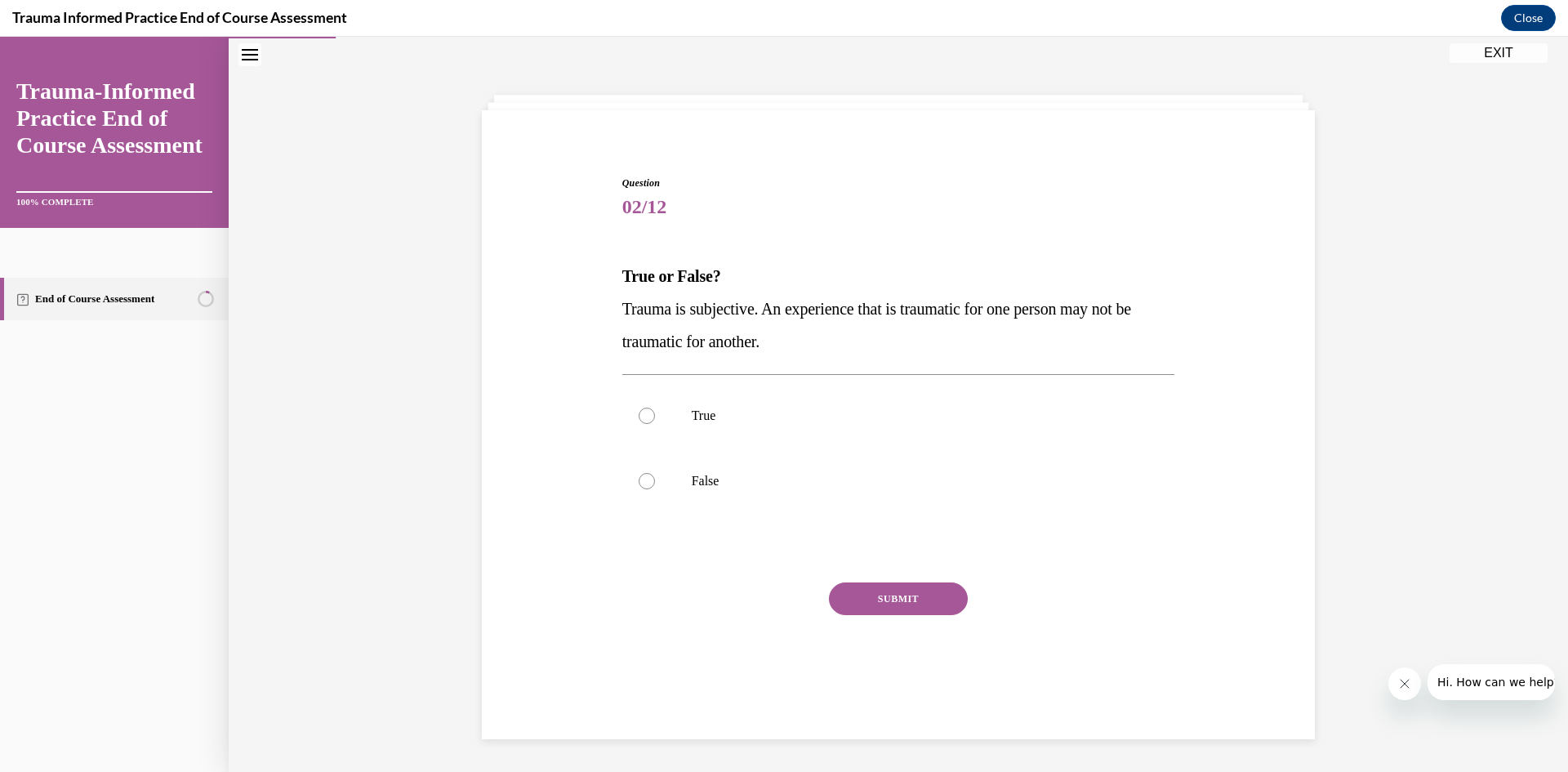
click at [706, 416] on p "True" at bounding box center [913, 415] width 443 height 16
click at [655, 416] on input "True" at bounding box center [646, 415] width 16 height 16
radio input "true"
click at [910, 599] on button "SUBMIT" at bounding box center [898, 599] width 139 height 33
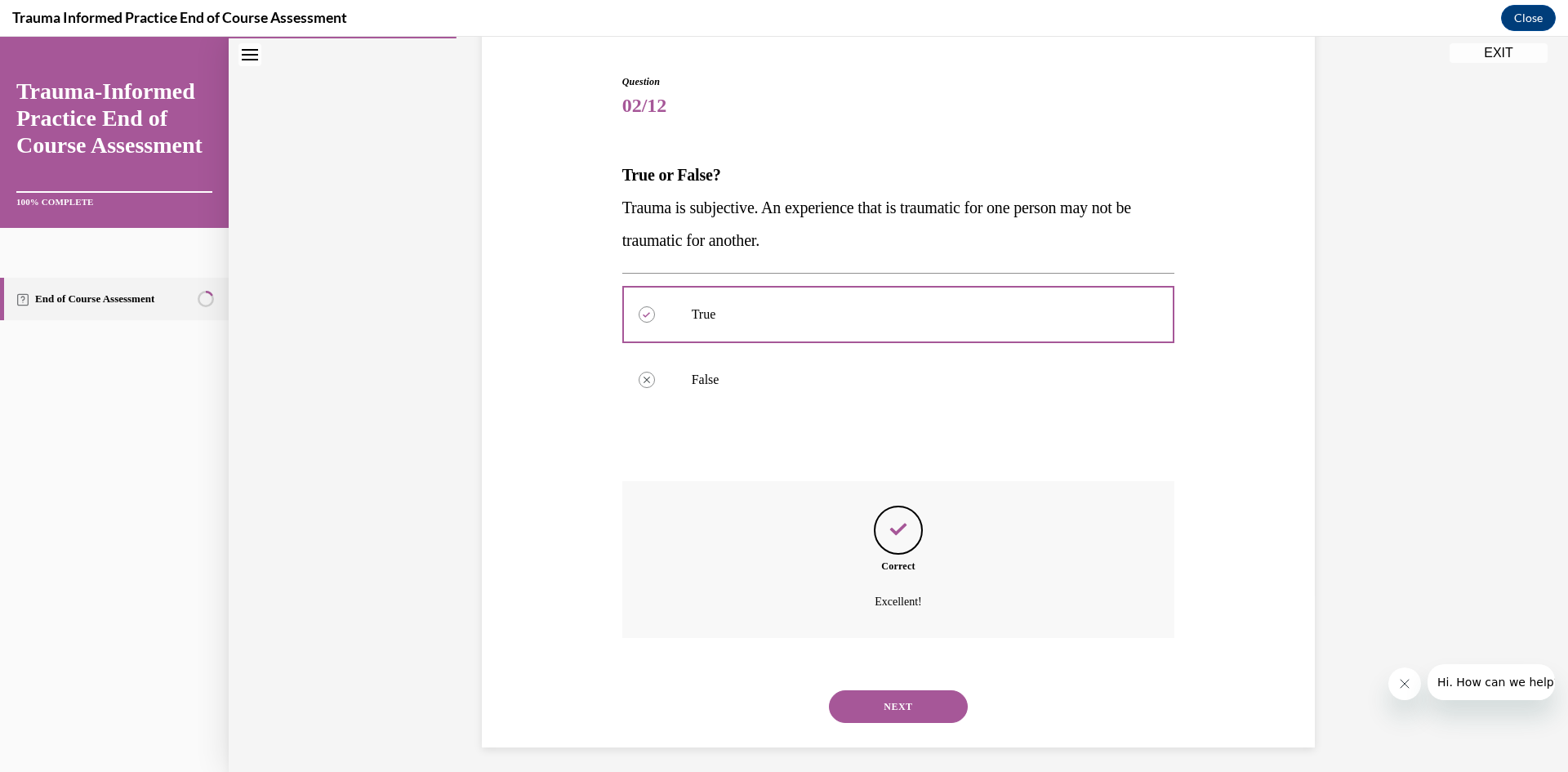
scroll to position [161, 0]
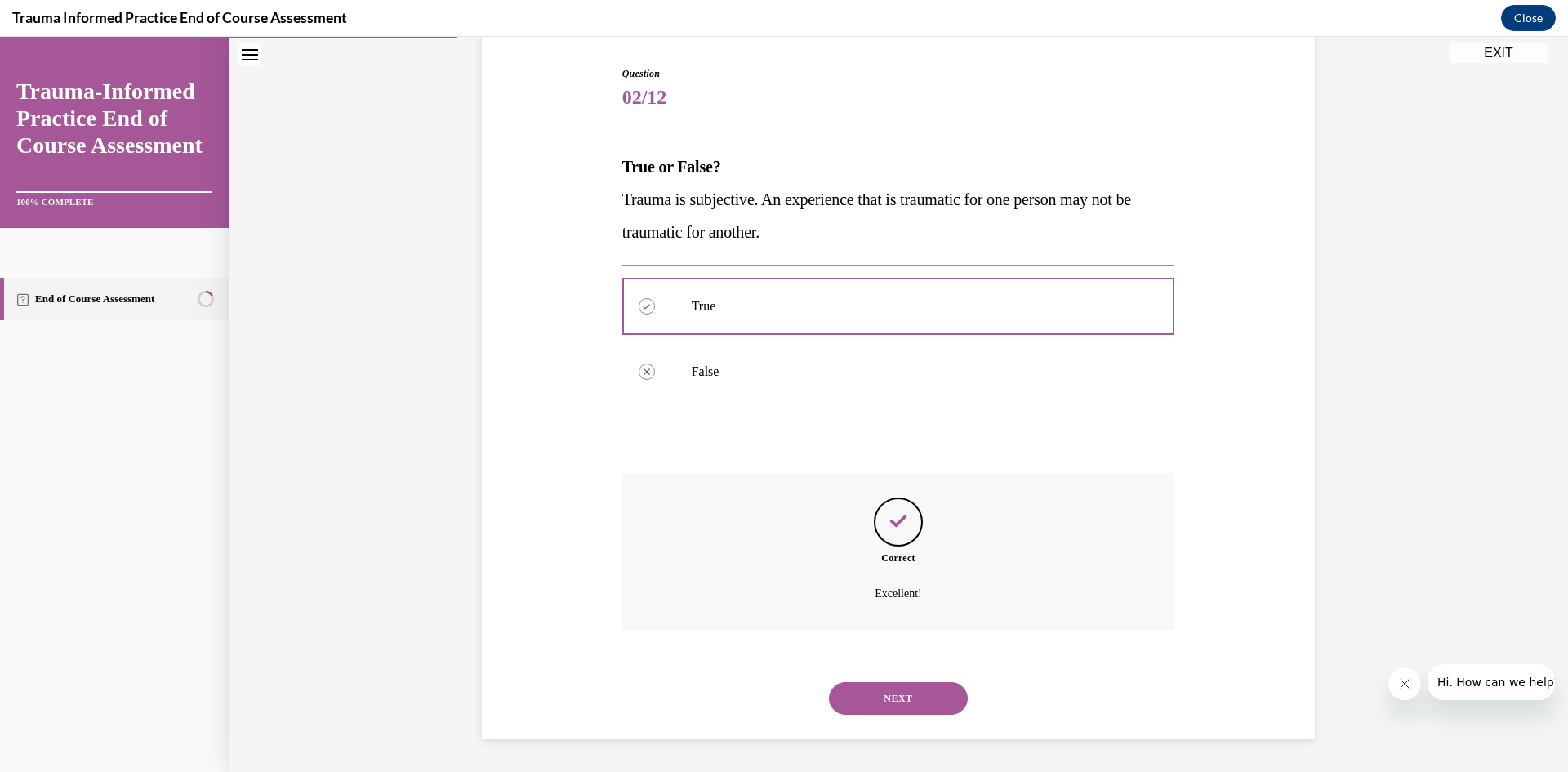
click at [929, 692] on button "NEXT" at bounding box center [898, 699] width 139 height 33
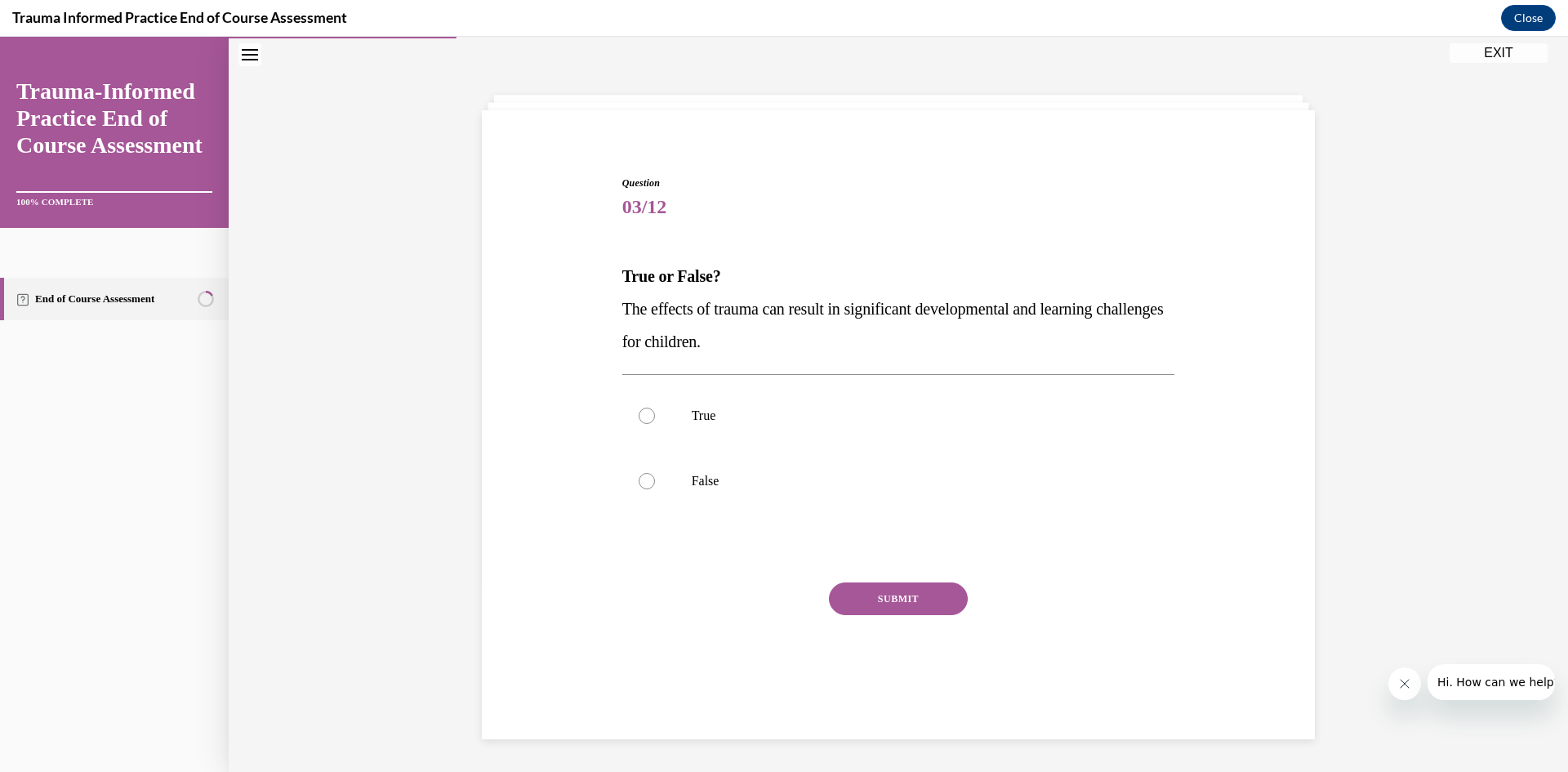
scroll to position [52, 0]
click at [704, 423] on p "True" at bounding box center [913, 415] width 443 height 16
click at [655, 423] on input "True" at bounding box center [646, 415] width 16 height 16
radio input "true"
click at [903, 598] on button "SUBMIT" at bounding box center [898, 599] width 139 height 33
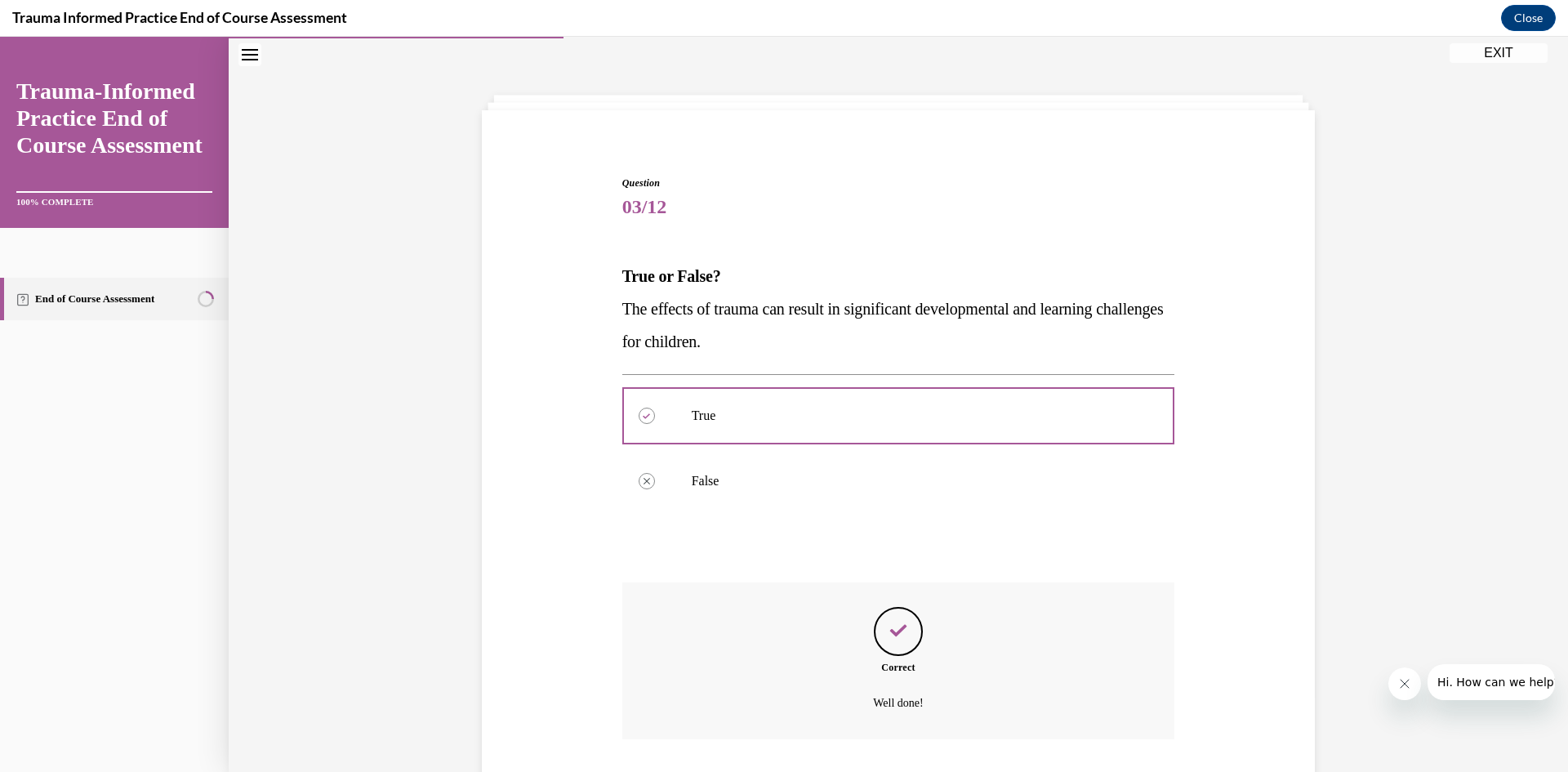
scroll to position [161, 0]
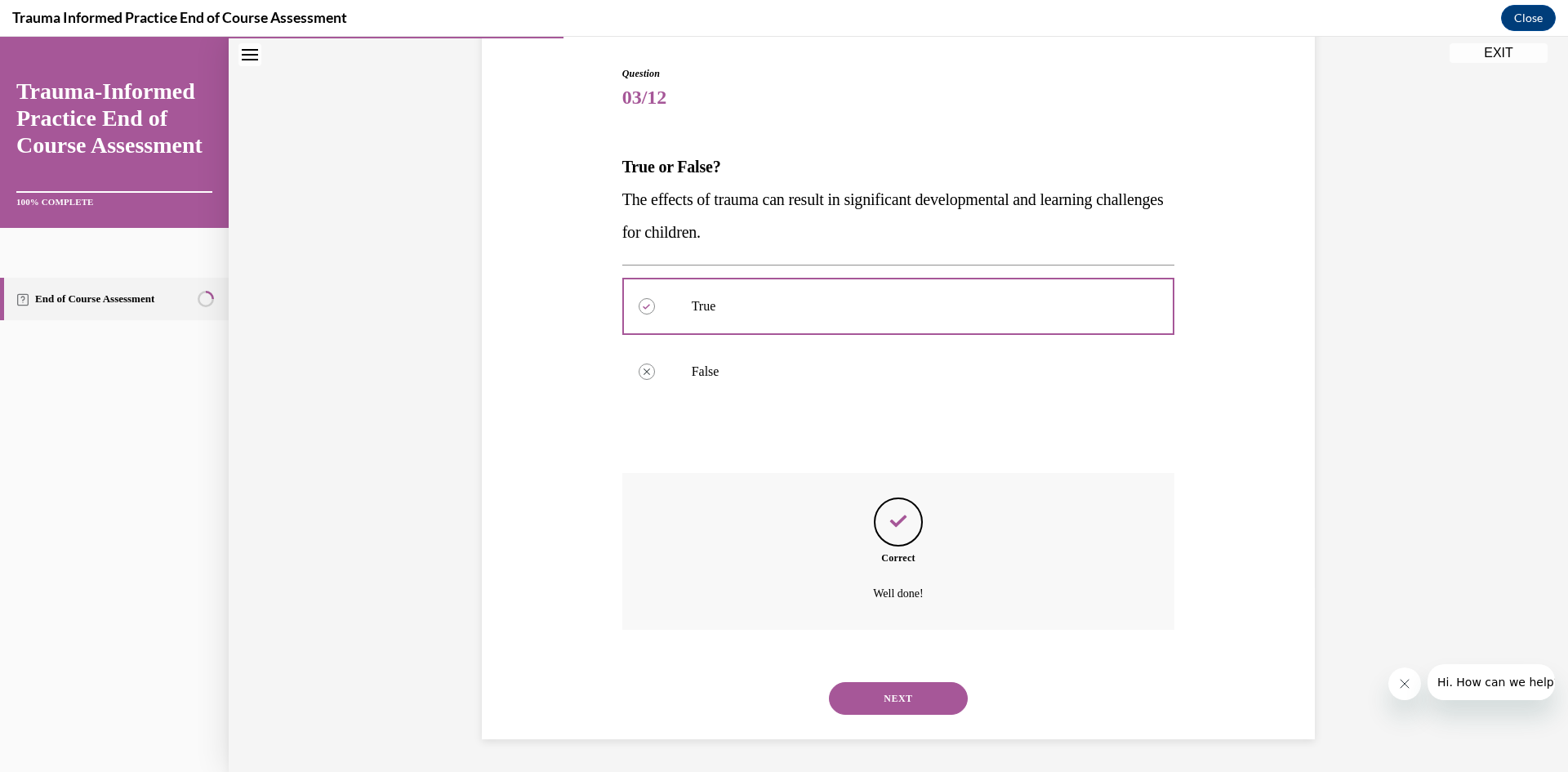
click at [921, 701] on button "NEXT" at bounding box center [898, 699] width 139 height 33
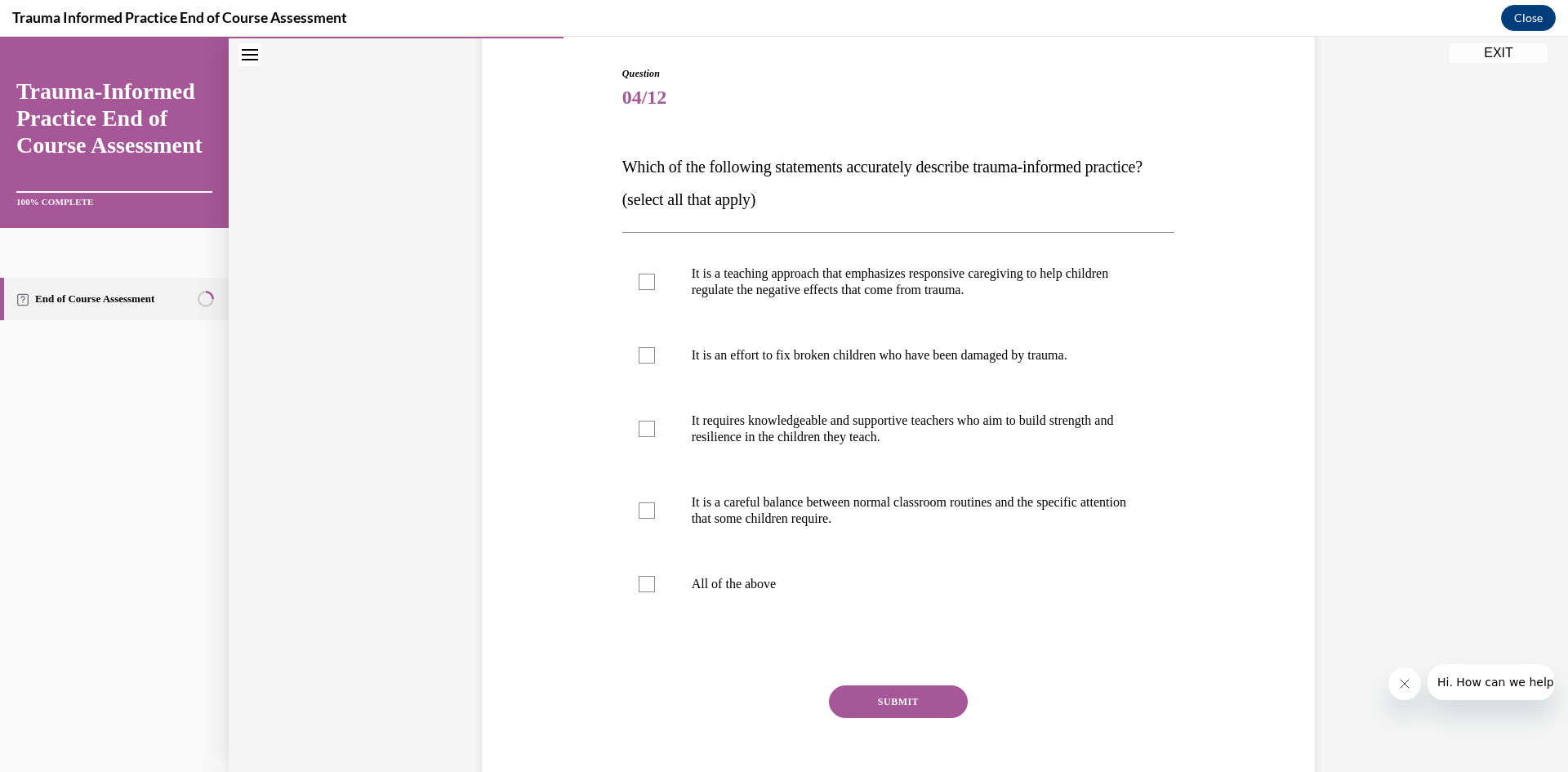
scroll to position [85, 0]
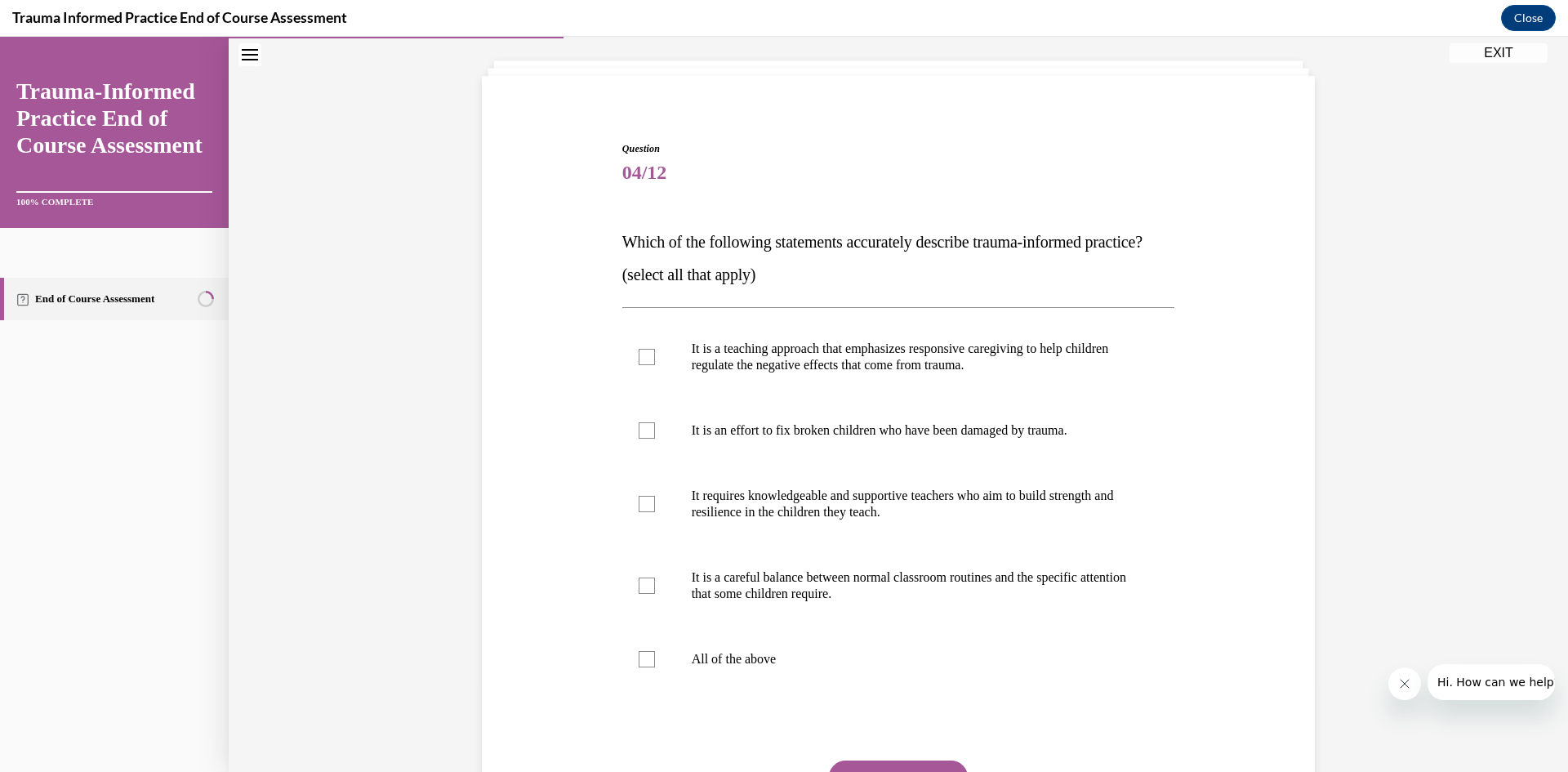
click at [766, 373] on p "It is a teaching approach that emphasizes responsive caregiving to help childre…" at bounding box center [913, 357] width 443 height 33
click at [655, 365] on input "It is a teaching approach that emphasizes responsive caregiving to help childre…" at bounding box center [646, 357] width 16 height 16
checkbox input "true"
click at [796, 521] on p "It requires knowledgeable and supportive teachers who aim to build strength and…" at bounding box center [913, 504] width 443 height 33
click at [655, 512] on input "It requires knowledgeable and supportive teachers who aim to build strength and…" at bounding box center [646, 503] width 16 height 16
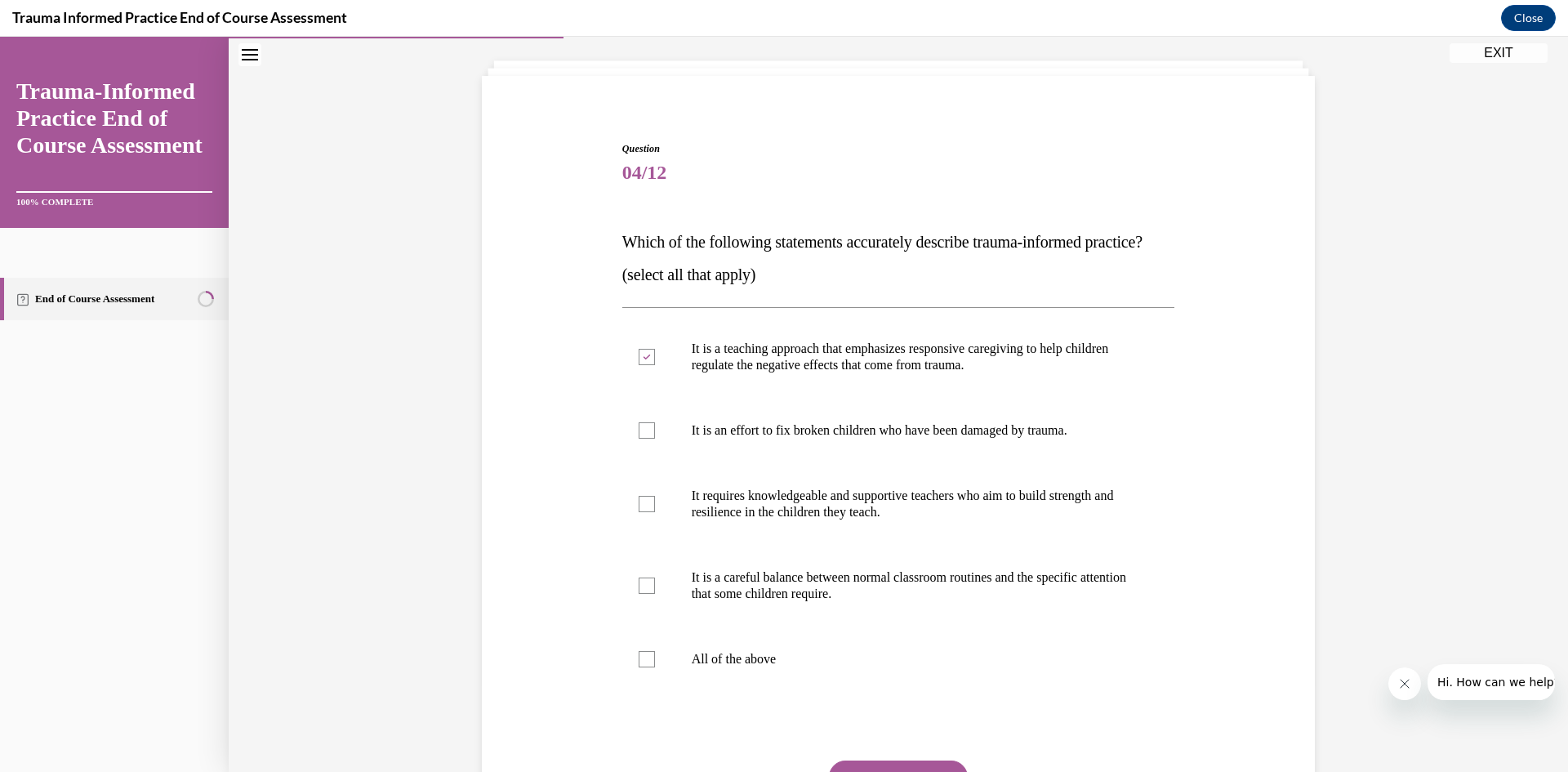
checkbox input "true"
click at [819, 602] on p "It is a careful balance between normal classroom routines and the specific atte…" at bounding box center [913, 586] width 443 height 33
click at [655, 595] on input "It is a careful balance between normal classroom routines and the specific atte…" at bounding box center [646, 586] width 16 height 16
checkbox input "true"
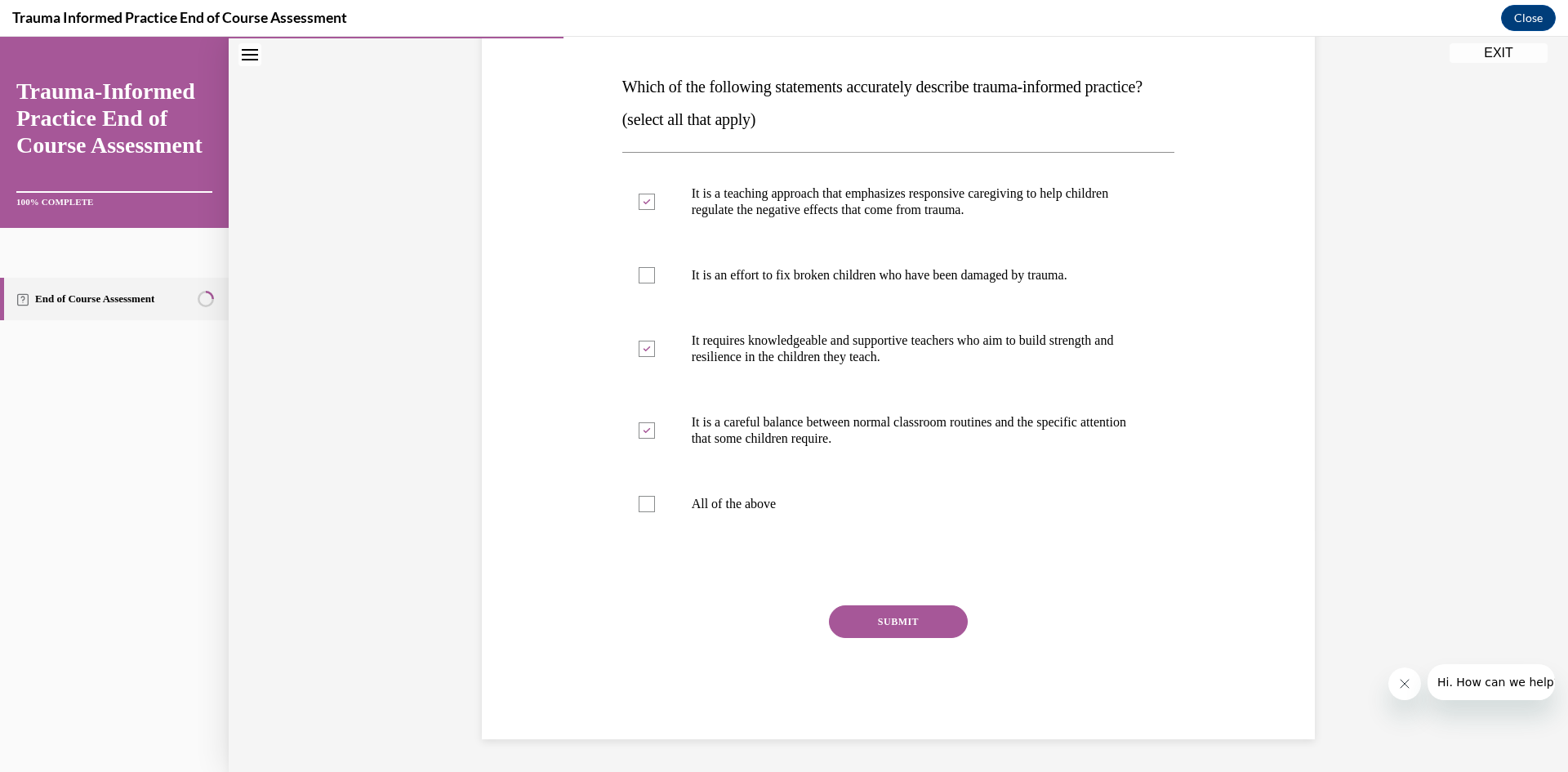
click at [914, 619] on button "SUBMIT" at bounding box center [898, 621] width 139 height 33
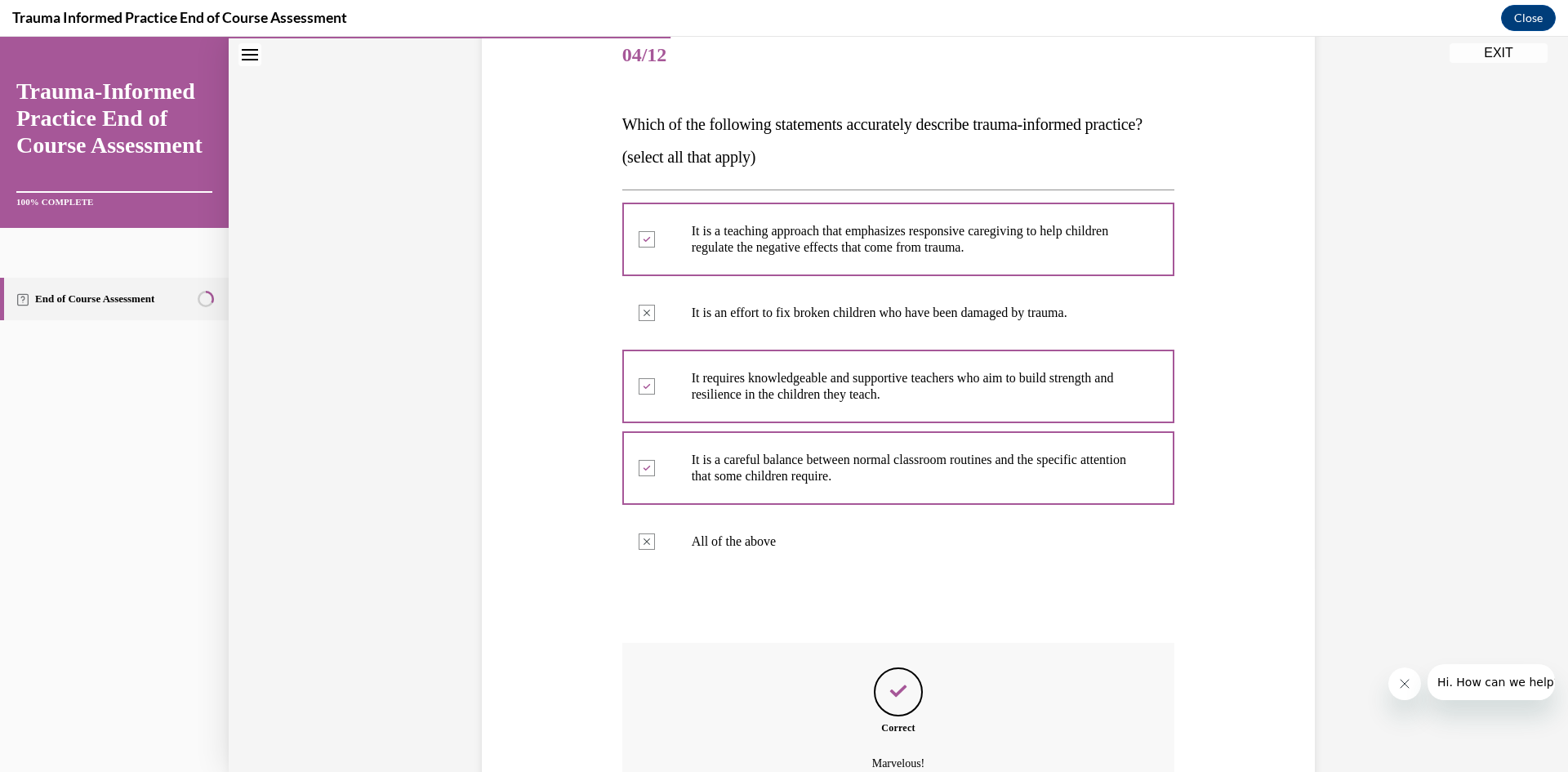
scroll to position [188, 0]
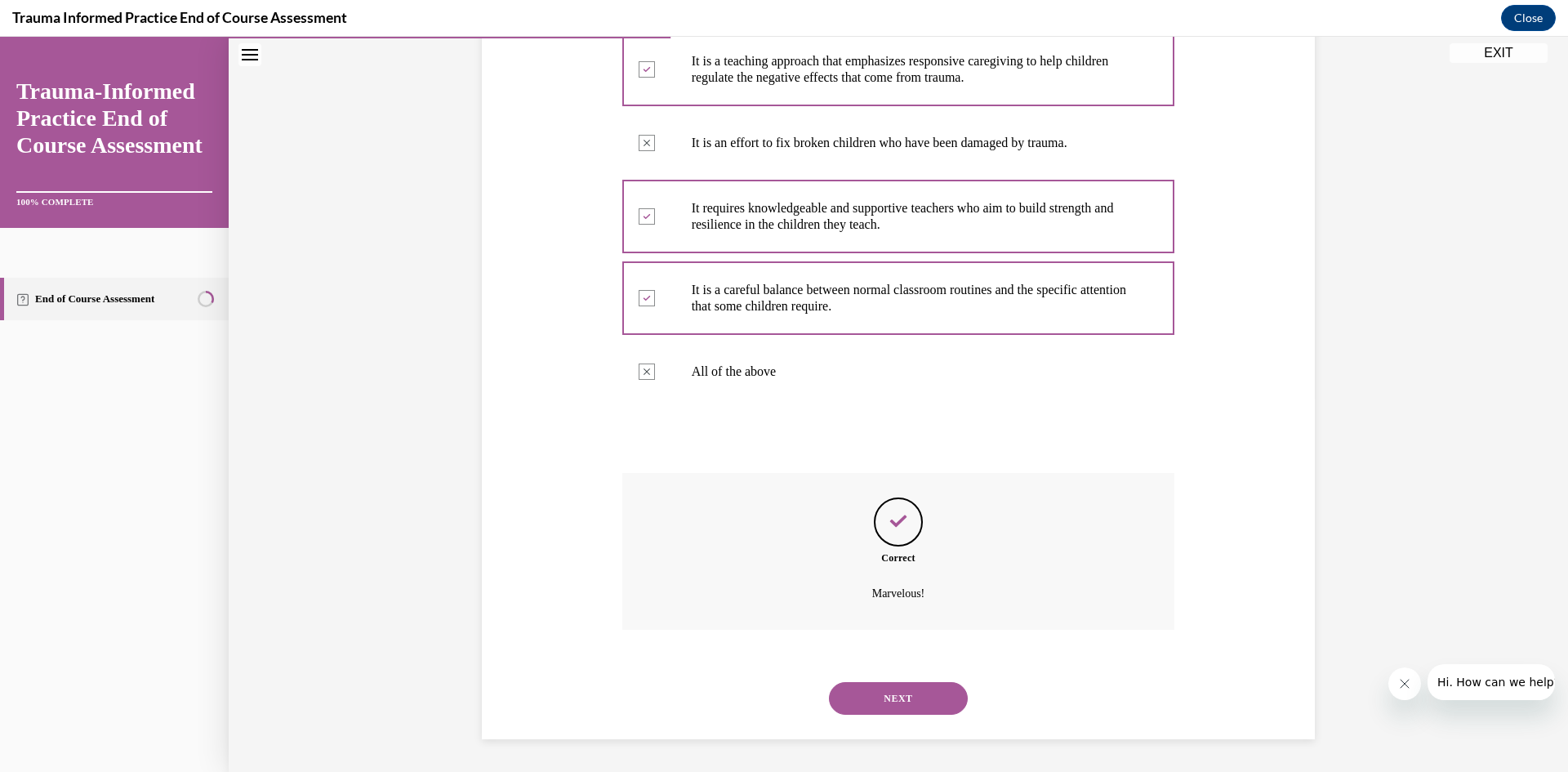
click at [942, 696] on button "NEXT" at bounding box center [898, 699] width 139 height 33
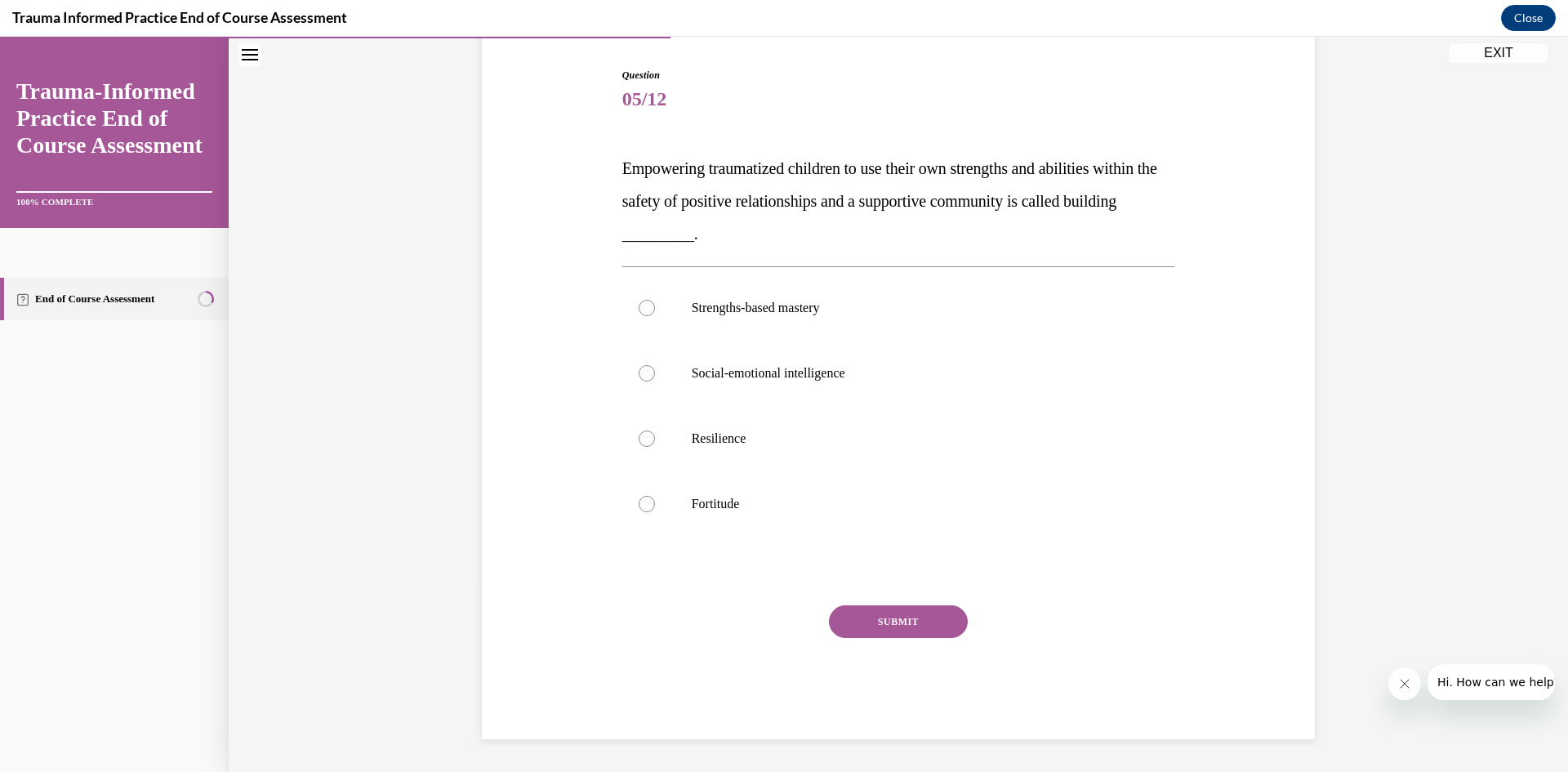
scroll to position [159, 0]
click at [732, 506] on p "Fortitude" at bounding box center [913, 503] width 443 height 16
click at [655, 506] on input "Fortitude" at bounding box center [646, 503] width 16 height 16
radio input "true"
click at [902, 619] on button "SUBMIT" at bounding box center [898, 621] width 139 height 33
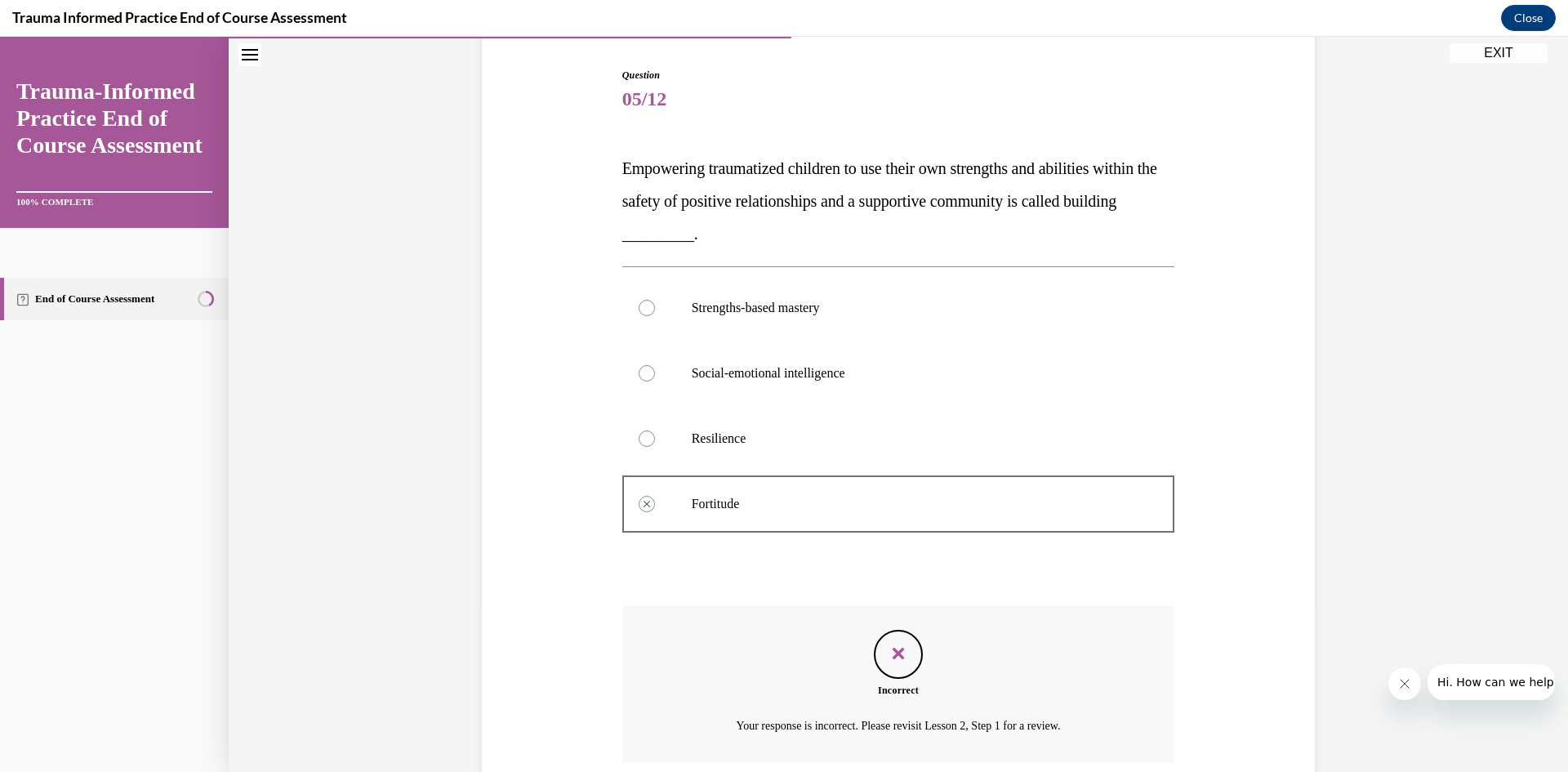
scroll to position [292, 0]
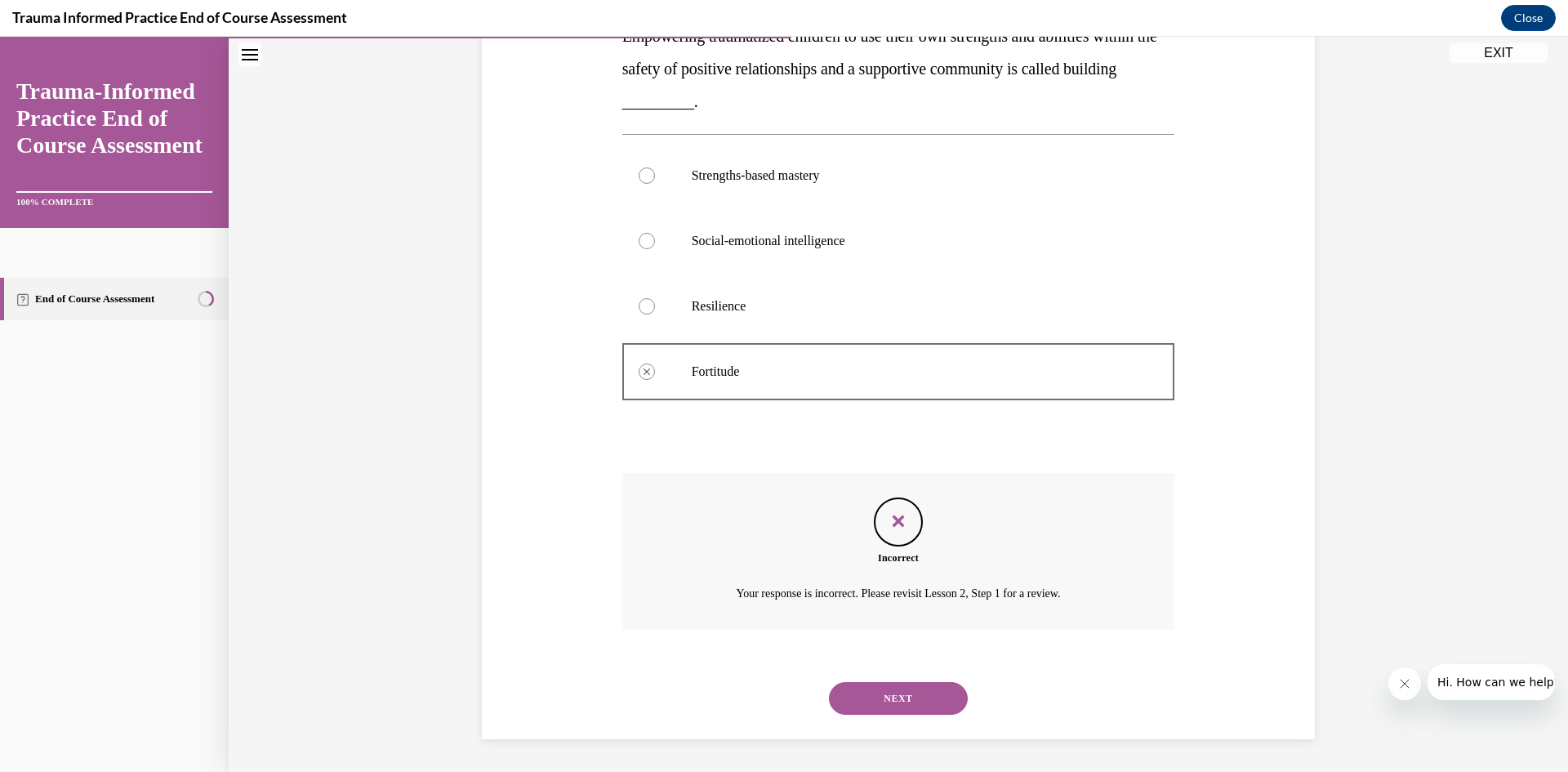
click at [926, 694] on button "NEXT" at bounding box center [898, 699] width 139 height 33
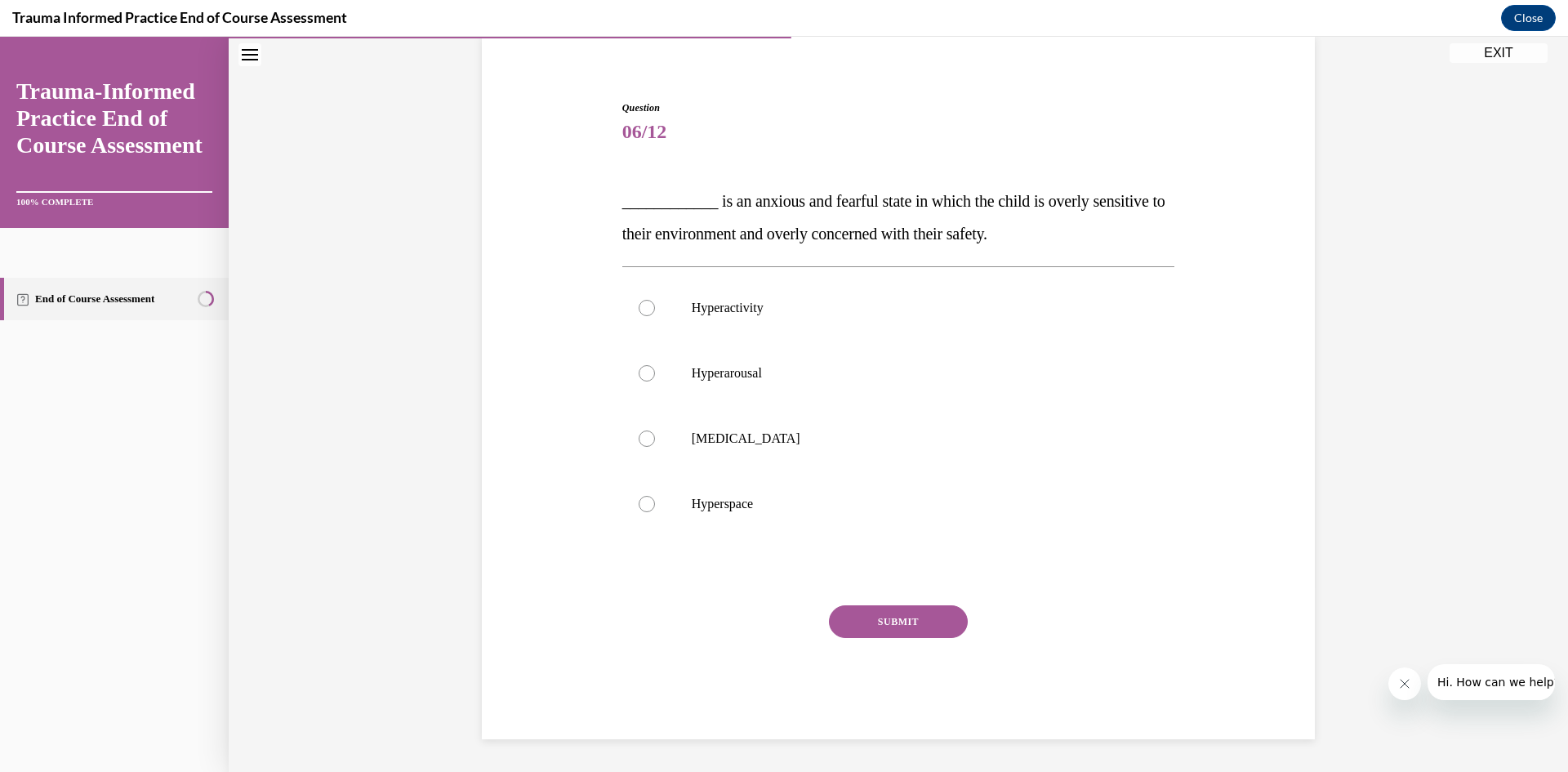
scroll to position [127, 0]
click at [738, 437] on p "Hyperhidrosis" at bounding box center [913, 438] width 443 height 16
click at [655, 437] on input "Hyperhidrosis" at bounding box center [646, 438] width 16 height 16
radio input "true"
click at [909, 617] on button "SUBMIT" at bounding box center [898, 621] width 139 height 33
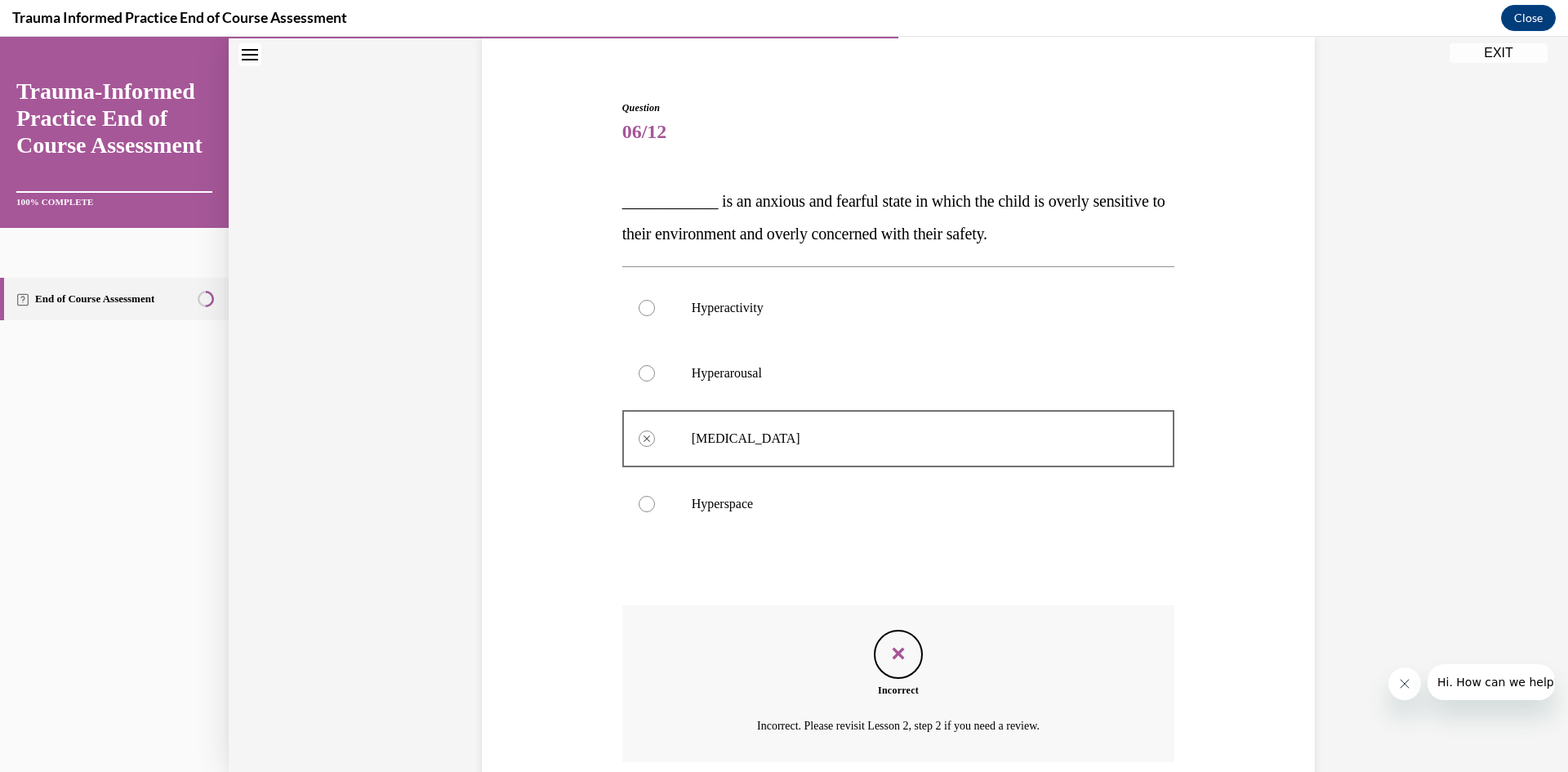
scroll to position [259, 0]
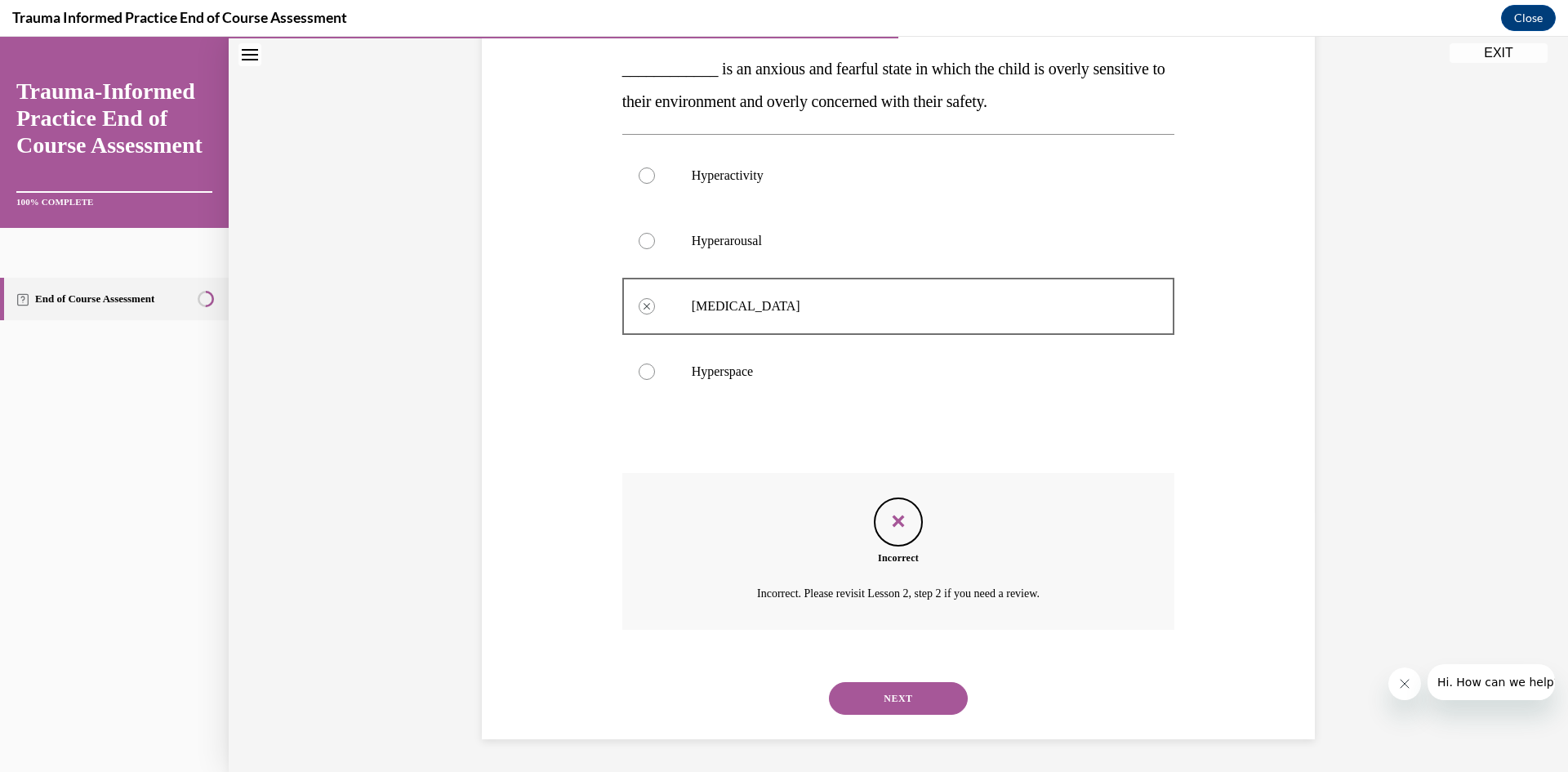
click at [920, 690] on button "NEXT" at bounding box center [898, 699] width 139 height 33
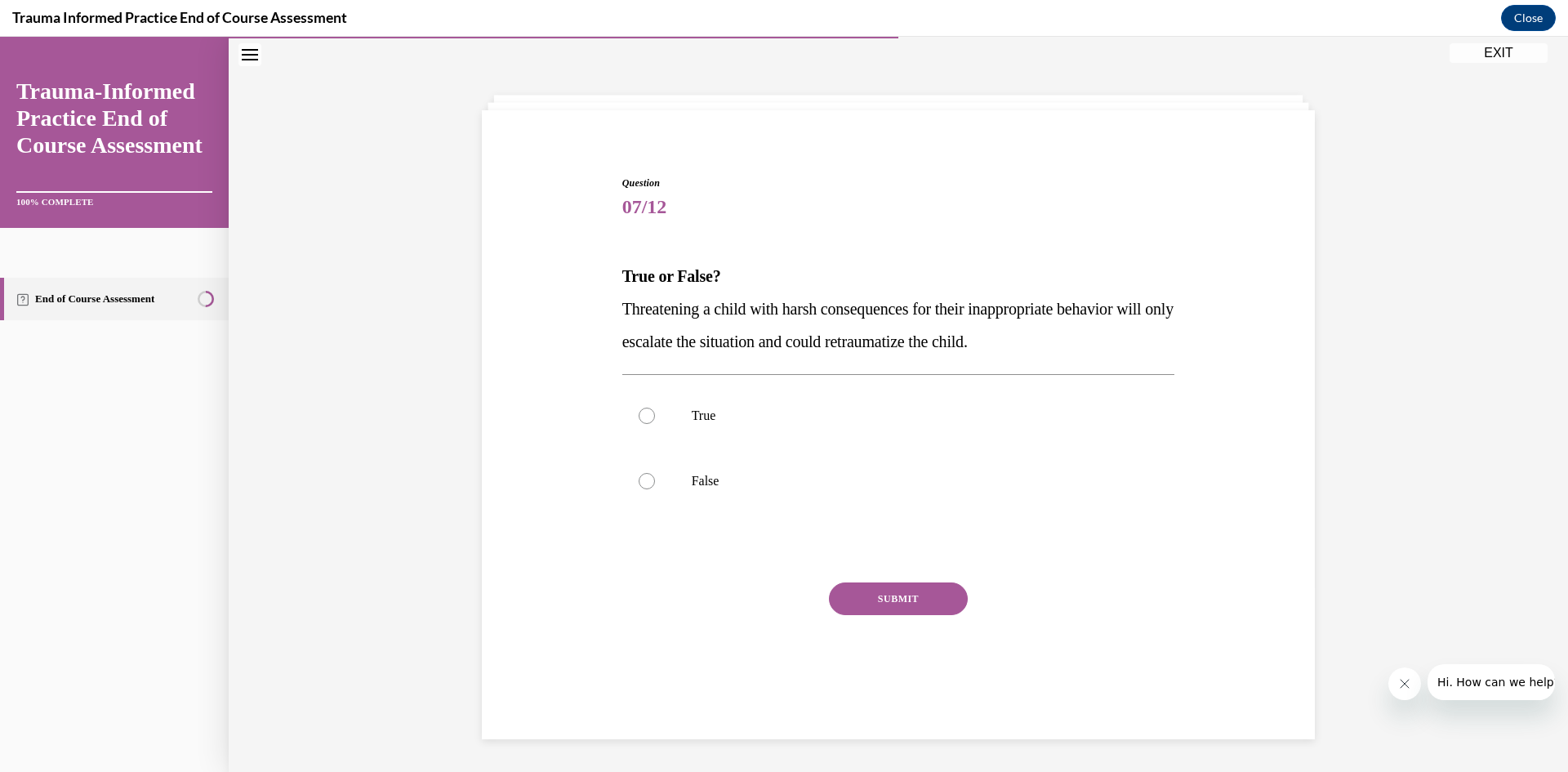
scroll to position [52, 0]
click at [704, 414] on p "True" at bounding box center [913, 415] width 443 height 16
click at [655, 414] on input "True" at bounding box center [646, 415] width 16 height 16
radio input "true"
click at [904, 596] on button "SUBMIT" at bounding box center [898, 599] width 139 height 33
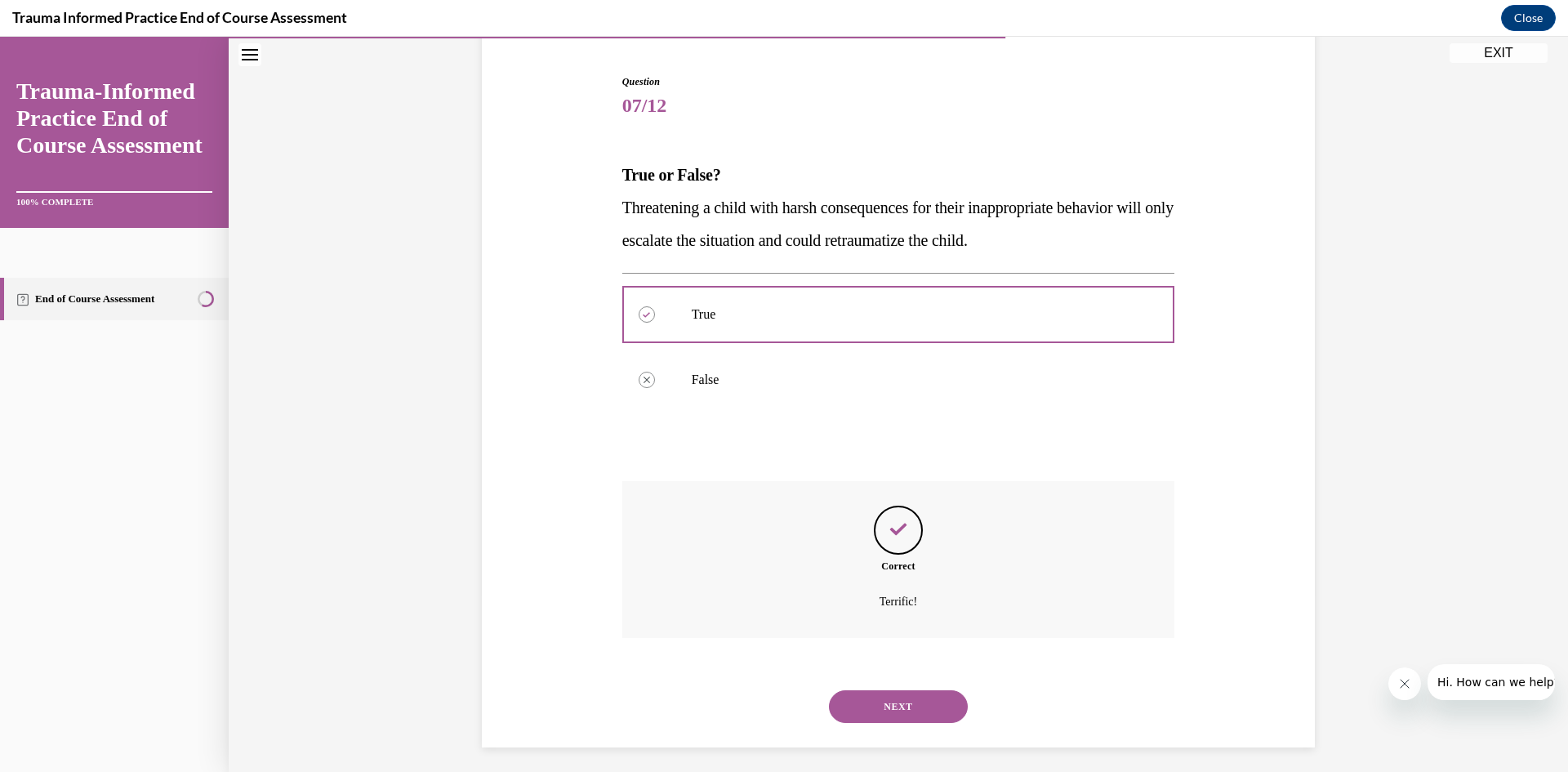
scroll to position [161, 0]
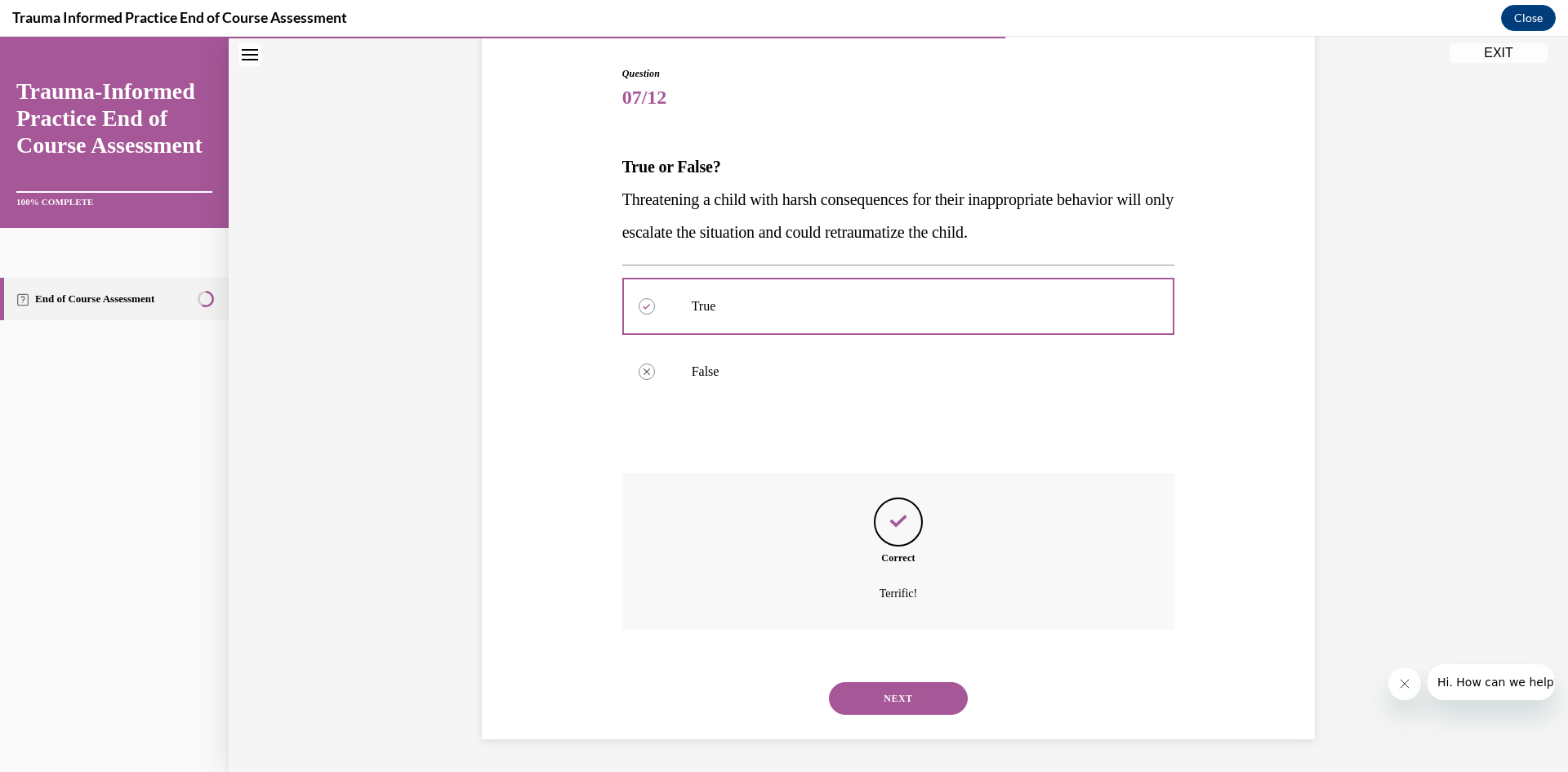
click at [936, 703] on button "NEXT" at bounding box center [898, 699] width 139 height 33
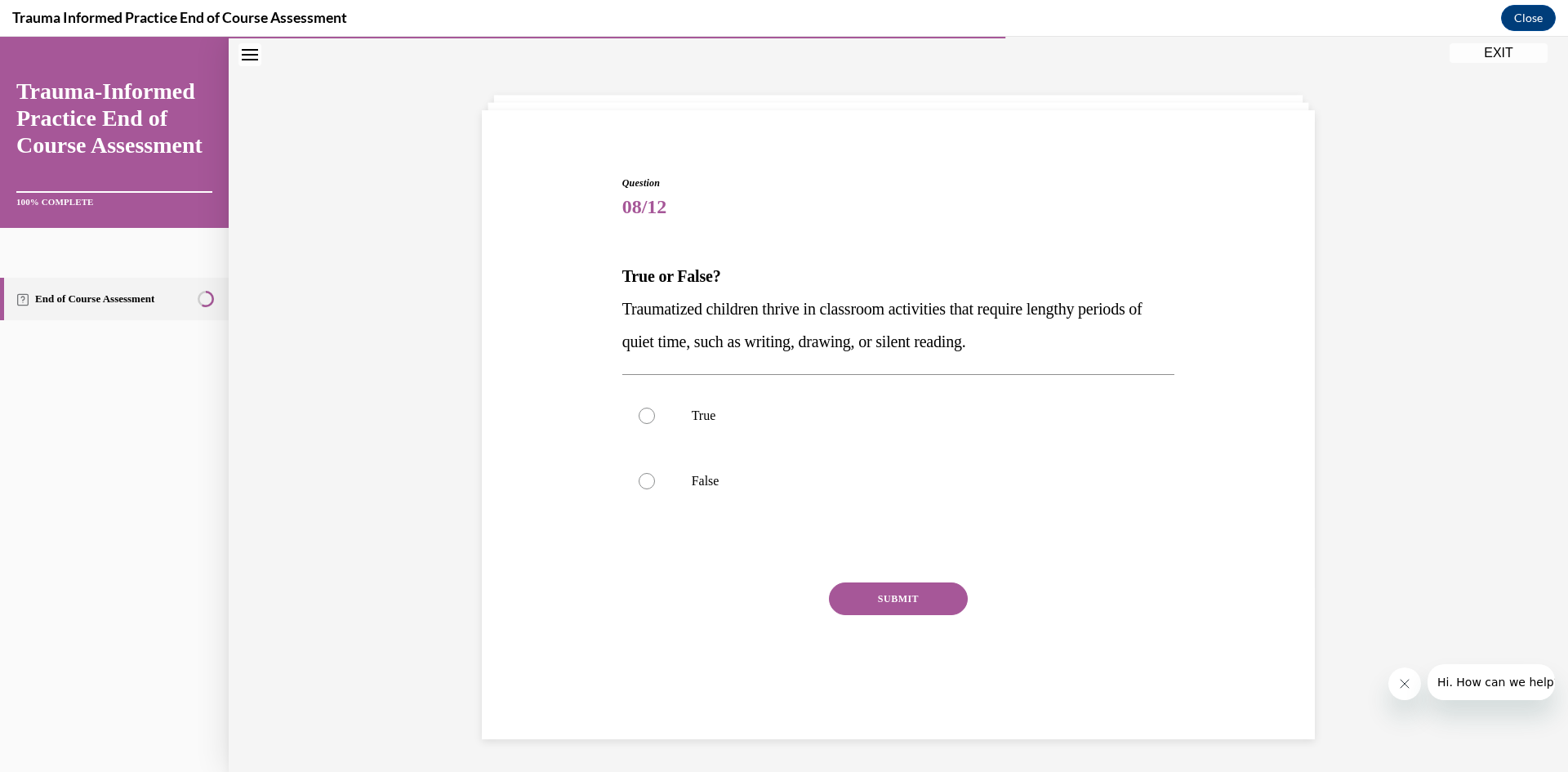
scroll to position [52, 0]
click at [706, 473] on p "False" at bounding box center [913, 480] width 443 height 16
click at [655, 473] on input "False" at bounding box center [646, 480] width 16 height 16
radio input "true"
click at [905, 585] on button "SUBMIT" at bounding box center [898, 599] width 139 height 33
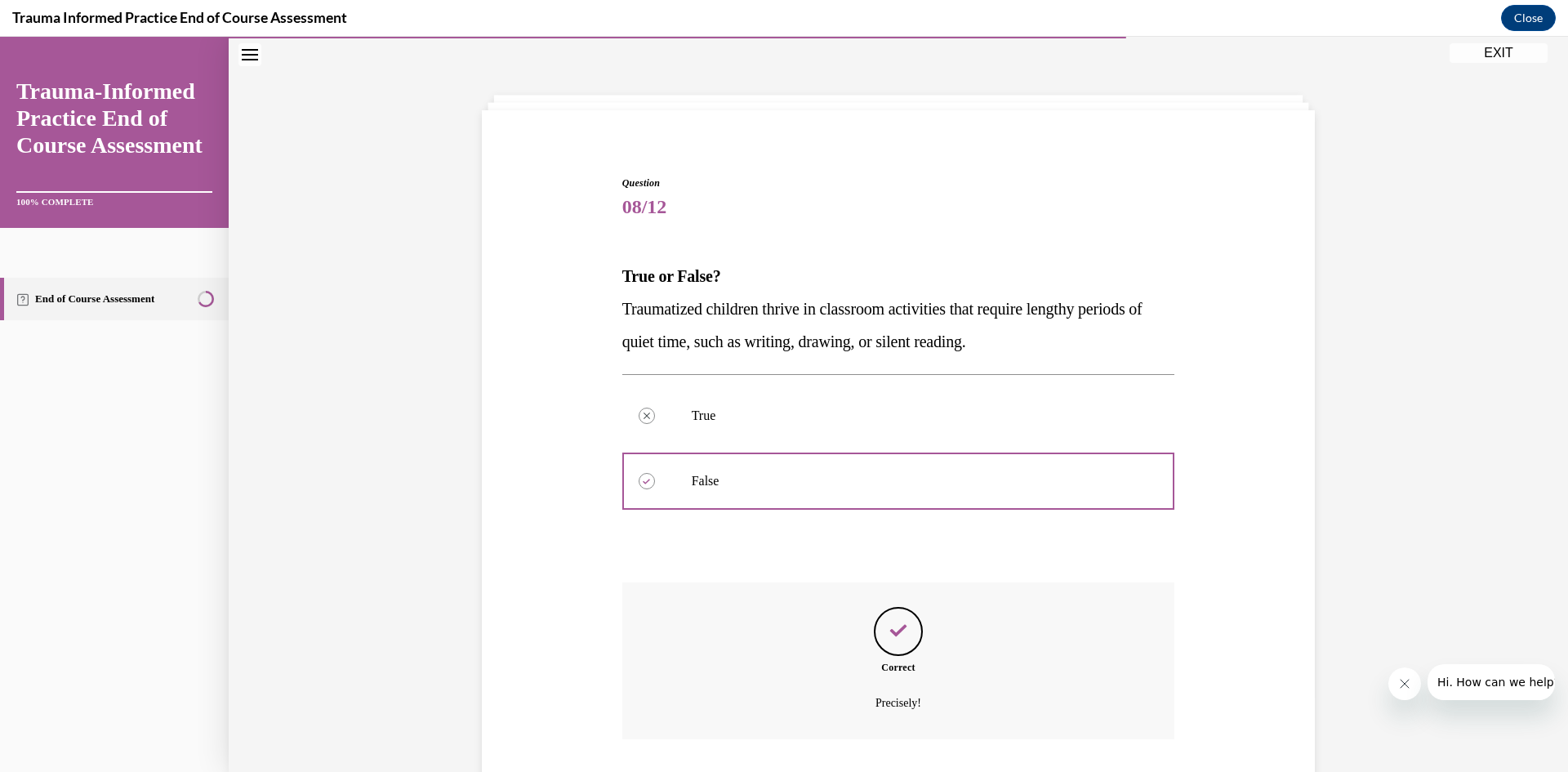
scroll to position [161, 0]
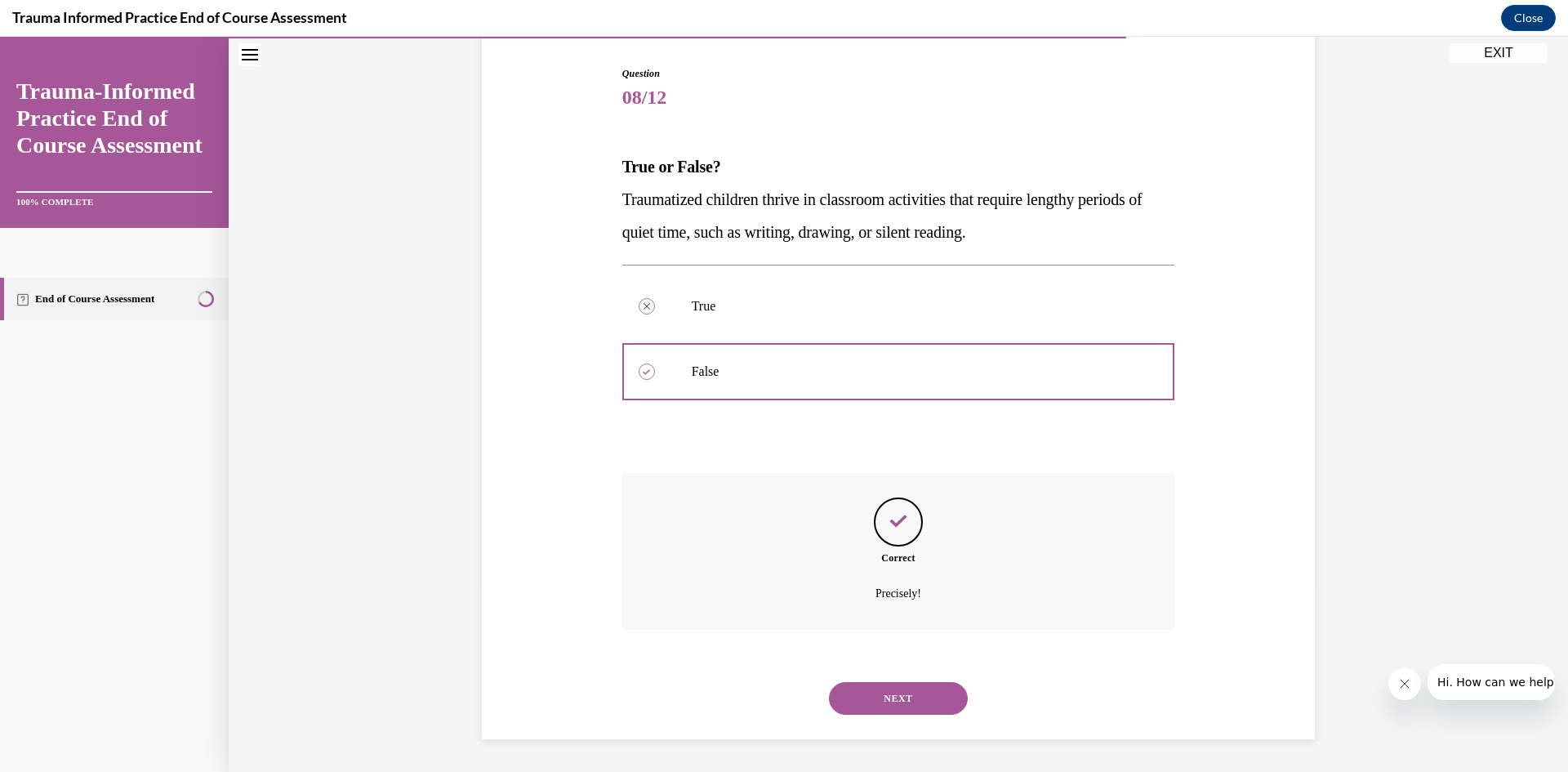
click at [921, 698] on button "NEXT" at bounding box center [898, 699] width 139 height 33
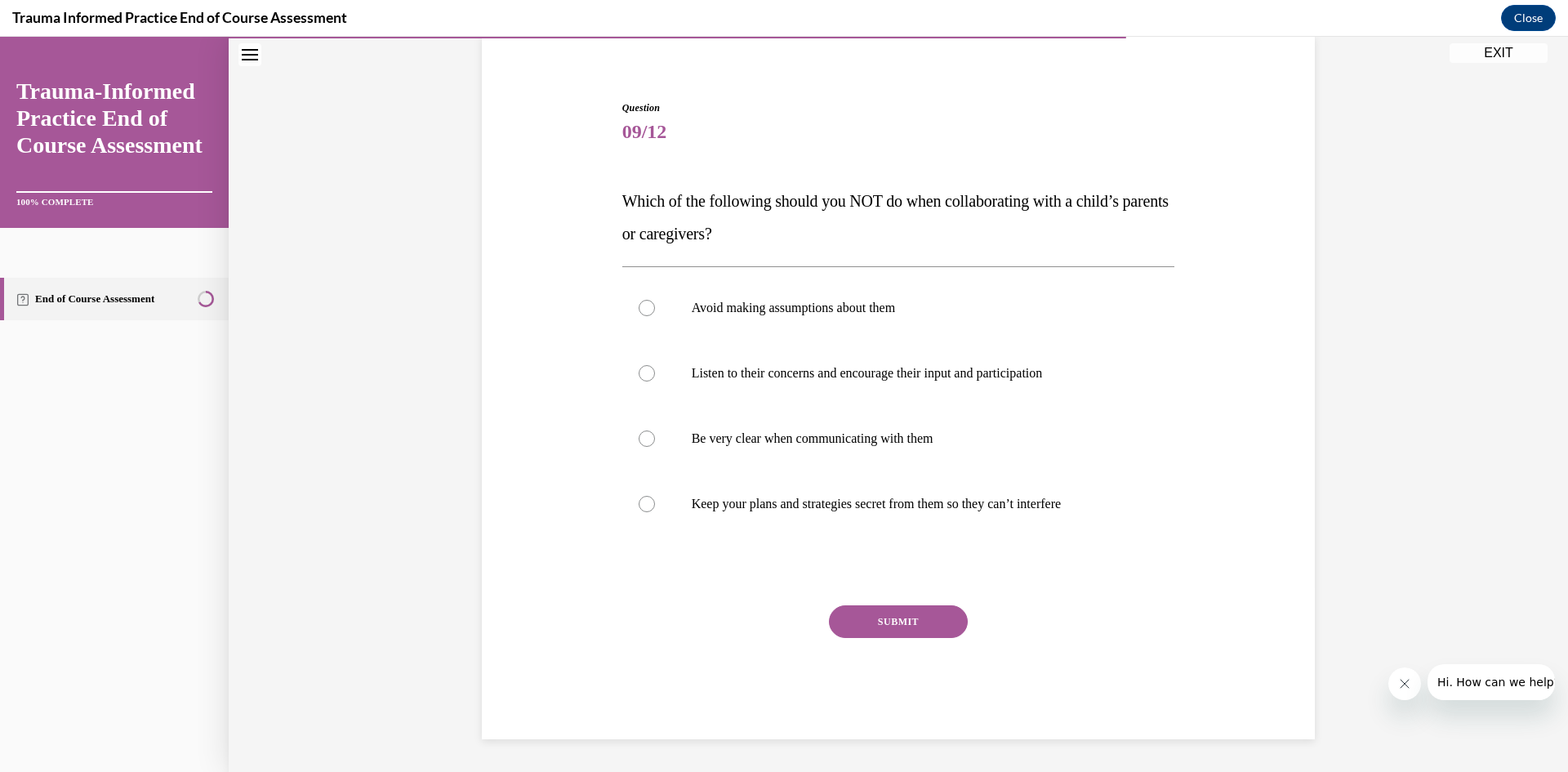
scroll to position [52, 0]
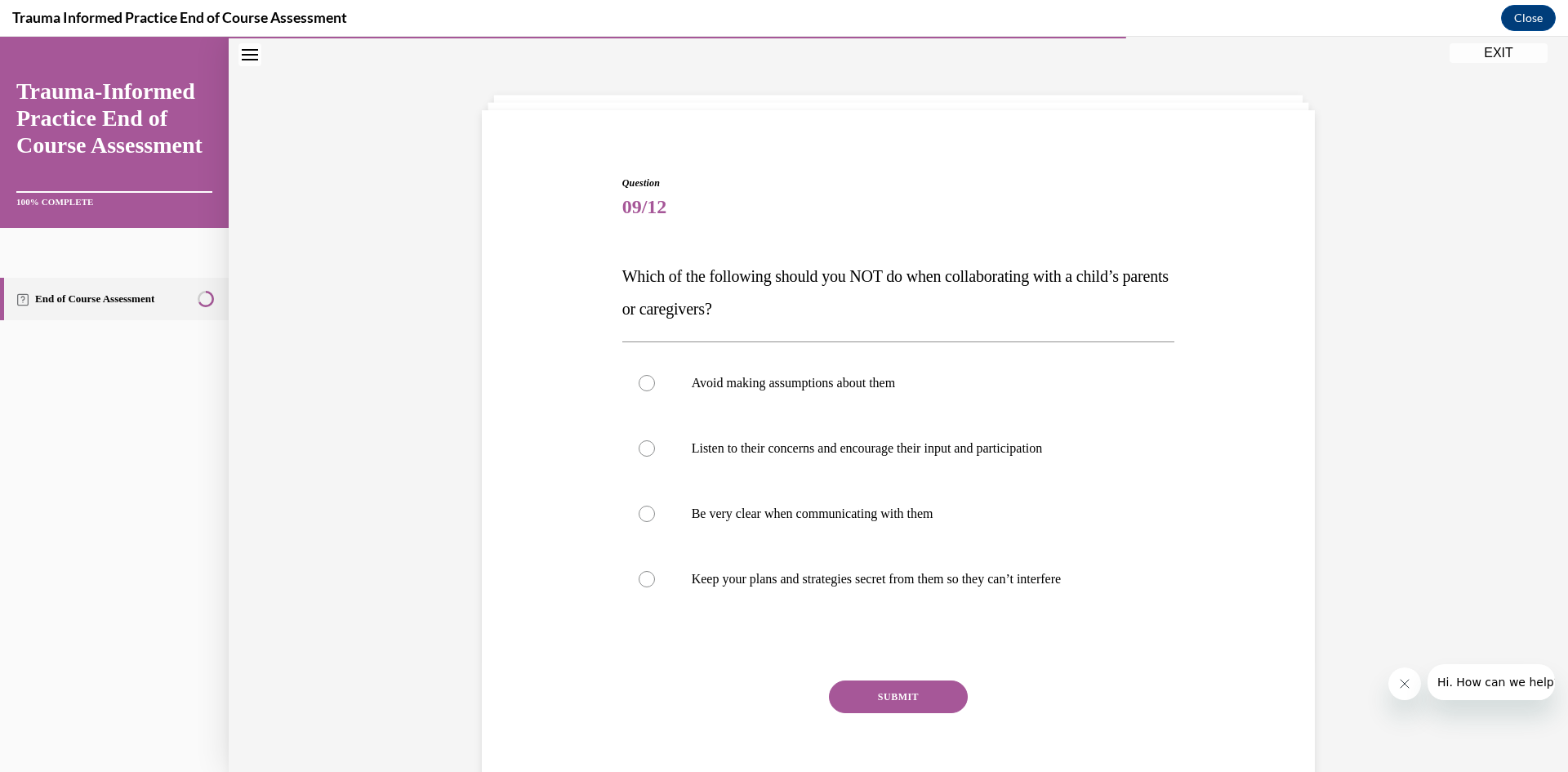
click at [810, 576] on p "Keep your plans and strategies secret from them so they can’t interfere" at bounding box center [913, 579] width 443 height 16
click at [655, 576] on input "Keep your plans and strategies secret from them so they can’t interfere" at bounding box center [646, 579] width 16 height 16
radio input "true"
click at [909, 693] on button "SUBMIT" at bounding box center [898, 697] width 139 height 33
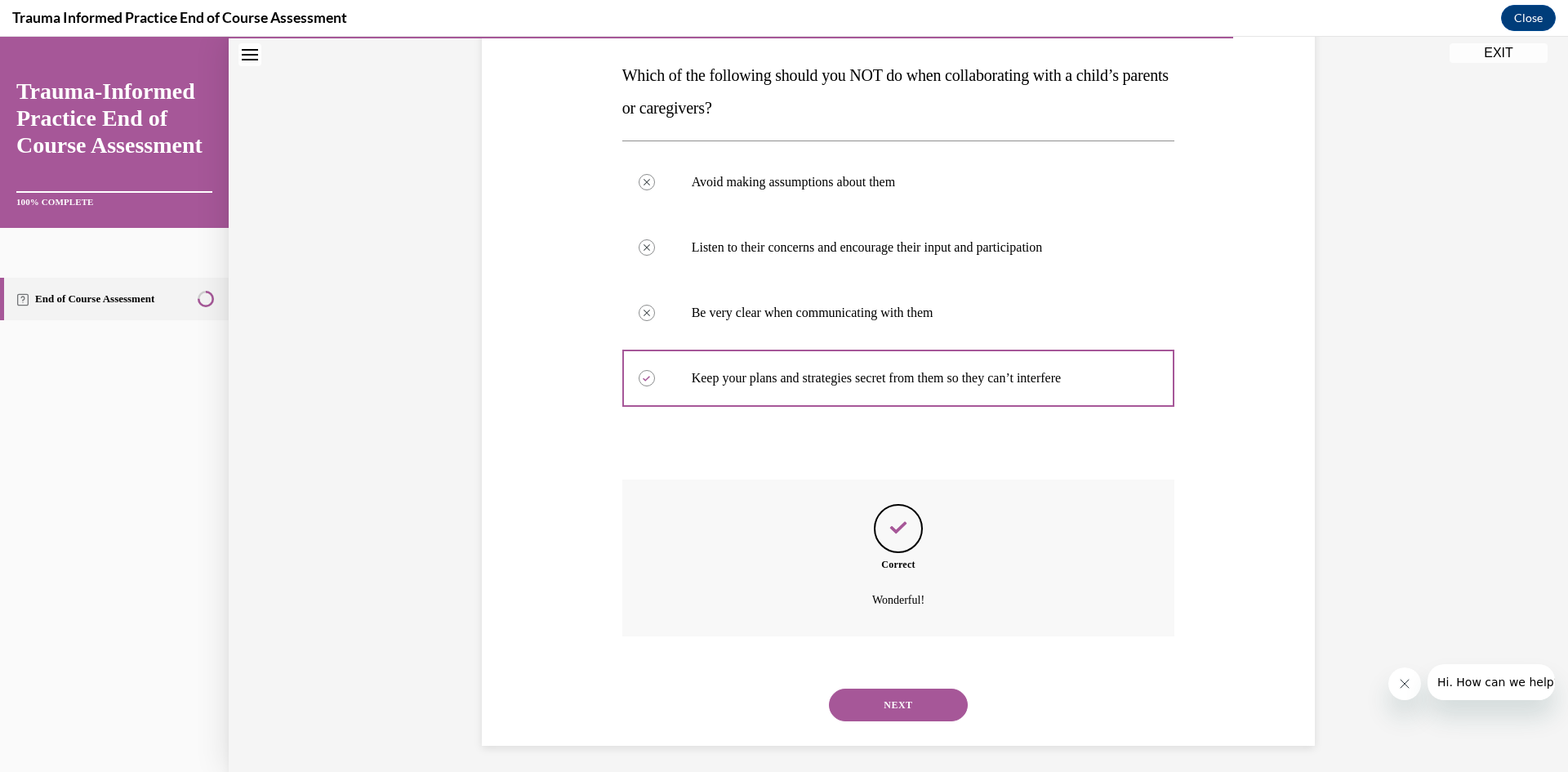
scroll to position [259, 0]
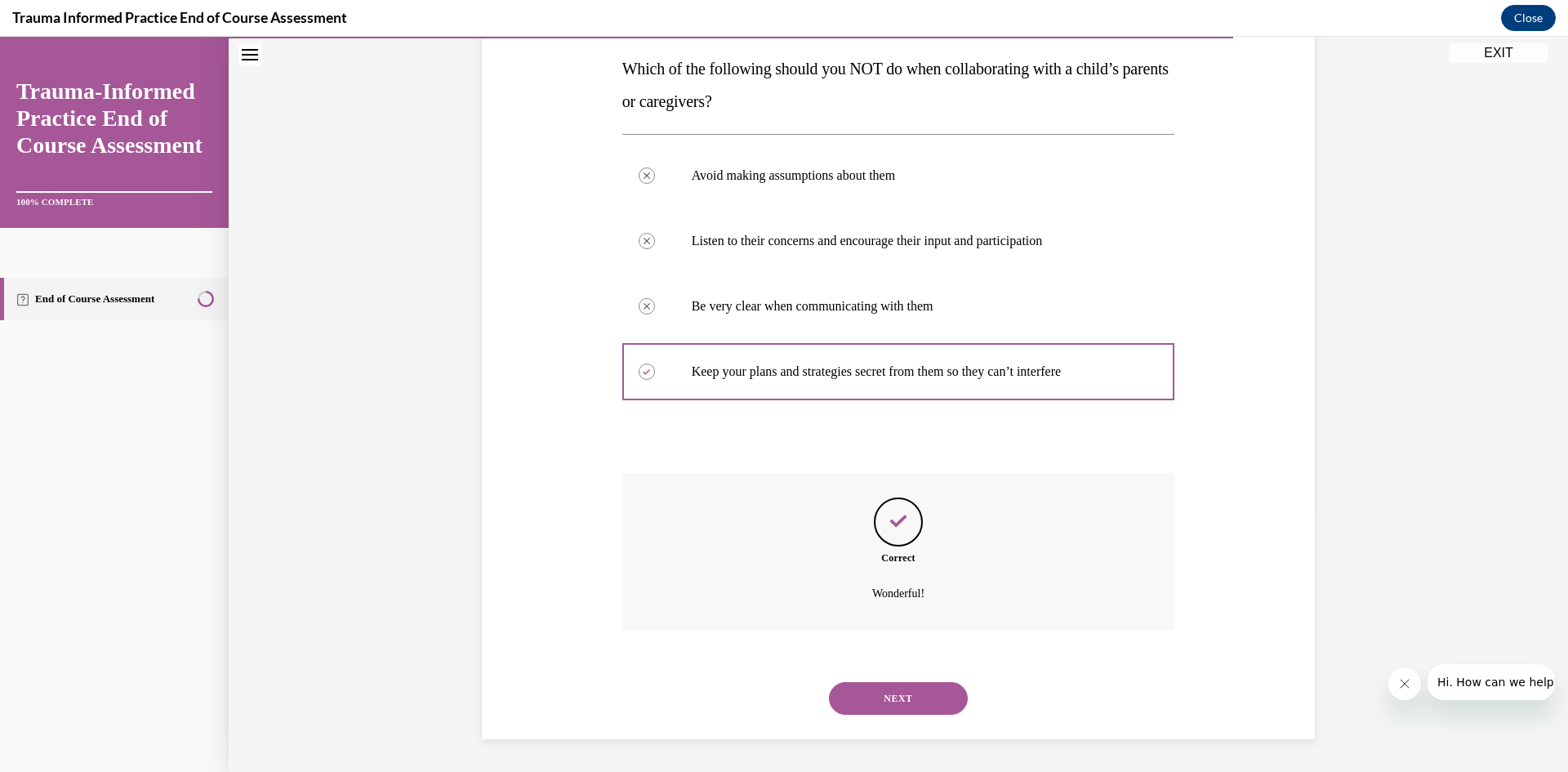
click at [936, 683] on button "NEXT" at bounding box center [898, 699] width 139 height 33
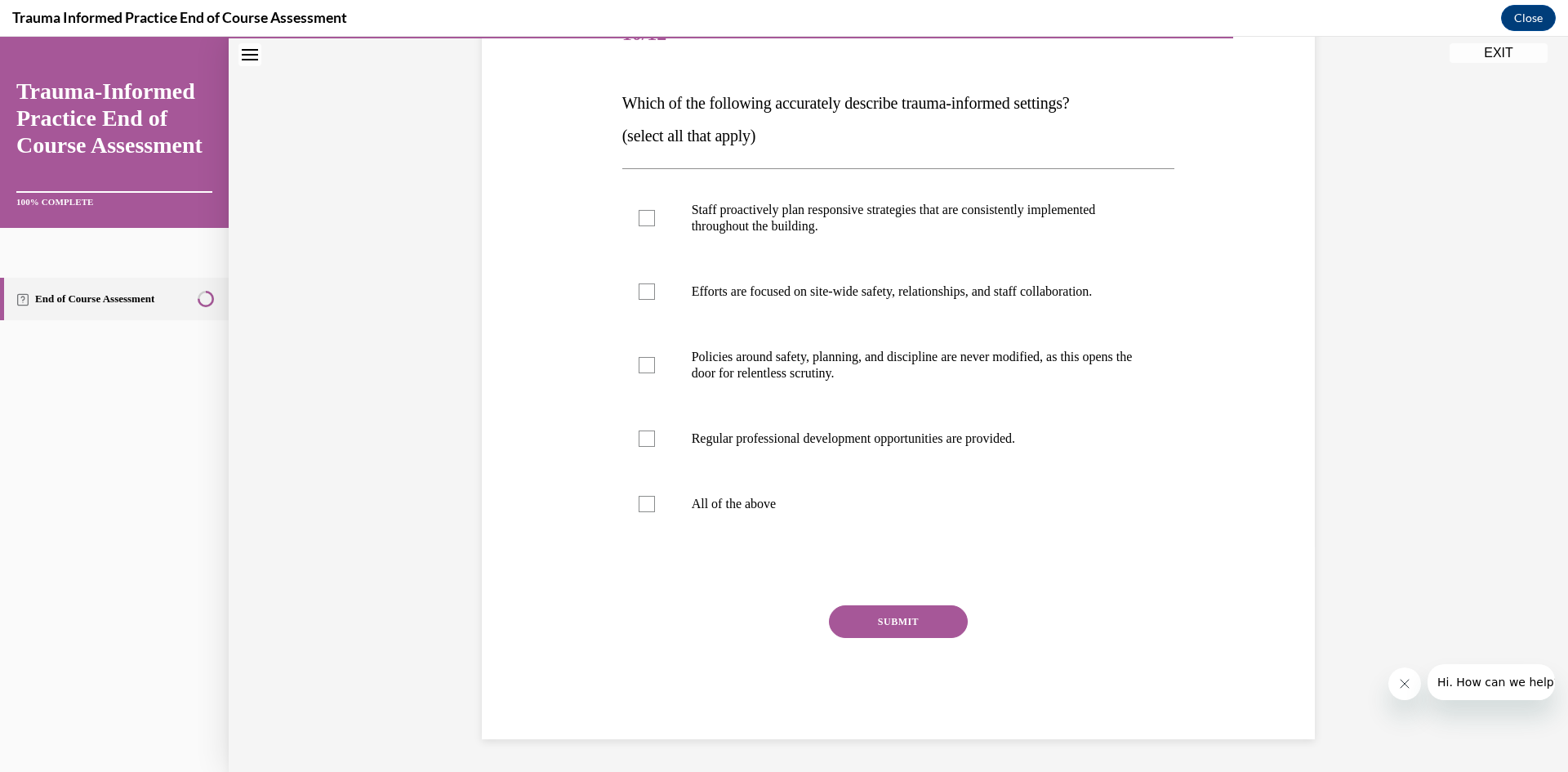
scroll to position [183, 0]
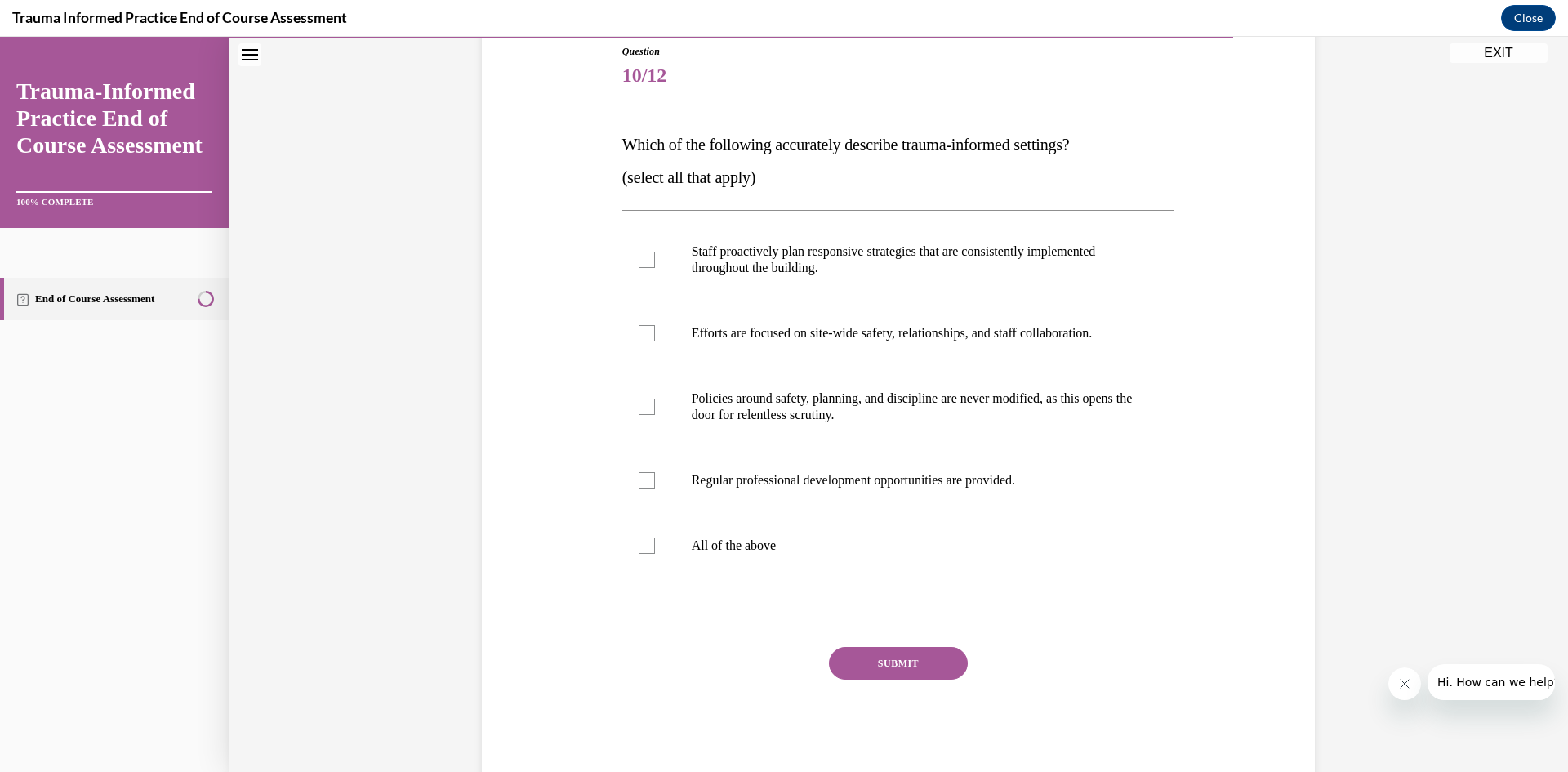
click at [843, 259] on p "Staff proactively plan responsive strategies that are consistently implemented …" at bounding box center [913, 260] width 443 height 33
click at [655, 259] on input "Staff proactively plan responsive strategies that are consistently implemented …" at bounding box center [646, 259] width 16 height 16
checkbox input "true"
click at [808, 334] on p "Efforts are focused on site-wide safety, relationships, and staff collaboration." at bounding box center [913, 333] width 443 height 16
click at [655, 334] on input "Efforts are focused on site-wide safety, relationships, and staff collaboration." at bounding box center [646, 333] width 16 height 16
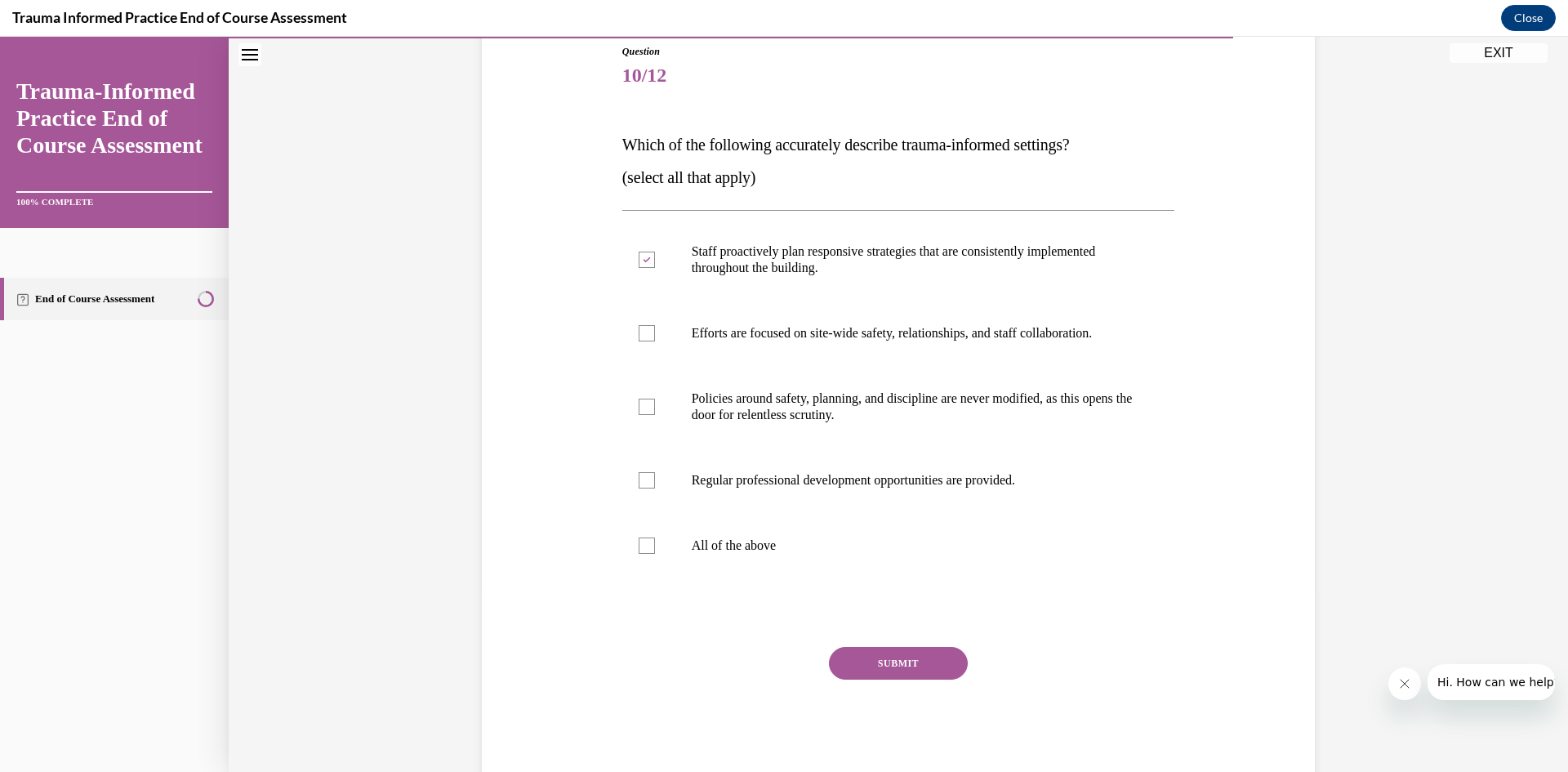
checkbox input "true"
click at [794, 478] on p "Regular professional development opportunities are provided." at bounding box center [913, 480] width 443 height 16
click at [655, 478] on input "Regular professional development opportunities are provided." at bounding box center [646, 480] width 16 height 16
checkbox input "true"
click at [924, 650] on button "SUBMIT" at bounding box center [898, 664] width 139 height 33
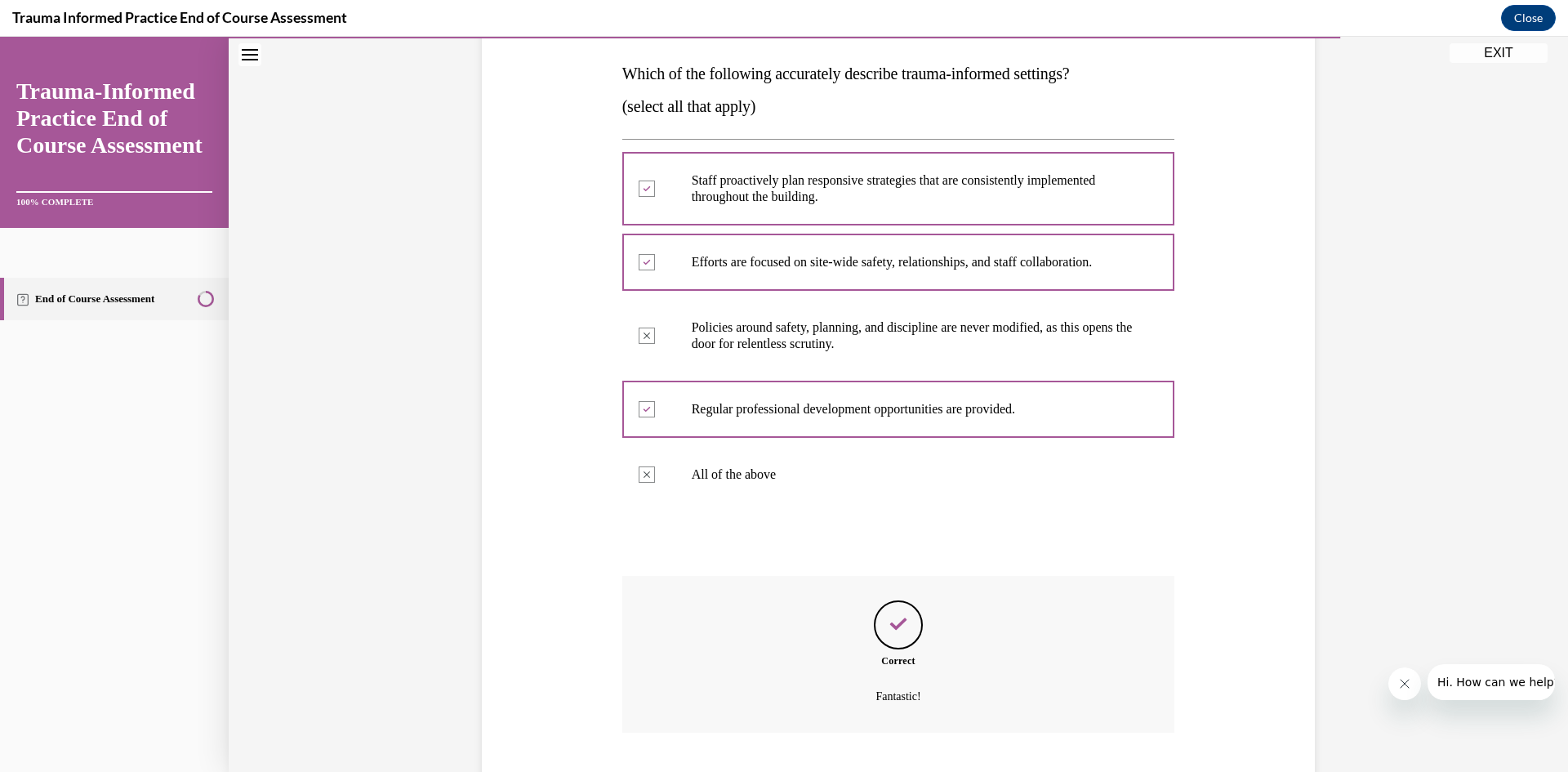
scroll to position [357, 0]
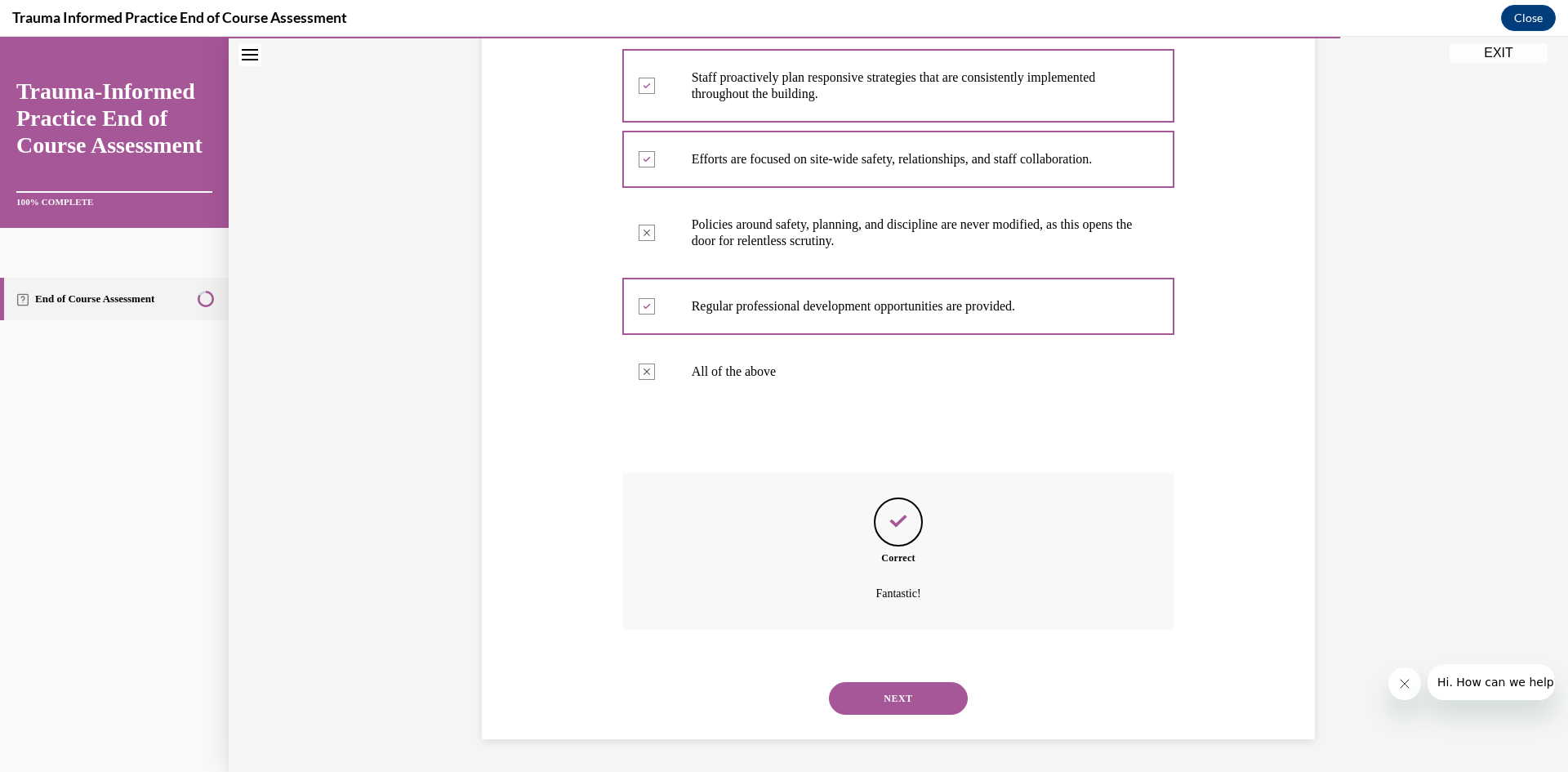
click at [926, 687] on button "NEXT" at bounding box center [898, 699] width 139 height 33
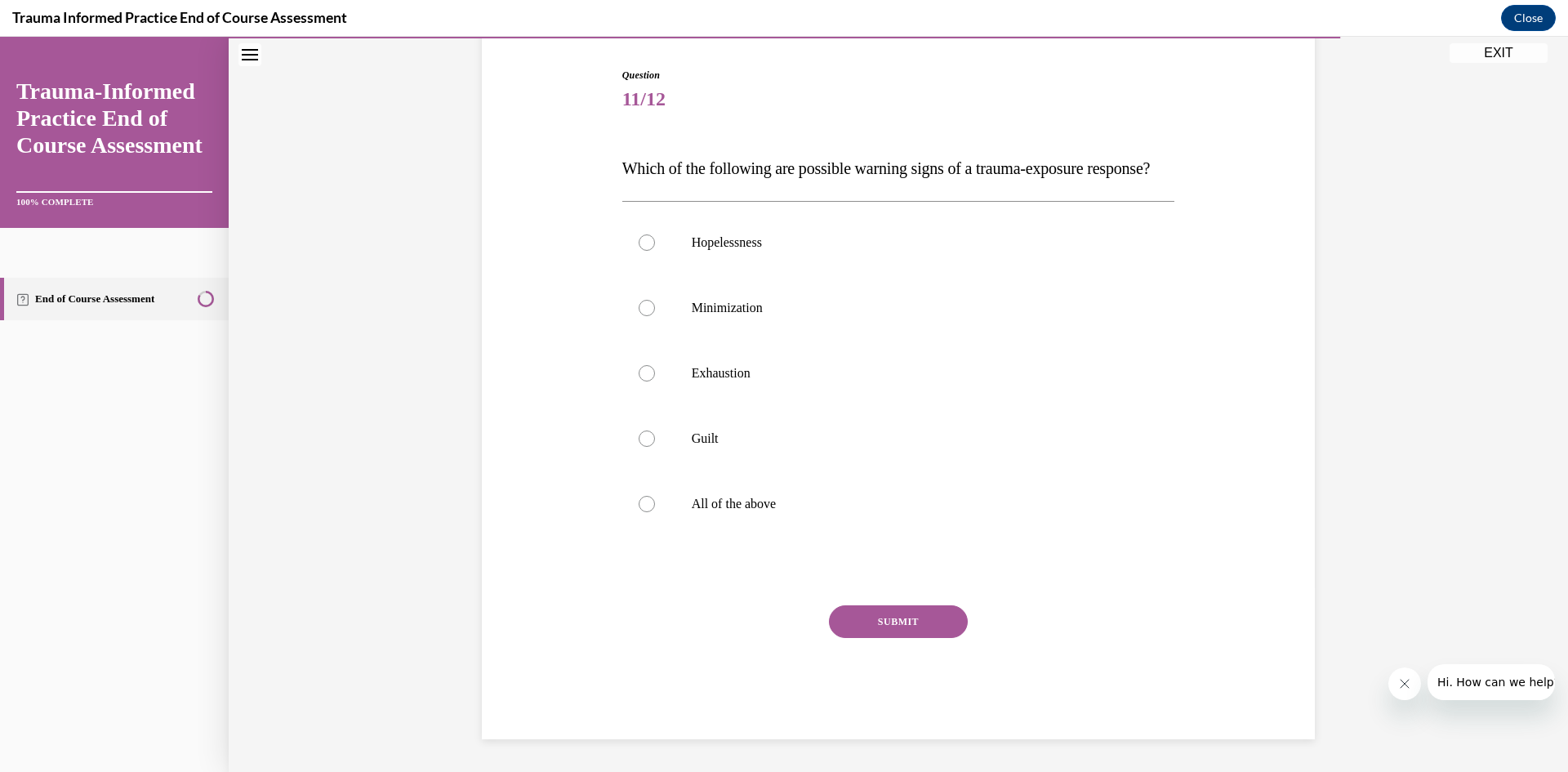
scroll to position [183, 0]
click at [736, 509] on p "All of the above" at bounding box center [913, 503] width 443 height 16
click at [655, 509] on input "All of the above" at bounding box center [646, 503] width 16 height 16
radio input "true"
click at [854, 627] on button "SUBMIT" at bounding box center [898, 621] width 139 height 33
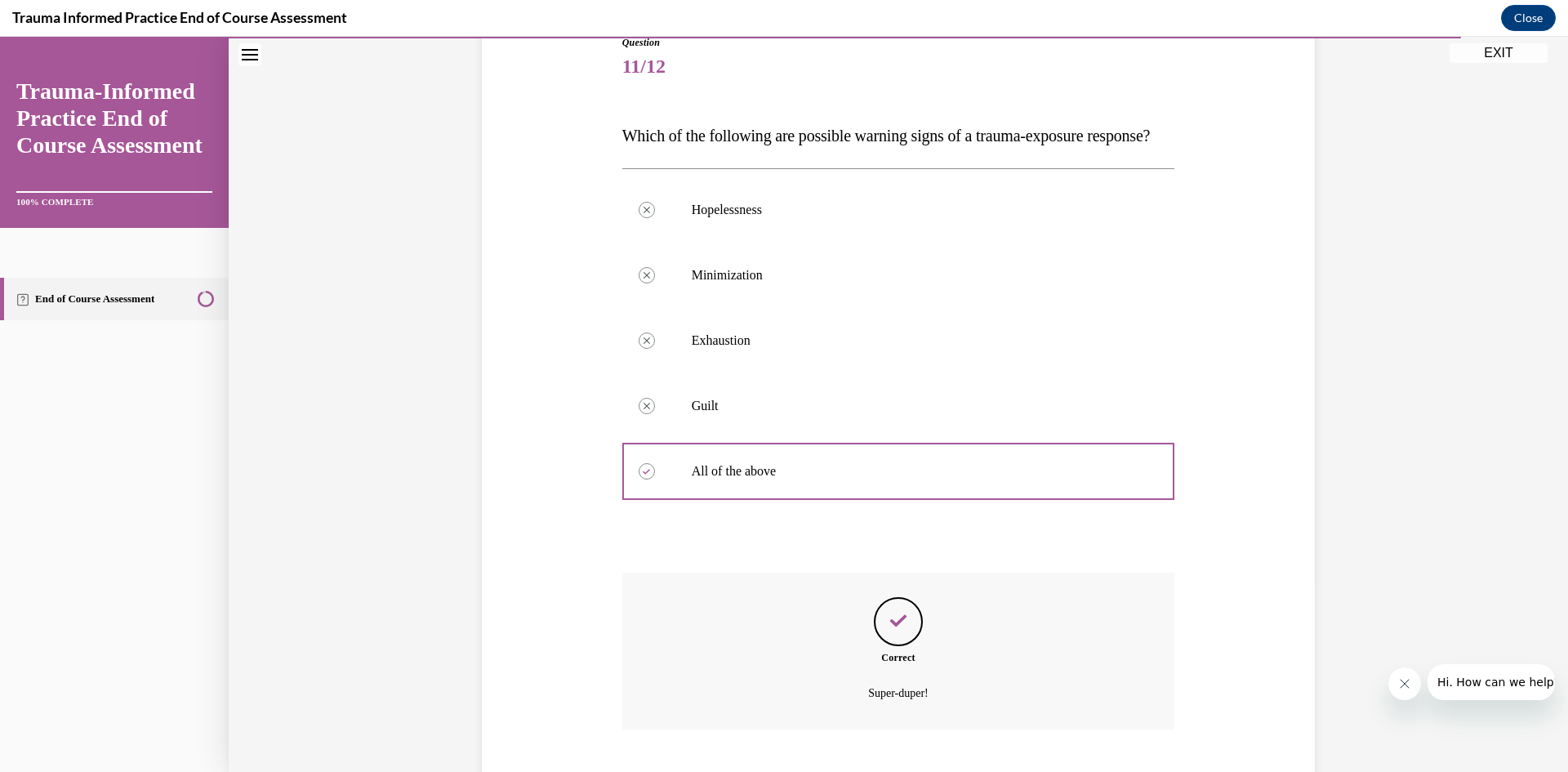
scroll to position [324, 0]
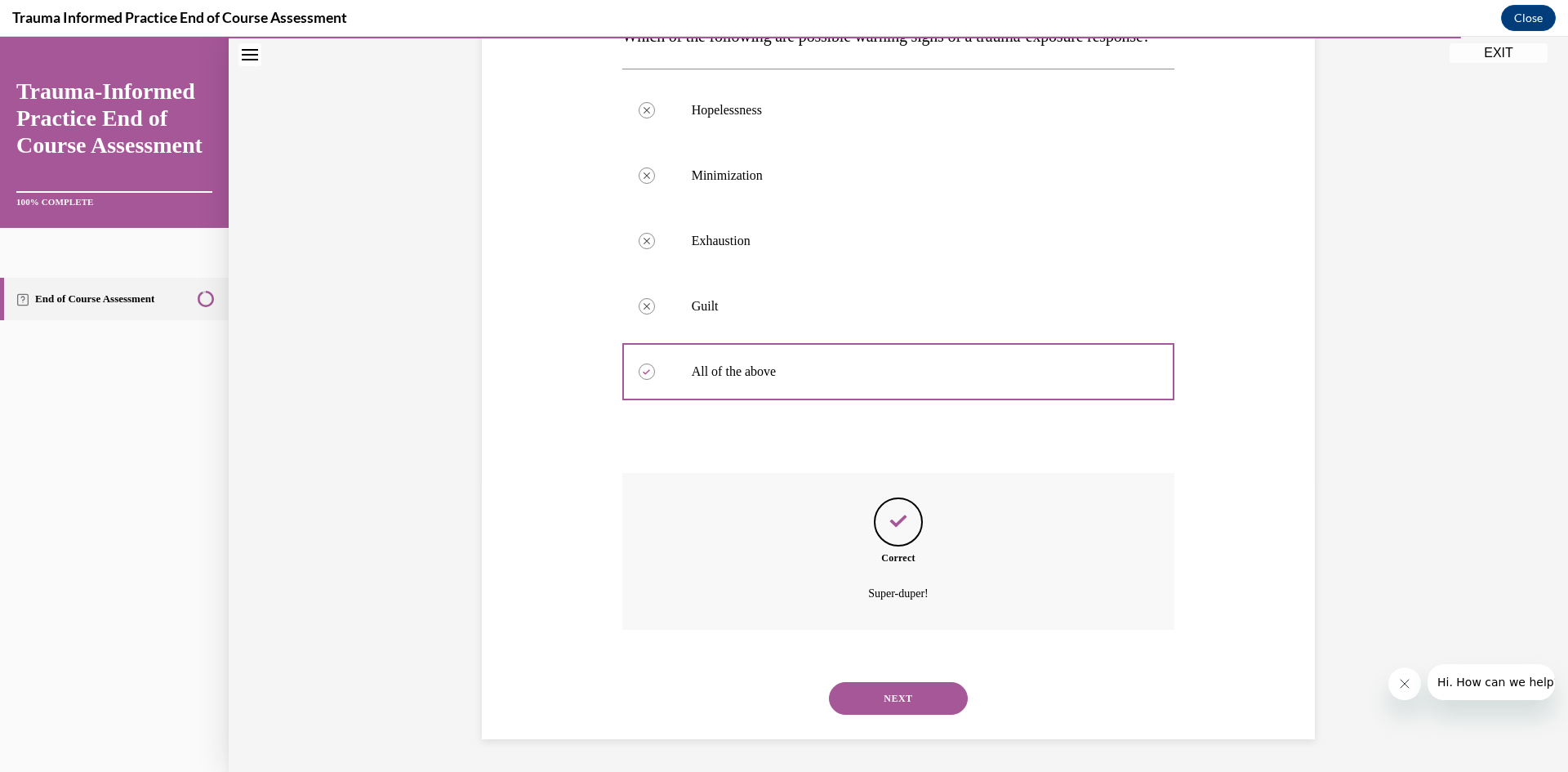
click at [892, 695] on button "NEXT" at bounding box center [898, 699] width 139 height 33
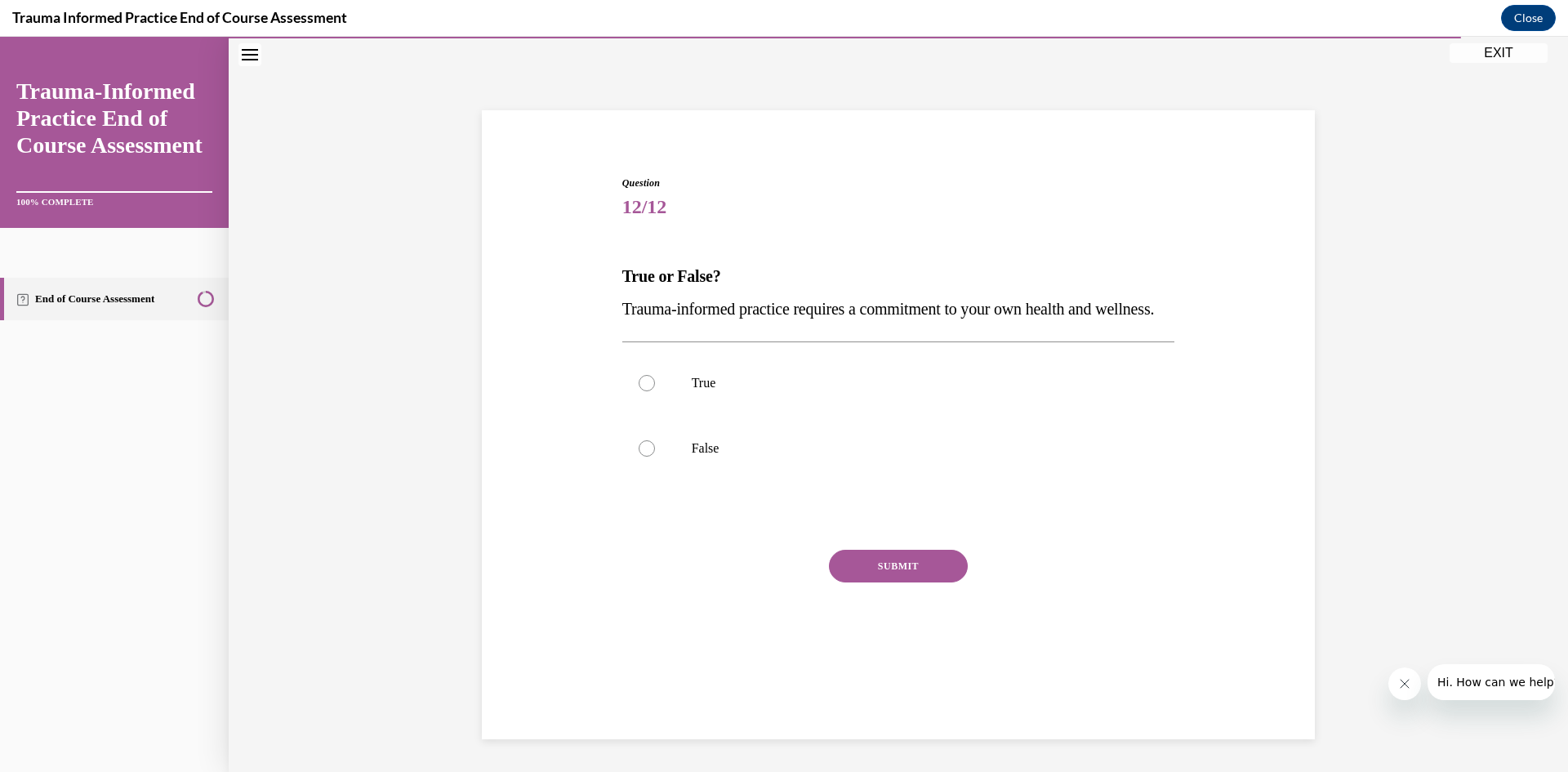
scroll to position [52, 0]
click at [703, 391] on p "True" at bounding box center [913, 383] width 443 height 16
click at [655, 391] on input "True" at bounding box center [646, 383] width 16 height 16
radio input "true"
click at [902, 583] on button "SUBMIT" at bounding box center [898, 567] width 139 height 33
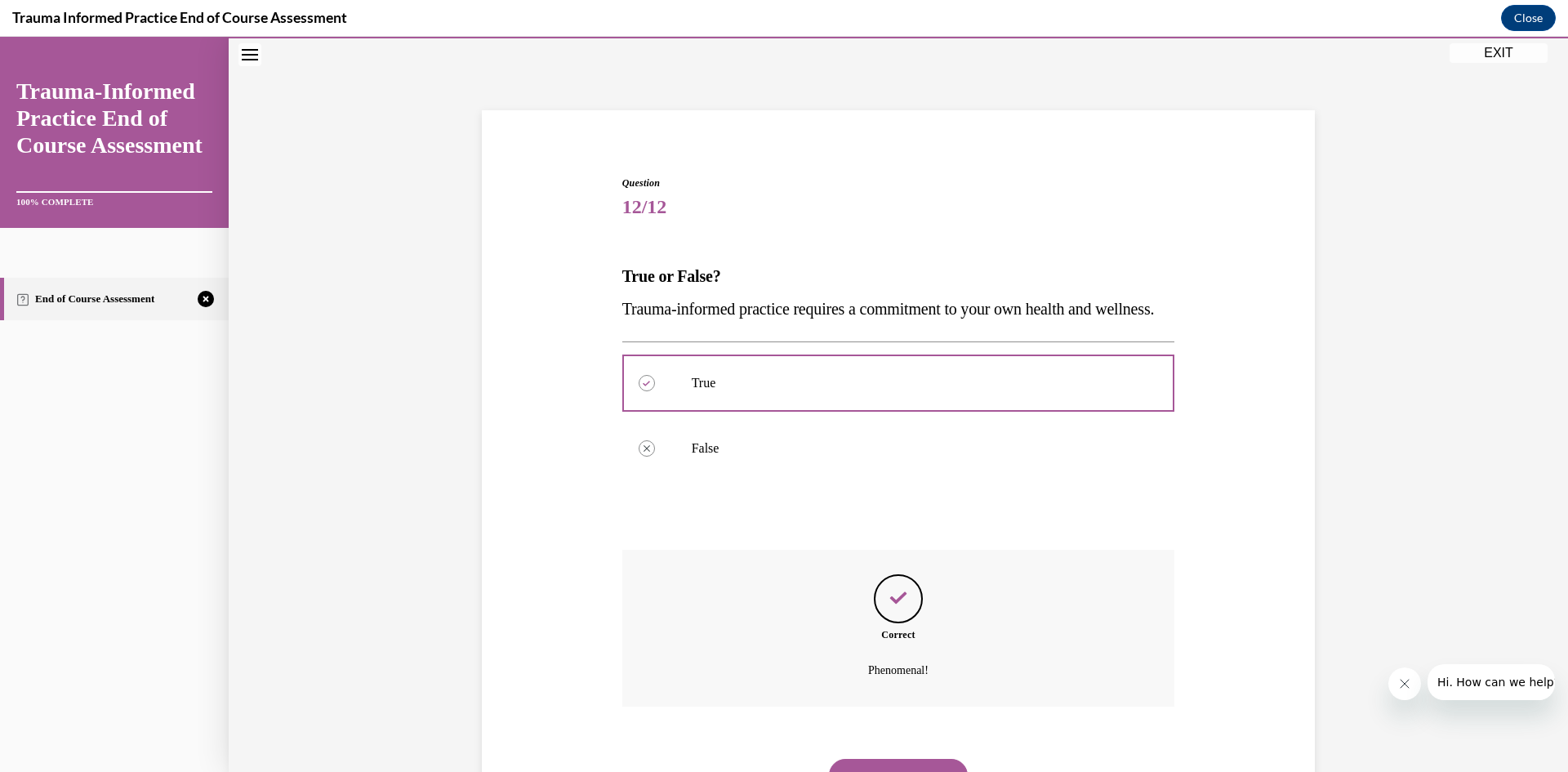
scroll to position [161, 0]
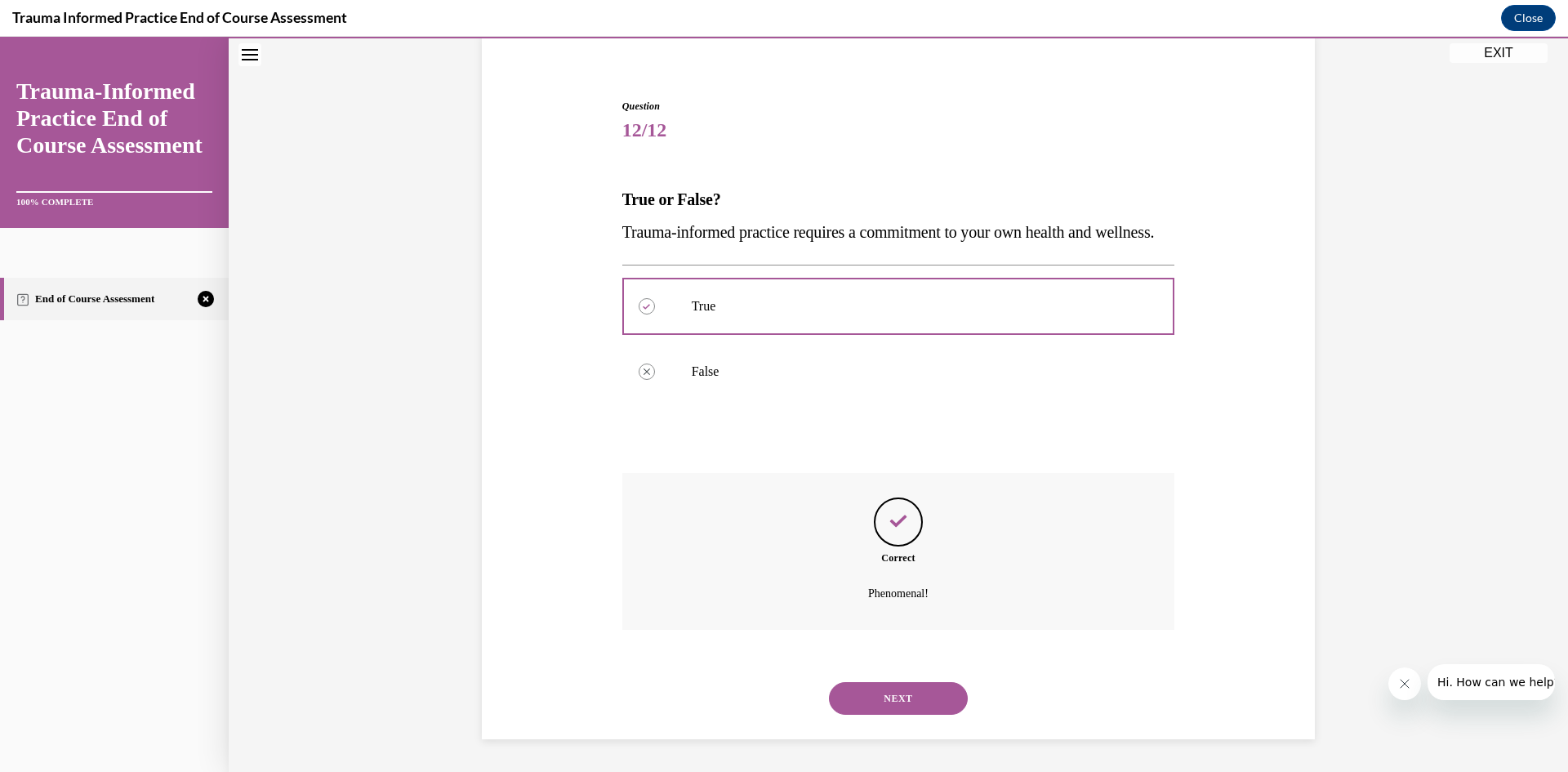
click at [914, 693] on button "NEXT" at bounding box center [898, 699] width 139 height 33
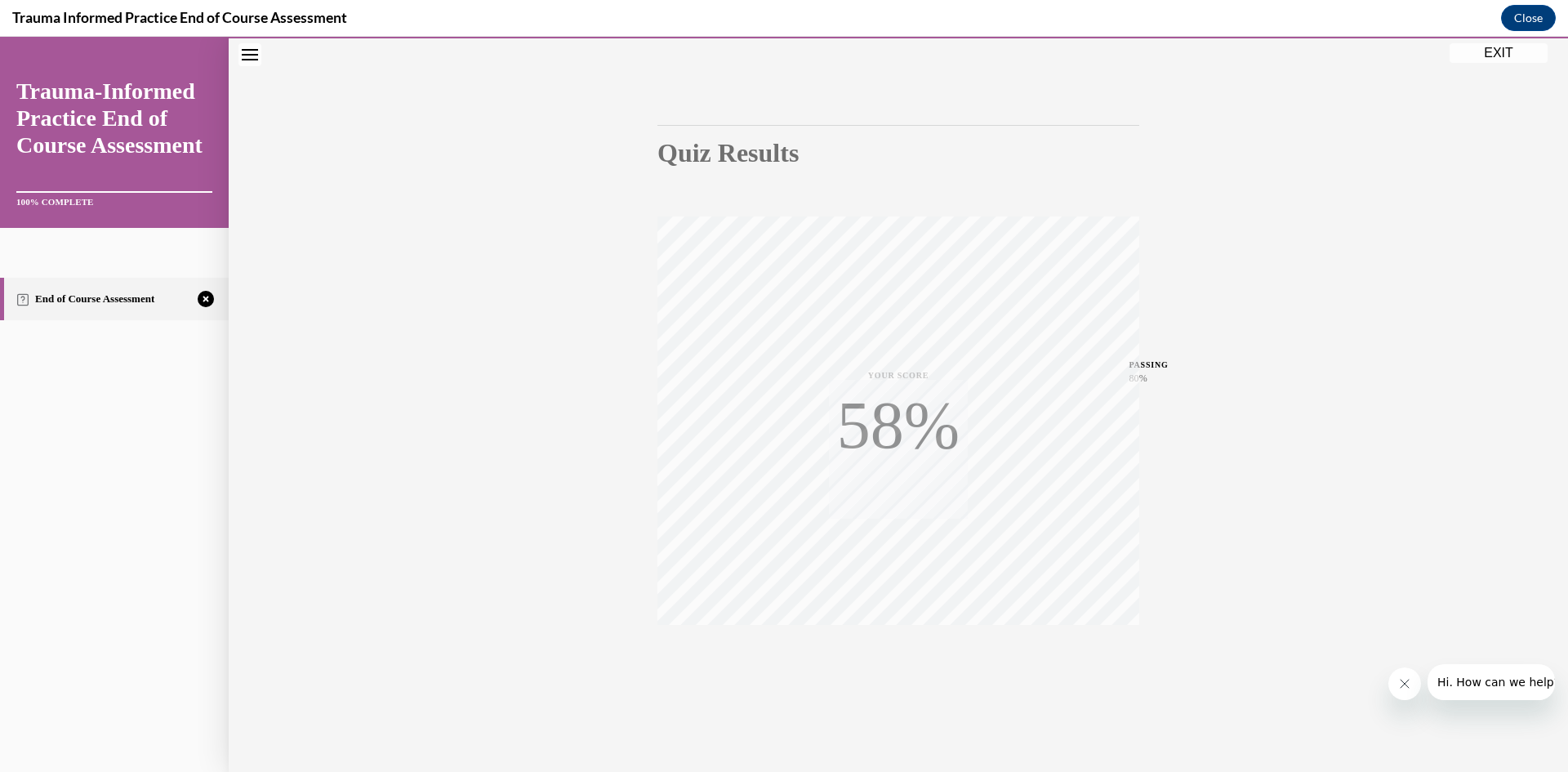
scroll to position [103, 0]
click at [890, 665] on icon "button" at bounding box center [899, 672] width 58 height 18
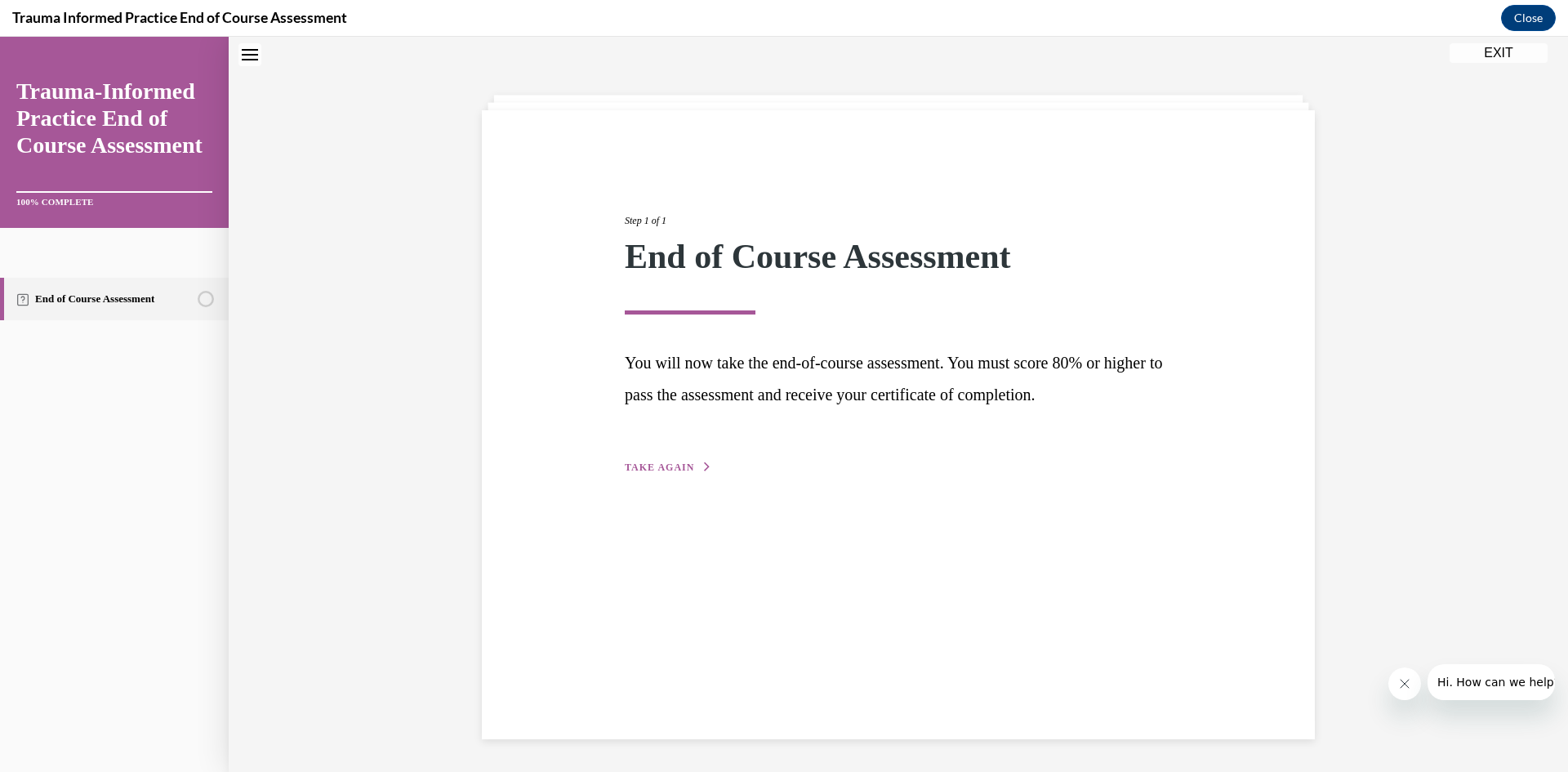
click at [665, 470] on span "TAKE AGAIN" at bounding box center [659, 467] width 69 height 12
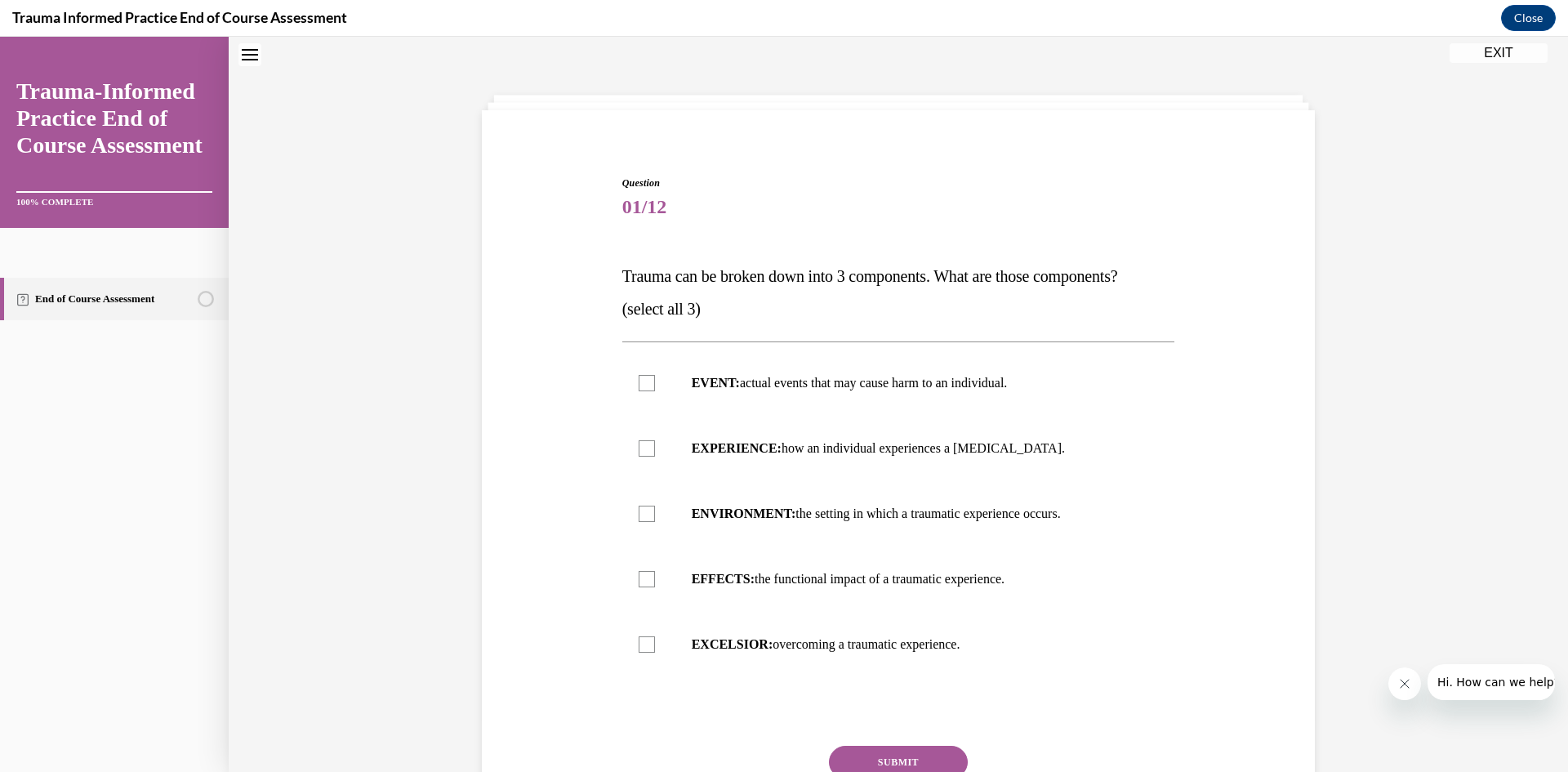
click at [859, 386] on p "EVENT: actual events that may cause harm to an individual." at bounding box center [913, 383] width 443 height 16
click at [655, 386] on input "EVENT: actual events that may cause harm to an individual." at bounding box center [646, 383] width 16 height 16
checkbox input "true"
click at [832, 588] on label "EFFECTS: the functional impact of a traumatic experience." at bounding box center [898, 579] width 553 height 65
click at [655, 588] on input "EFFECTS: the functional impact of a traumatic experience." at bounding box center [646, 579] width 16 height 16
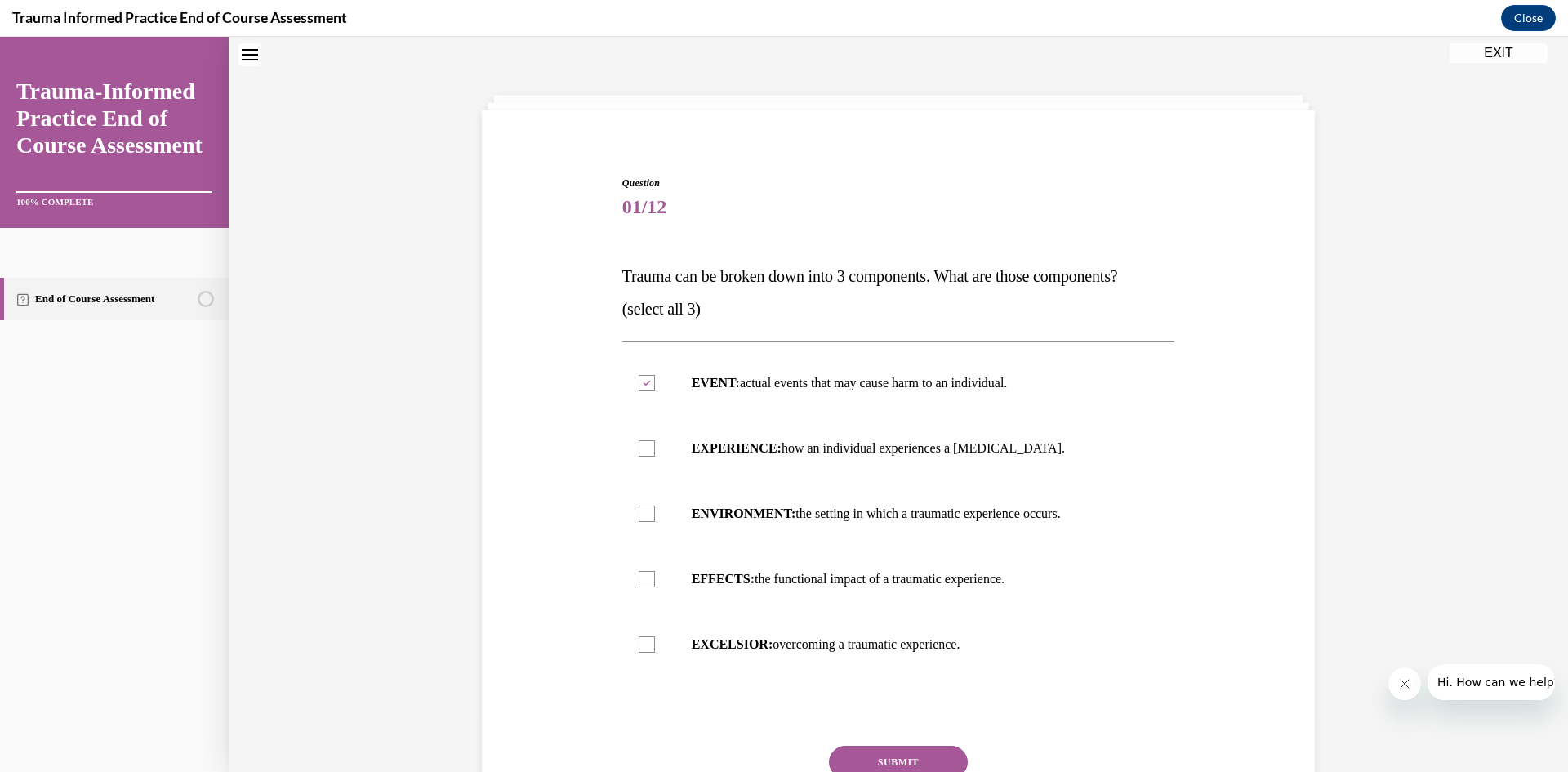
checkbox input "true"
click at [790, 451] on p "EXPERIENCE: how an individual experiences a stressor." at bounding box center [913, 448] width 443 height 16
click at [655, 451] on input "EXPERIENCE: how an individual experiences a stressor." at bounding box center [646, 448] width 16 height 16
checkbox input "true"
click at [897, 762] on button "SUBMIT" at bounding box center [898, 762] width 139 height 33
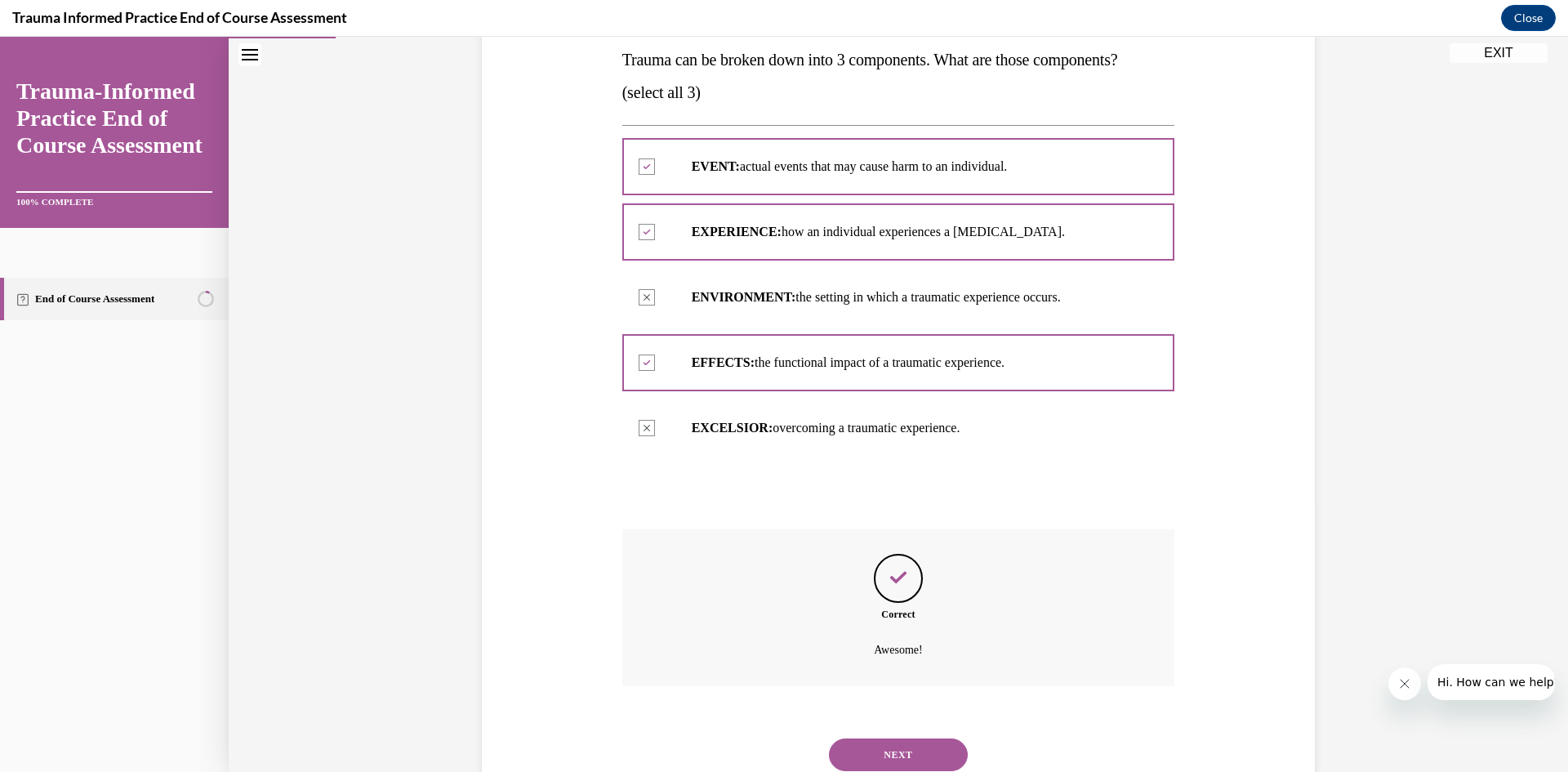
scroll to position [324, 0]
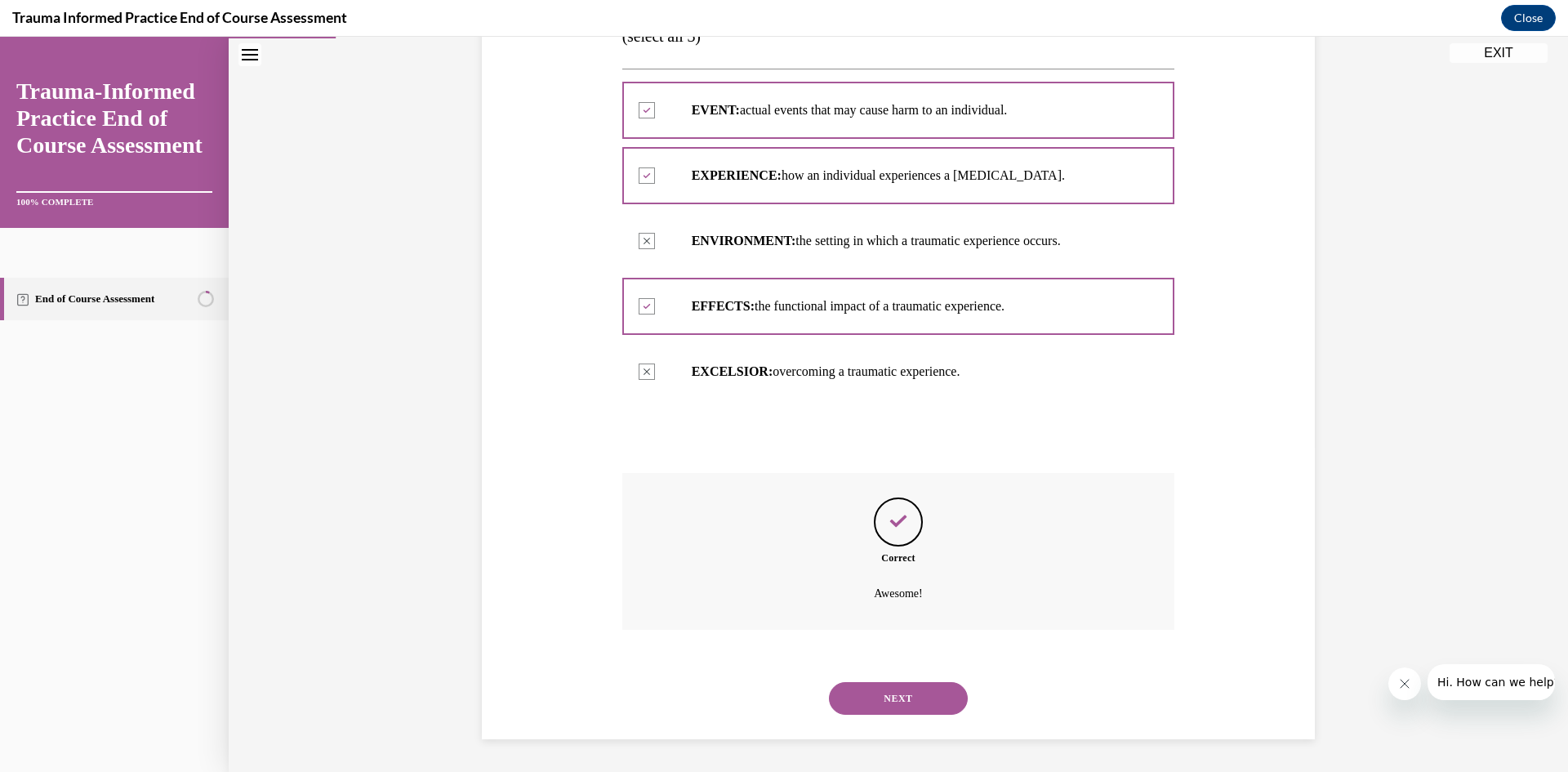
click at [920, 694] on button "NEXT" at bounding box center [898, 699] width 139 height 33
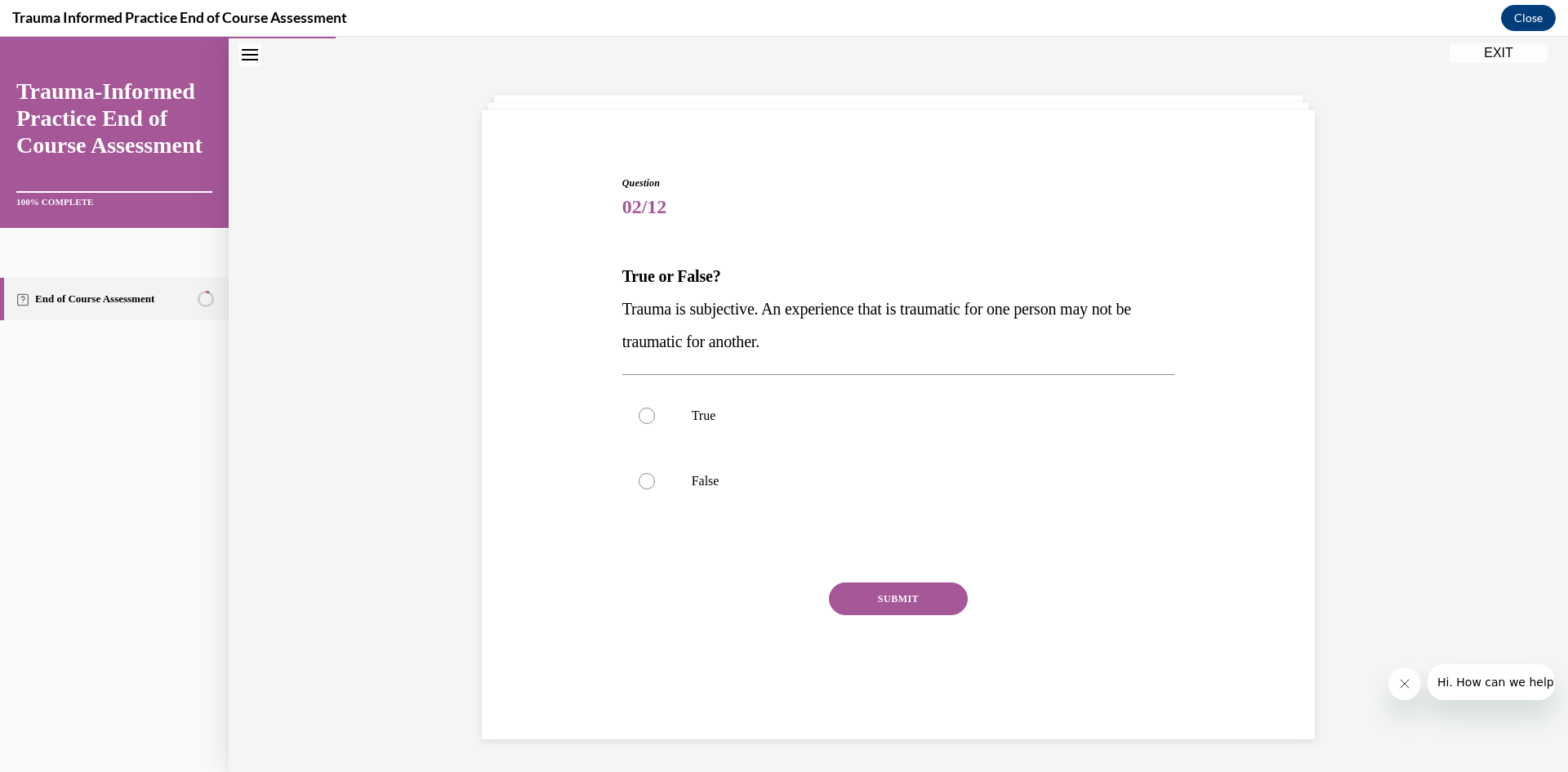
scroll to position [52, 0]
click at [694, 409] on p "True" at bounding box center [913, 415] width 443 height 16
click at [655, 409] on input "True" at bounding box center [646, 415] width 16 height 16
radio input "true"
click at [905, 599] on button "SUBMIT" at bounding box center [898, 599] width 139 height 33
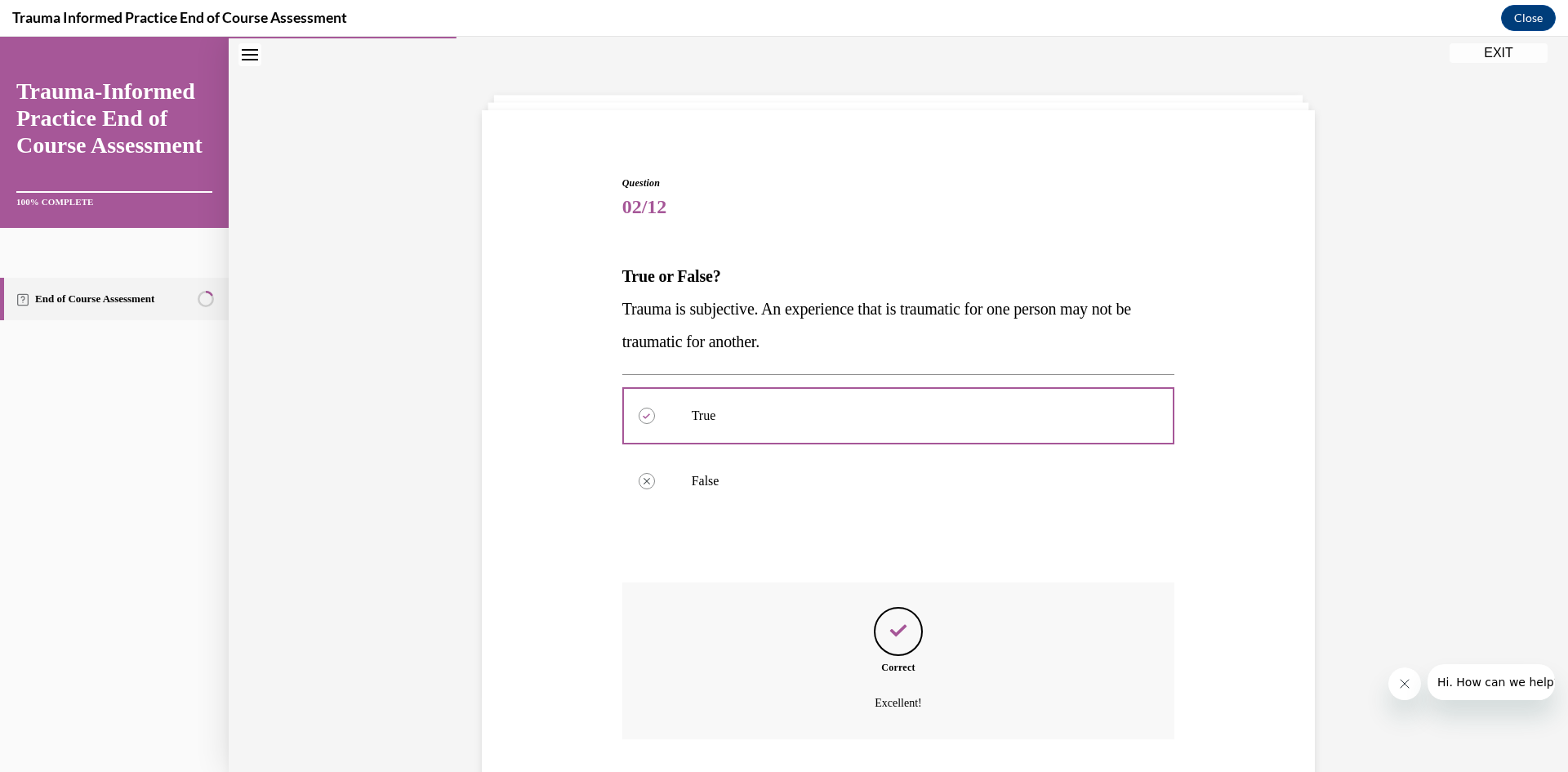
scroll to position [161, 0]
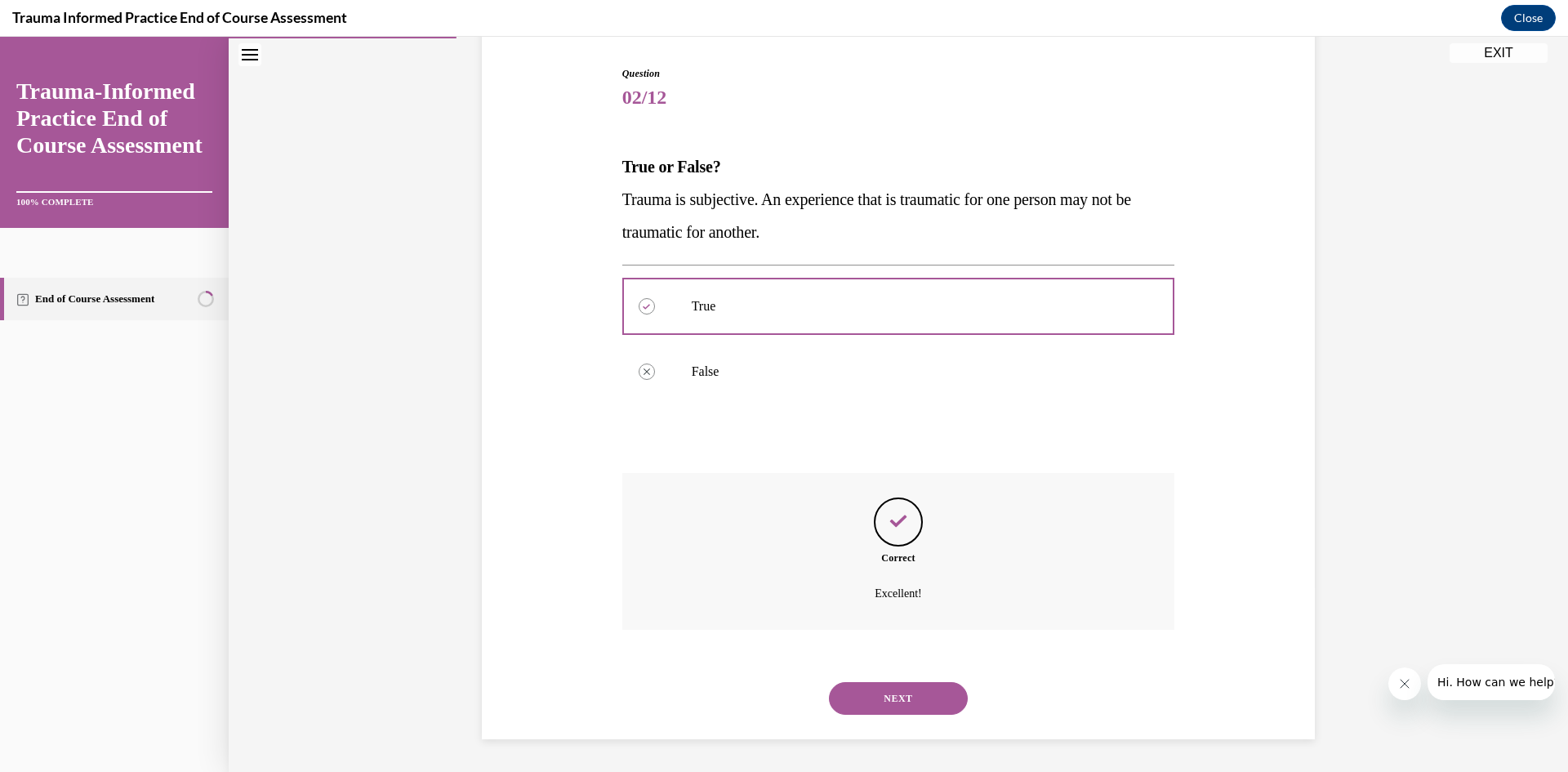
click at [931, 698] on button "NEXT" at bounding box center [898, 699] width 139 height 33
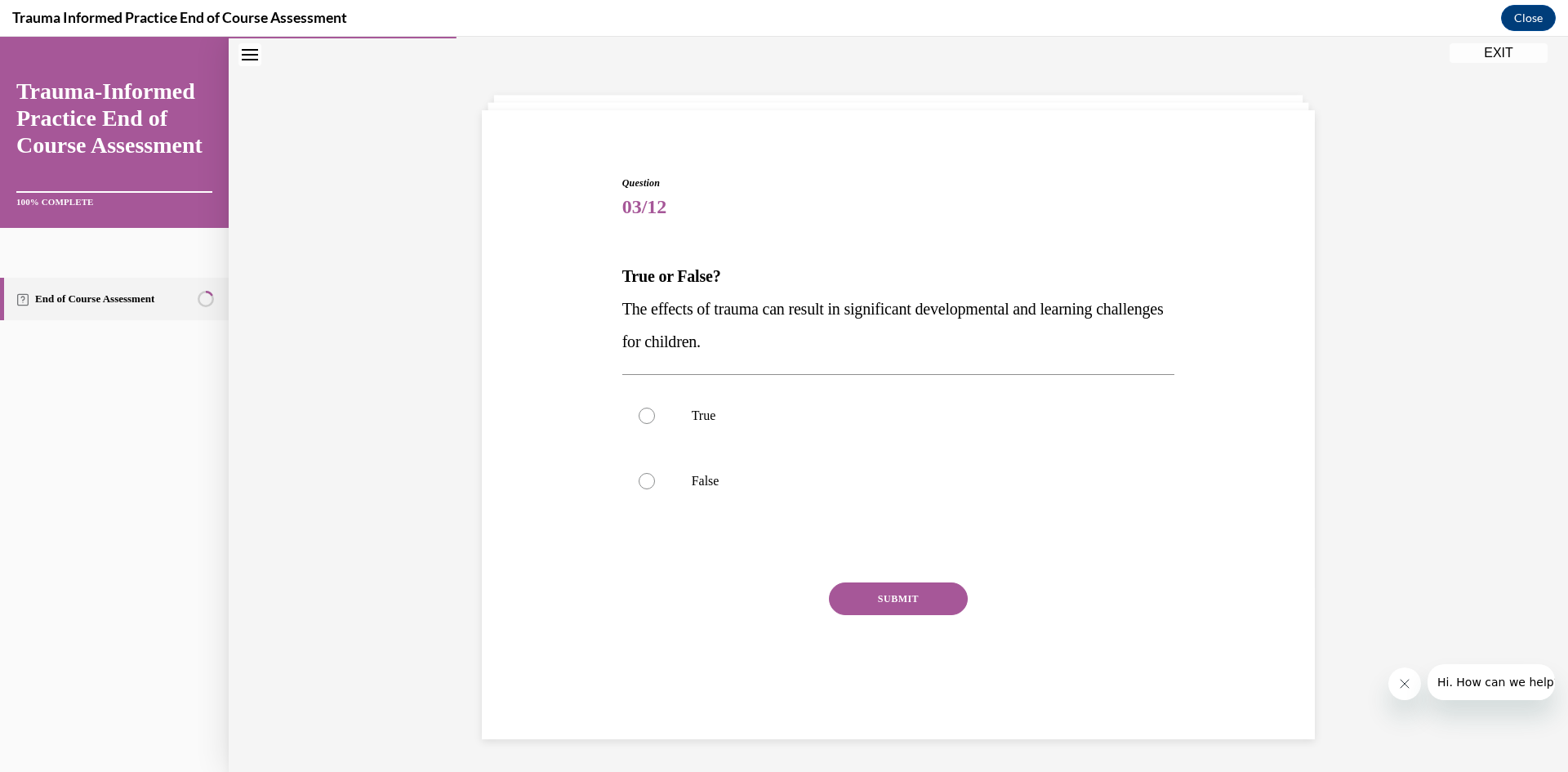
scroll to position [52, 0]
click at [698, 415] on p "True" at bounding box center [913, 415] width 443 height 16
click at [655, 415] on input "True" at bounding box center [646, 415] width 16 height 16
radio input "true"
click at [878, 589] on button "SUBMIT" at bounding box center [898, 599] width 139 height 33
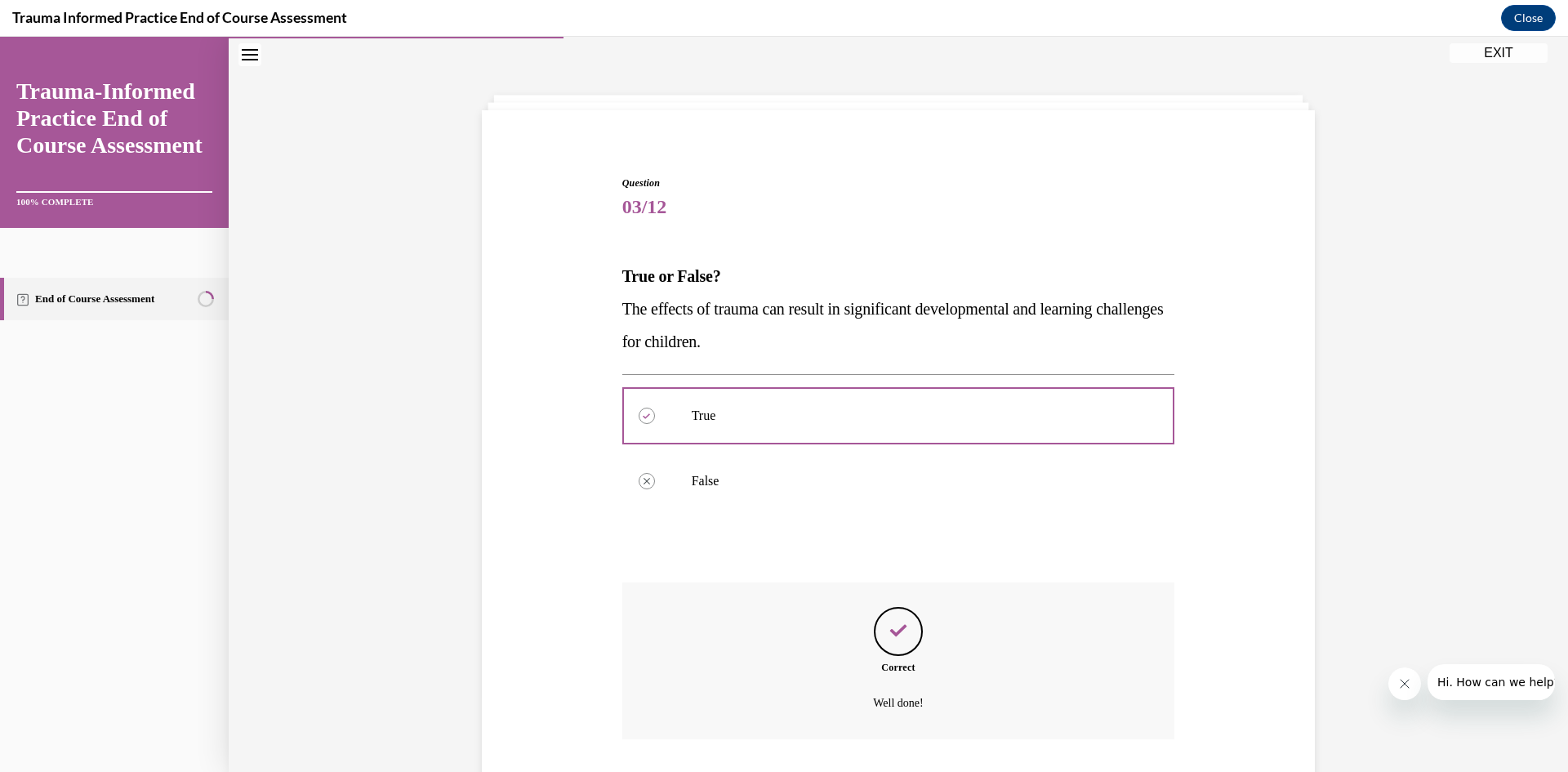
scroll to position [161, 0]
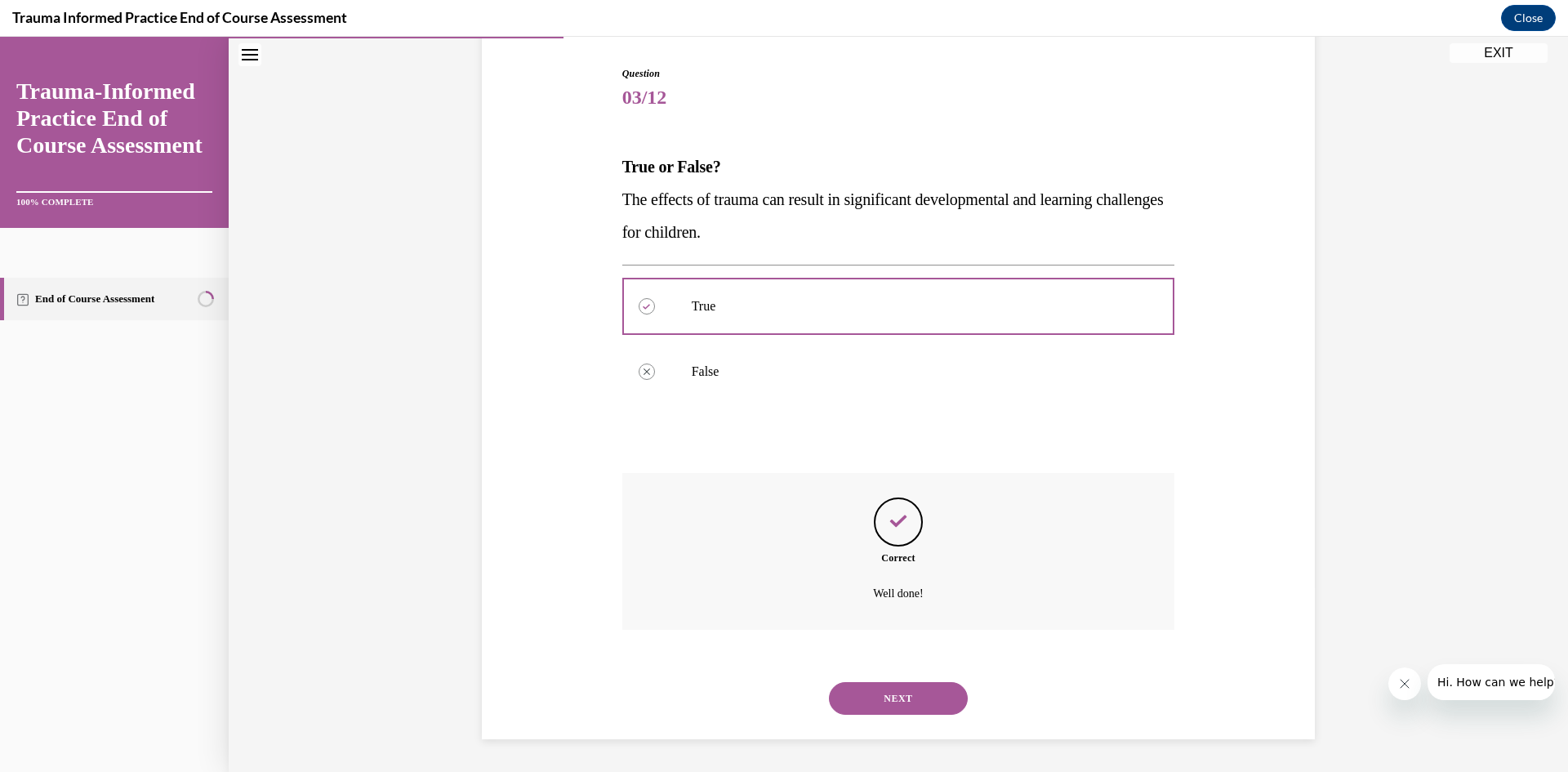
click at [928, 702] on button "NEXT" at bounding box center [898, 699] width 139 height 33
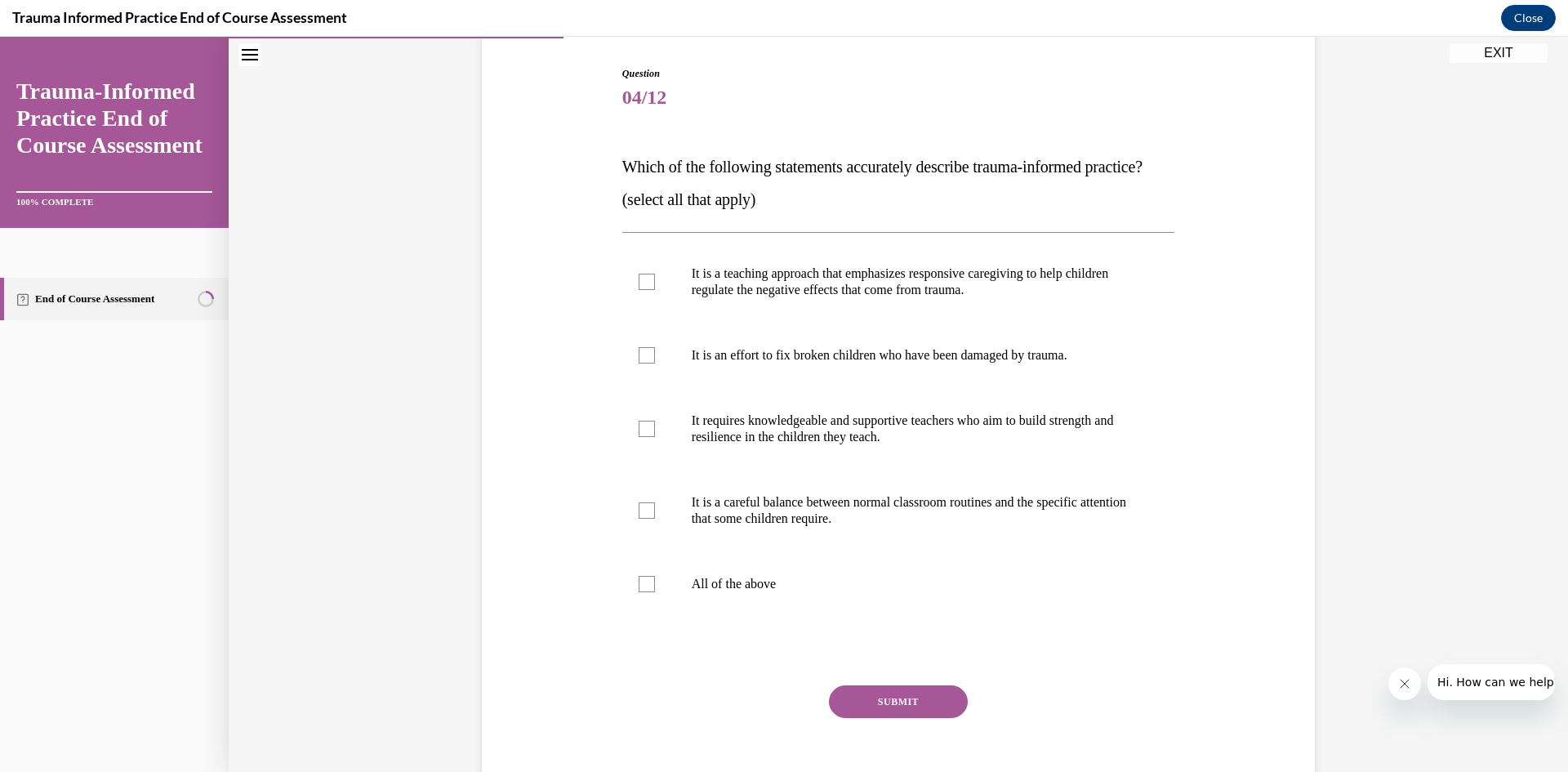
scroll to position [85, 0]
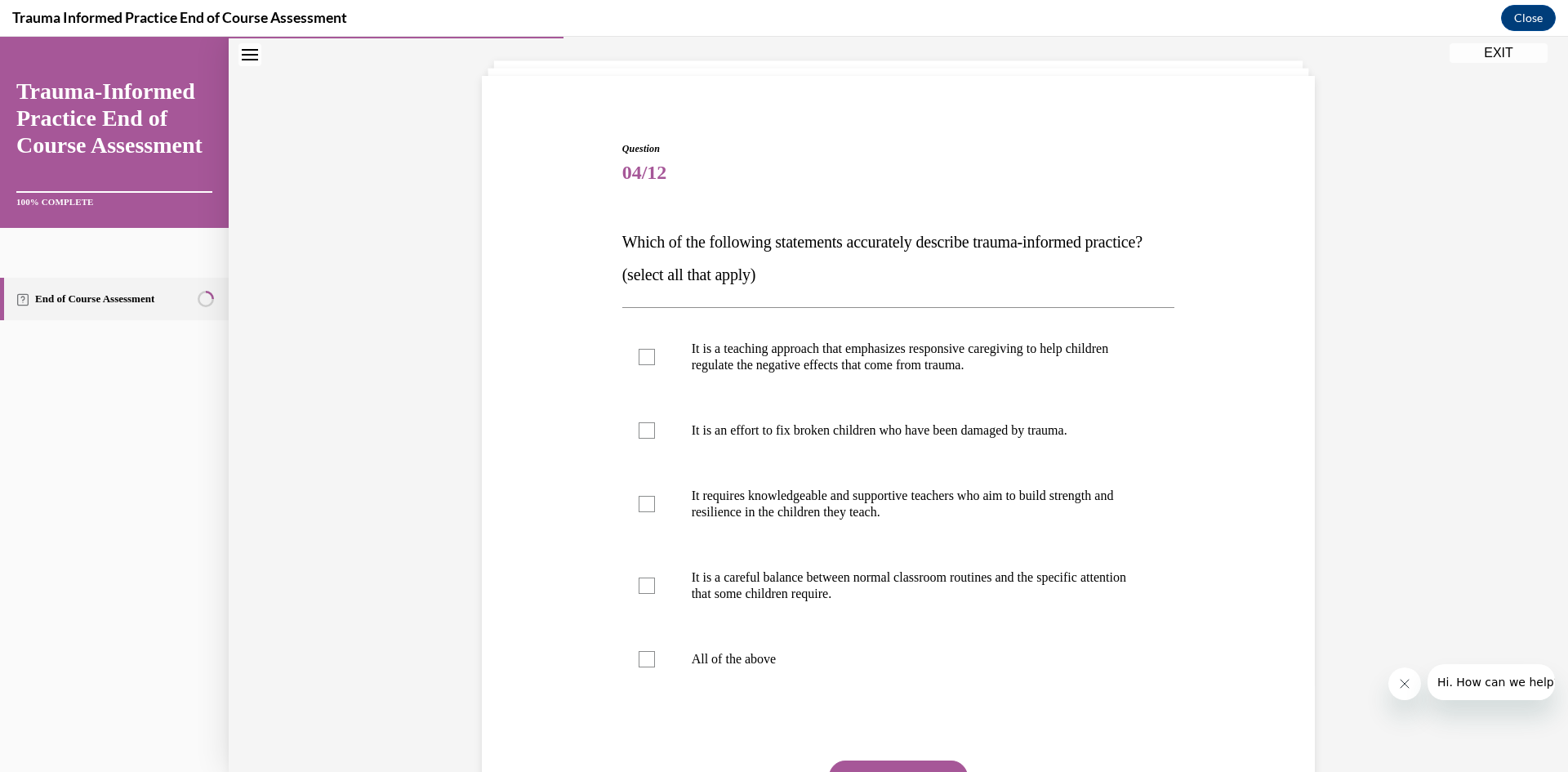
click at [768, 373] on p "It is a teaching approach that emphasizes responsive caregiving to help childre…" at bounding box center [913, 357] width 443 height 33
click at [655, 365] on input "It is a teaching approach that emphasizes responsive caregiving to help childre…" at bounding box center [646, 357] width 16 height 16
checkbox input "true"
click at [760, 439] on p "It is an effort to fix broken children who have been damaged by trauma." at bounding box center [913, 431] width 443 height 16
click at [655, 439] on input "It is an effort to fix broken children who have been damaged by trauma." at bounding box center [646, 431] width 16 height 16
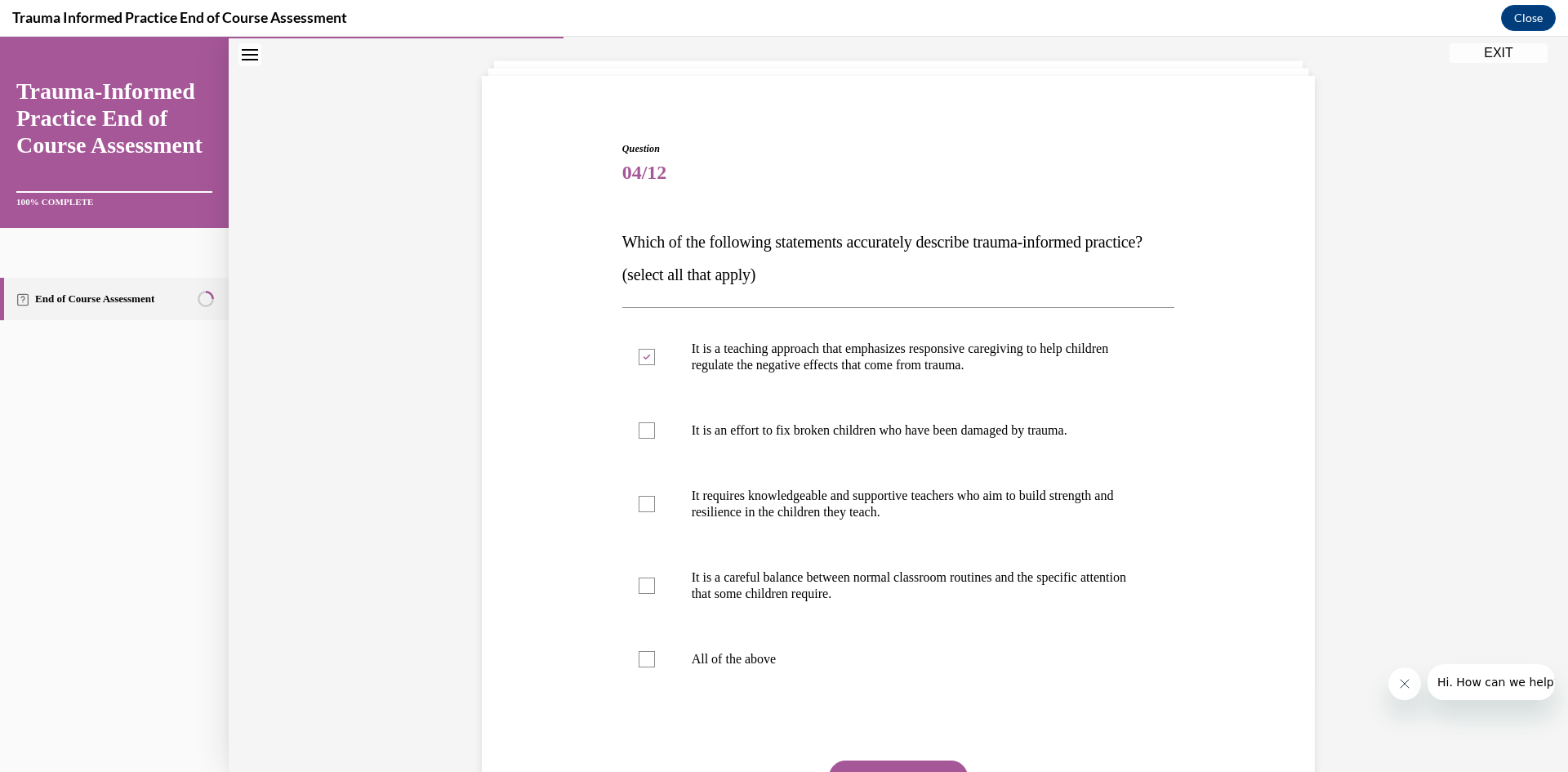
checkbox input "true"
click at [842, 602] on p "It is a careful balance between normal classroom routines and the specific atte…" at bounding box center [913, 586] width 443 height 33
click at [655, 595] on input "It is a careful balance between normal classroom routines and the specific atte…" at bounding box center [646, 586] width 16 height 16
checkbox input "true"
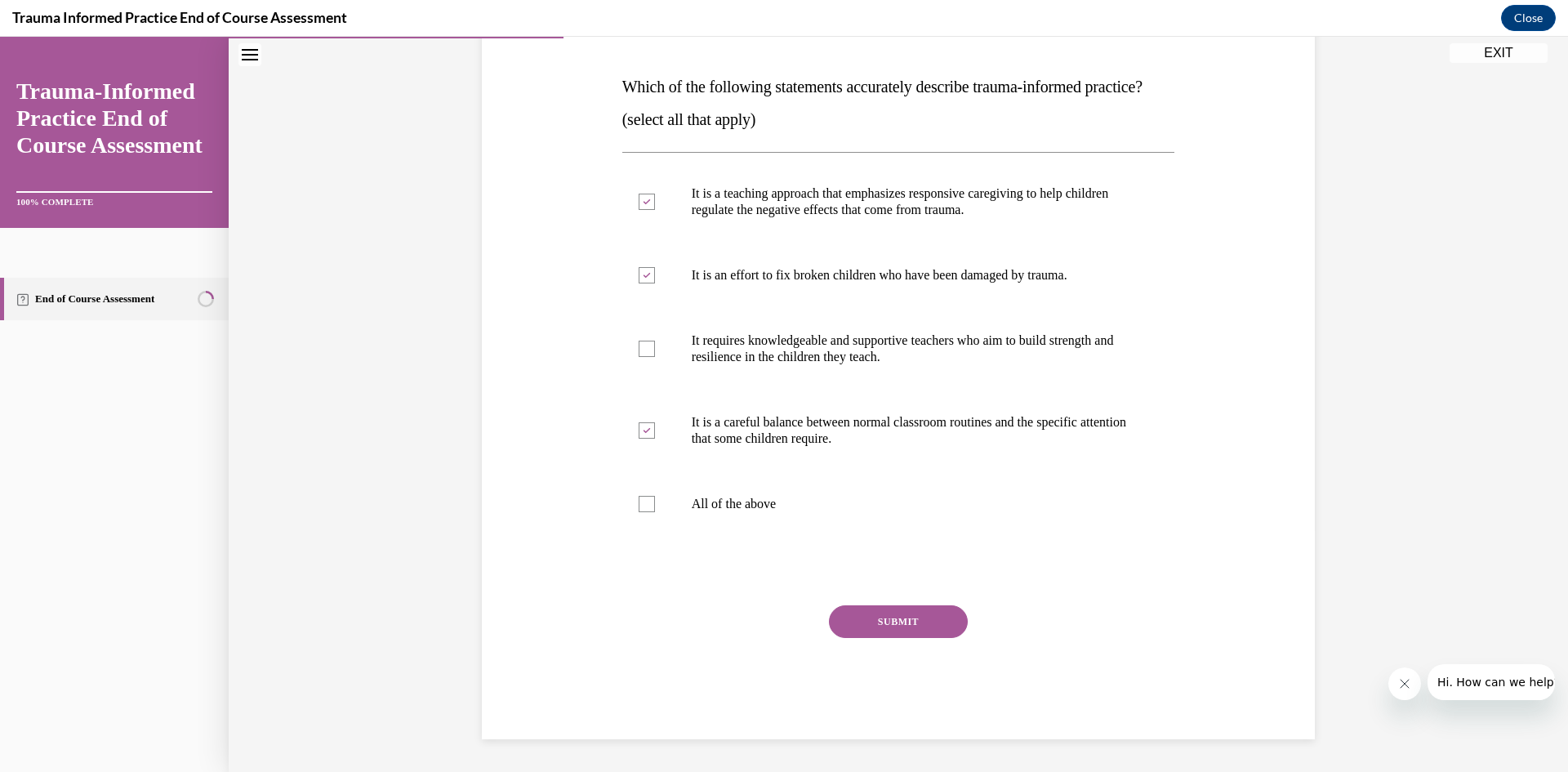
click at [911, 626] on button "SUBMIT" at bounding box center [898, 621] width 139 height 33
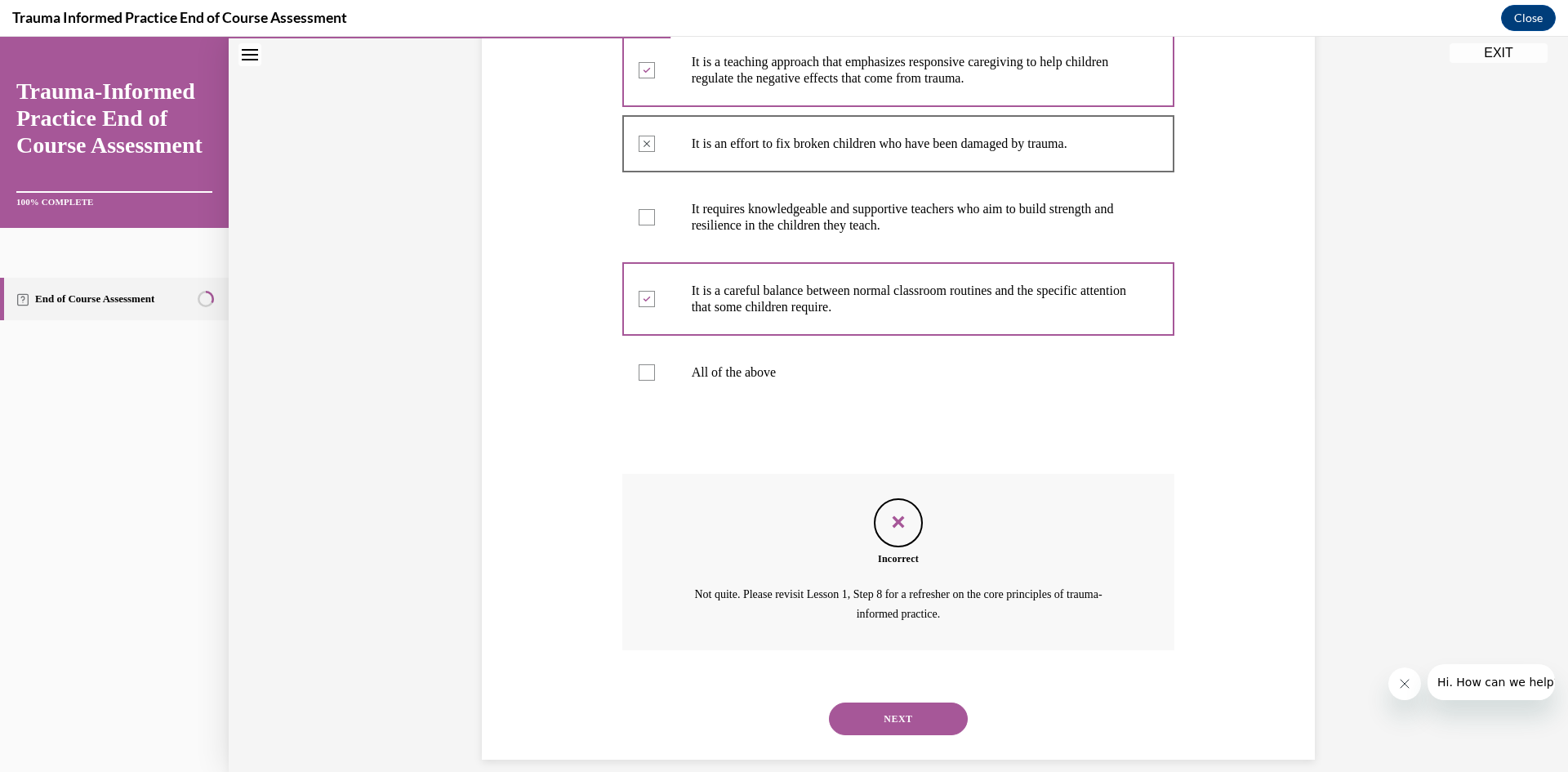
scroll to position [347, 0]
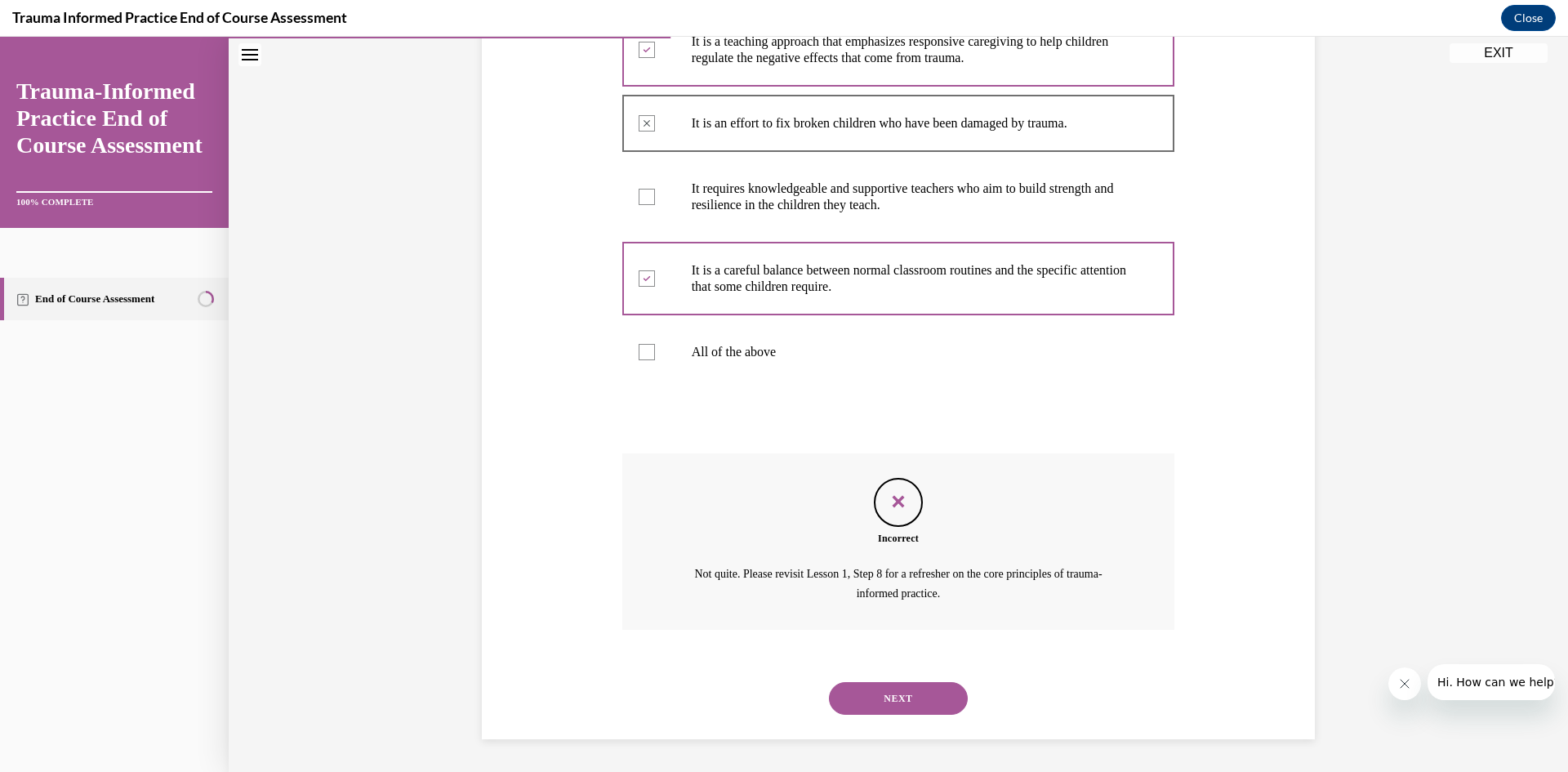
click at [945, 700] on button "NEXT" at bounding box center [898, 699] width 139 height 33
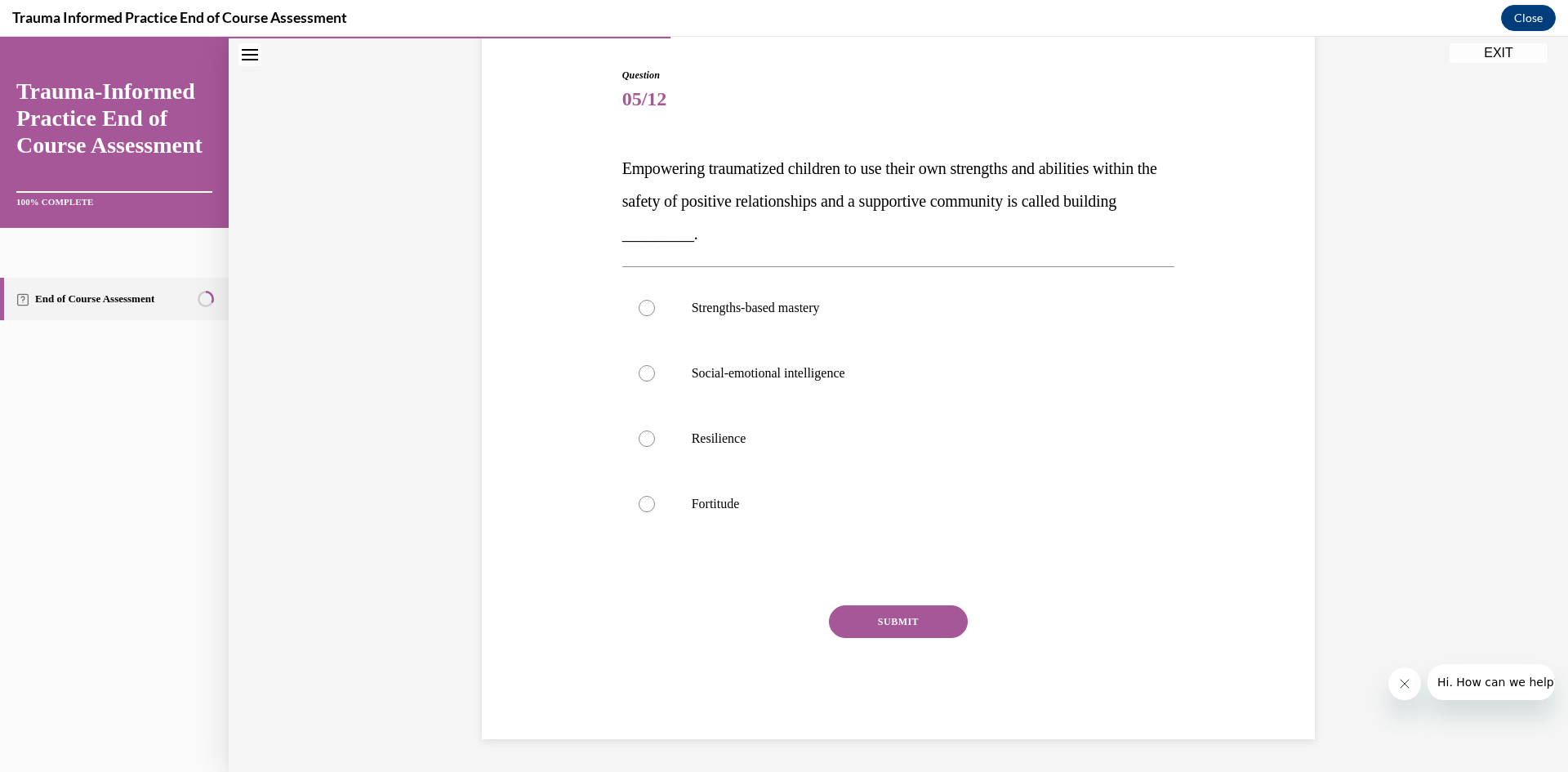
scroll to position [159, 0]
click at [714, 509] on p "Fortitude" at bounding box center [913, 503] width 443 height 16
click at [655, 509] on input "Fortitude" at bounding box center [646, 503] width 16 height 16
radio input "true"
click at [888, 626] on button "SUBMIT" at bounding box center [898, 621] width 139 height 33
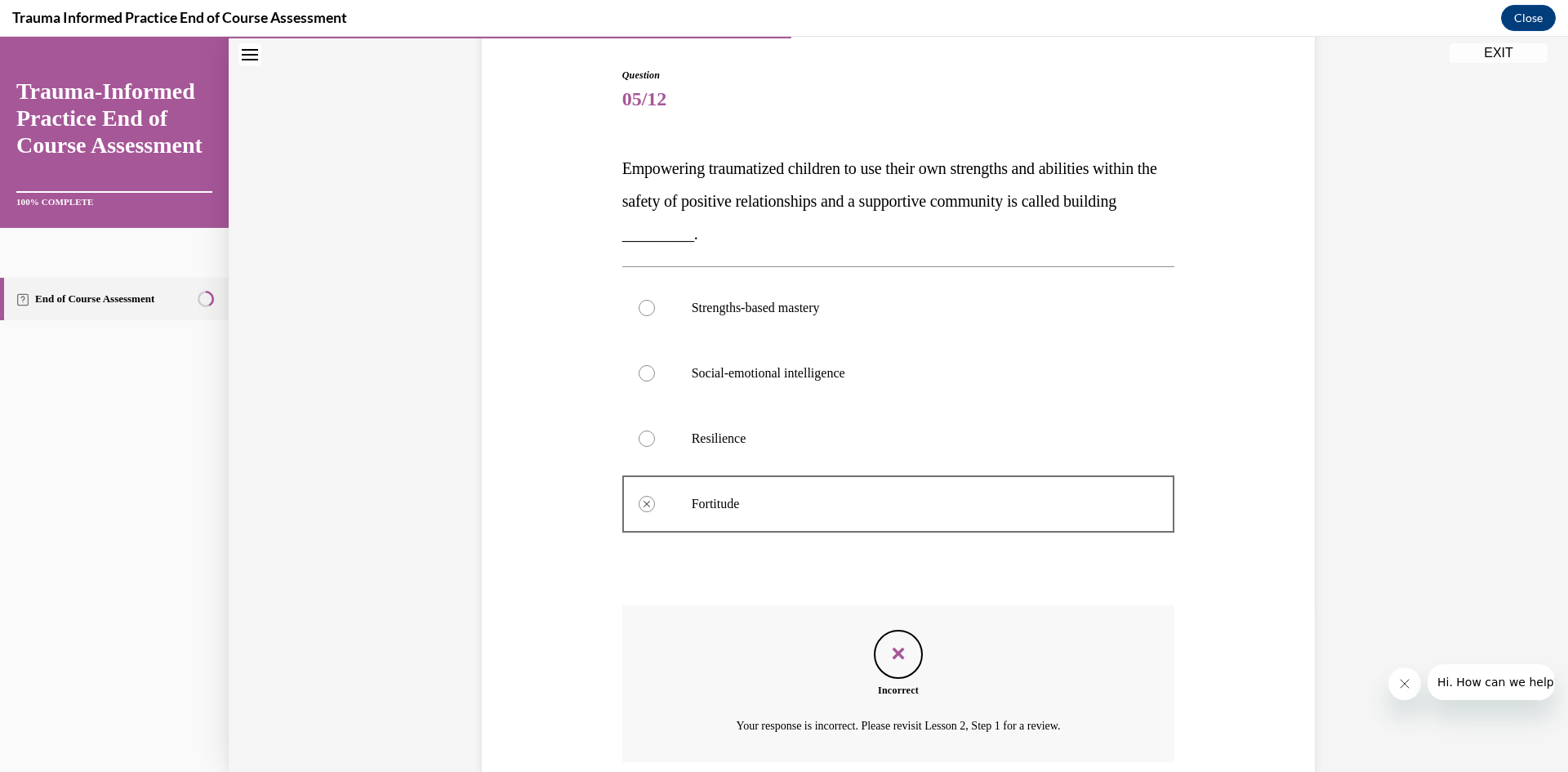
scroll to position [292, 0]
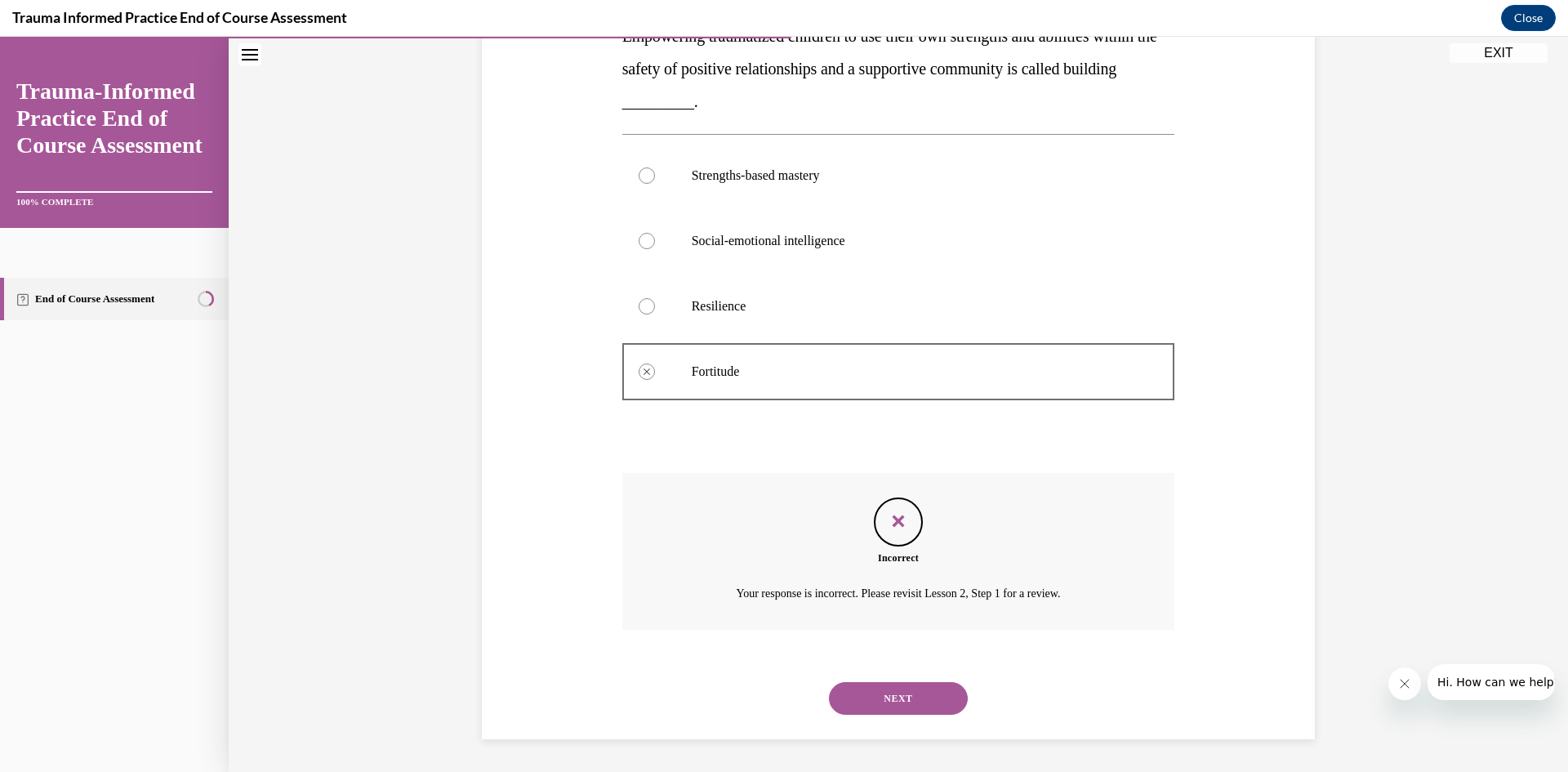
click at [932, 695] on button "NEXT" at bounding box center [898, 699] width 139 height 33
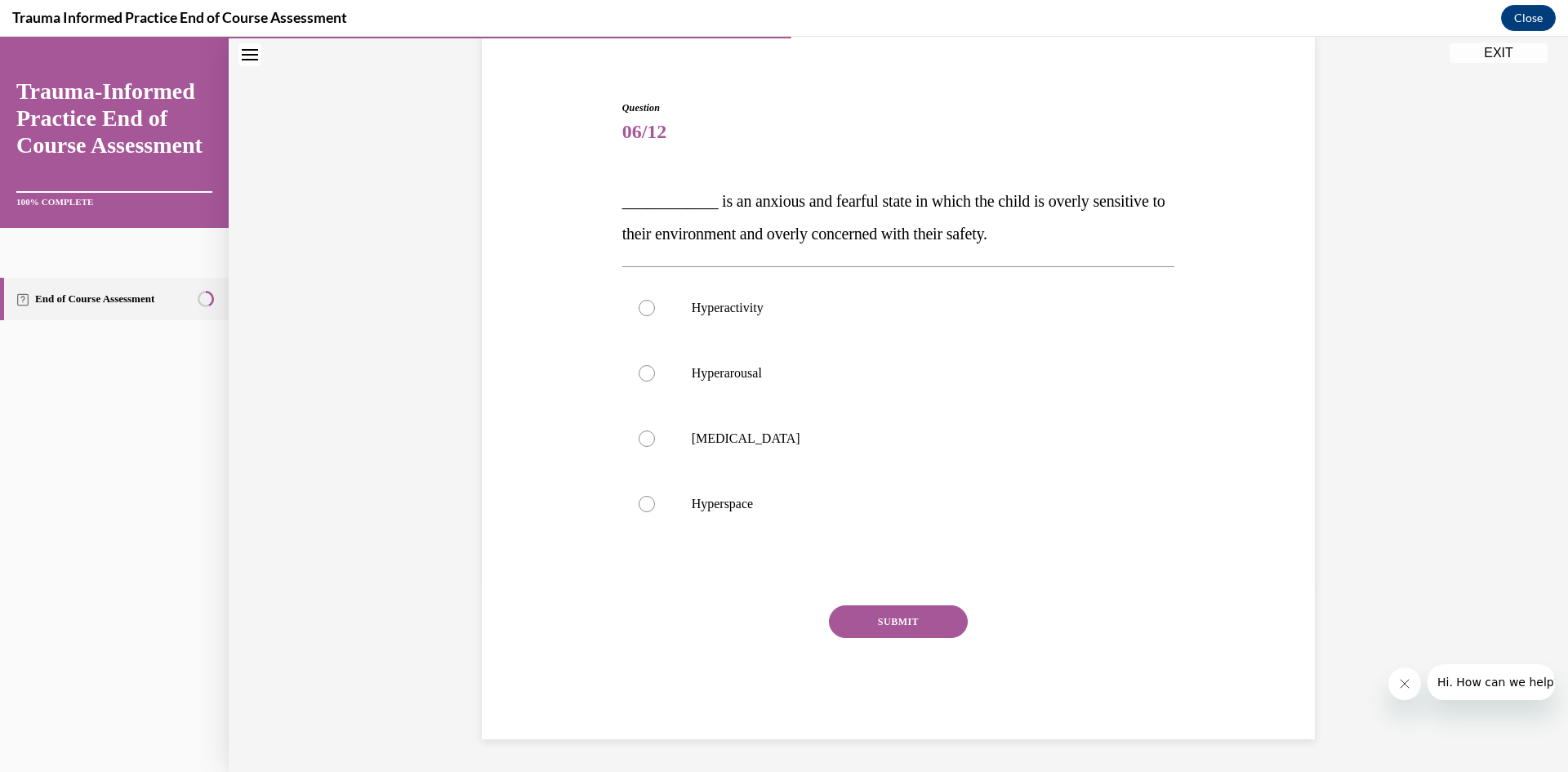
scroll to position [127, 0]
click at [733, 363] on label "Hyperarousal" at bounding box center [898, 373] width 553 height 65
click at [655, 365] on input "Hyperarousal" at bounding box center [646, 373] width 16 height 16
radio input "true"
click at [935, 605] on button "SUBMIT" at bounding box center [898, 621] width 139 height 33
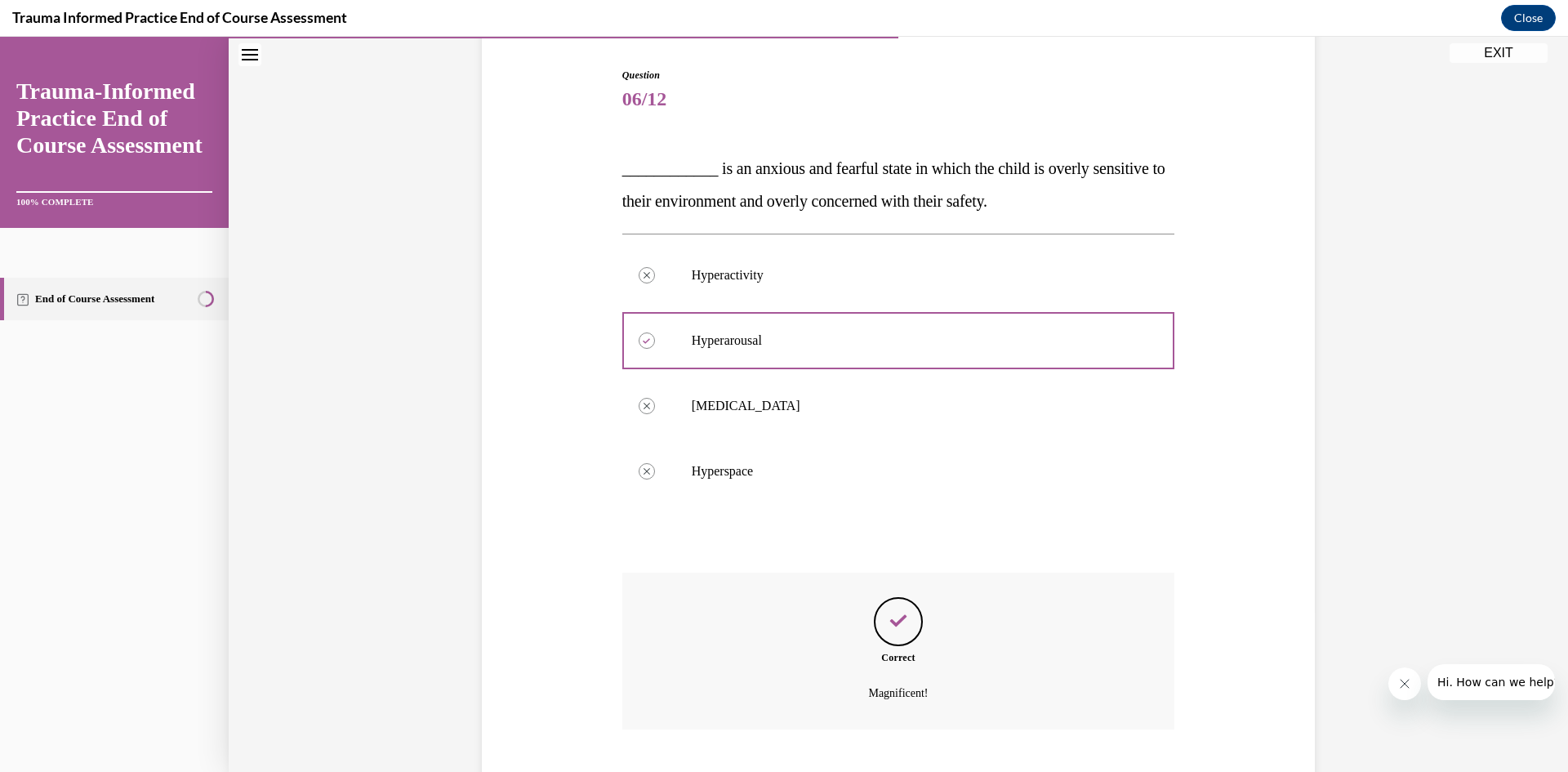
scroll to position [168, 0]
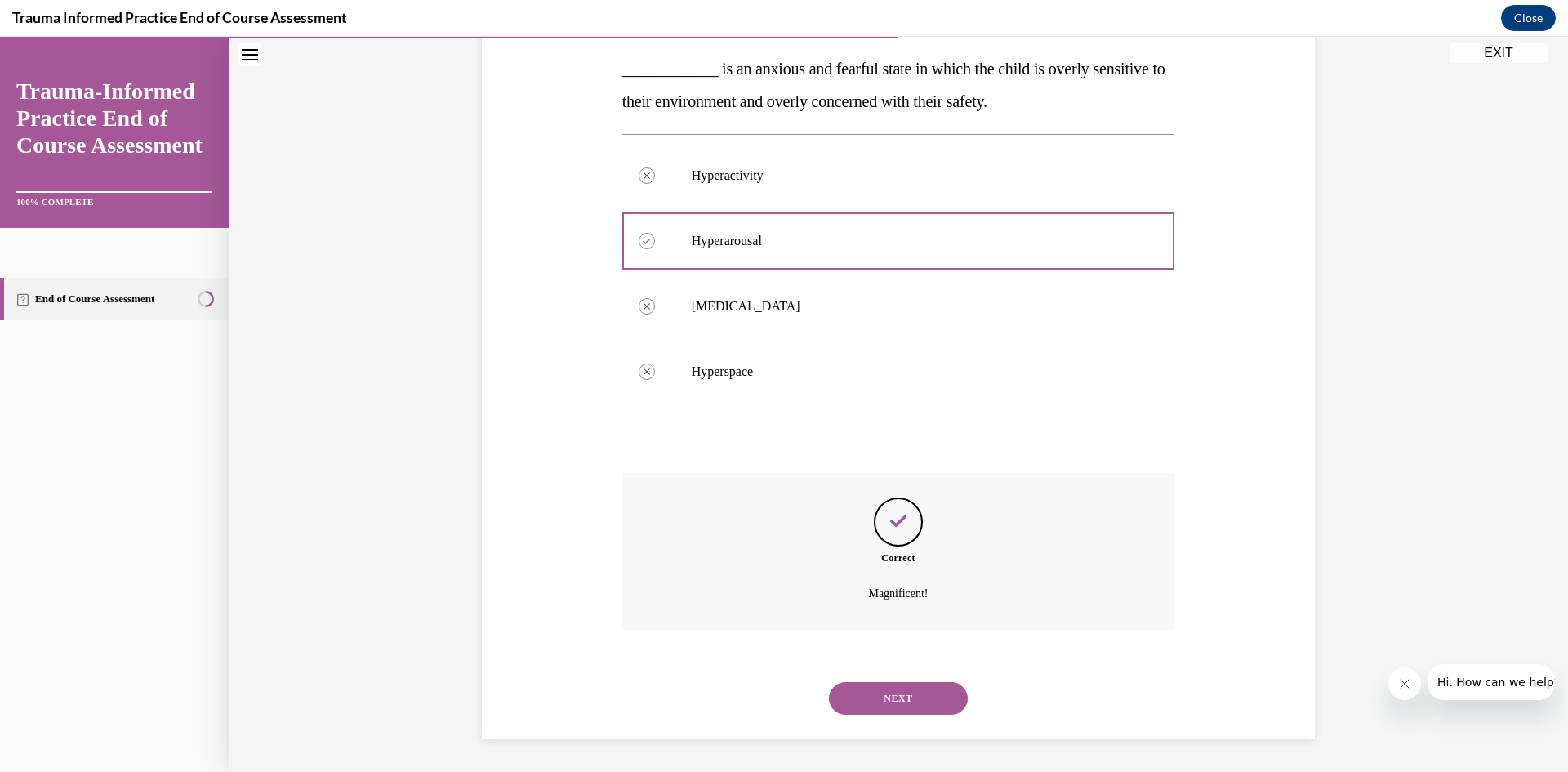
click at [919, 690] on button "NEXT" at bounding box center [898, 699] width 139 height 33
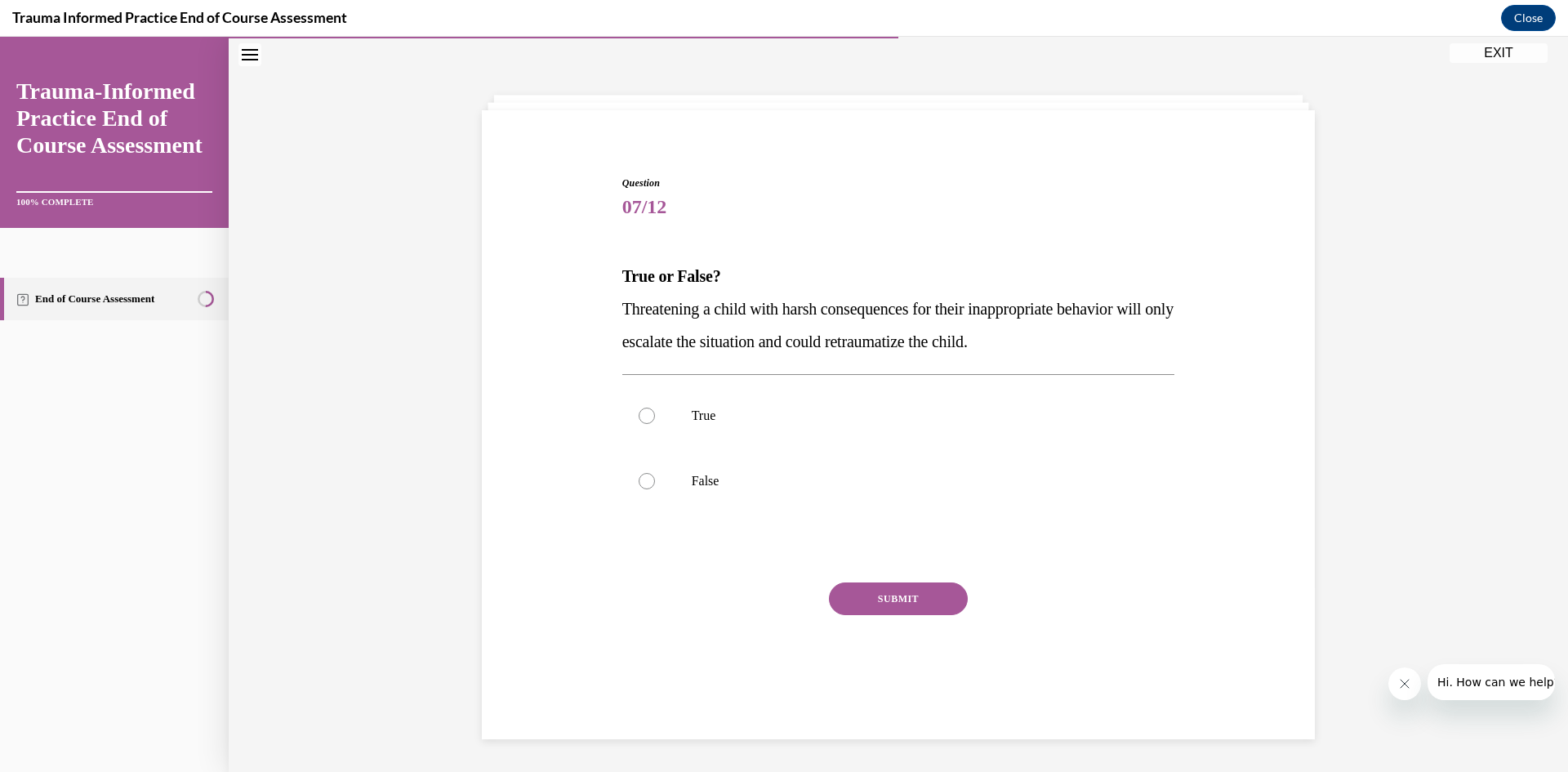
scroll to position [52, 0]
click at [694, 409] on p "True" at bounding box center [913, 415] width 443 height 16
click at [655, 409] on input "True" at bounding box center [646, 415] width 16 height 16
radio input "true"
click at [889, 599] on button "SUBMIT" at bounding box center [898, 599] width 139 height 33
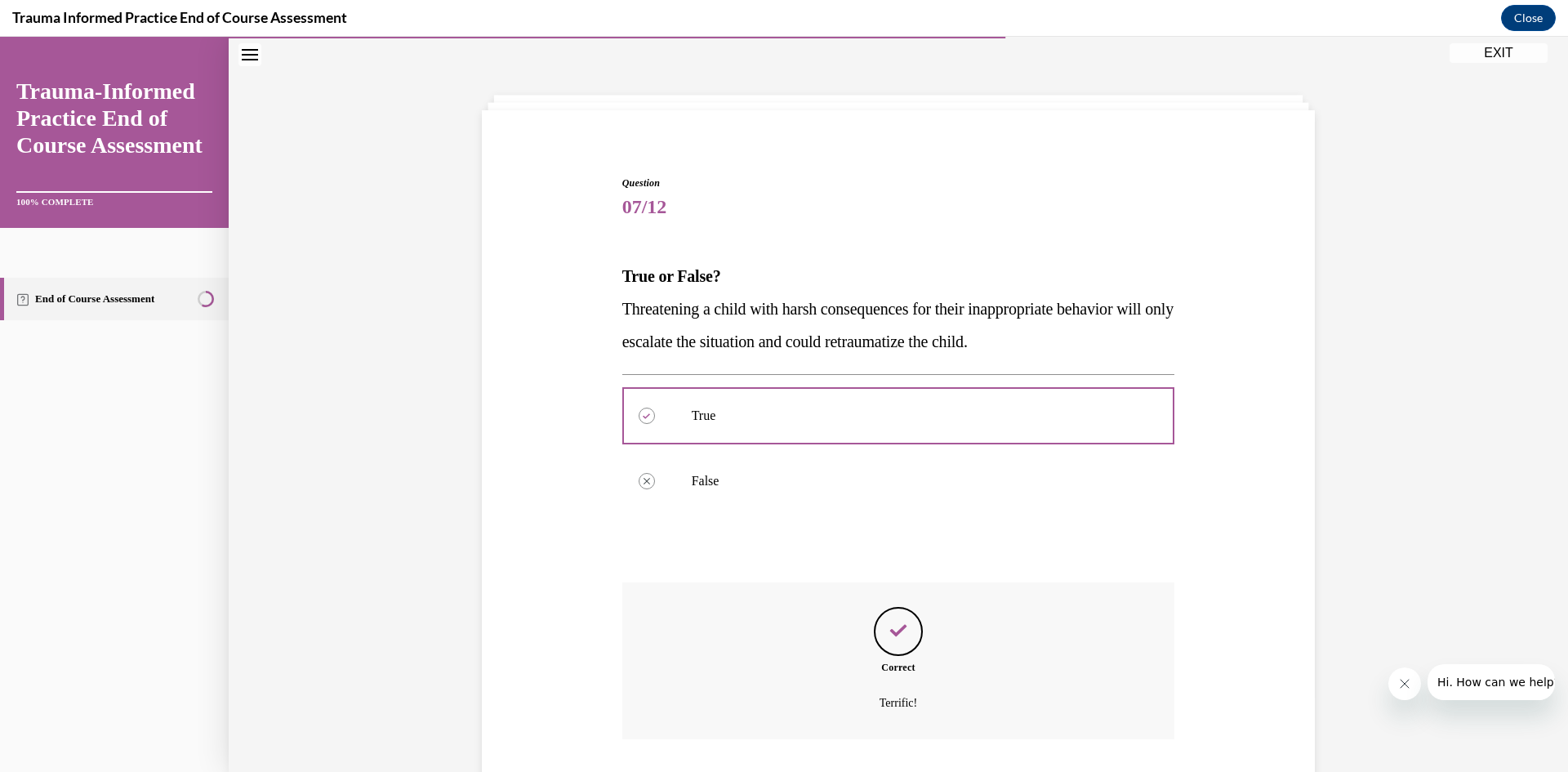
scroll to position [161, 0]
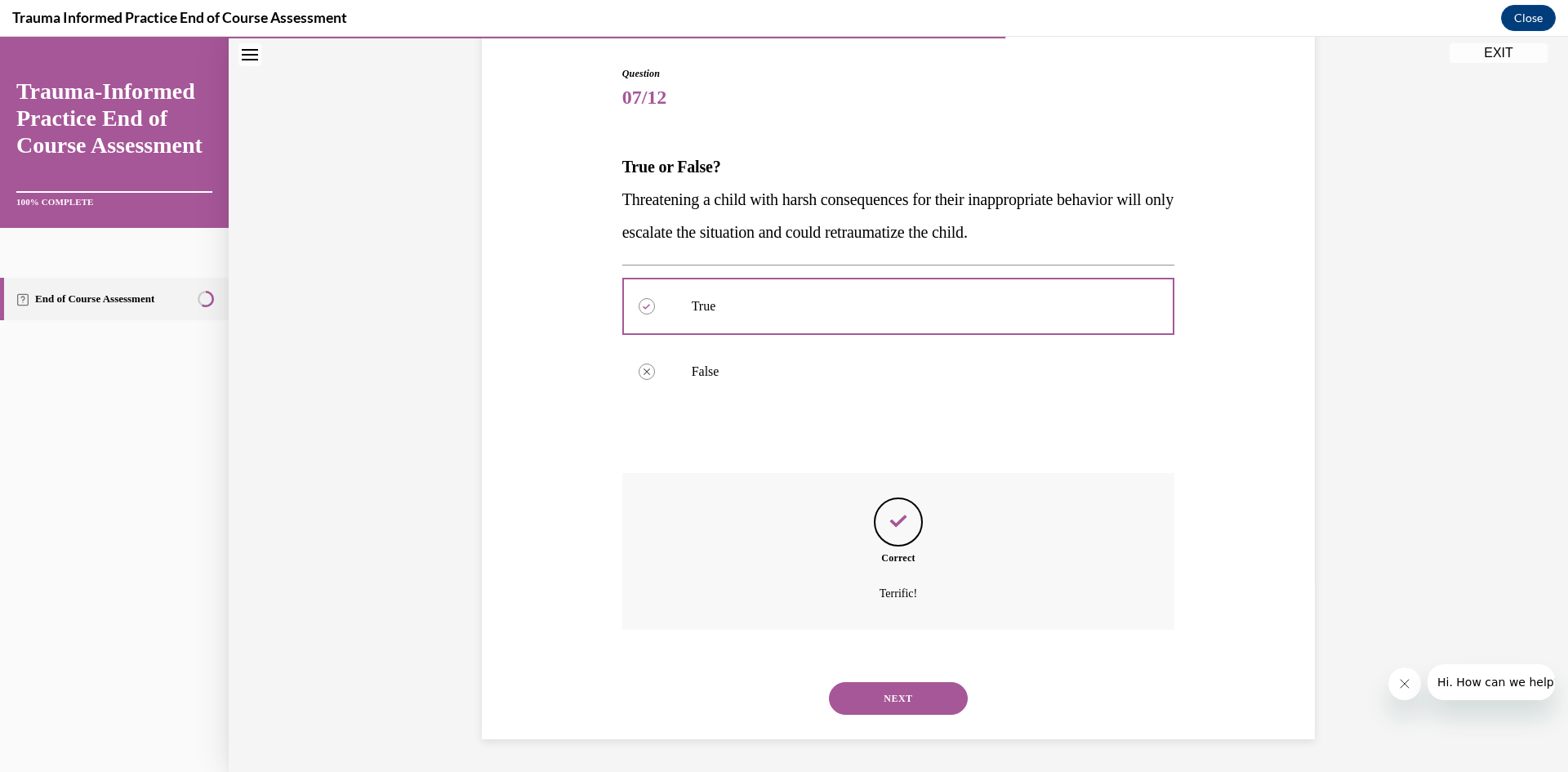
click at [925, 701] on button "NEXT" at bounding box center [898, 699] width 139 height 33
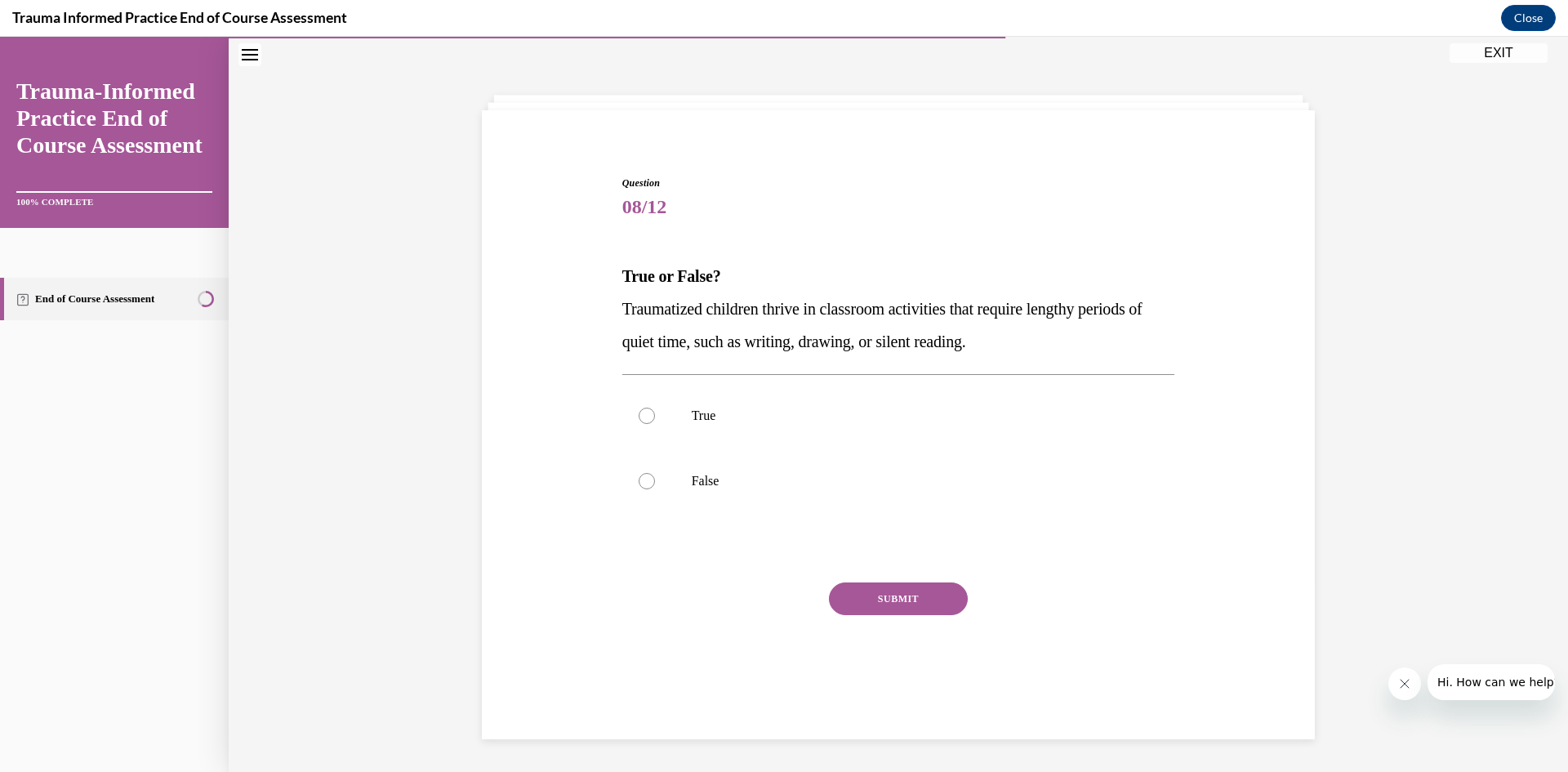
scroll to position [52, 0]
click at [710, 480] on p "False" at bounding box center [913, 480] width 443 height 16
click at [655, 480] on input "False" at bounding box center [646, 480] width 16 height 16
radio input "true"
click at [895, 600] on button "SUBMIT" at bounding box center [898, 599] width 139 height 33
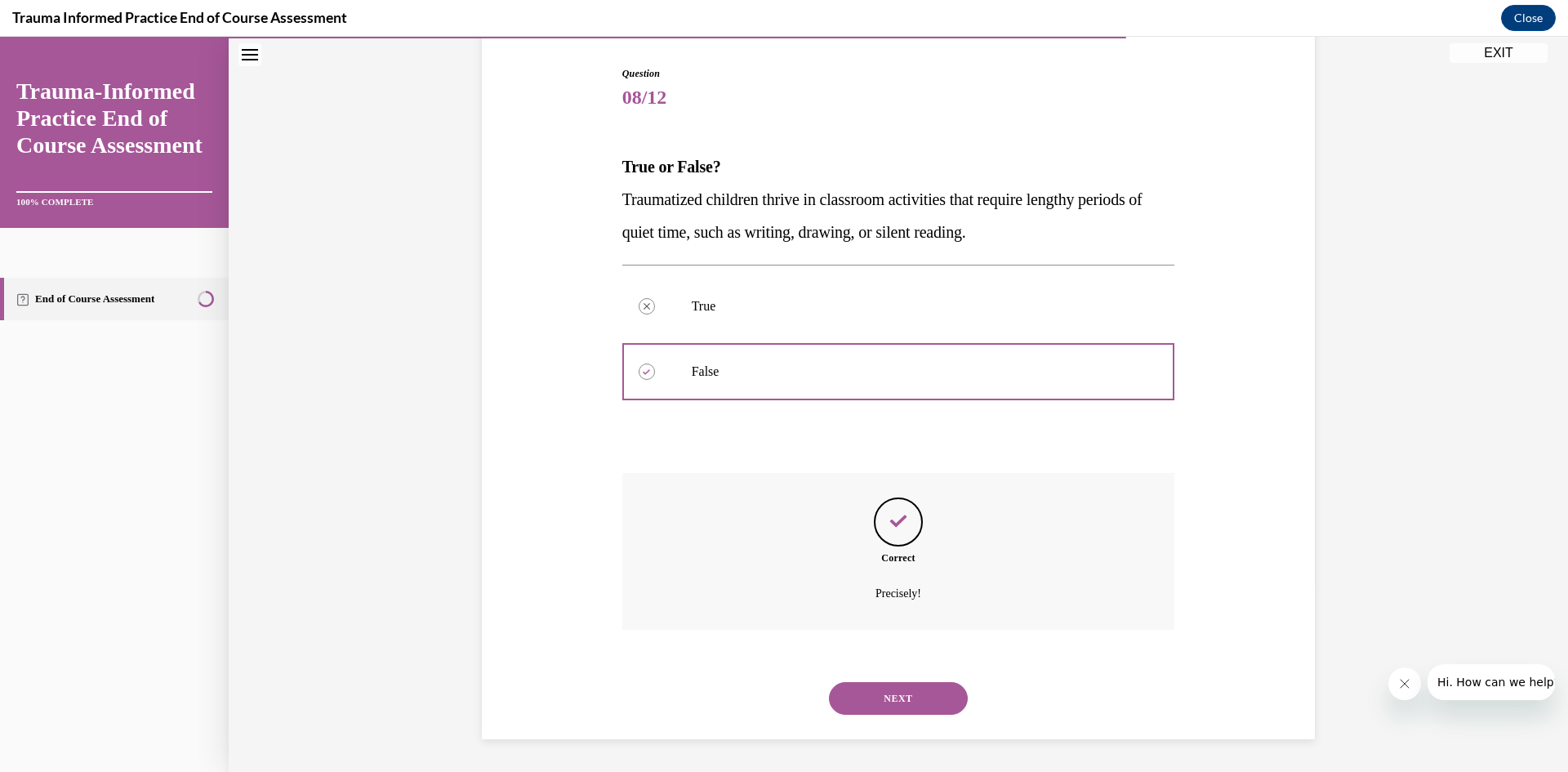
click at [899, 697] on button "NEXT" at bounding box center [898, 699] width 139 height 33
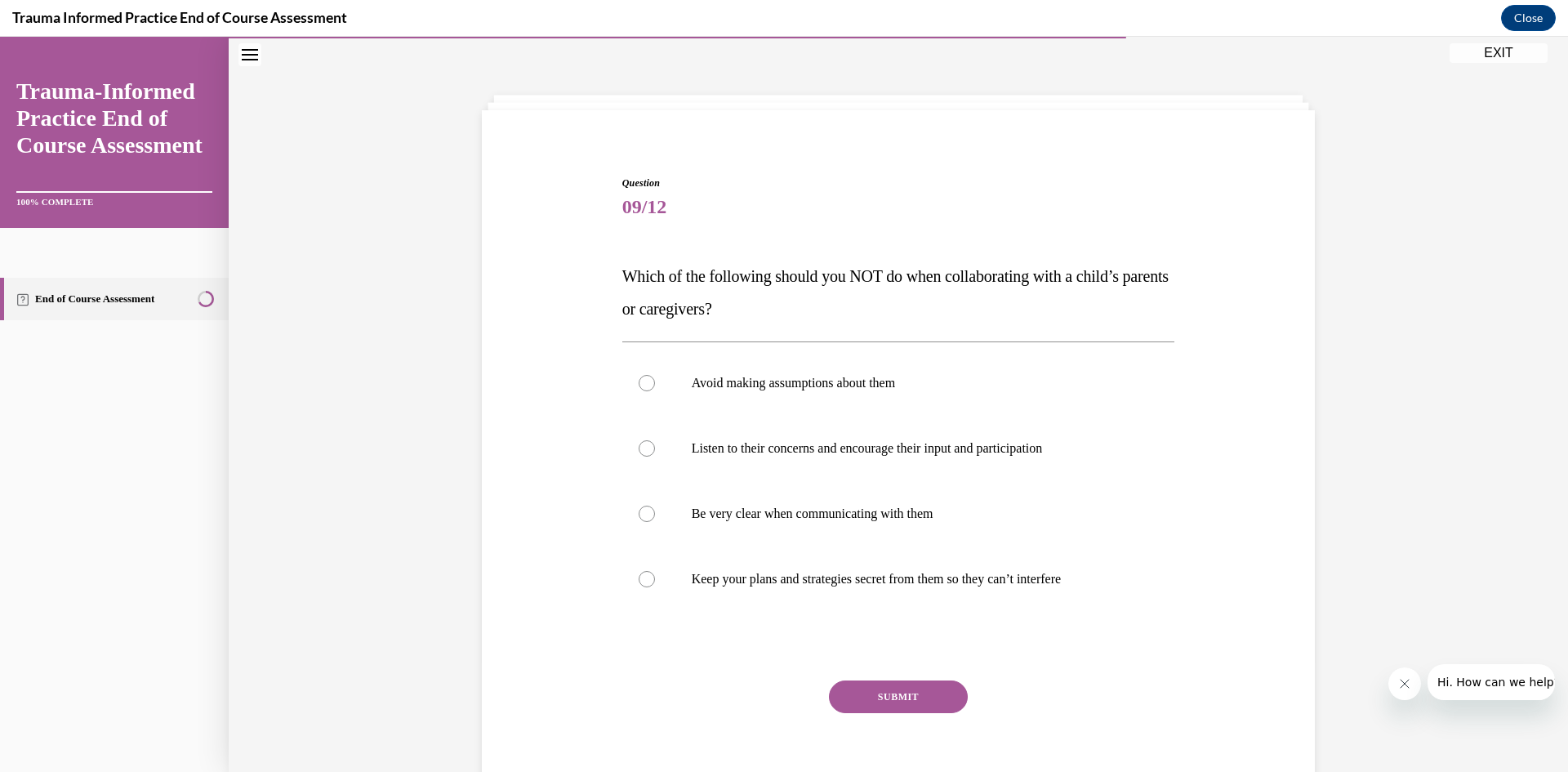
click at [772, 581] on p "Keep your plans and strategies secret from them so they can’t interfere" at bounding box center [913, 579] width 443 height 16
click at [655, 581] on input "Keep your plans and strategies secret from them so they can’t interfere" at bounding box center [646, 579] width 16 height 16
radio input "true"
click at [902, 693] on button "SUBMIT" at bounding box center [898, 697] width 139 height 33
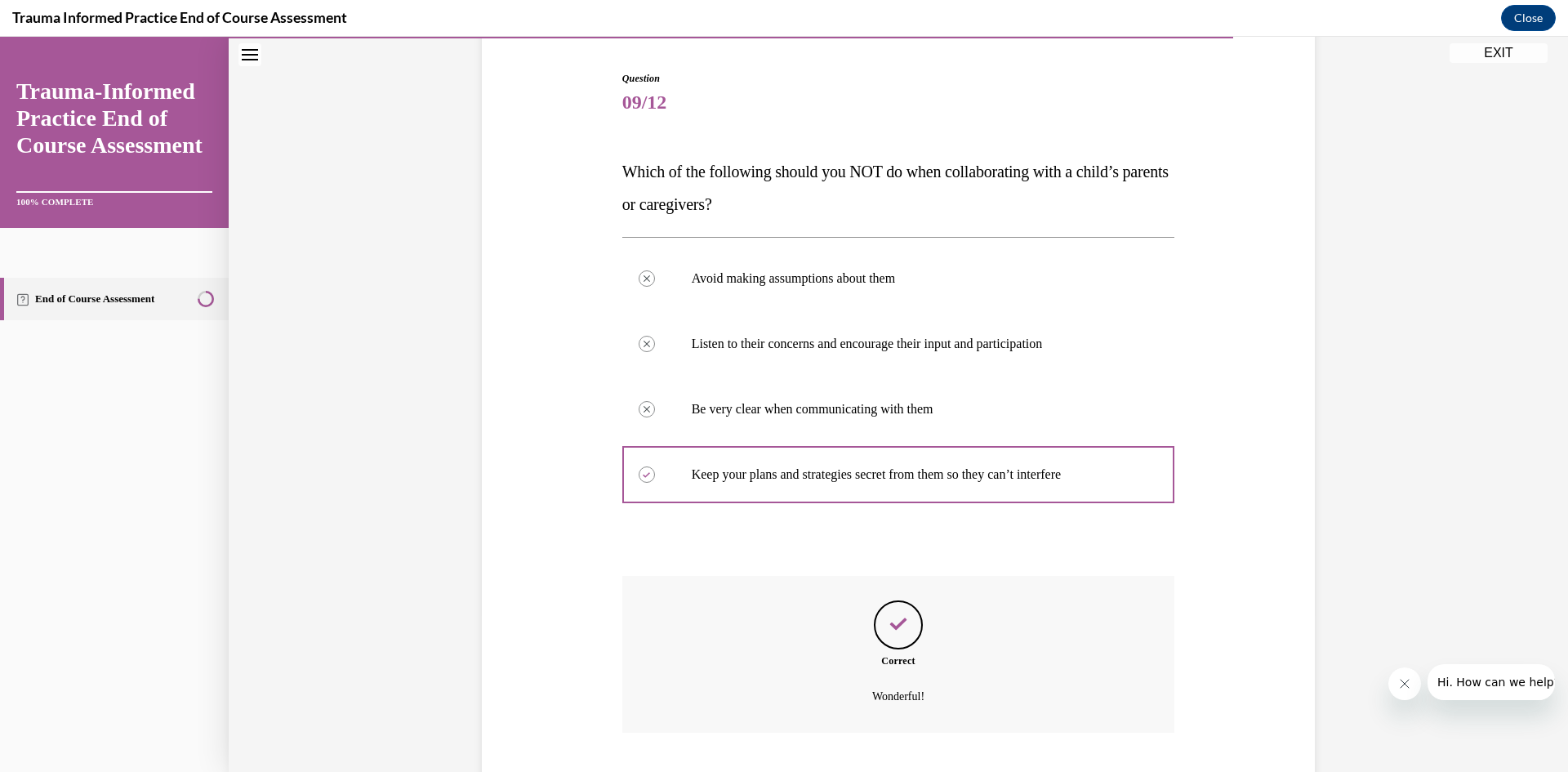
scroll to position [259, 0]
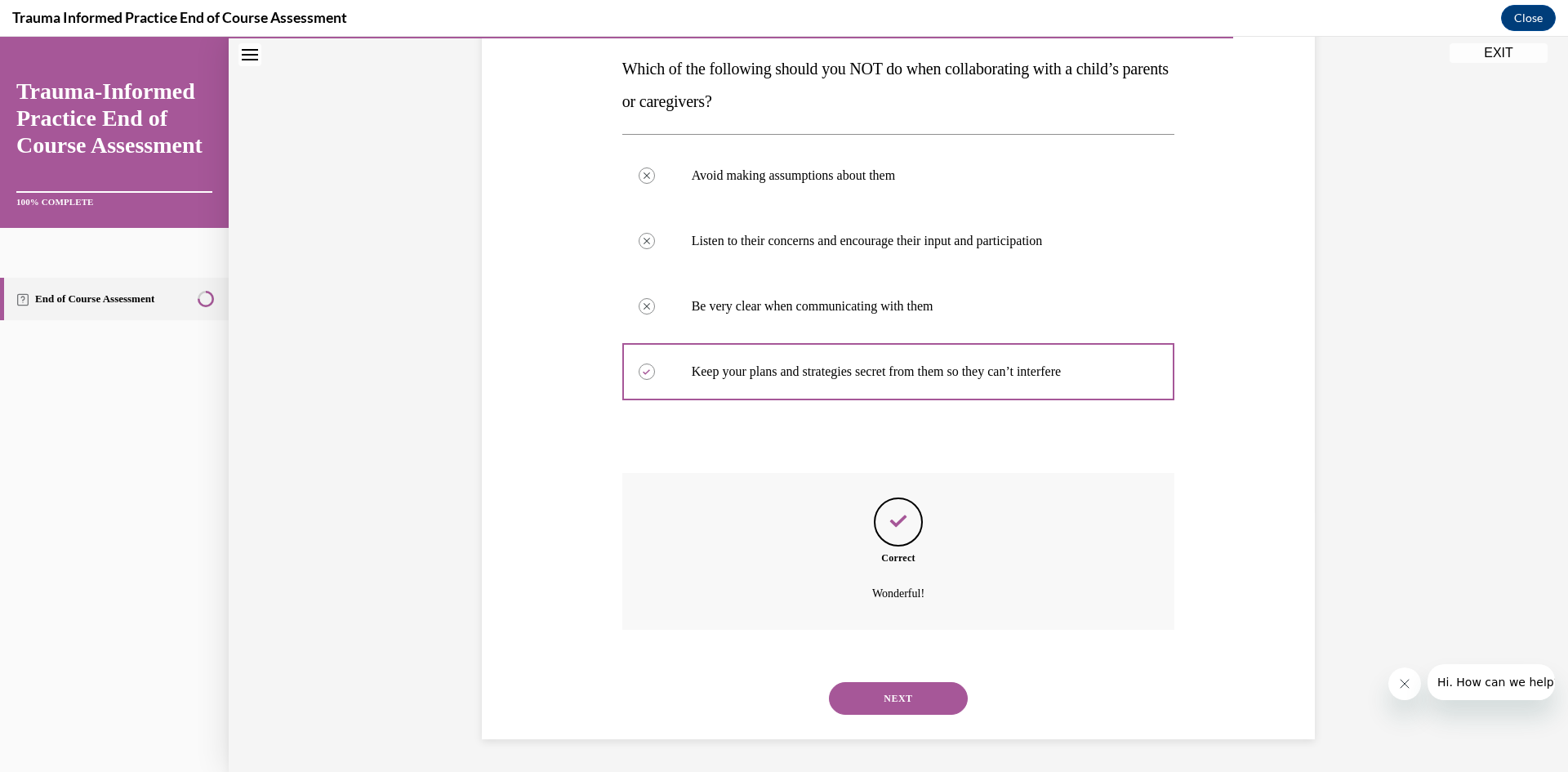
click at [924, 699] on button "NEXT" at bounding box center [898, 699] width 139 height 33
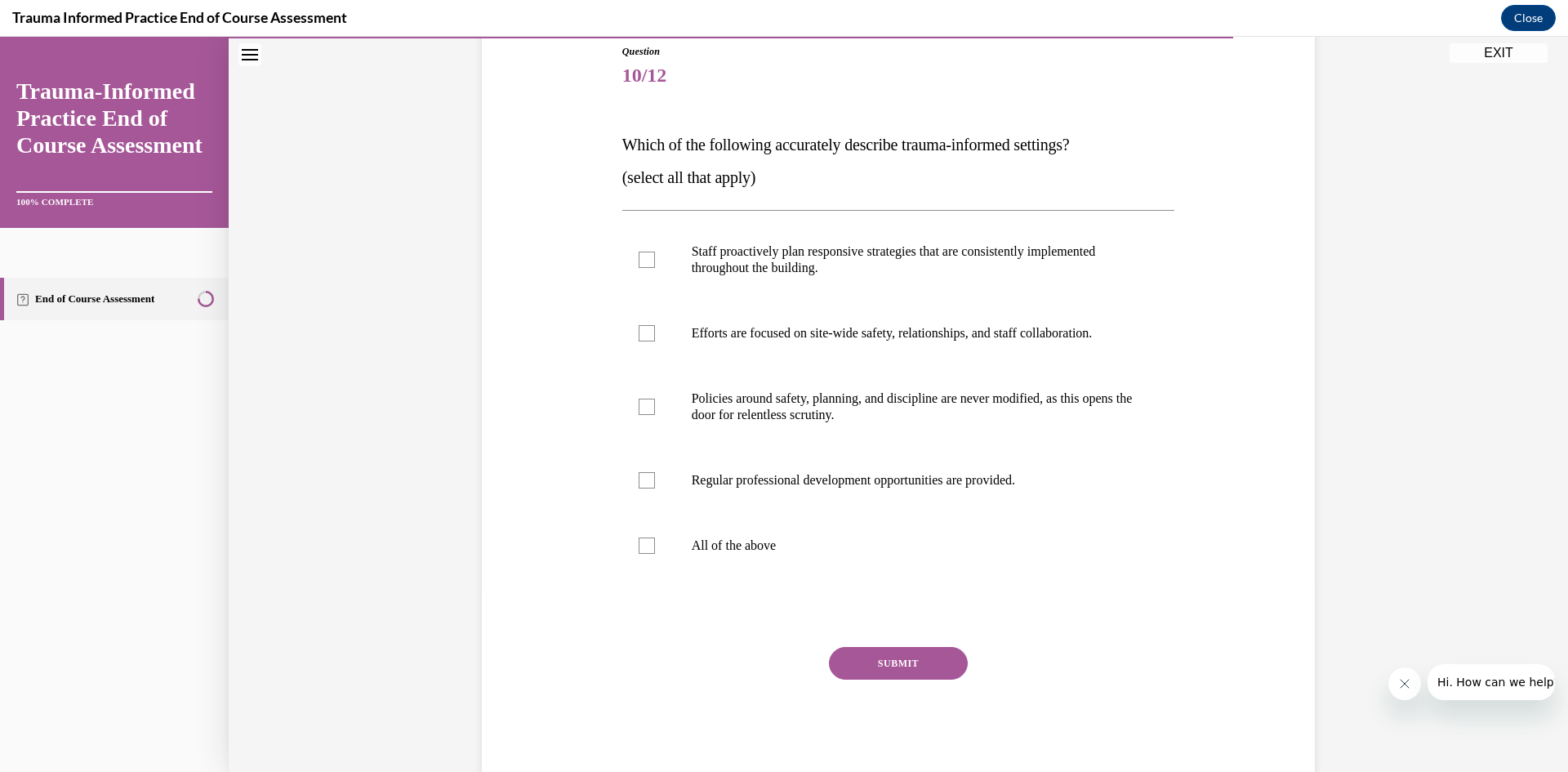
click at [753, 254] on p "Staff proactively plan responsive strategies that are consistently implemented …" at bounding box center [913, 260] width 443 height 33
click at [655, 254] on input "Staff proactively plan responsive strategies that are consistently implemented …" at bounding box center [646, 259] width 16 height 16
checkbox input "true"
click at [749, 337] on p "Efforts are focused on site-wide safety, relationships, and staff collaboration." at bounding box center [913, 333] width 443 height 16
click at [655, 337] on input "Efforts are focused on site-wide safety, relationships, and staff collaboration." at bounding box center [646, 333] width 16 height 16
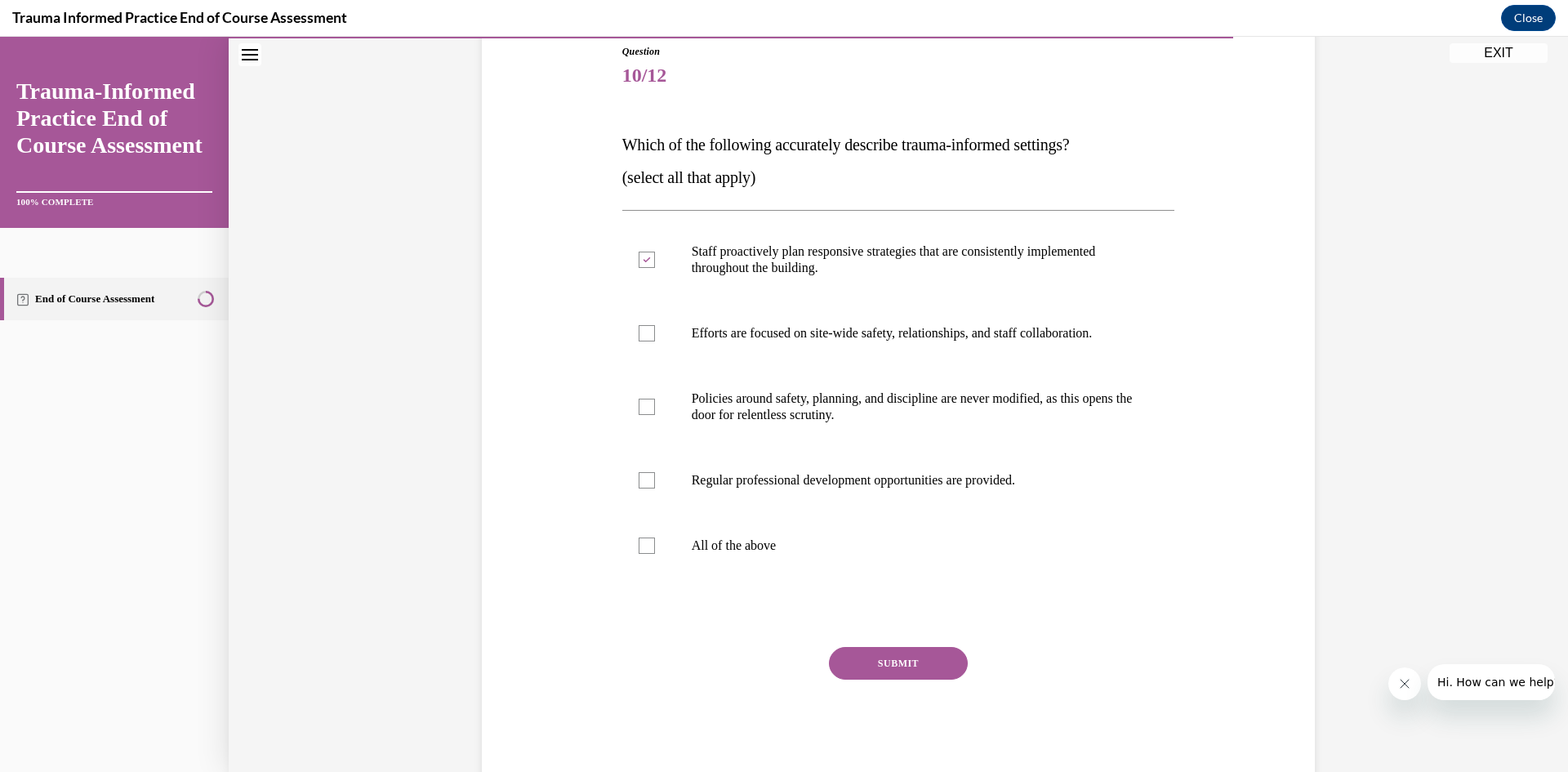
checkbox input "true"
click at [789, 485] on p "Regular professional development opportunities are provided." at bounding box center [913, 480] width 443 height 16
click at [655, 485] on input "Regular professional development opportunities are provided." at bounding box center [646, 480] width 16 height 16
checkbox input "true"
click at [926, 654] on button "SUBMIT" at bounding box center [898, 664] width 139 height 33
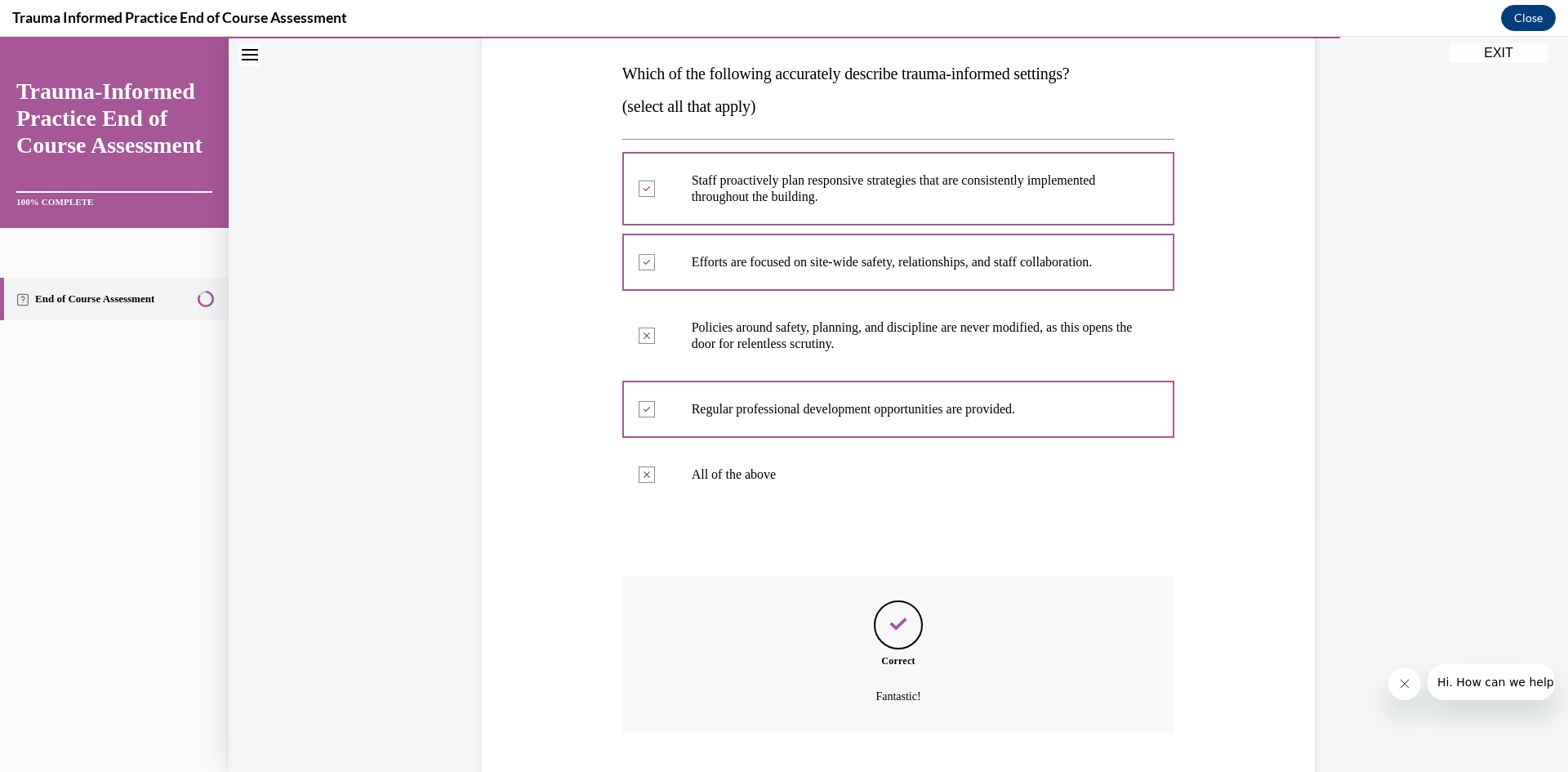
scroll to position [357, 0]
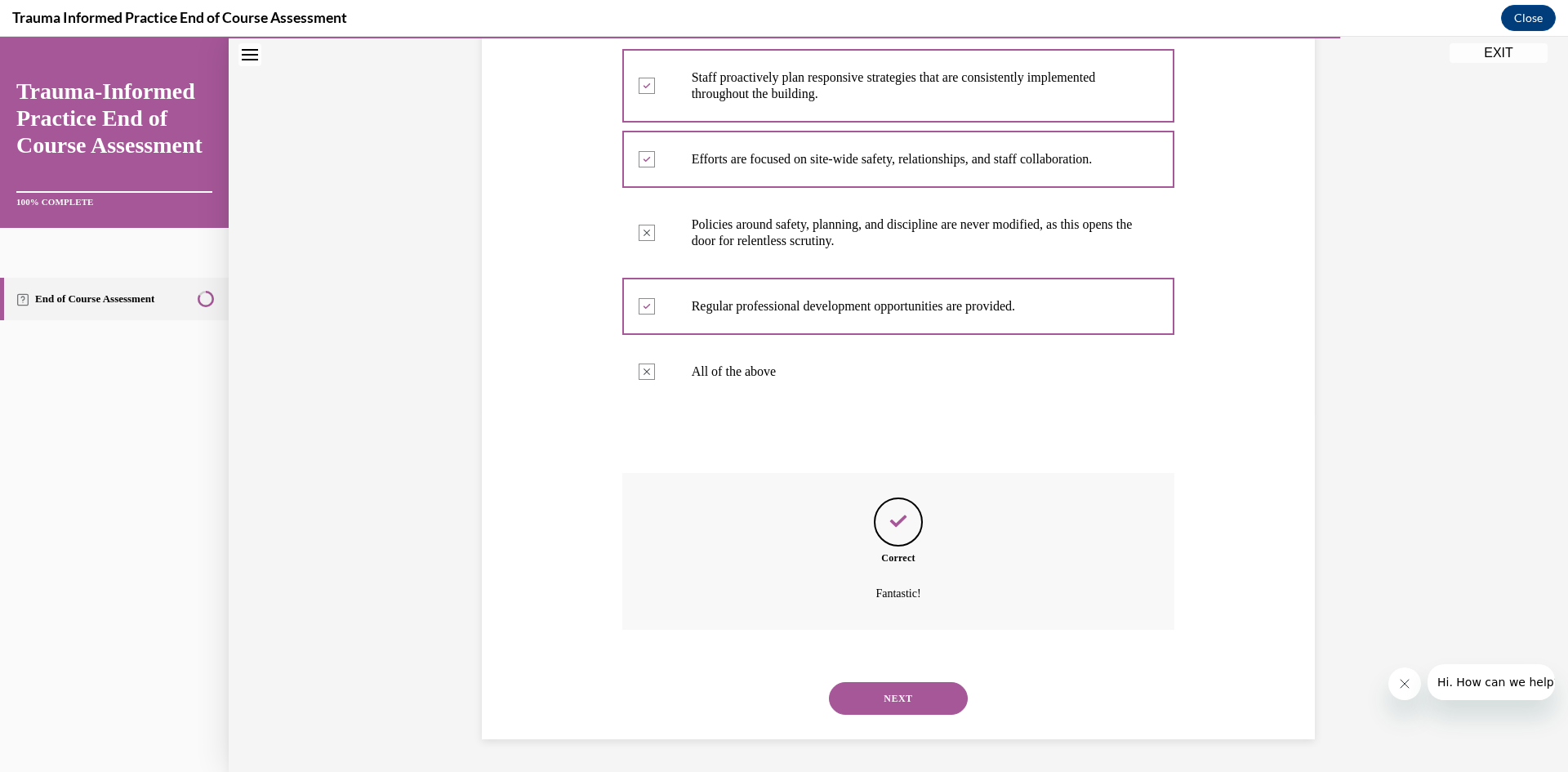
click at [933, 687] on button "NEXT" at bounding box center [898, 699] width 139 height 33
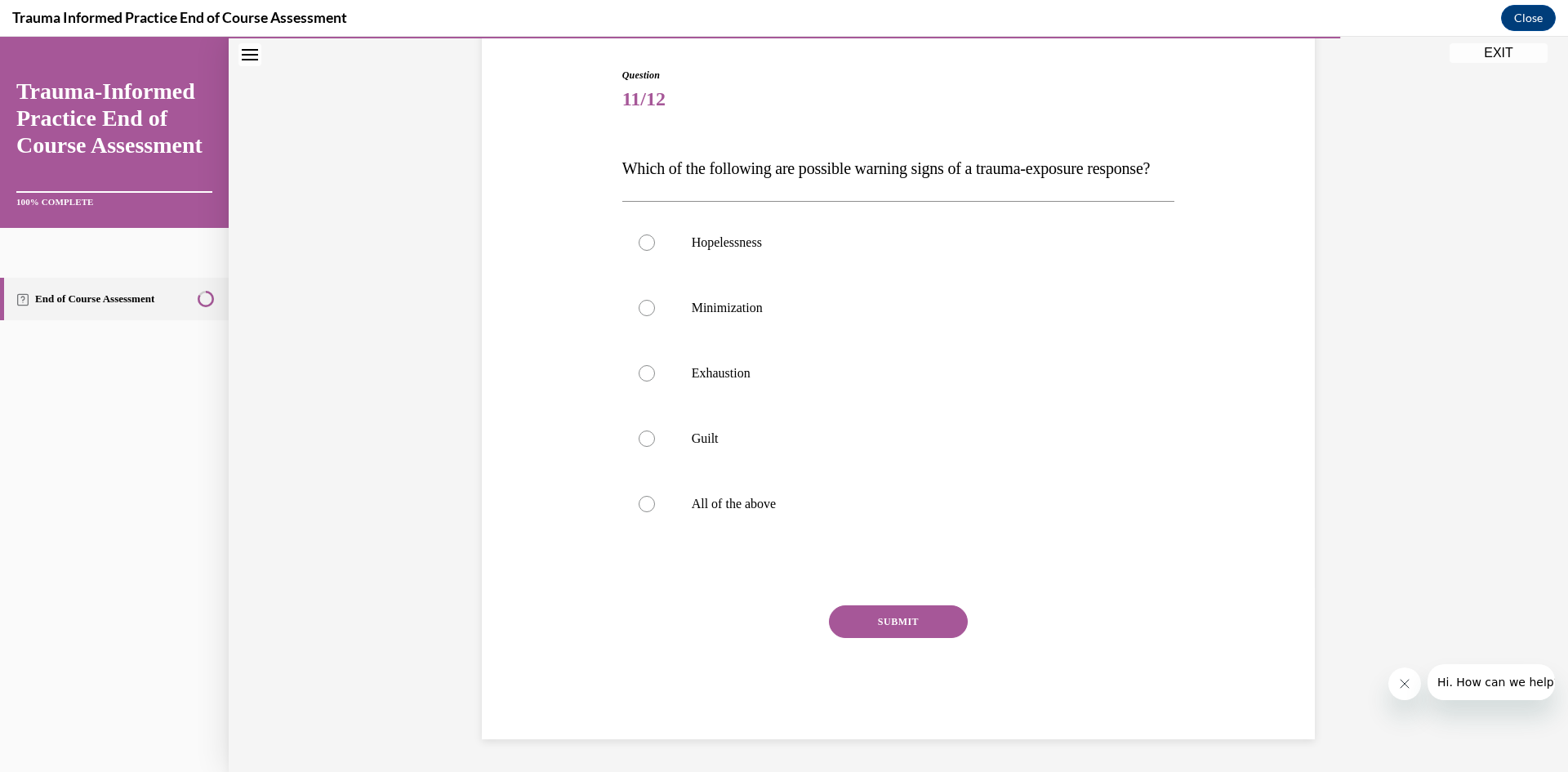
scroll to position [183, 0]
click at [743, 505] on p "All of the above" at bounding box center [913, 503] width 443 height 16
click at [655, 505] on input "All of the above" at bounding box center [646, 503] width 16 height 16
radio input "true"
click at [885, 627] on button "SUBMIT" at bounding box center [898, 621] width 139 height 33
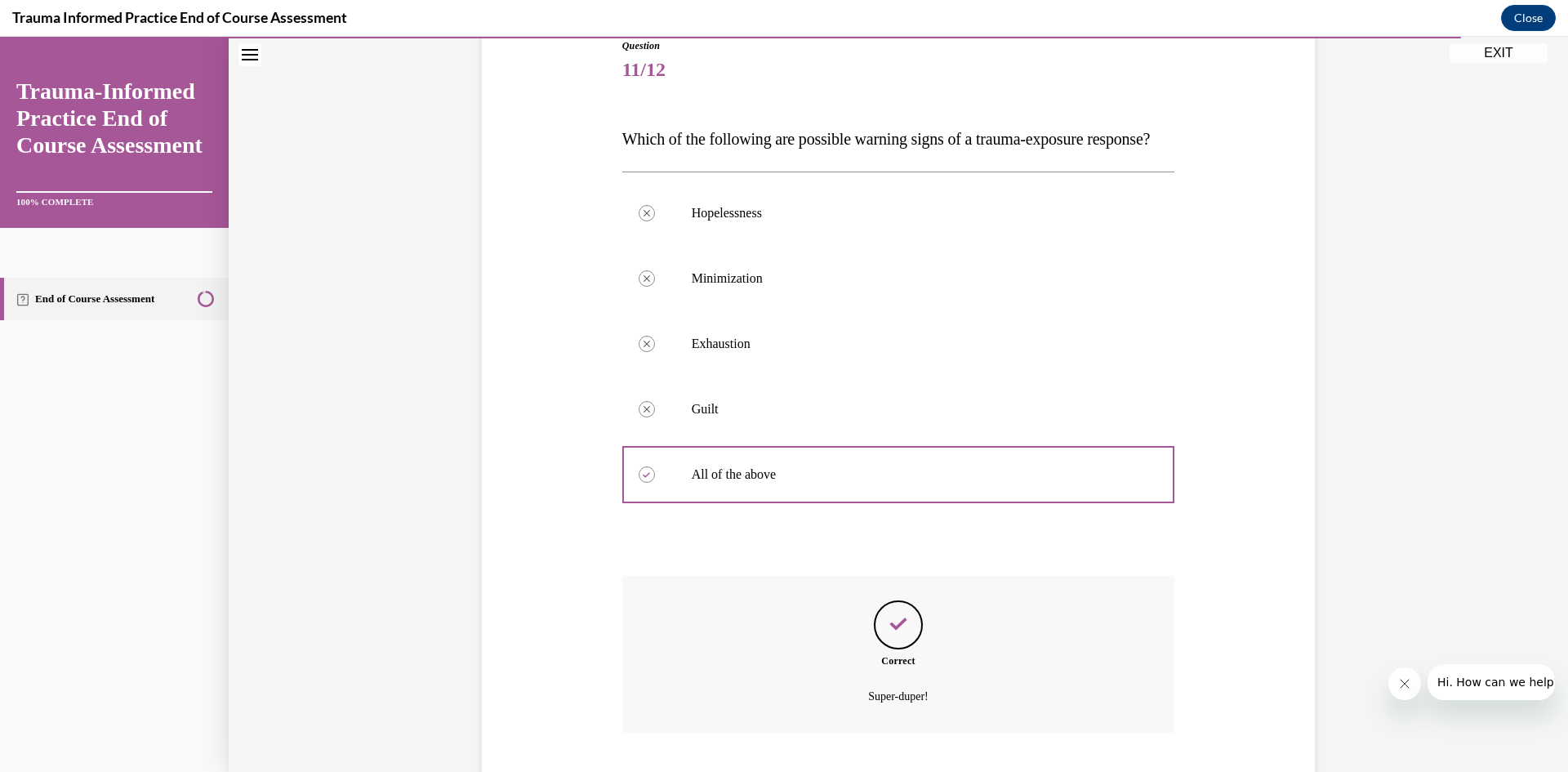
scroll to position [324, 0]
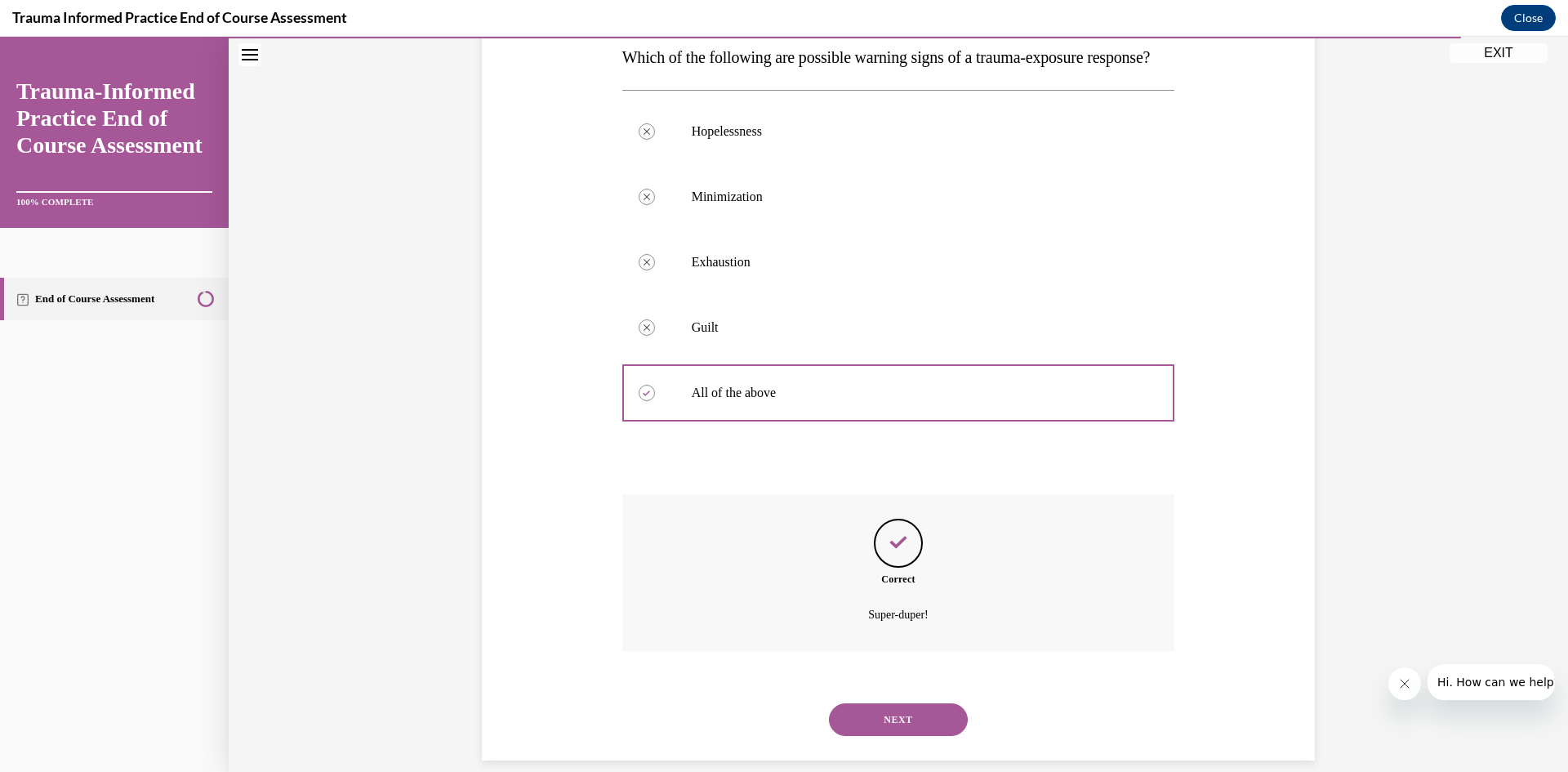
click at [933, 737] on button "NEXT" at bounding box center [898, 720] width 139 height 33
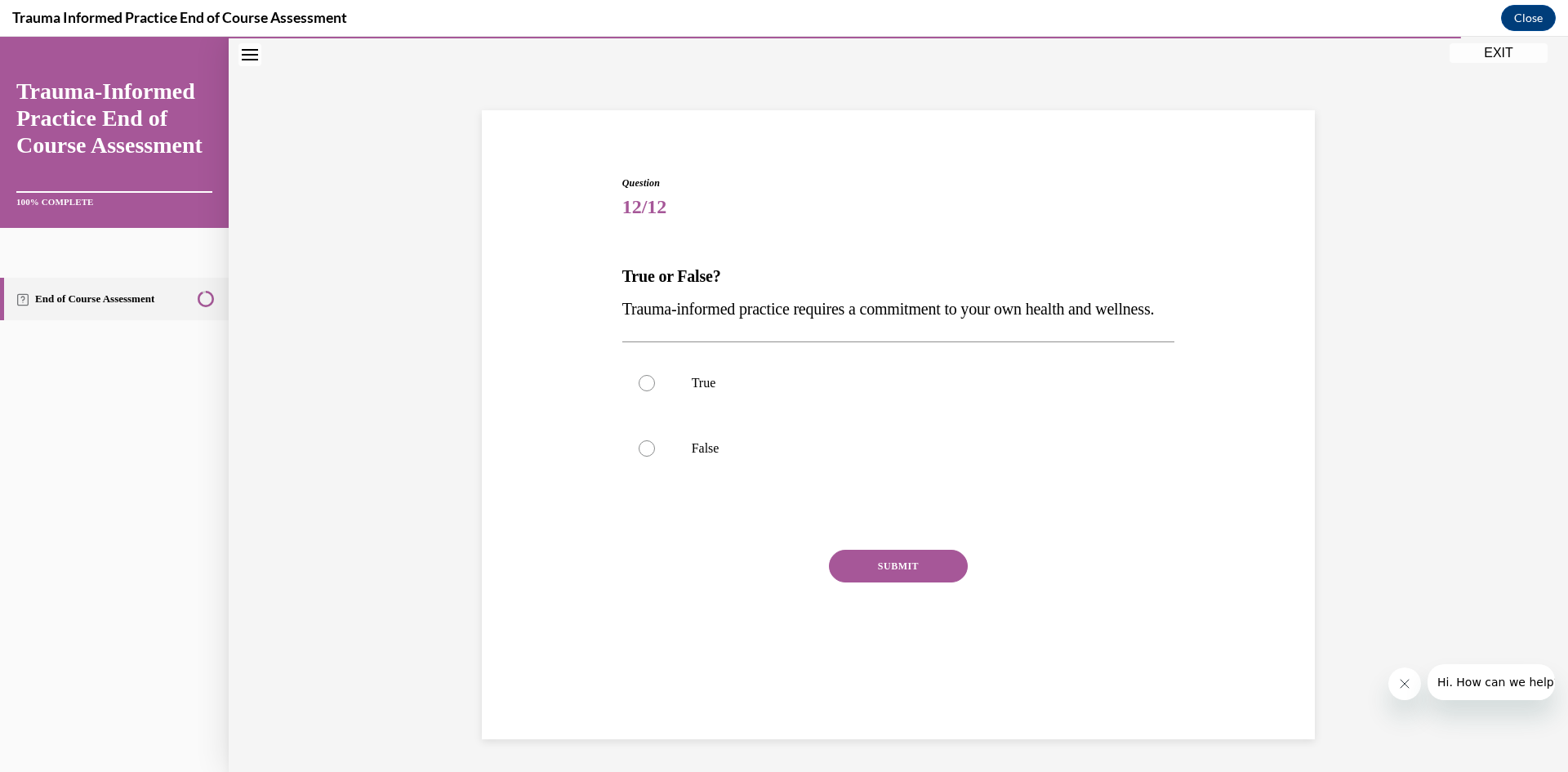
scroll to position [52, 0]
click at [704, 391] on p "True" at bounding box center [913, 383] width 443 height 16
click at [655, 391] on input "True" at bounding box center [646, 383] width 16 height 16
radio input "true"
click at [904, 583] on button "SUBMIT" at bounding box center [898, 567] width 139 height 33
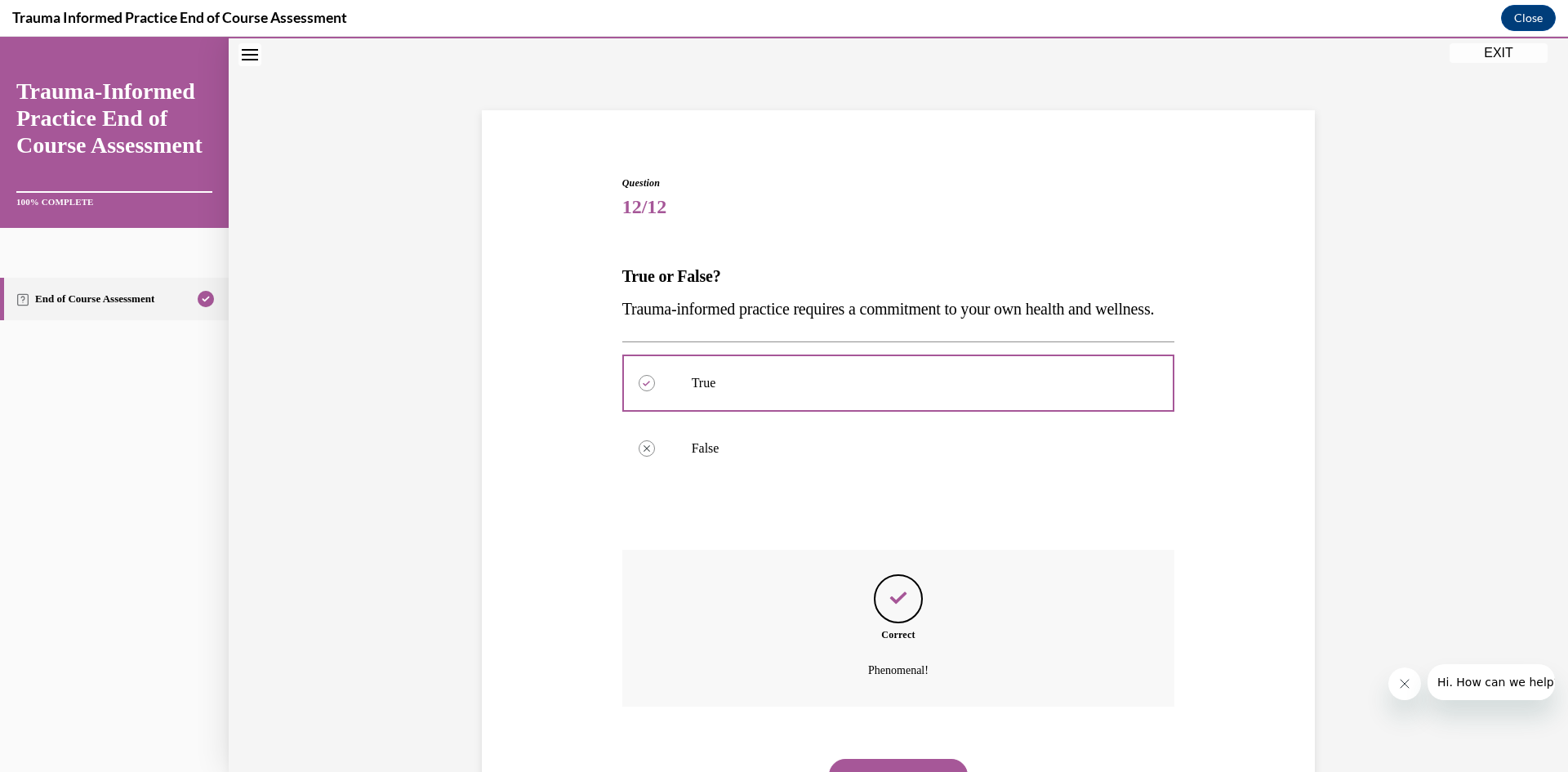
scroll to position [161, 0]
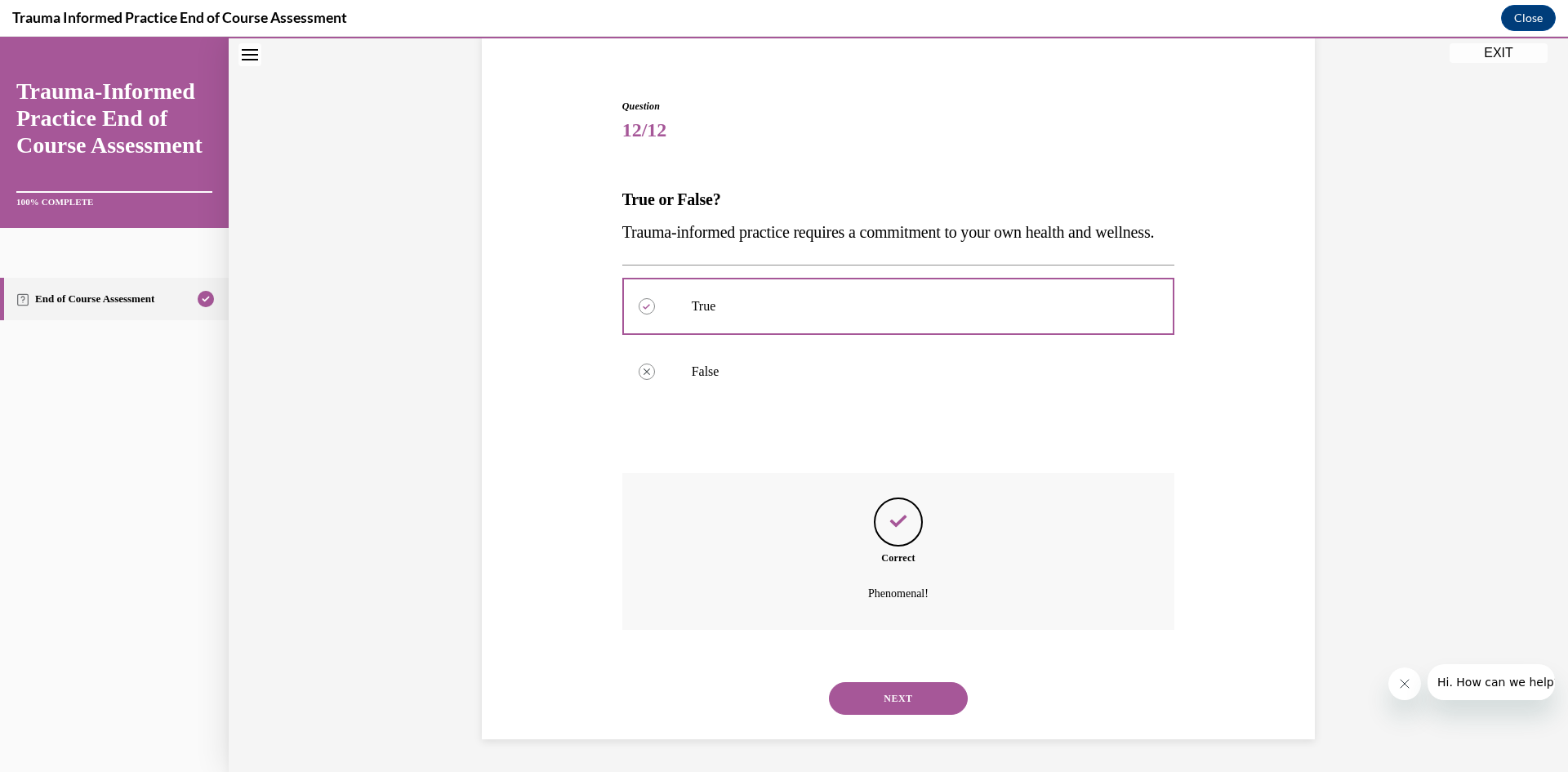
click at [926, 689] on button "NEXT" at bounding box center [898, 699] width 139 height 33
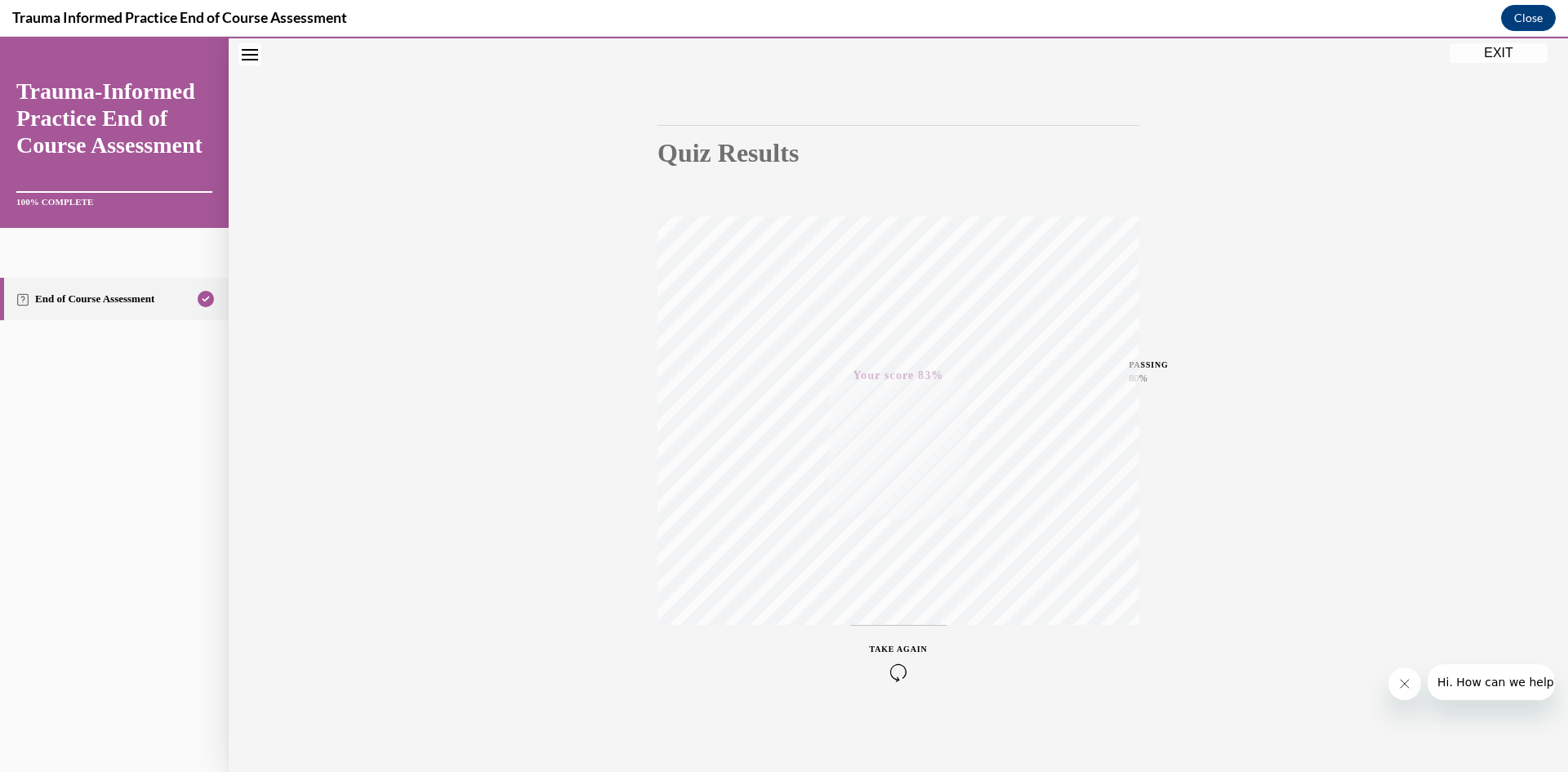
click at [1489, 60] on button "EXIT" at bounding box center [1499, 53] width 98 height 19
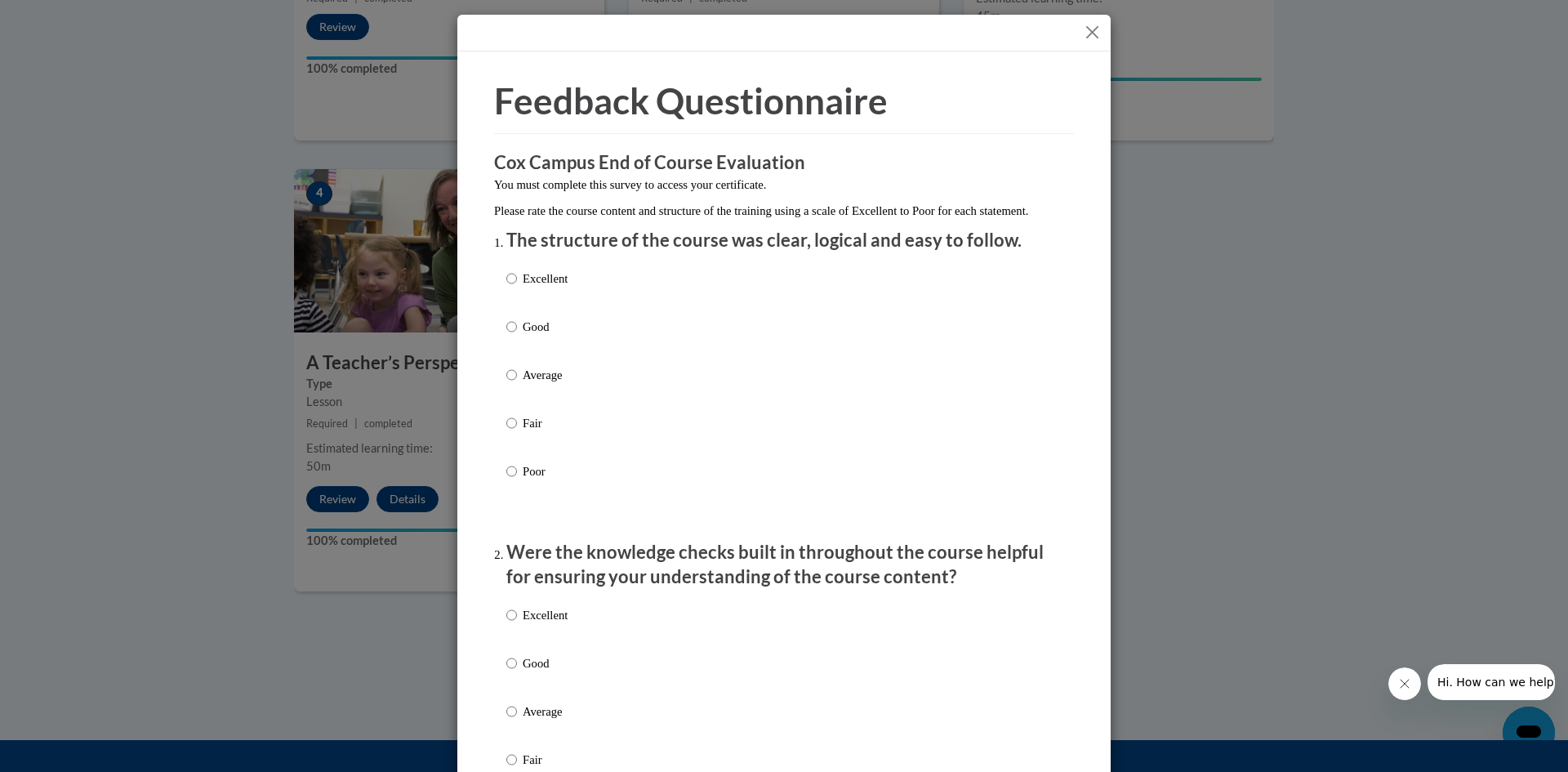
click at [553, 288] on p "Excellent" at bounding box center [544, 278] width 45 height 18
click at [517, 288] on input "Excellent" at bounding box center [511, 278] width 11 height 18
radio input "true"
click at [556, 624] on p "Excellent" at bounding box center [544, 615] width 45 height 18
click at [517, 624] on input "Excellent" at bounding box center [511, 615] width 11 height 18
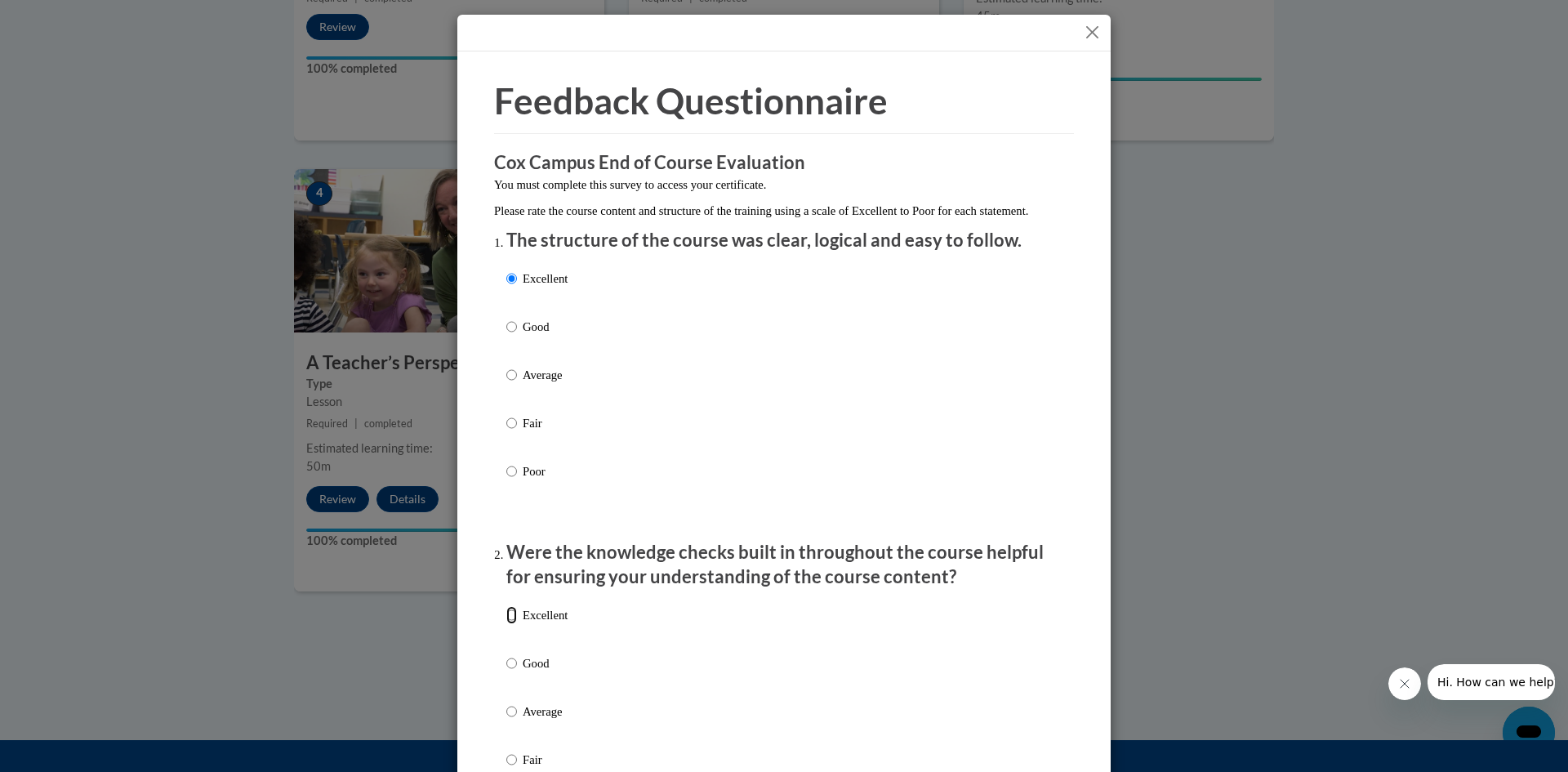
radio input "true"
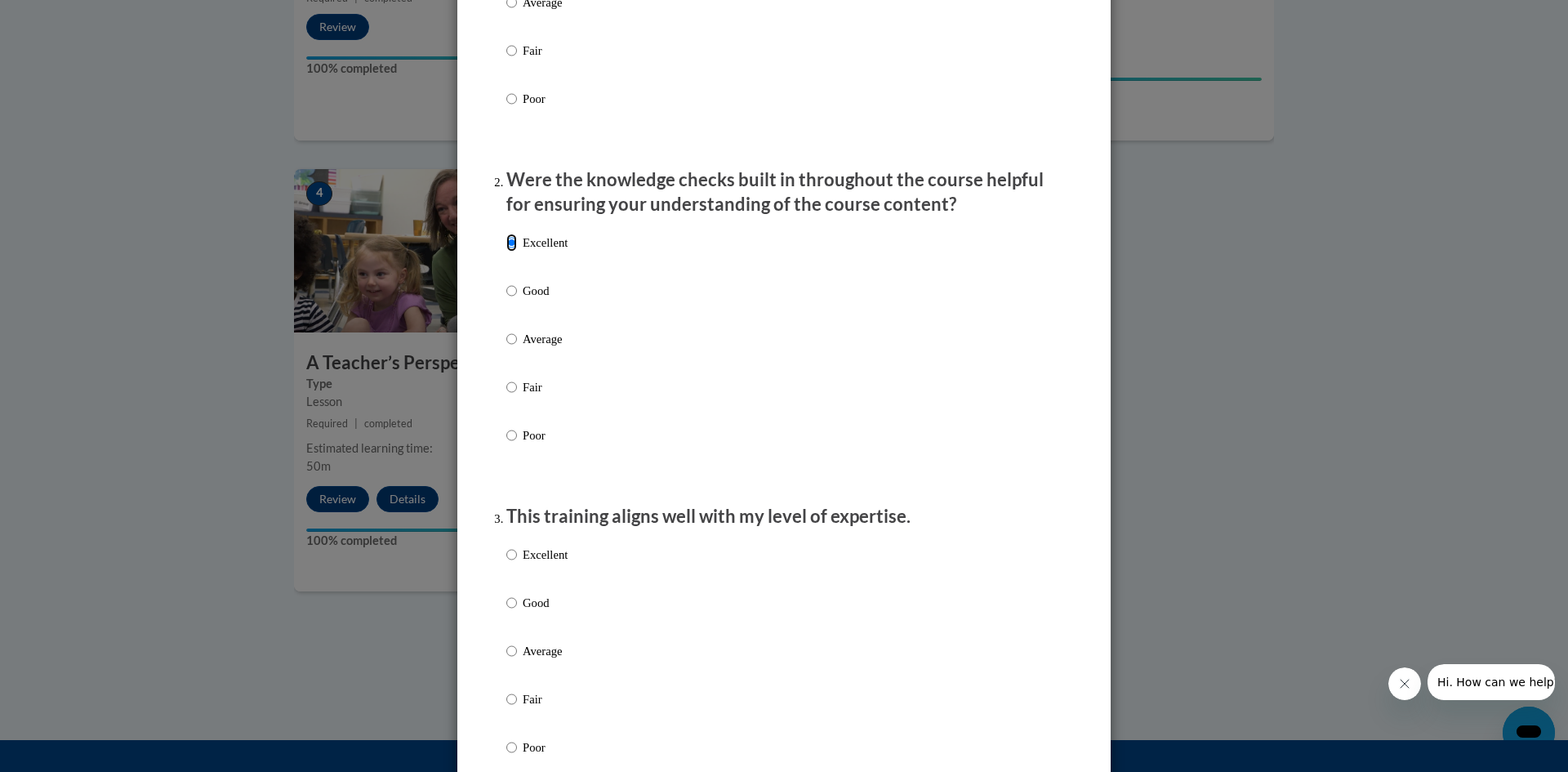
scroll to position [396, 0]
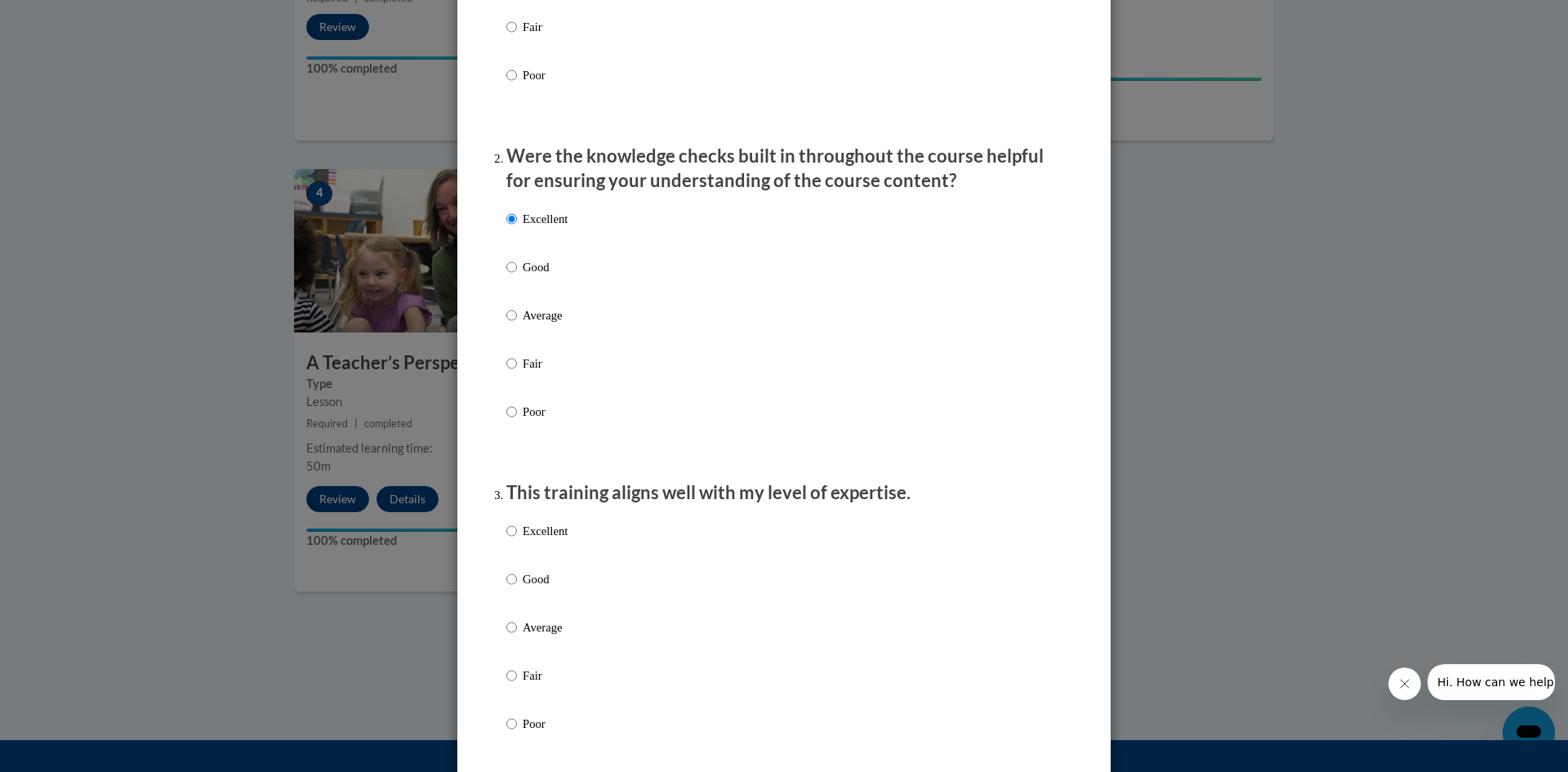
click at [554, 540] on p "Excellent" at bounding box center [544, 531] width 45 height 18
click at [517, 540] on input "Excellent" at bounding box center [511, 531] width 11 height 18
radio input "true"
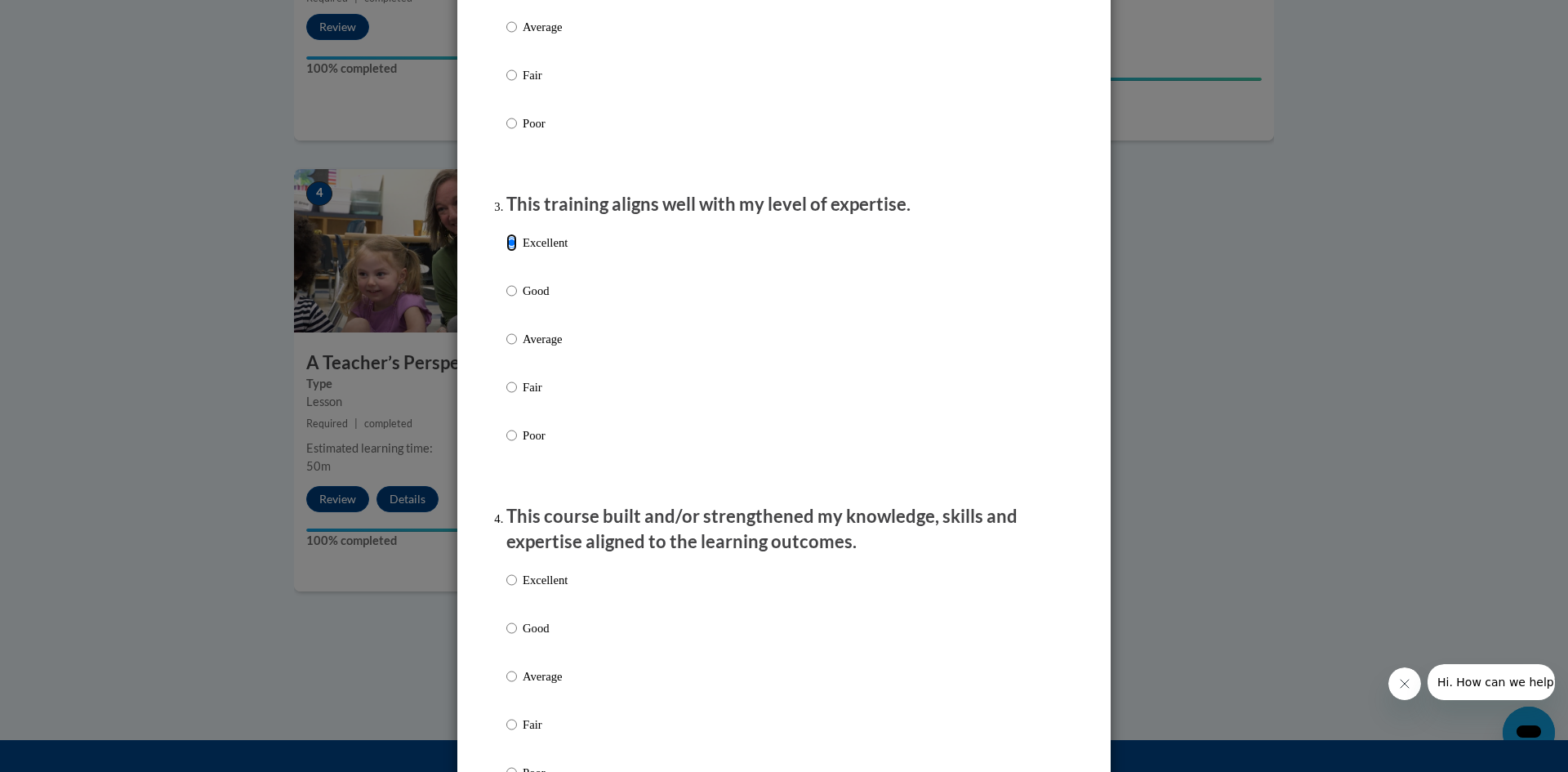
scroll to position [716, 0]
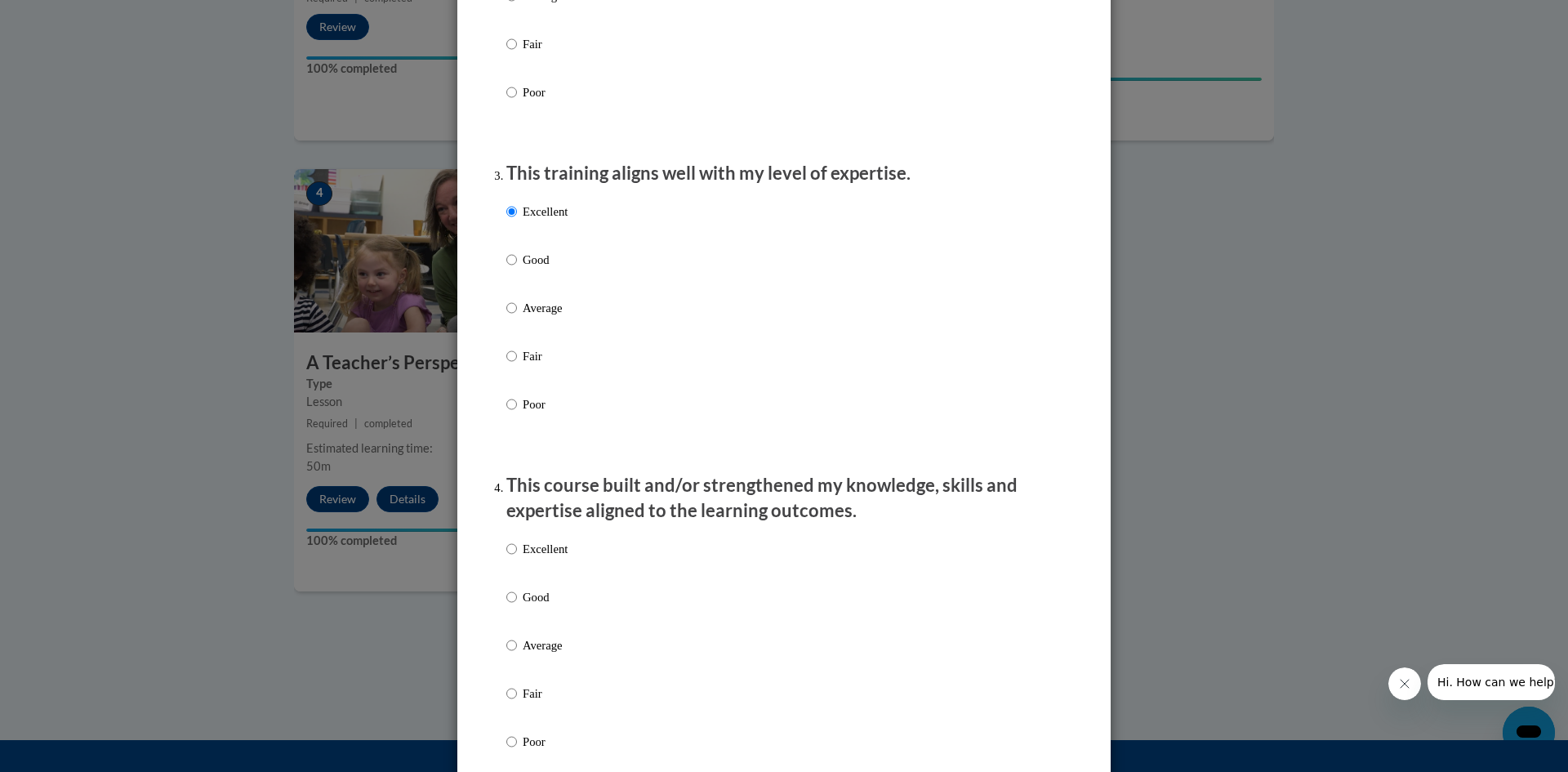
click at [550, 558] on p "Excellent" at bounding box center [544, 549] width 45 height 18
click at [517, 558] on input "Excellent" at bounding box center [511, 549] width 11 height 18
radio input "true"
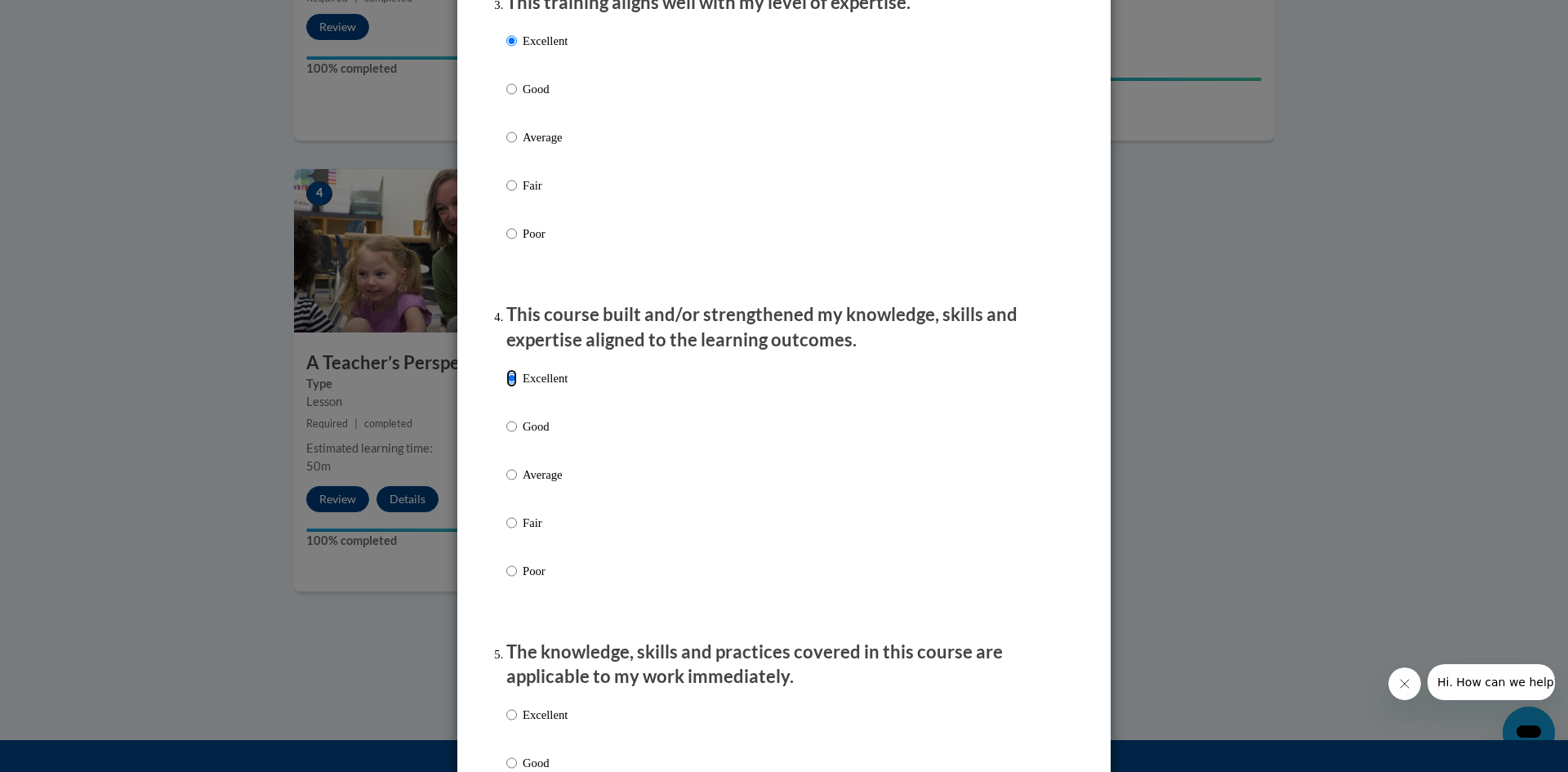
scroll to position [1071, 0]
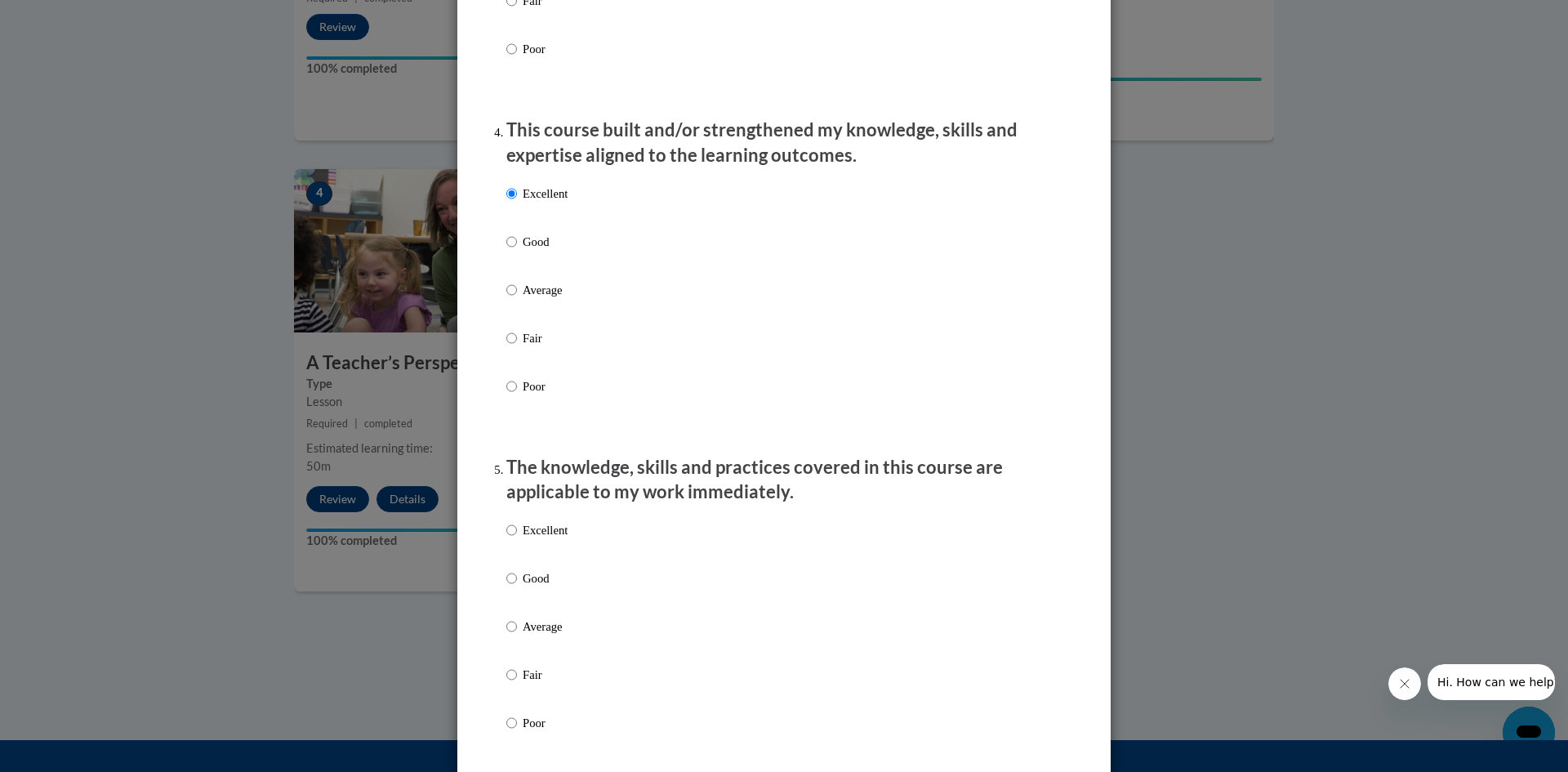
click at [560, 539] on p "Excellent" at bounding box center [544, 530] width 45 height 18
click at [517, 539] on input "Excellent" at bounding box center [511, 530] width 11 height 18
radio input "true"
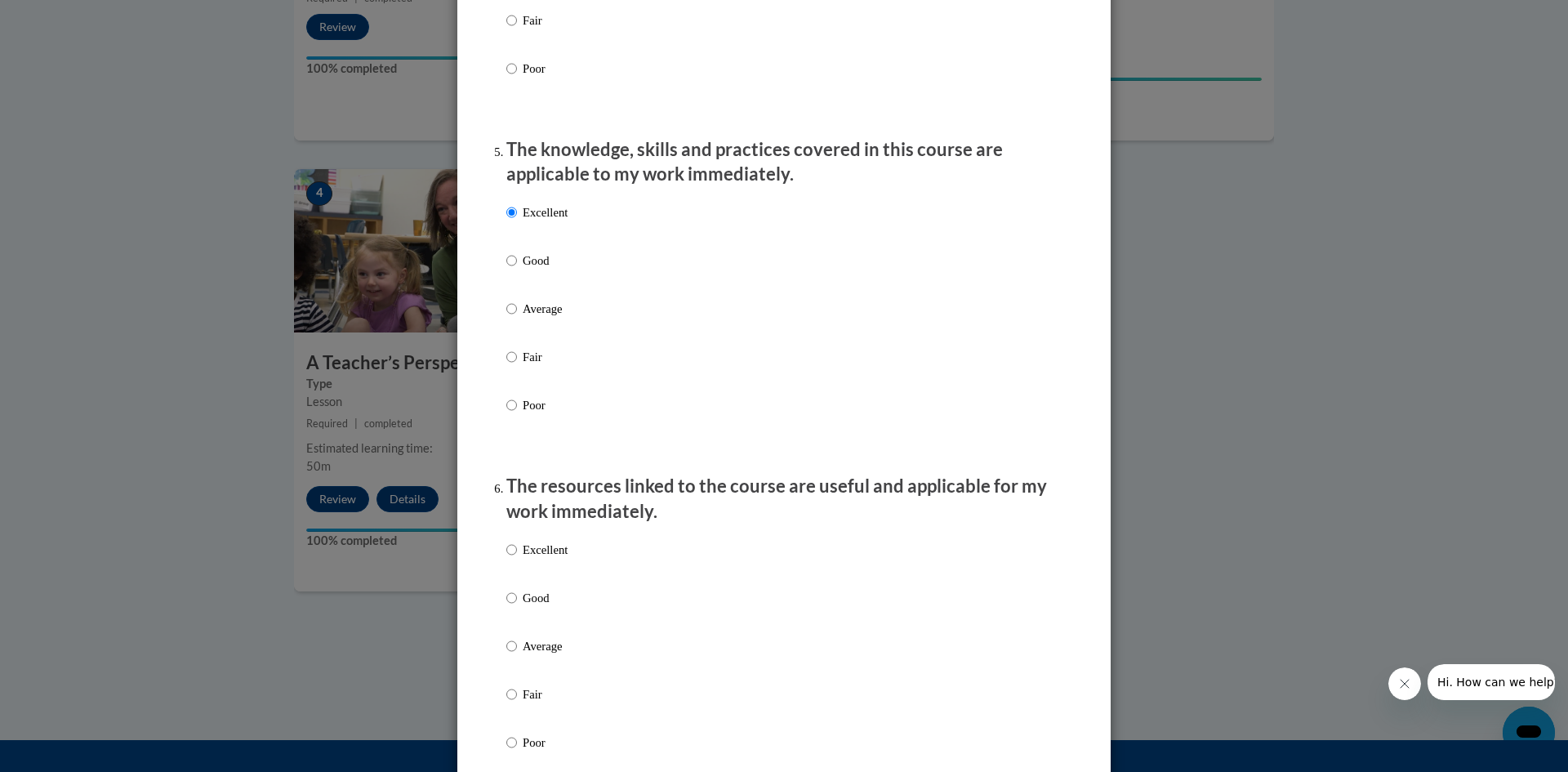
click at [555, 558] on p "Excellent" at bounding box center [544, 550] width 45 height 18
click at [517, 558] on input "Excellent" at bounding box center [511, 550] width 11 height 18
radio input "true"
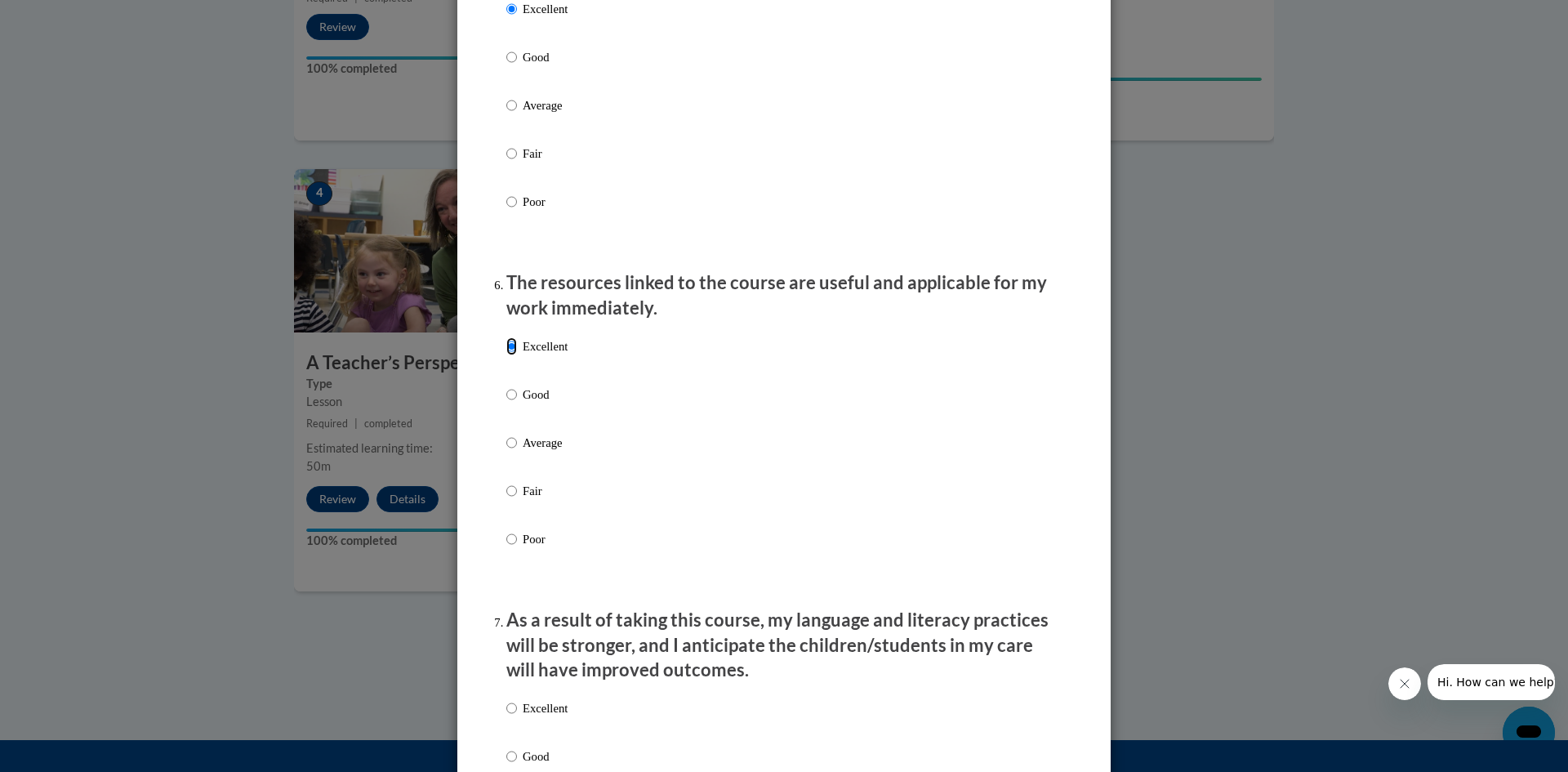
scroll to position [1709, 0]
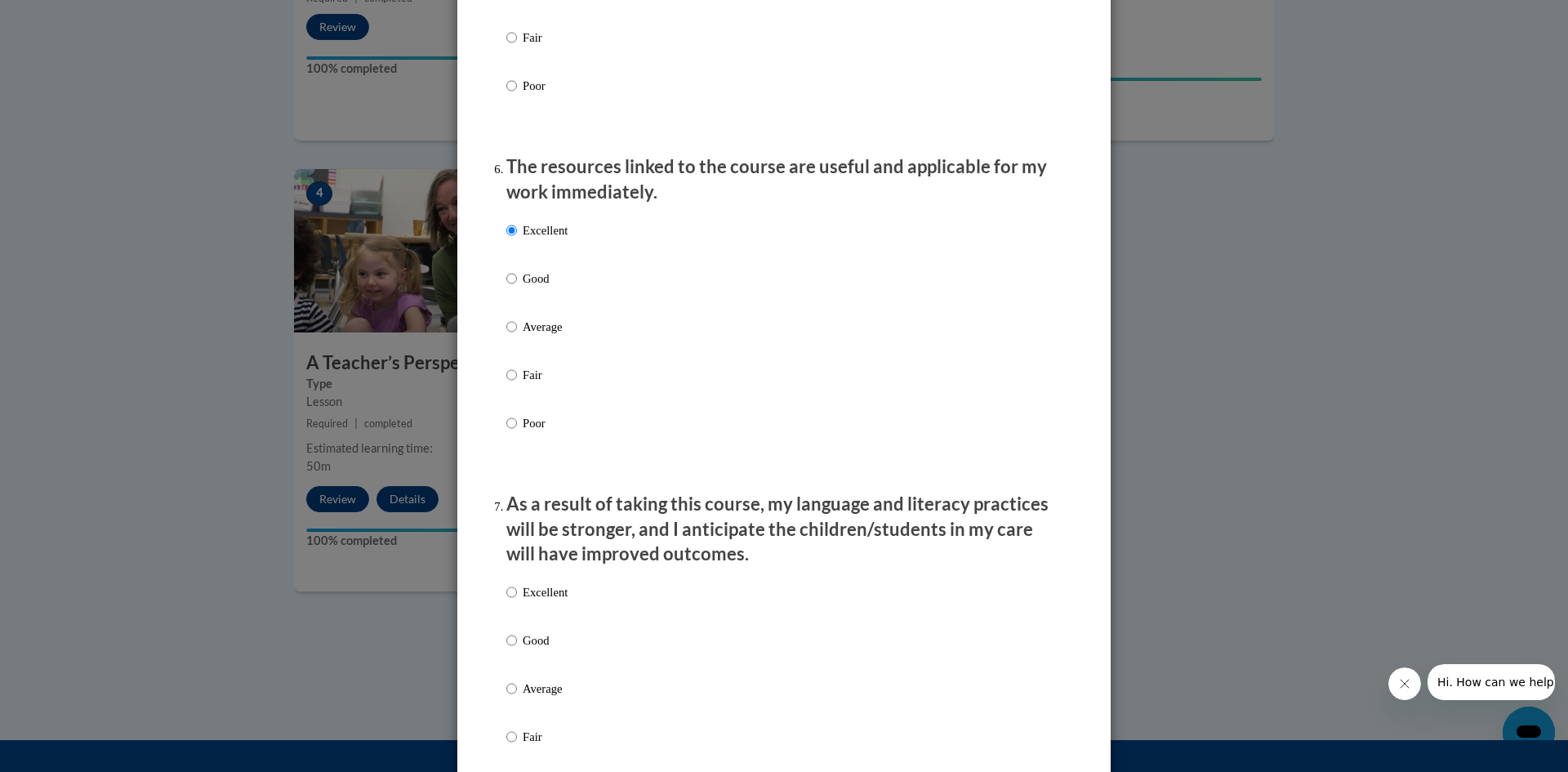
click at [558, 601] on p "Excellent" at bounding box center [544, 592] width 45 height 18
click at [517, 601] on input "Excellent" at bounding box center [511, 592] width 11 height 18
radio input "true"
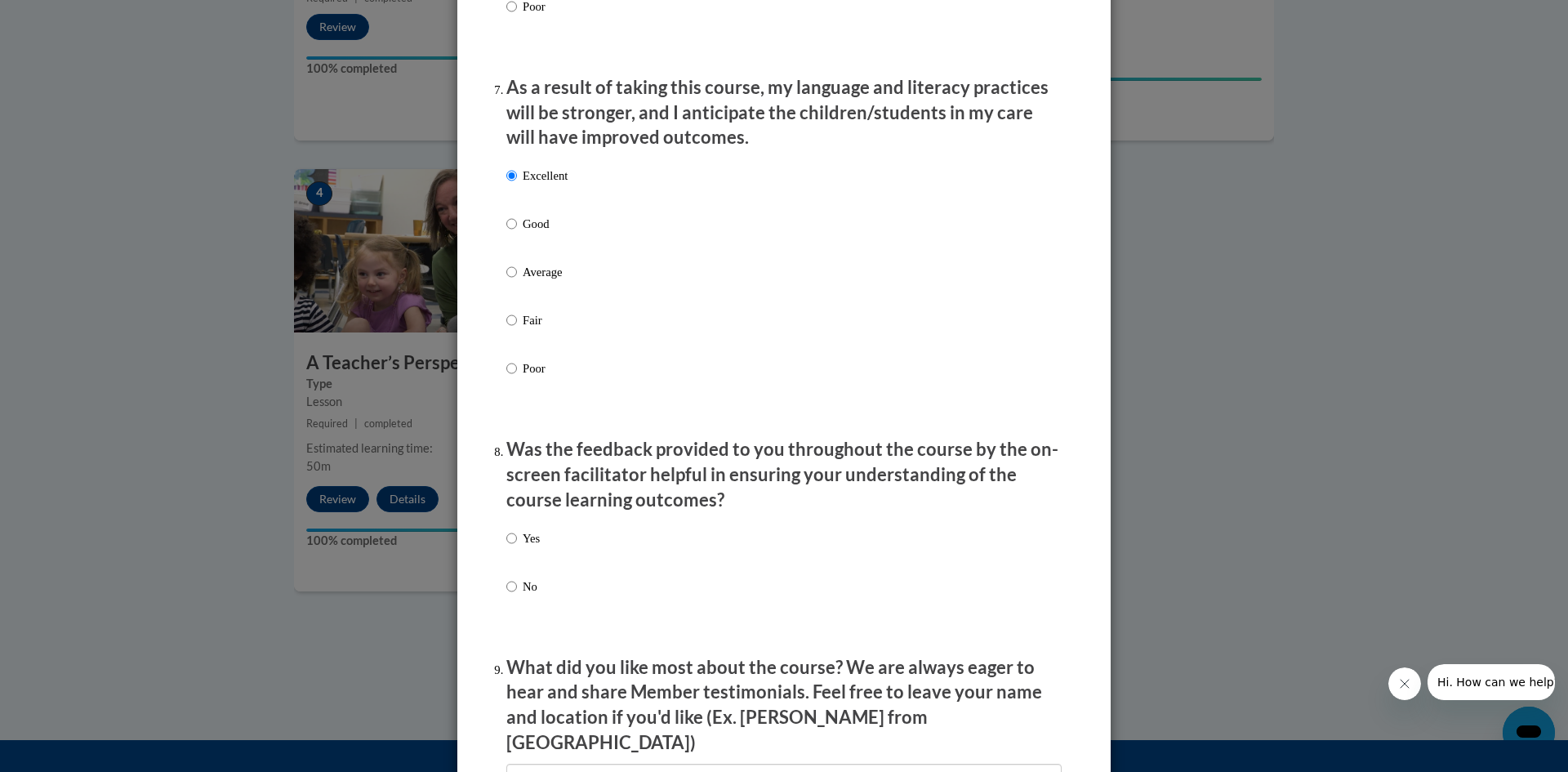
click at [533, 548] on p "Yes" at bounding box center [531, 538] width 17 height 18
click at [517, 548] on input "Yes" at bounding box center [511, 538] width 11 height 18
radio input "true"
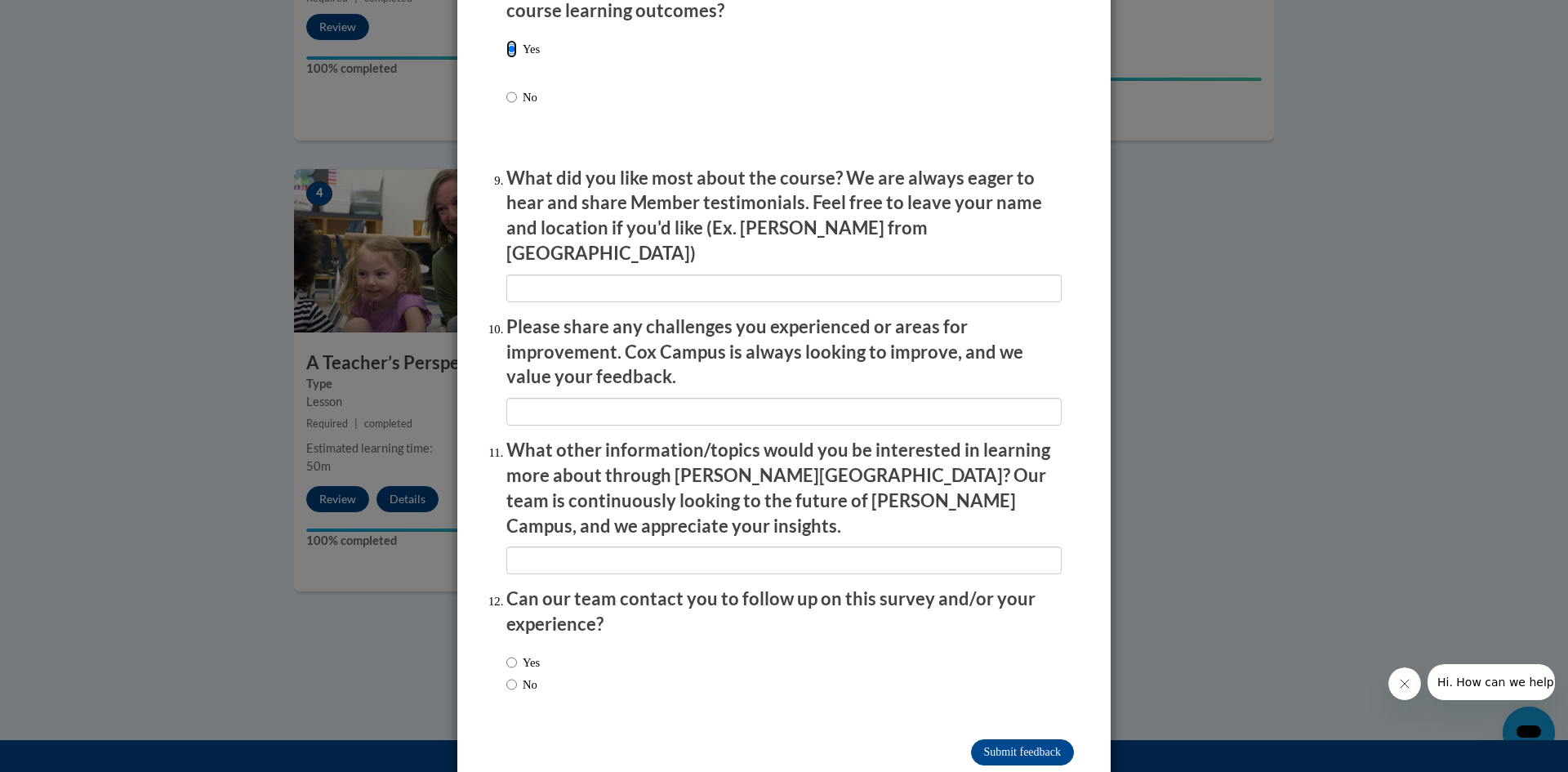
scroll to position [2624, 0]
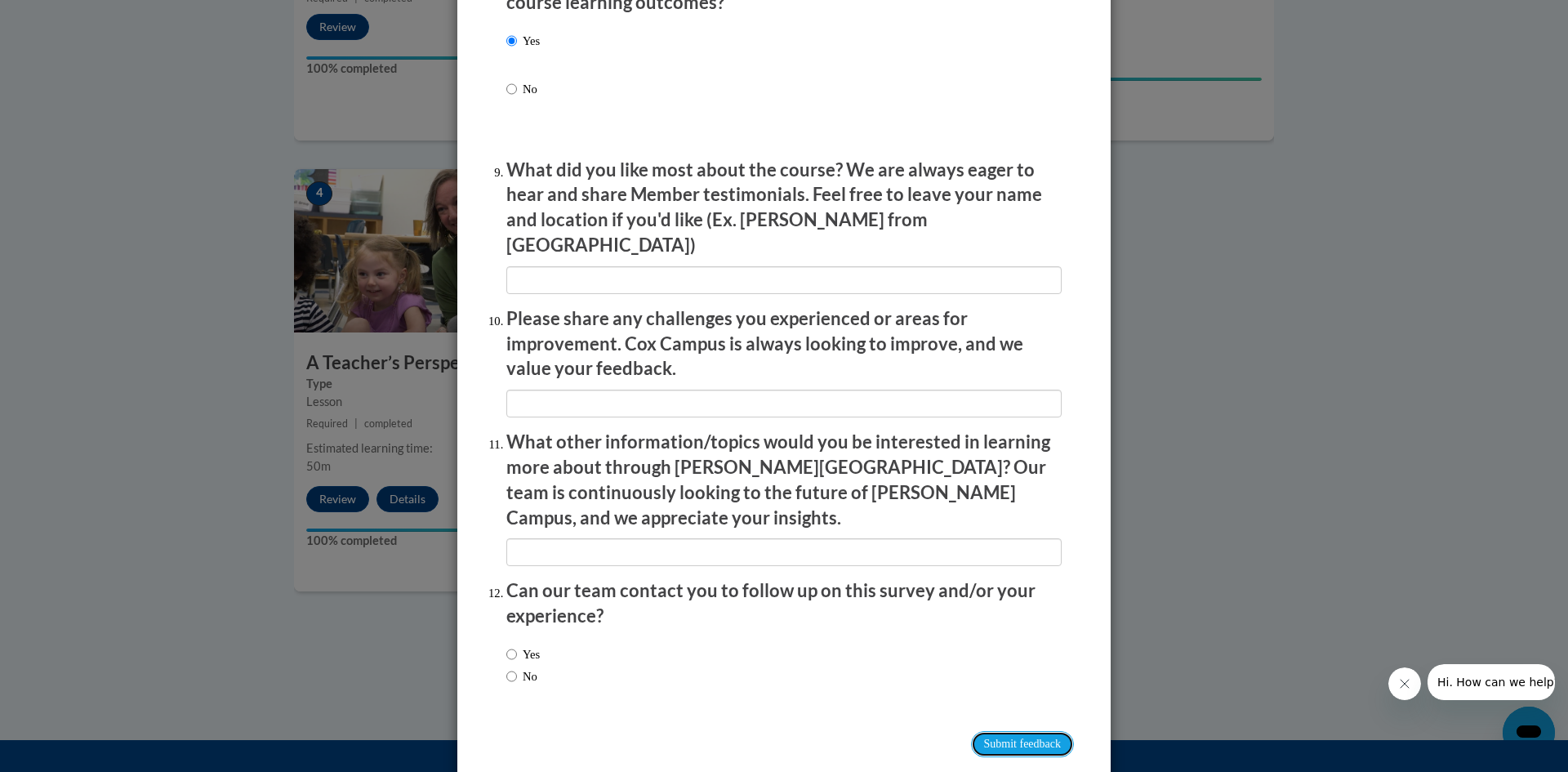
click at [1008, 732] on input "Submit feedback" at bounding box center [1022, 744] width 103 height 26
